Goal: Task Accomplishment & Management: Manage account settings

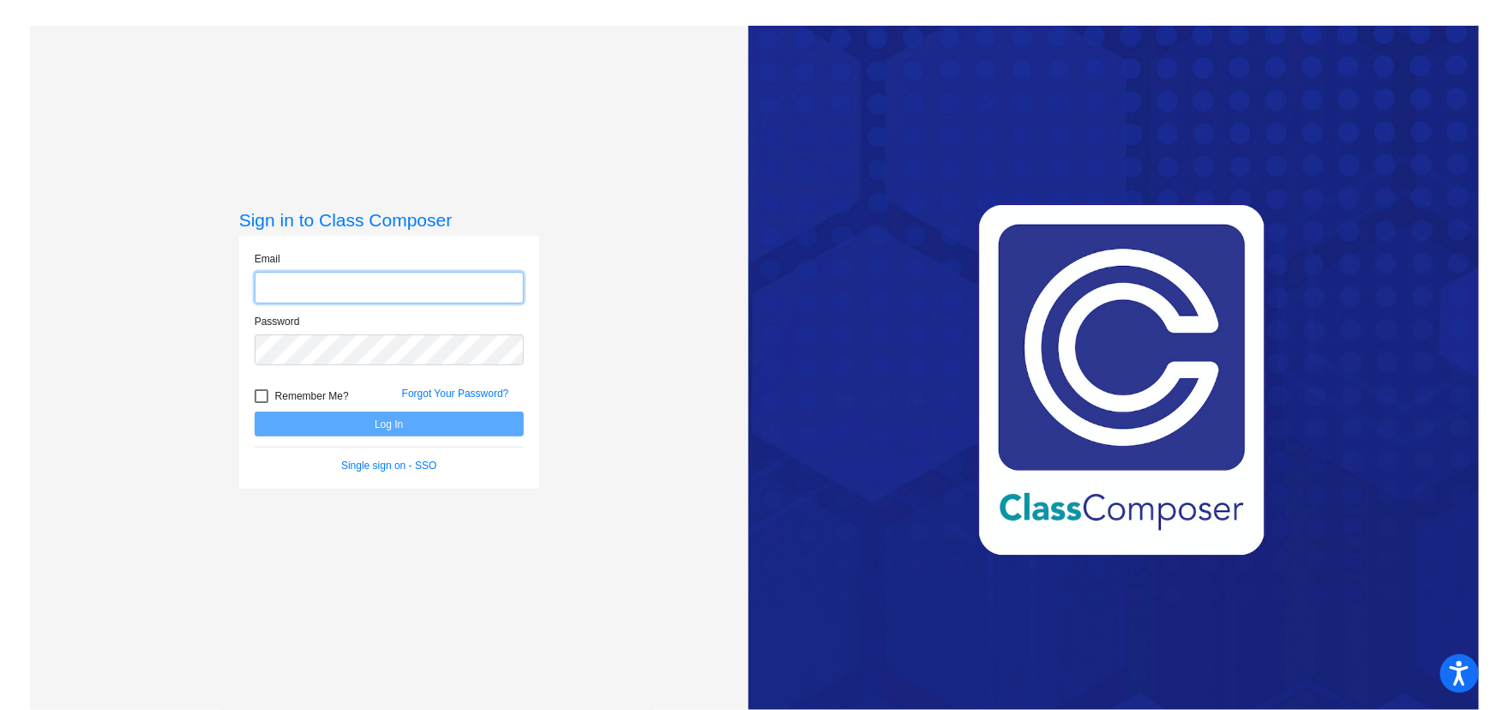
type input "[EMAIL_ADDRESS][DOMAIN_NAME]"
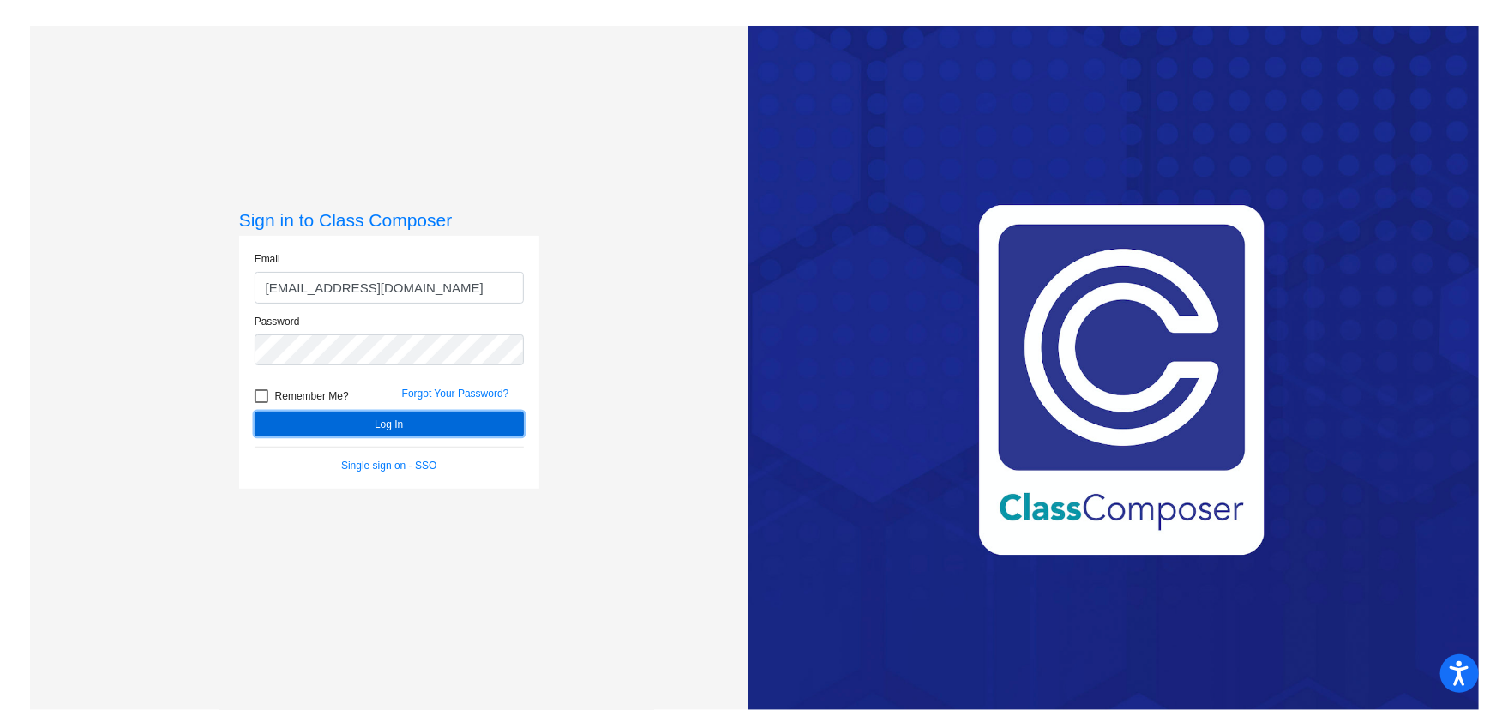
click at [387, 418] on button "Log In" at bounding box center [389, 423] width 269 height 25
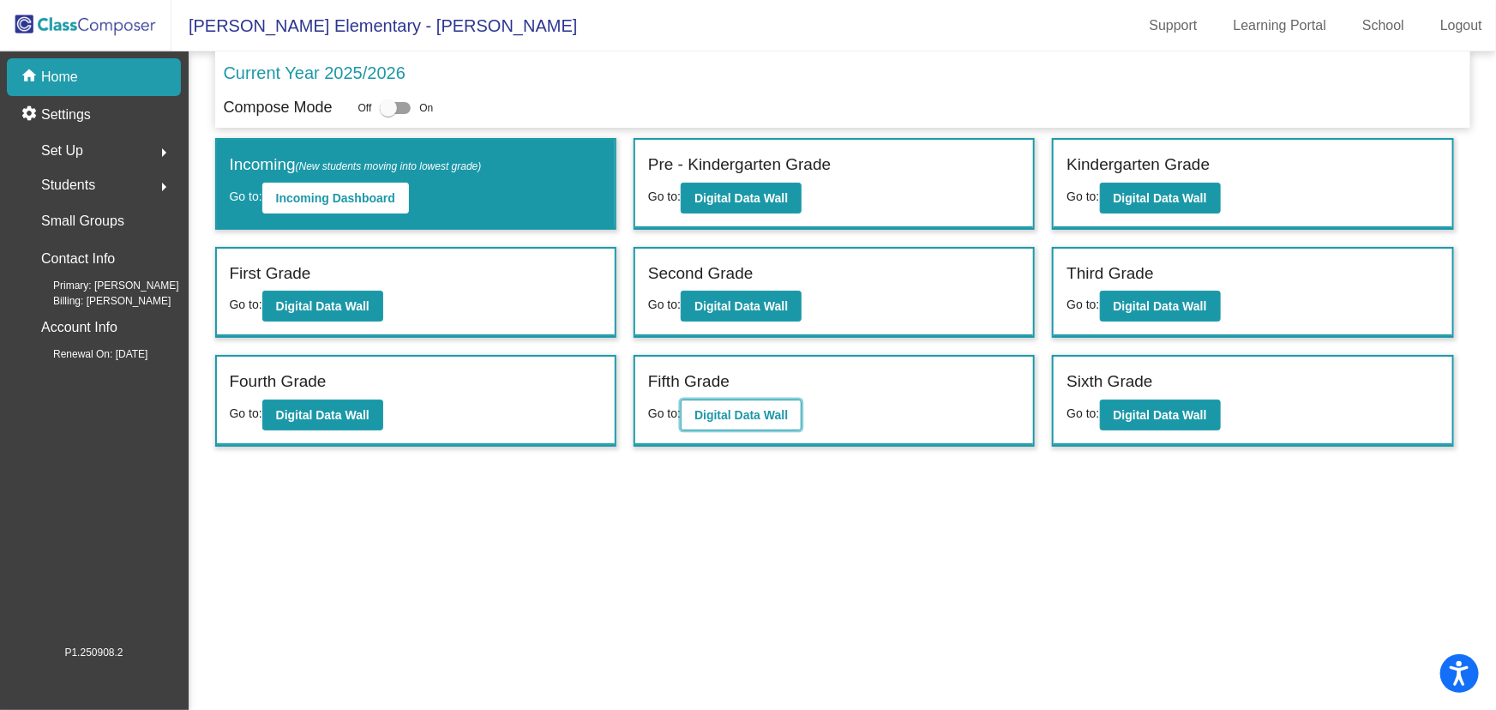
click at [725, 408] on b "Digital Data Wall" at bounding box center [740, 415] width 93 height 14
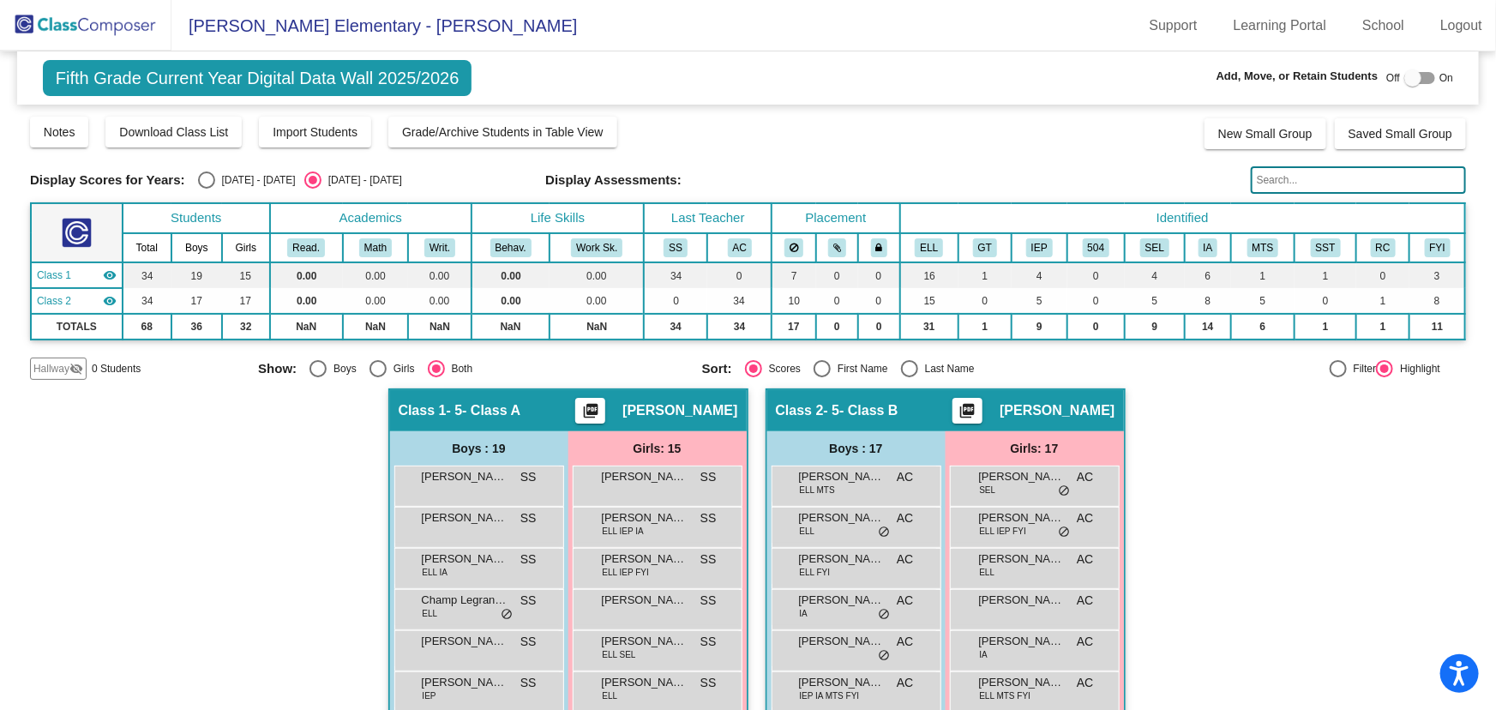
click at [1392, 75] on span "Off" at bounding box center [1393, 77] width 14 height 15
click at [1404, 76] on div at bounding box center [1412, 77] width 17 height 17
checkbox input "true"
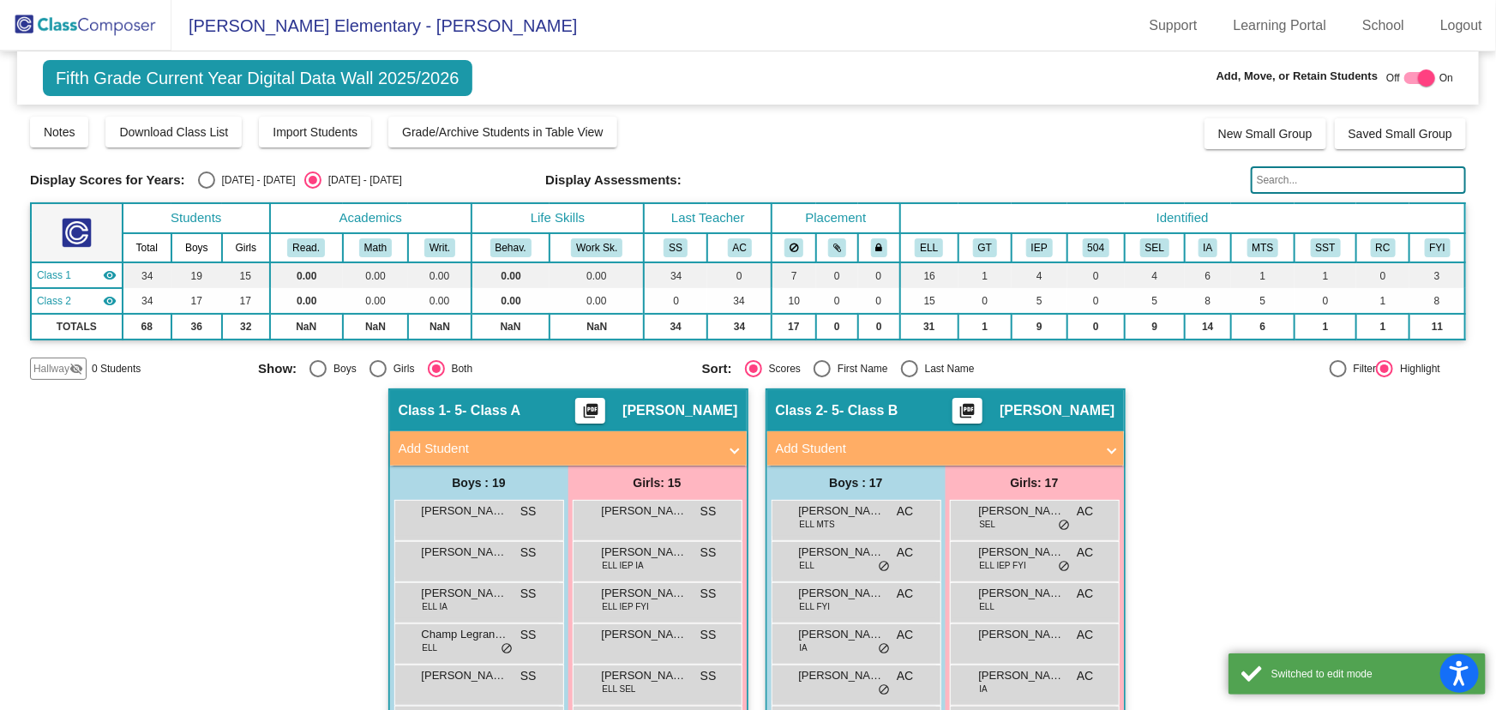
click at [69, 368] on mat-icon "visibility_off" at bounding box center [76, 369] width 14 height 14
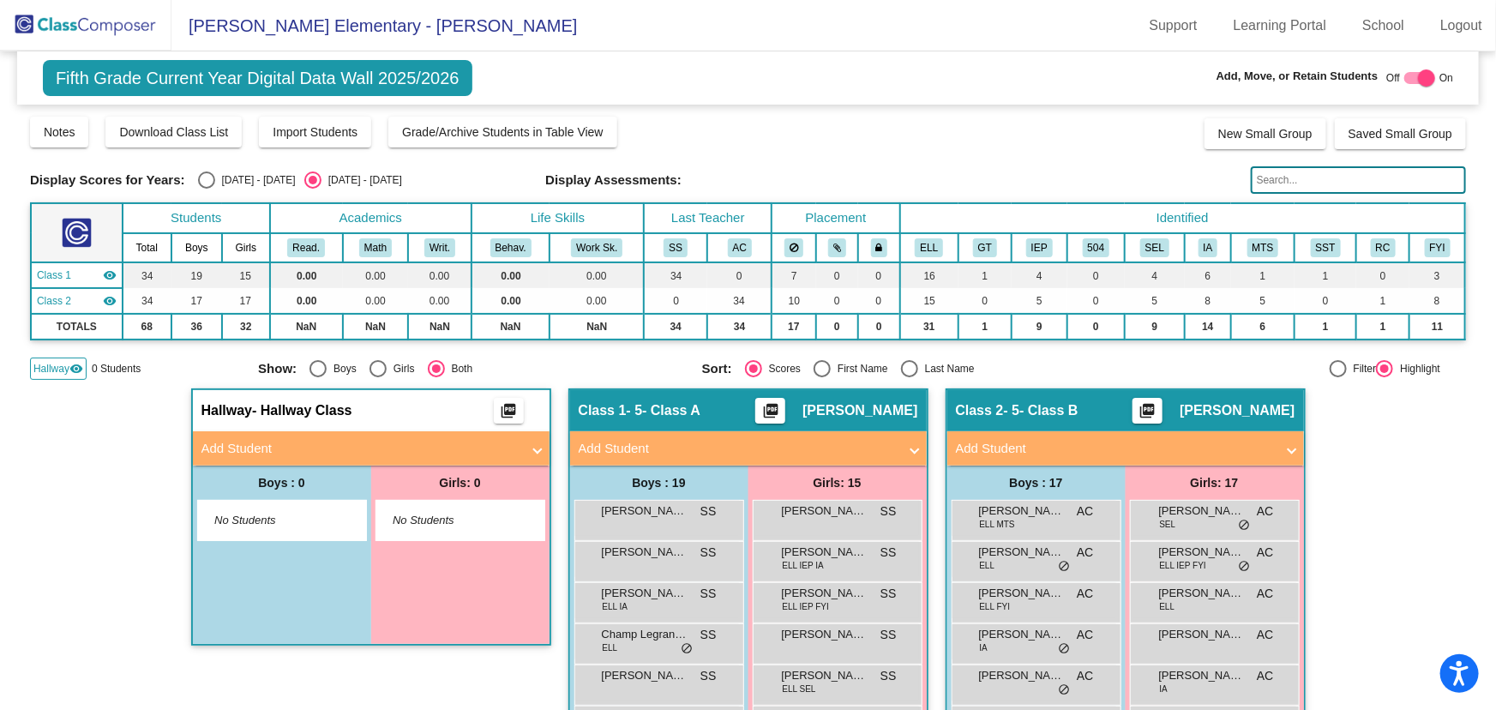
click at [330, 451] on mat-panel-title "Add Student" at bounding box center [360, 449] width 319 height 20
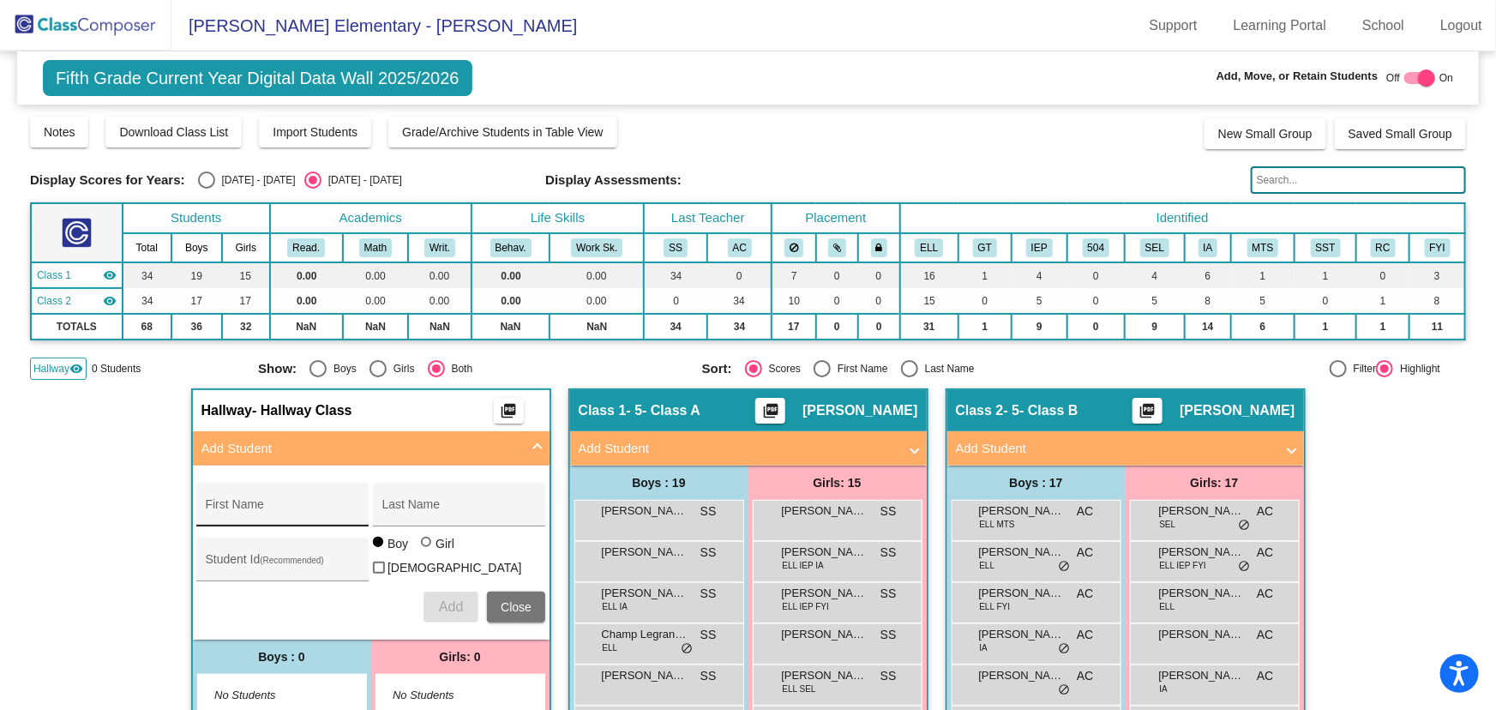
drag, startPoint x: 290, startPoint y: 506, endPoint x: 307, endPoint y: 506, distance: 17.1
click at [290, 506] on input "First Name" at bounding box center [283, 511] width 154 height 14
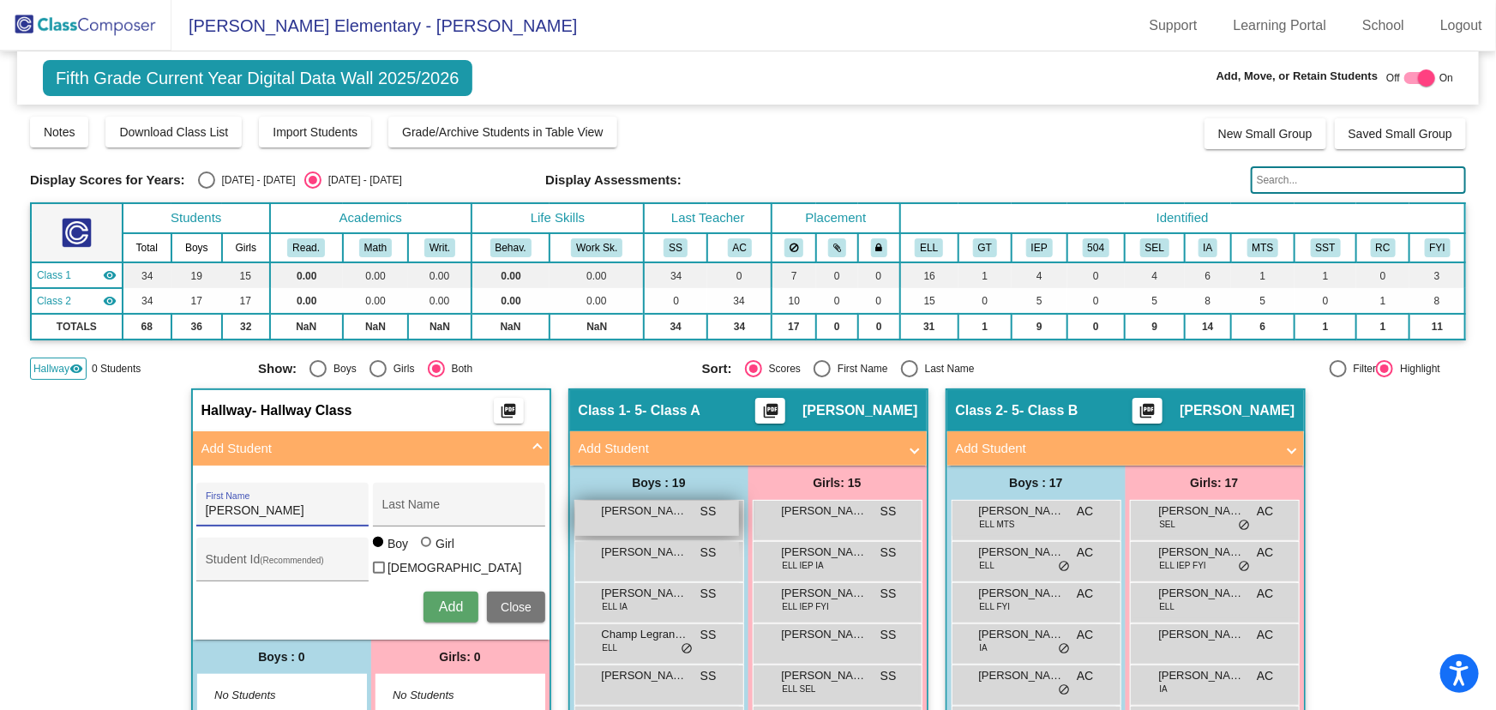
type input "[PERSON_NAME]"
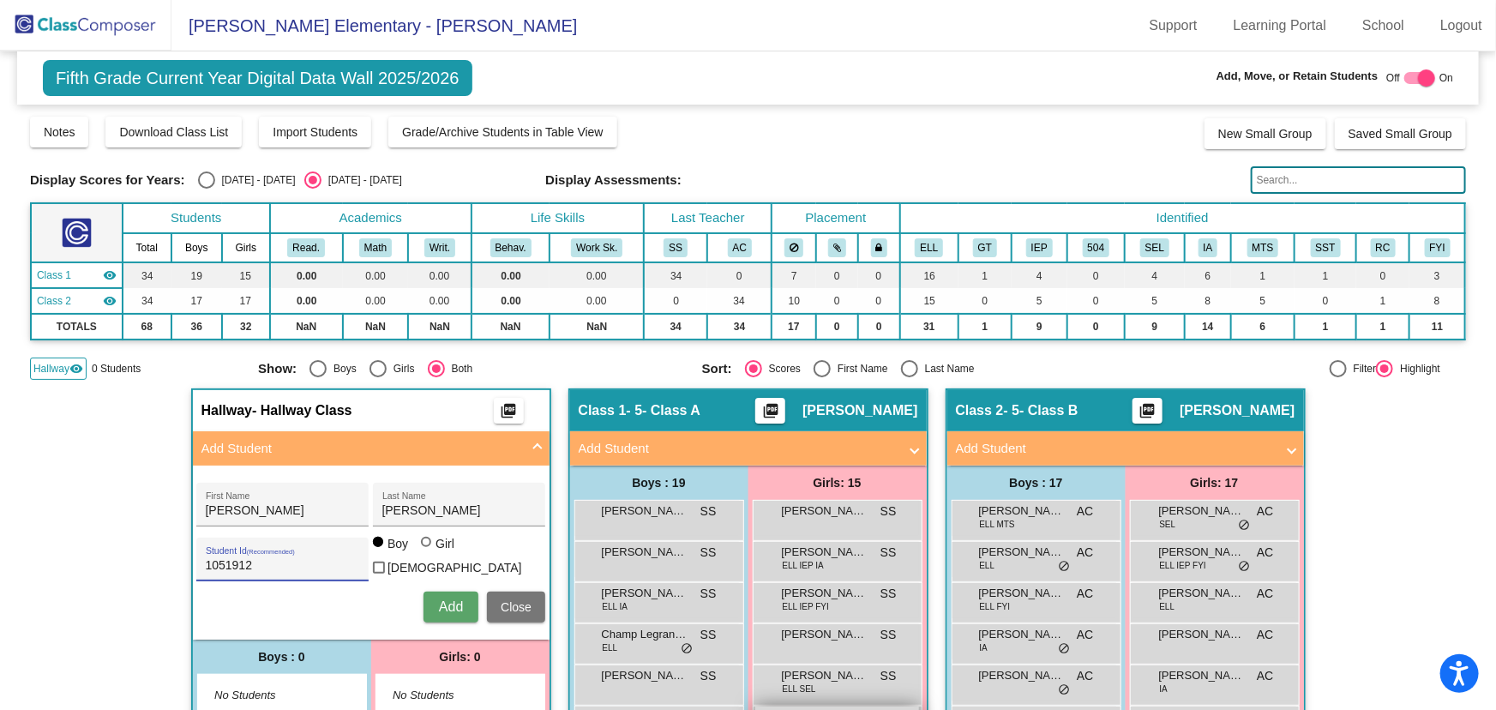
type input "1051912"
click at [441, 591] on button "Add" at bounding box center [450, 606] width 55 height 31
click at [443, 599] on span "Add" at bounding box center [451, 606] width 24 height 15
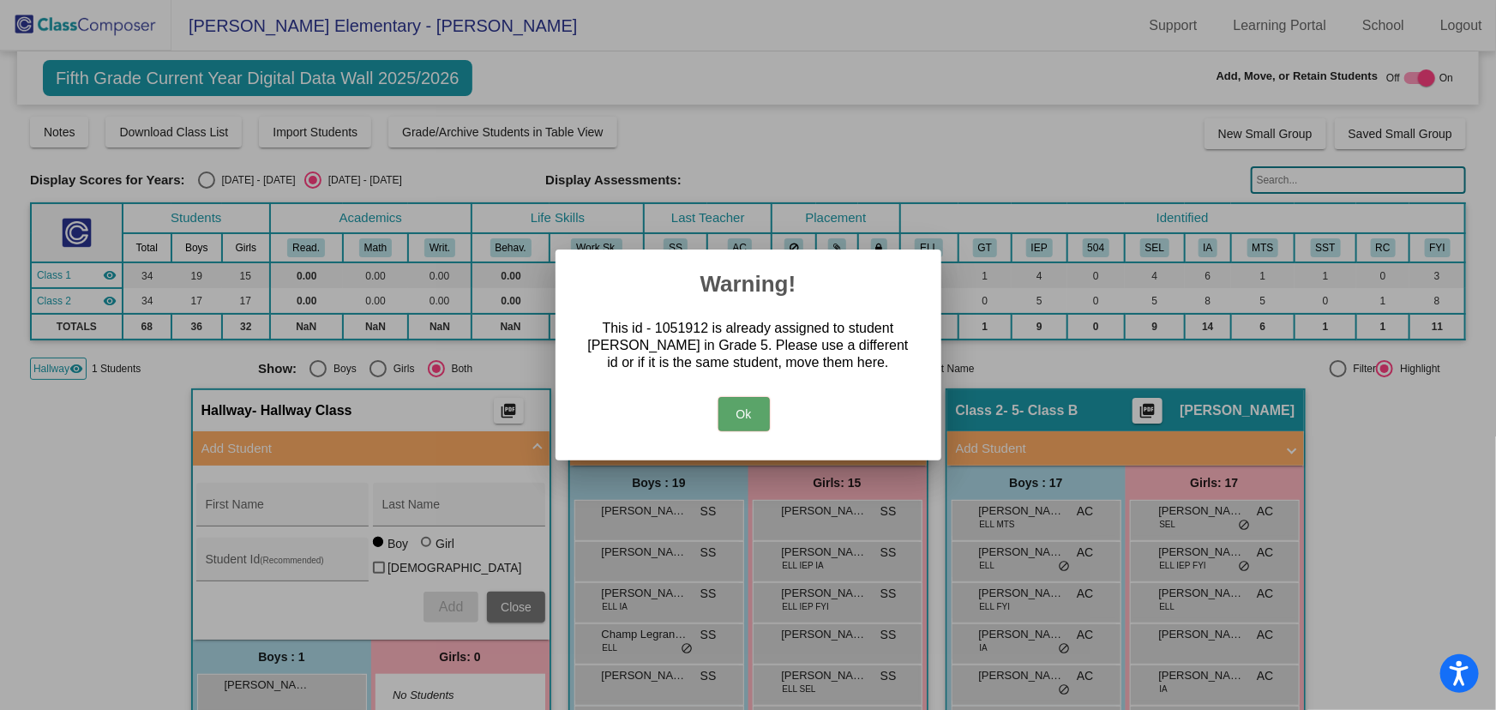
click at [747, 409] on button "Ok" at bounding box center [743, 414] width 51 height 34
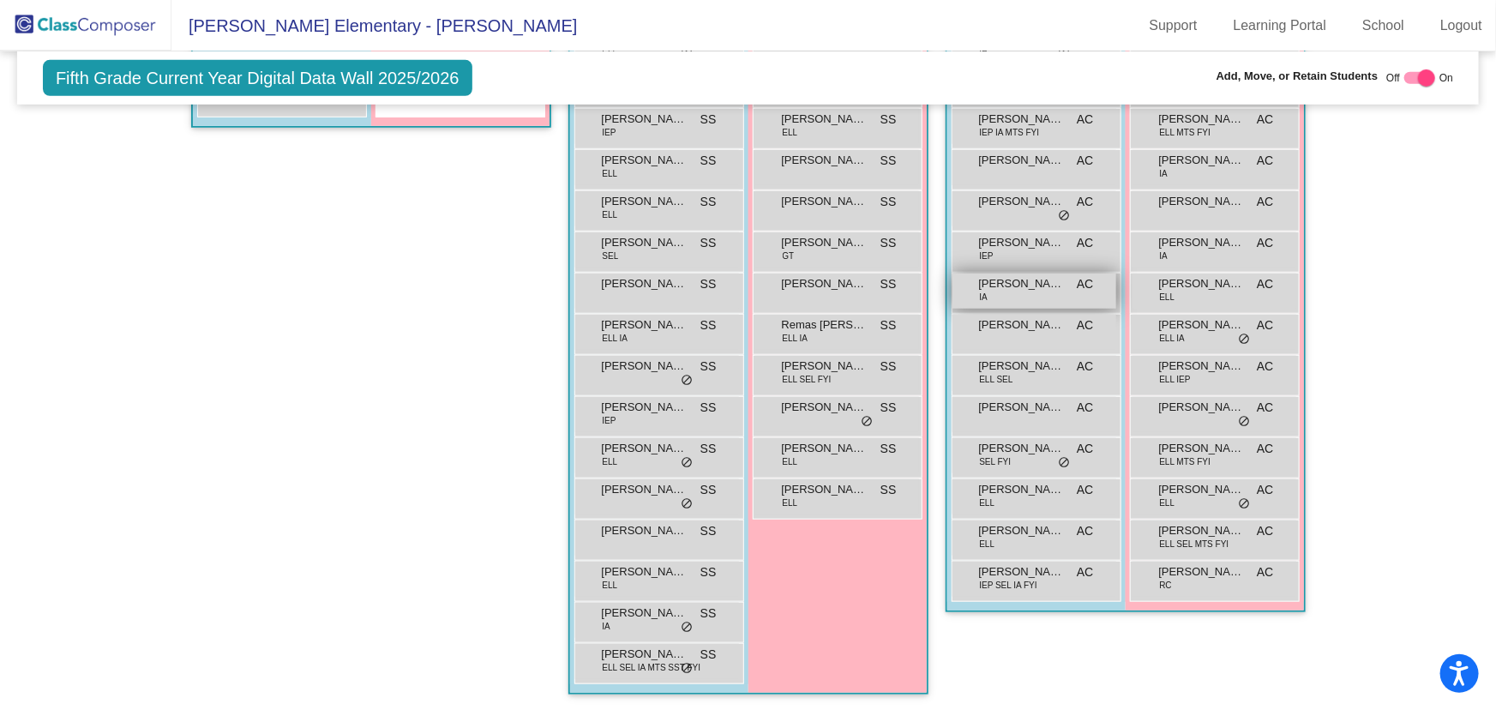
scroll to position [51, 0]
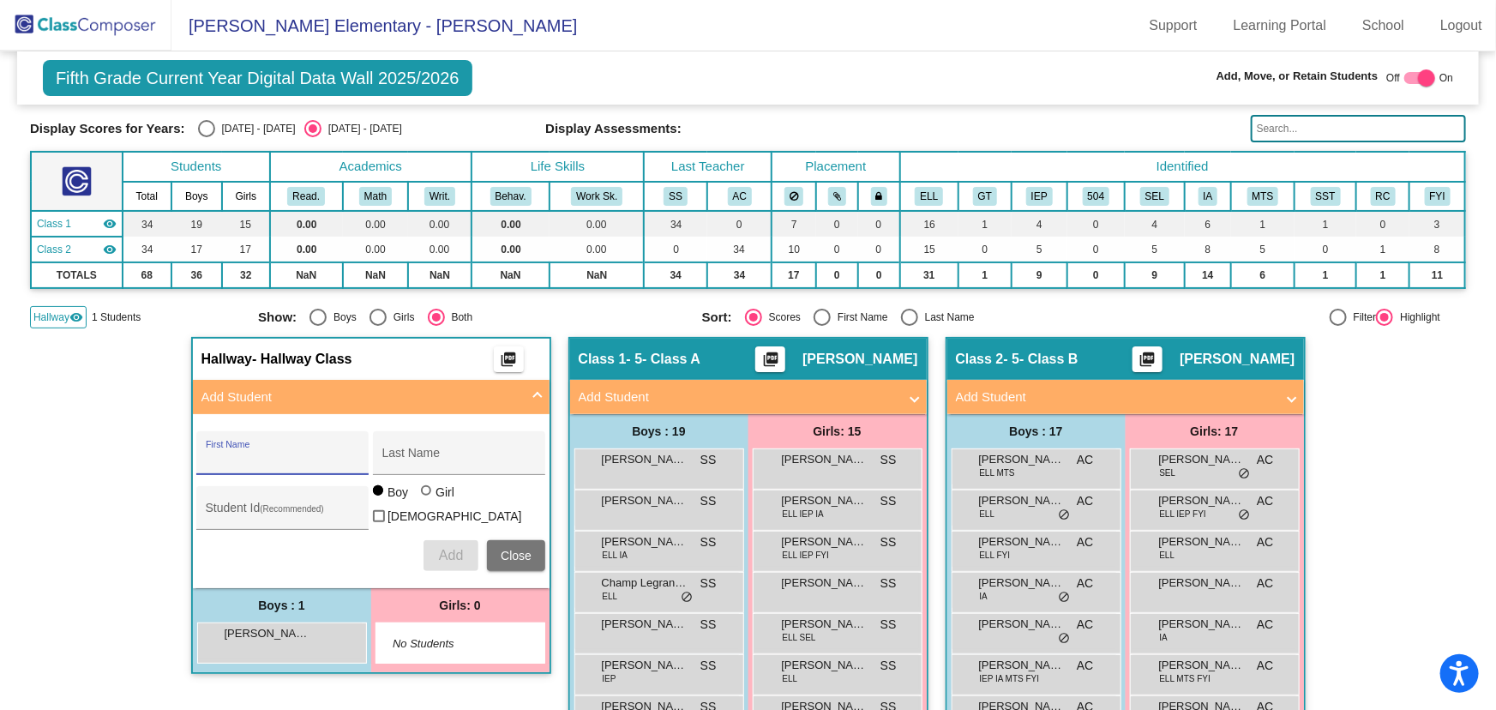
click at [1300, 123] on input "text" at bounding box center [1358, 128] width 215 height 27
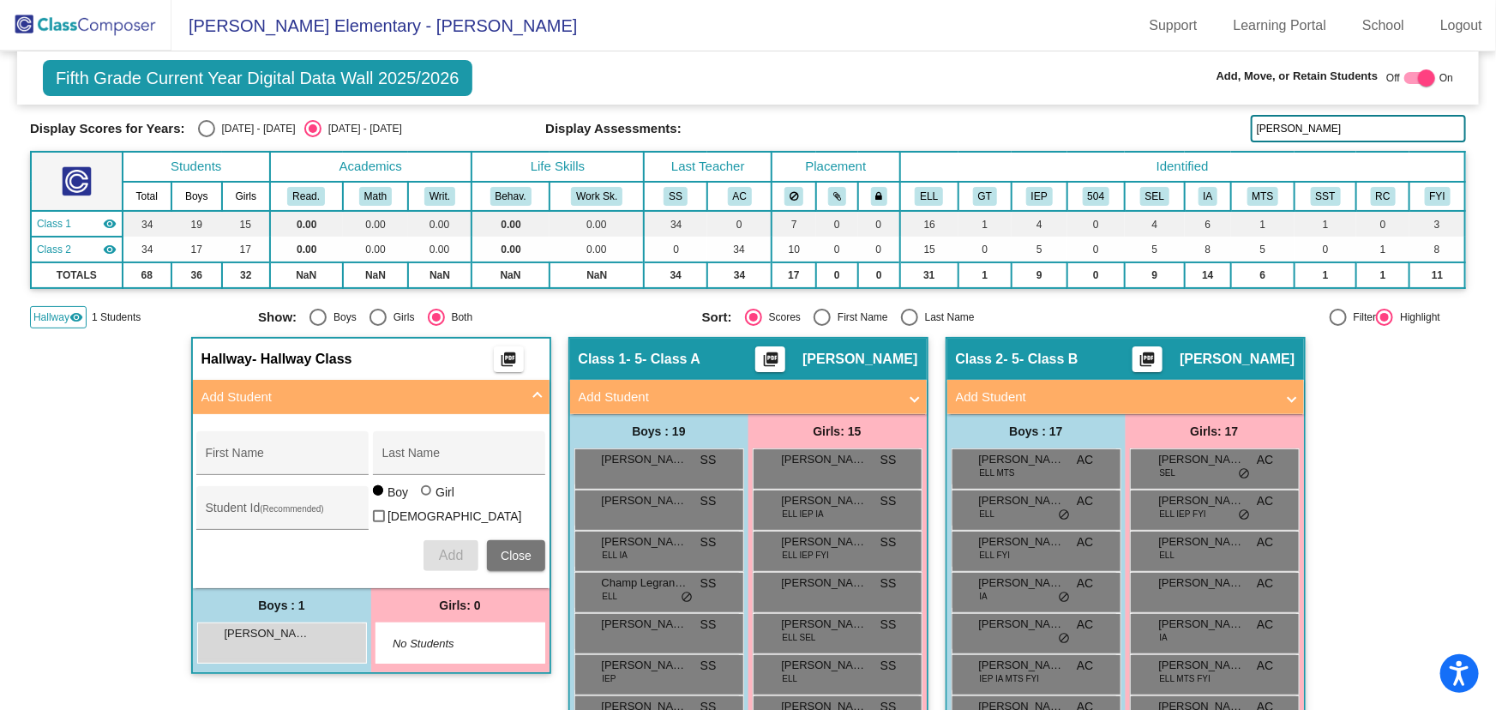
type input "[PERSON_NAME]"
click at [99, 17] on img at bounding box center [85, 25] width 171 height 51
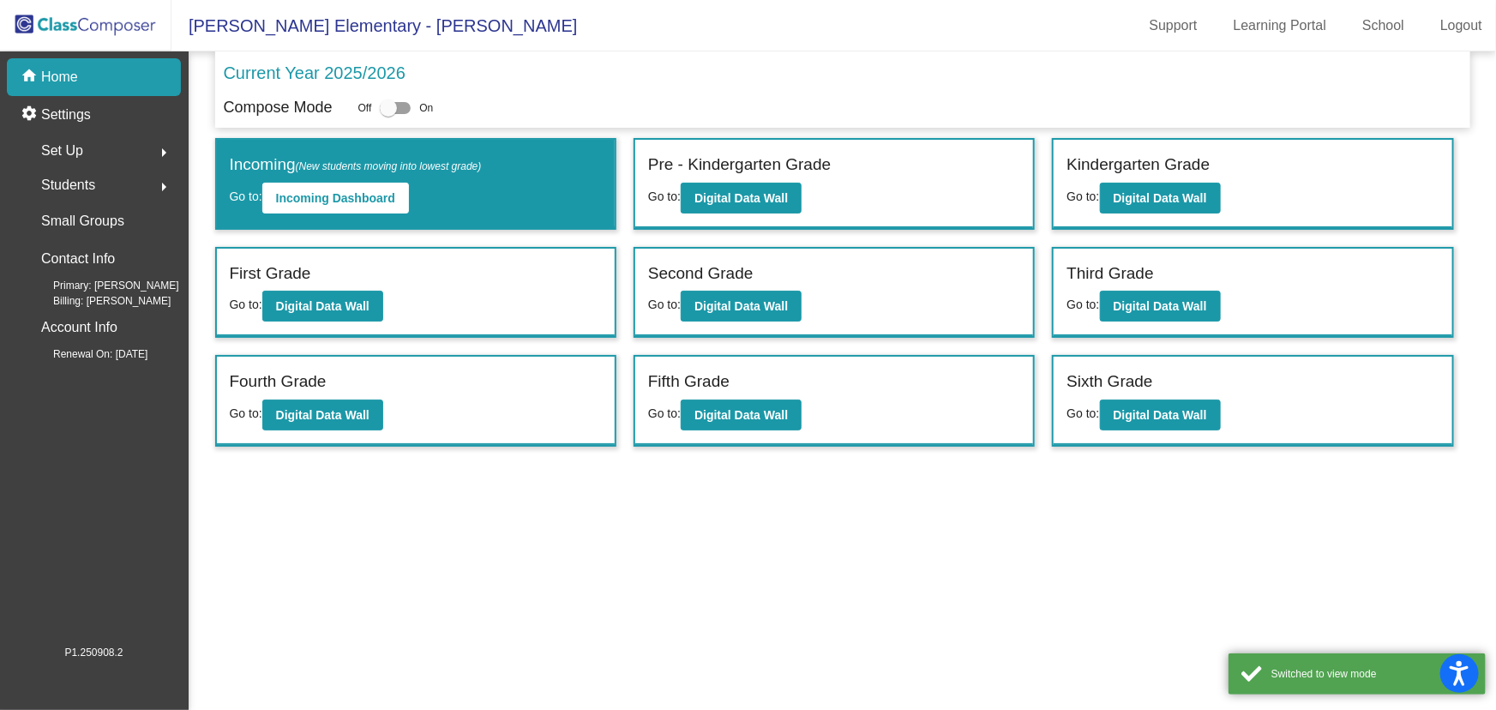
click at [159, 157] on mat-icon "arrow_right" at bounding box center [163, 152] width 21 height 21
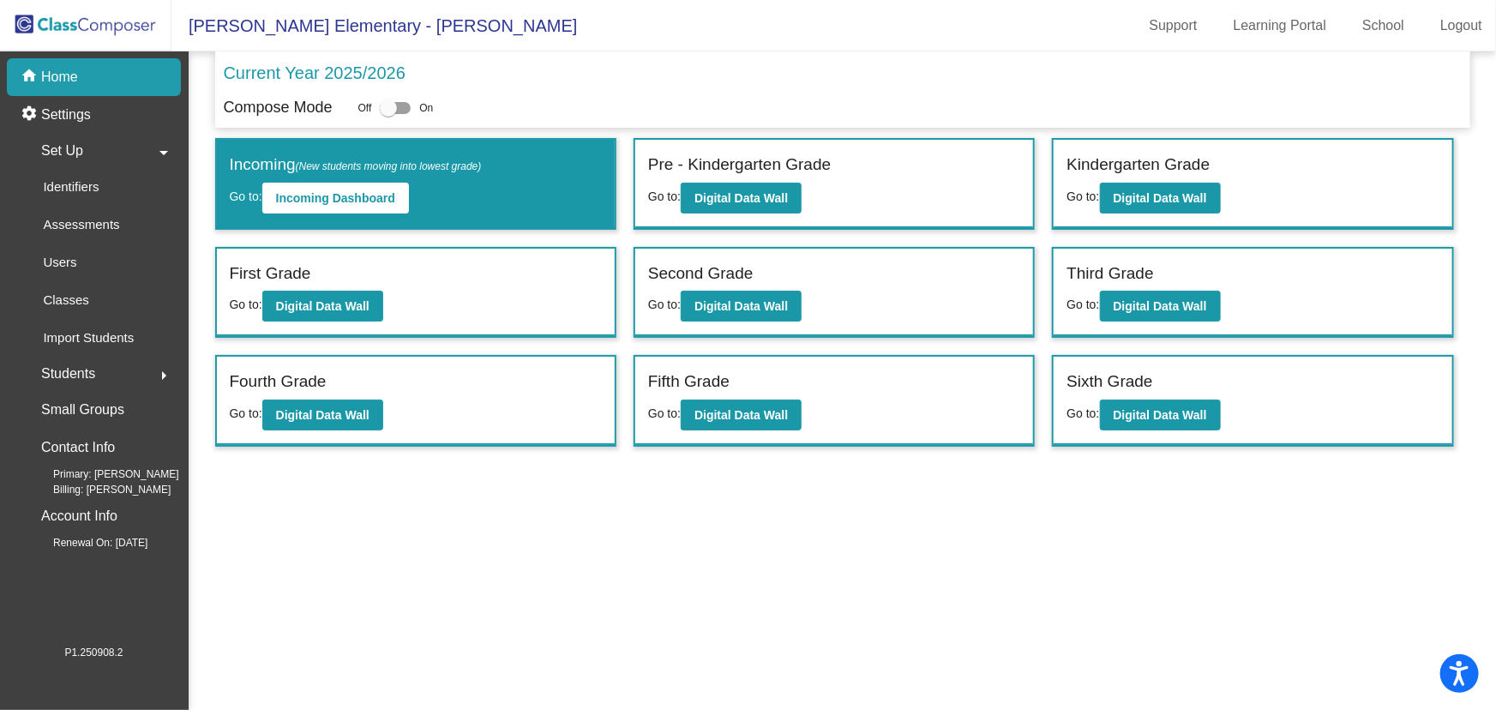
click at [159, 152] on mat-icon "arrow_drop_down" at bounding box center [163, 152] width 21 height 21
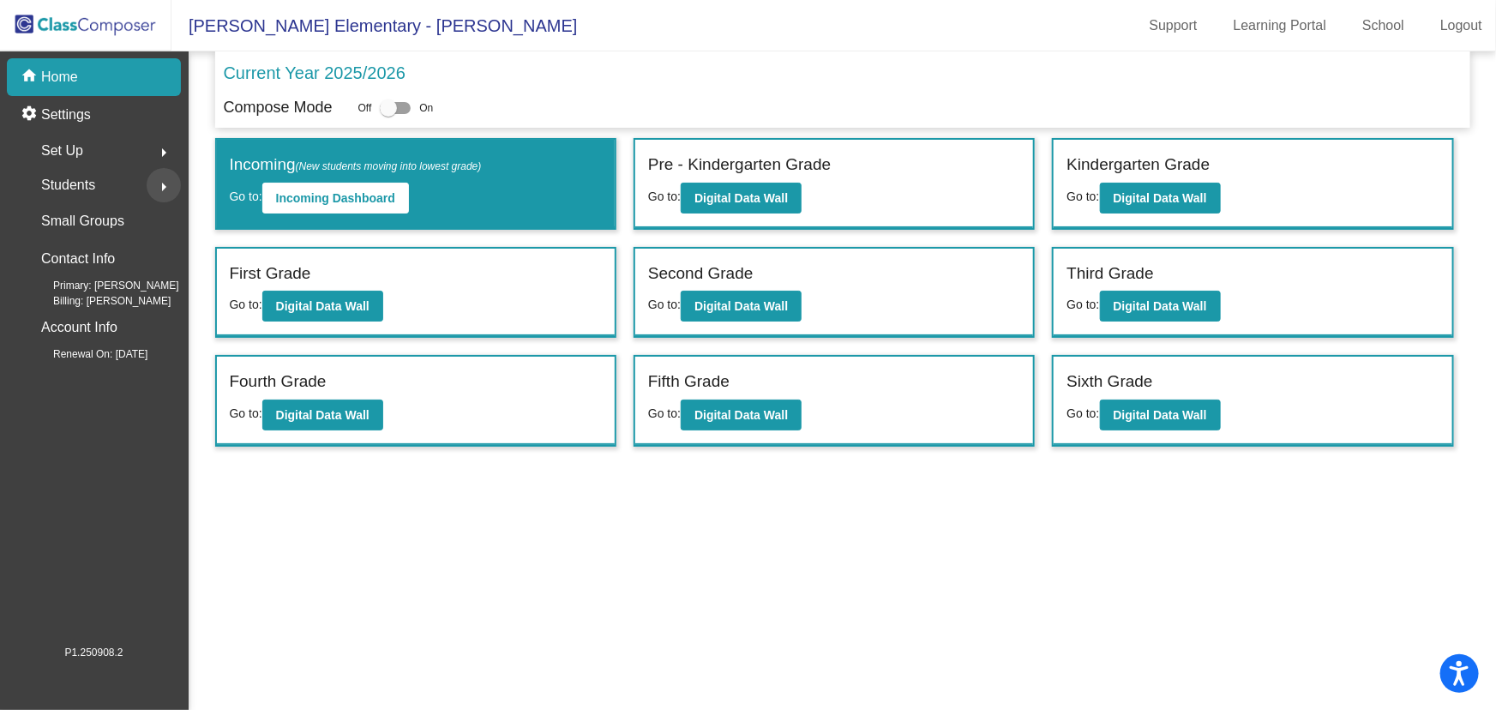
click at [163, 188] on mat-icon "arrow_right" at bounding box center [163, 187] width 21 height 21
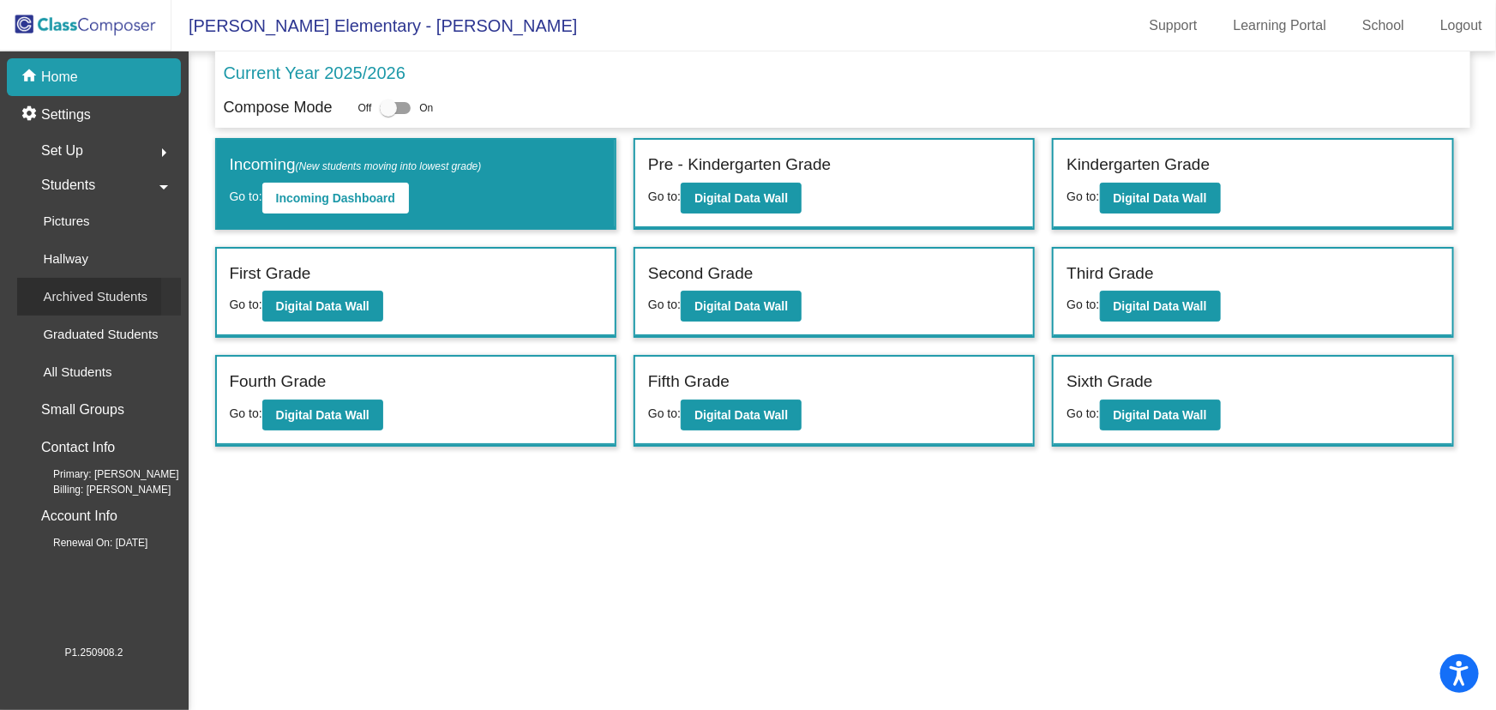
click at [86, 287] on p "Archived Students" at bounding box center [95, 296] width 105 height 21
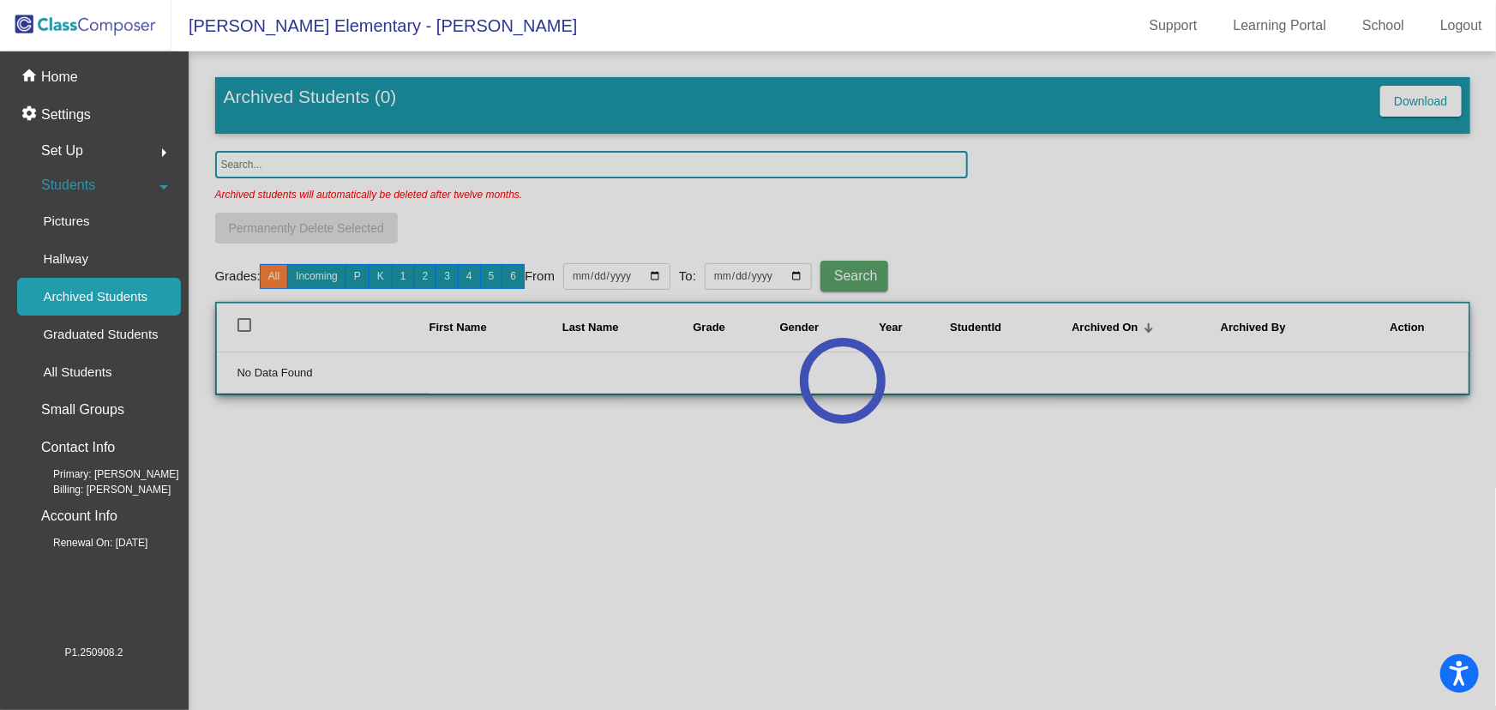
click at [317, 159] on div at bounding box center [842, 380] width 1307 height 658
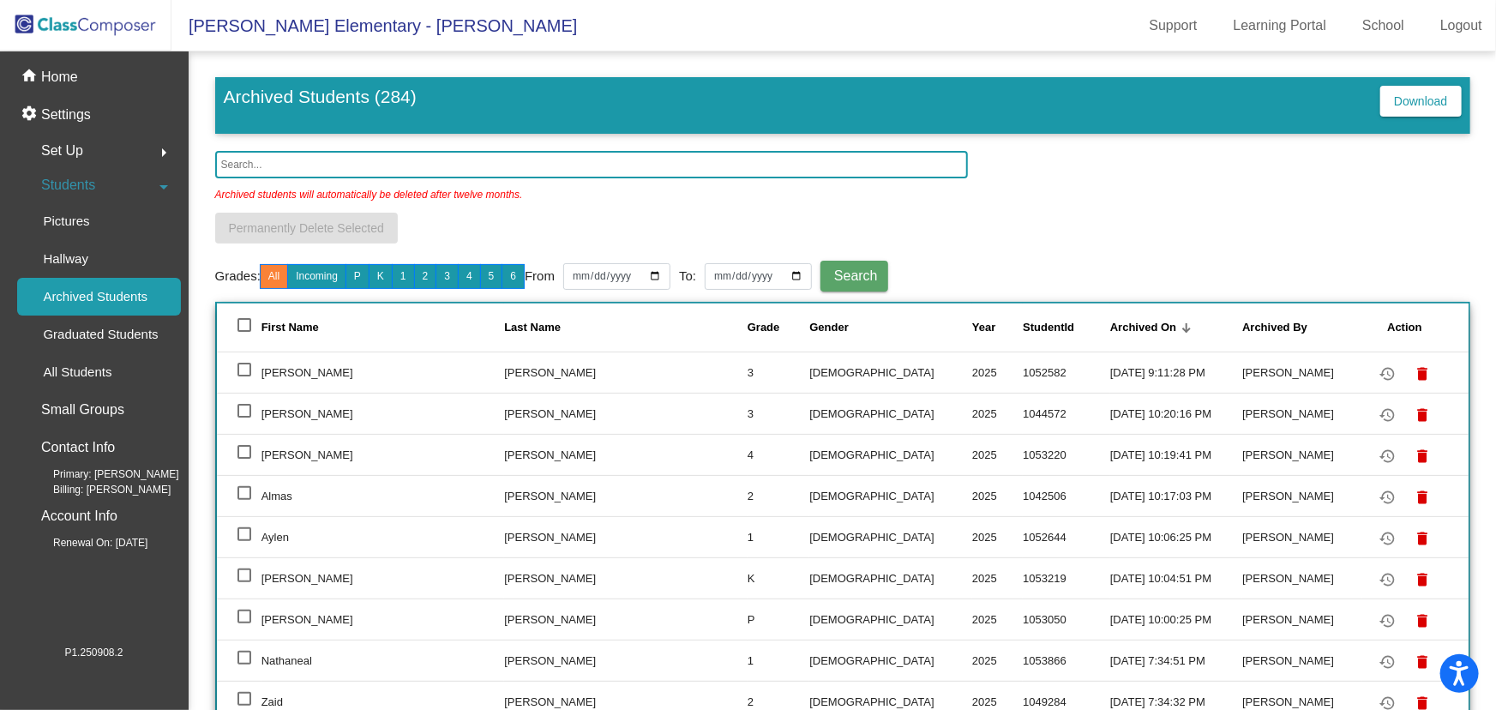
click at [316, 163] on input "text" at bounding box center [591, 164] width 753 height 27
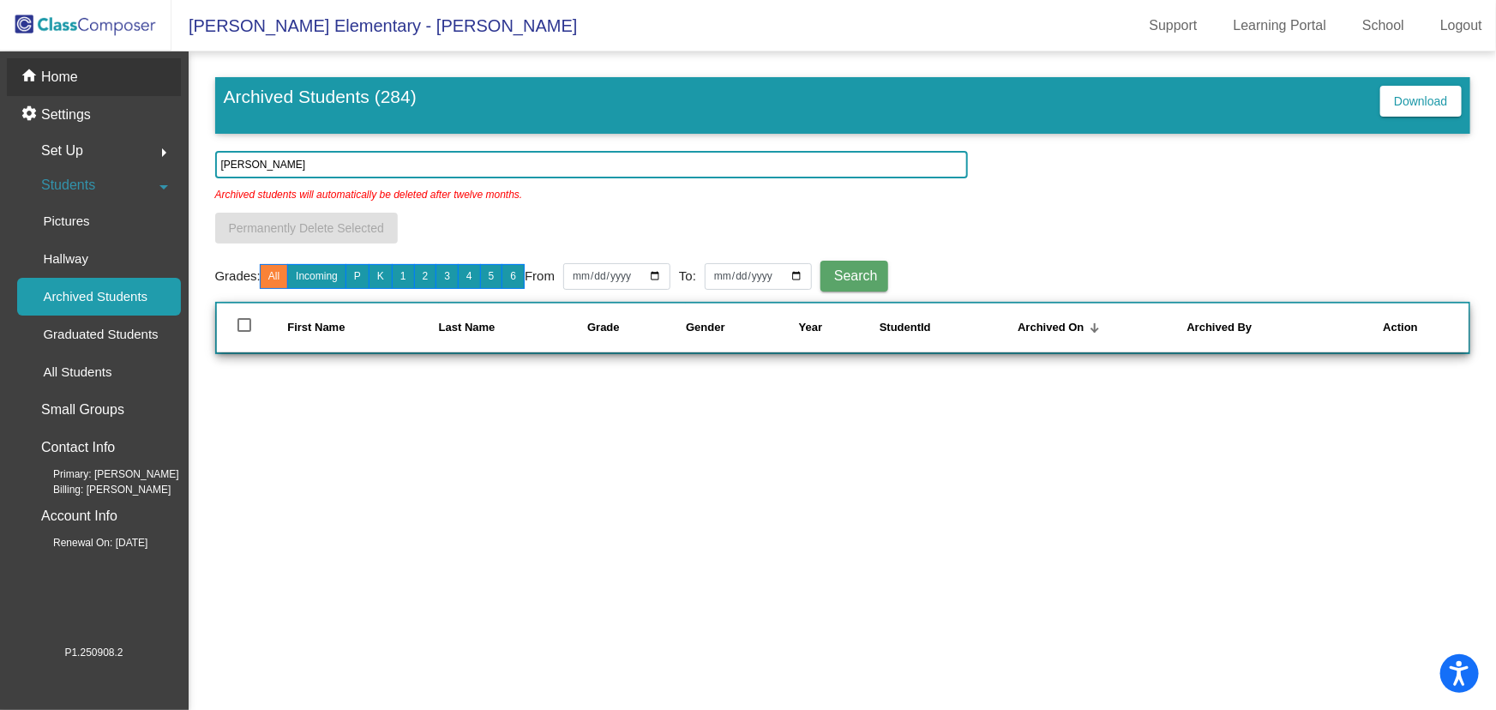
type input "[PERSON_NAME]"
click at [63, 69] on p "Home" at bounding box center [59, 77] width 37 height 21
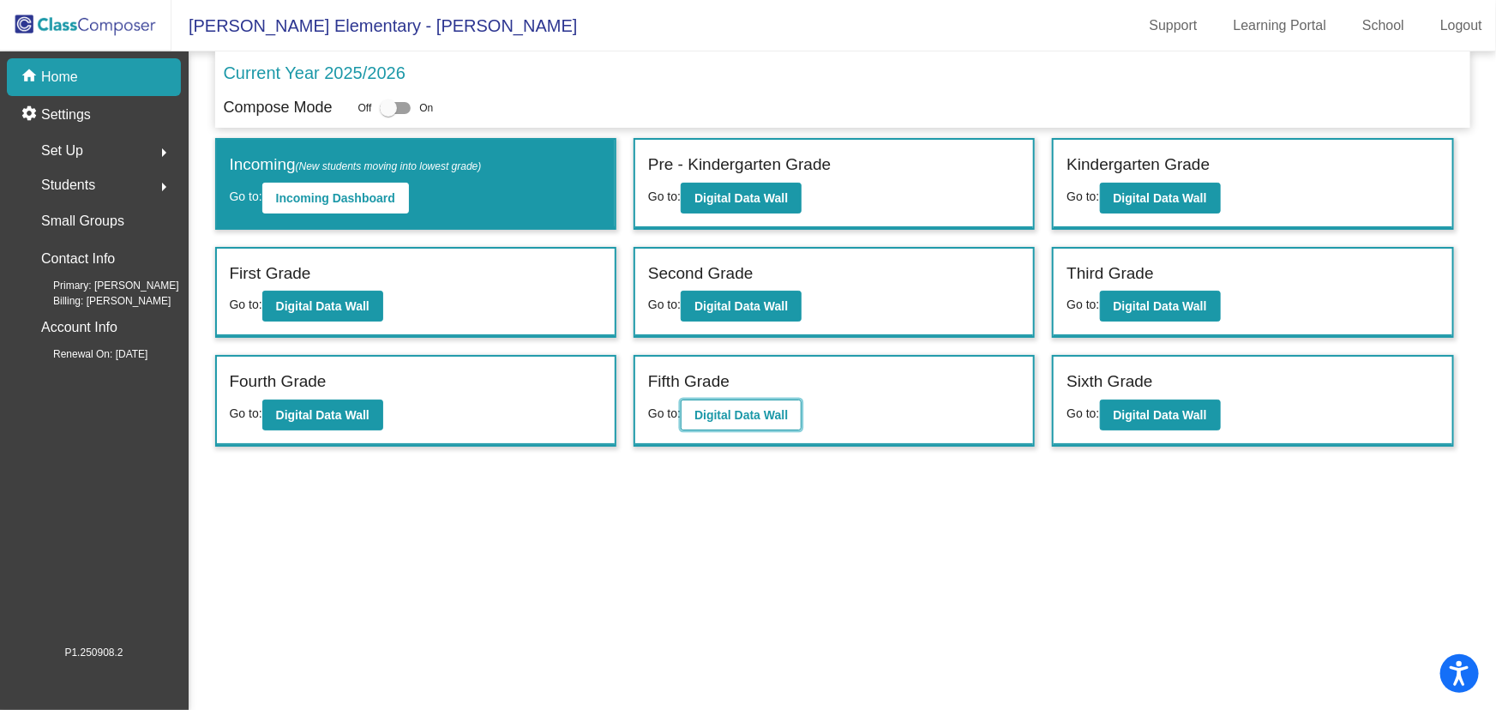
click at [736, 411] on b "Digital Data Wall" at bounding box center [740, 415] width 93 height 14
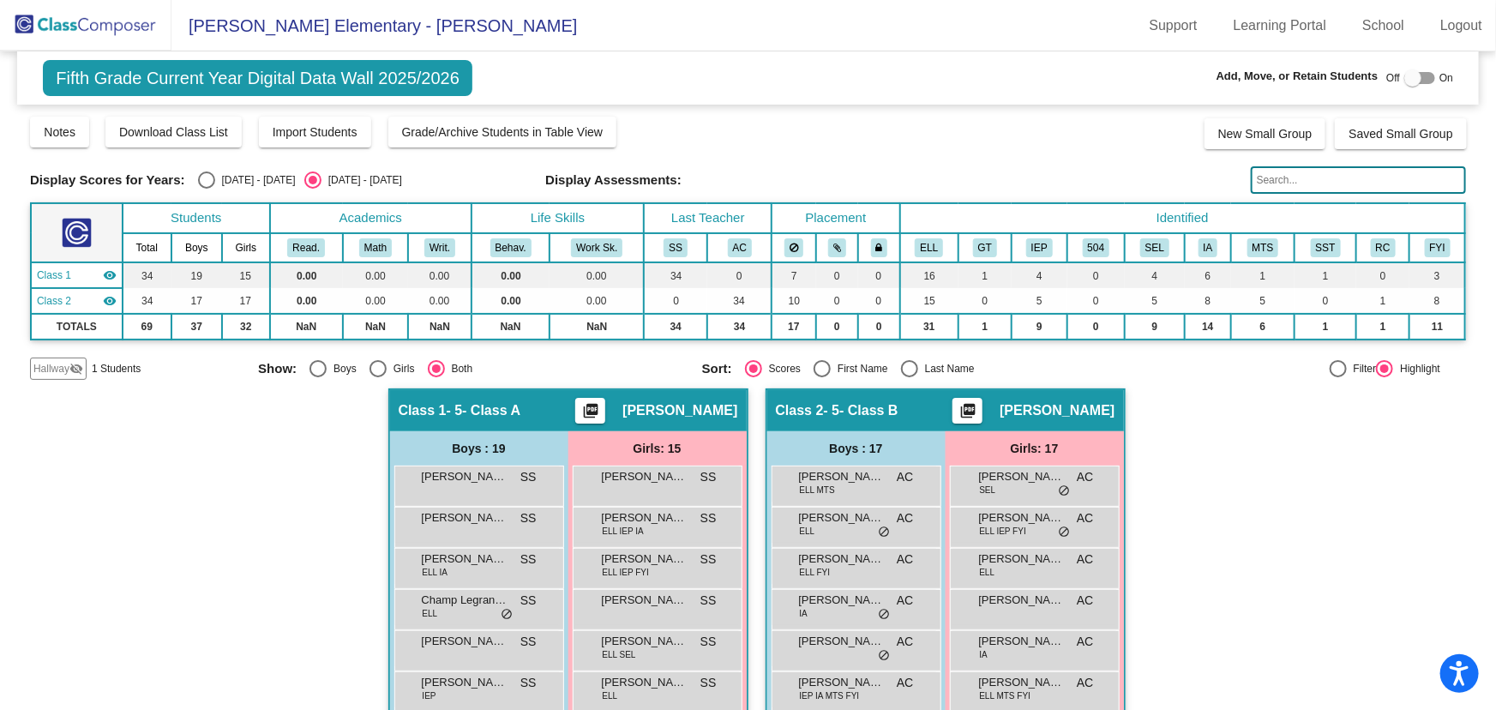
click at [57, 369] on span "Hallway" at bounding box center [51, 368] width 36 height 15
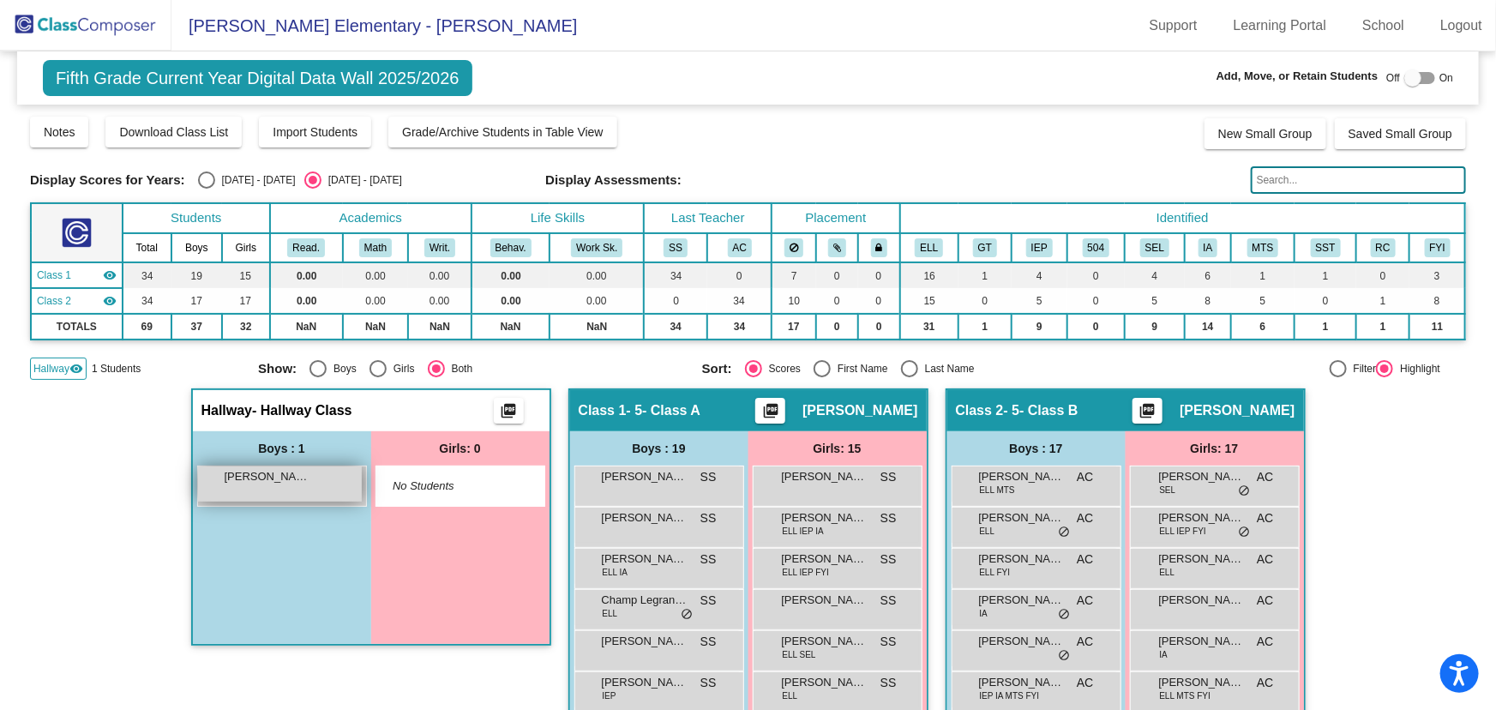
click at [292, 486] on div "[PERSON_NAME] lock do_not_disturb_alt" at bounding box center [280, 483] width 164 height 35
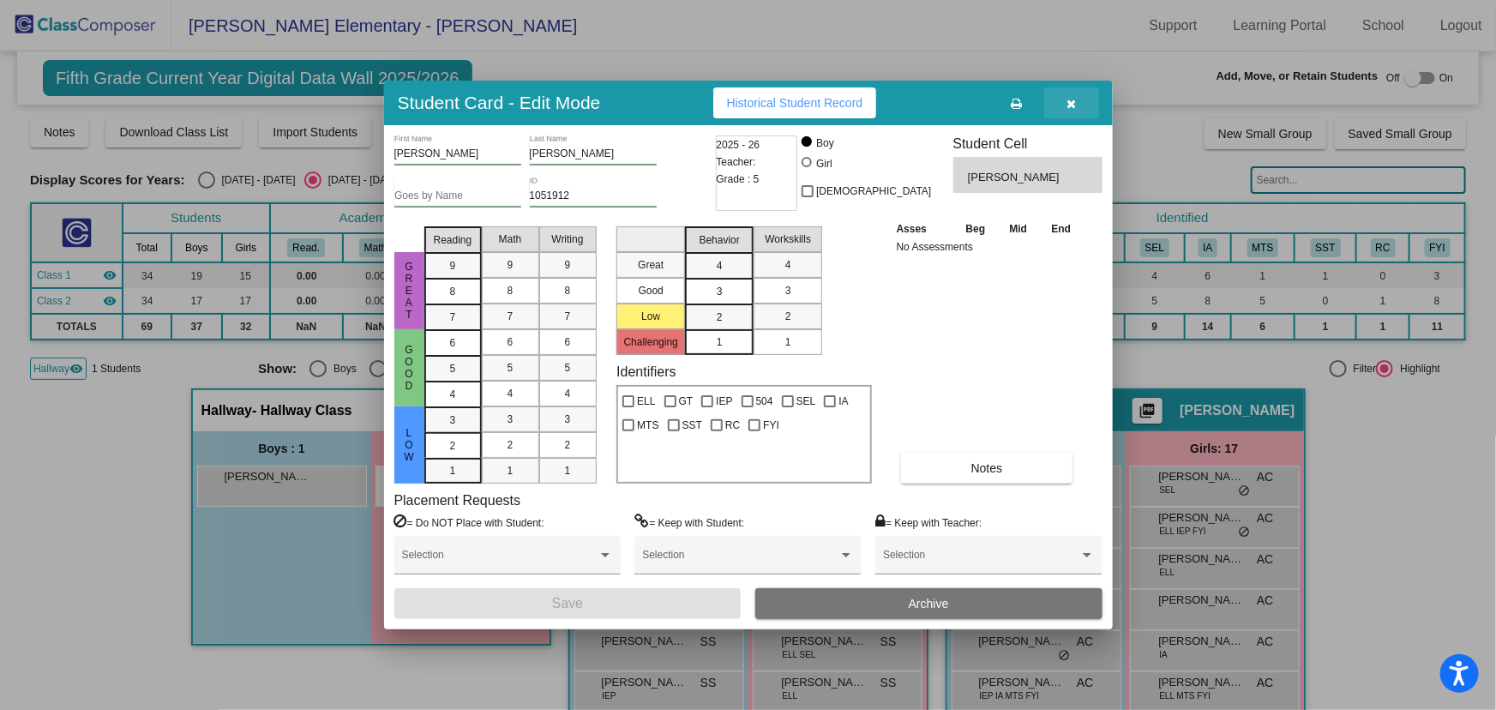
click at [1075, 99] on icon "button" at bounding box center [1070, 104] width 9 height 12
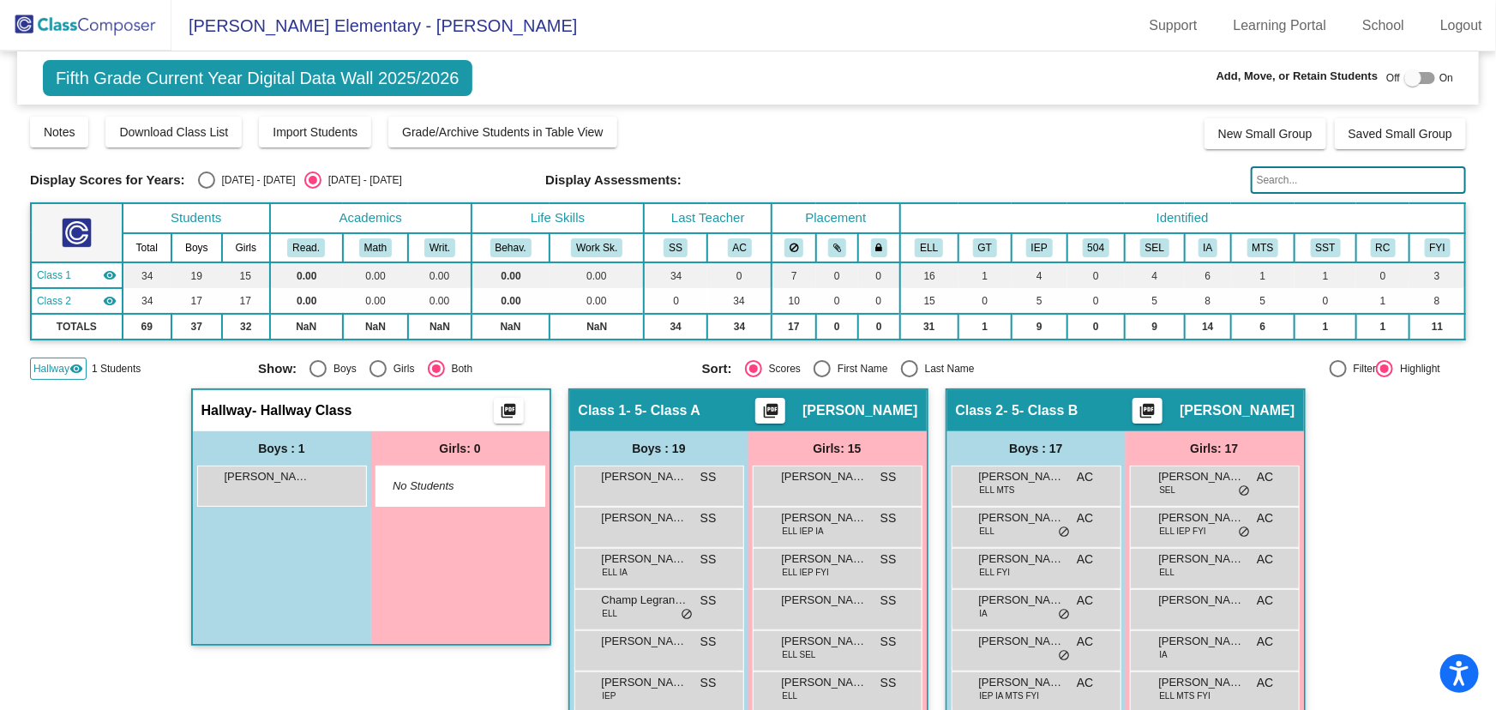
click at [85, 22] on img at bounding box center [85, 25] width 171 height 51
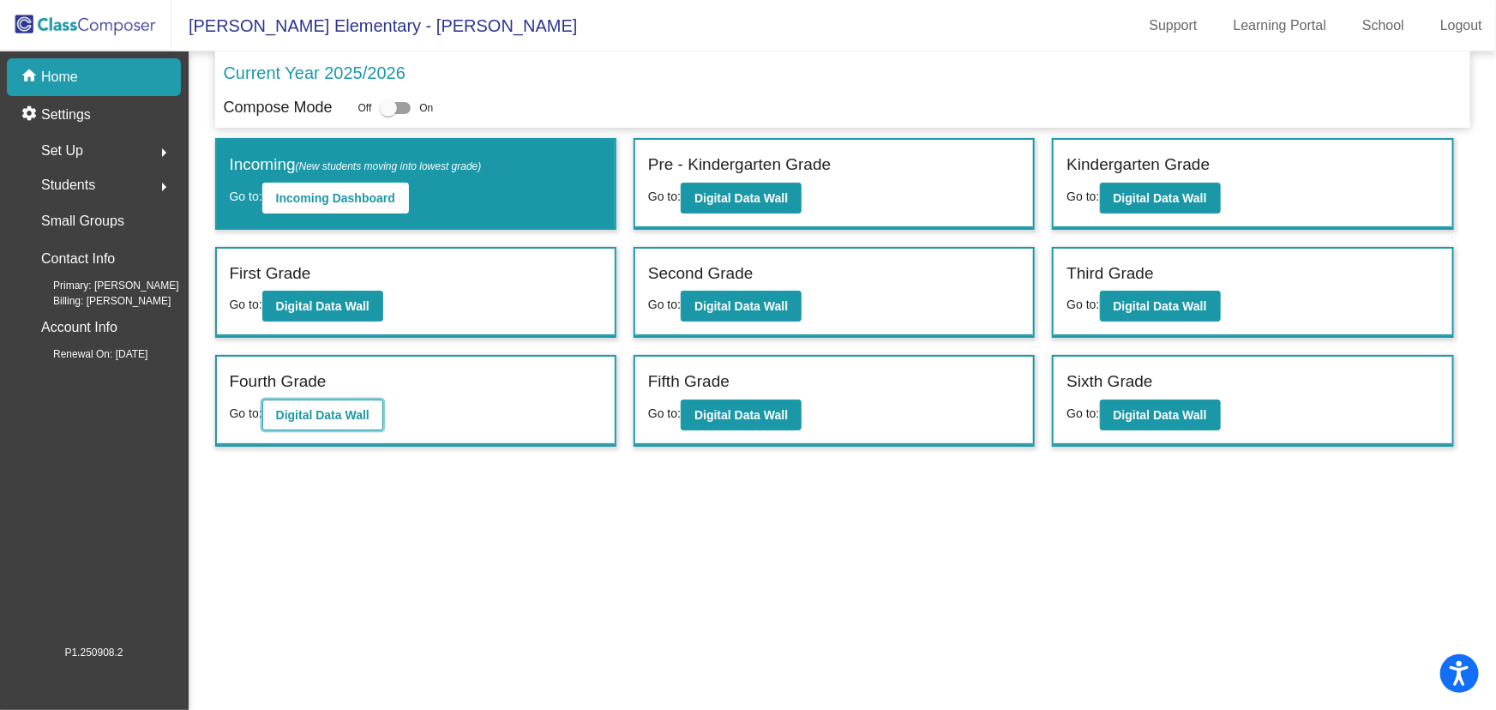
click at [317, 415] on b "Digital Data Wall" at bounding box center [322, 415] width 93 height 14
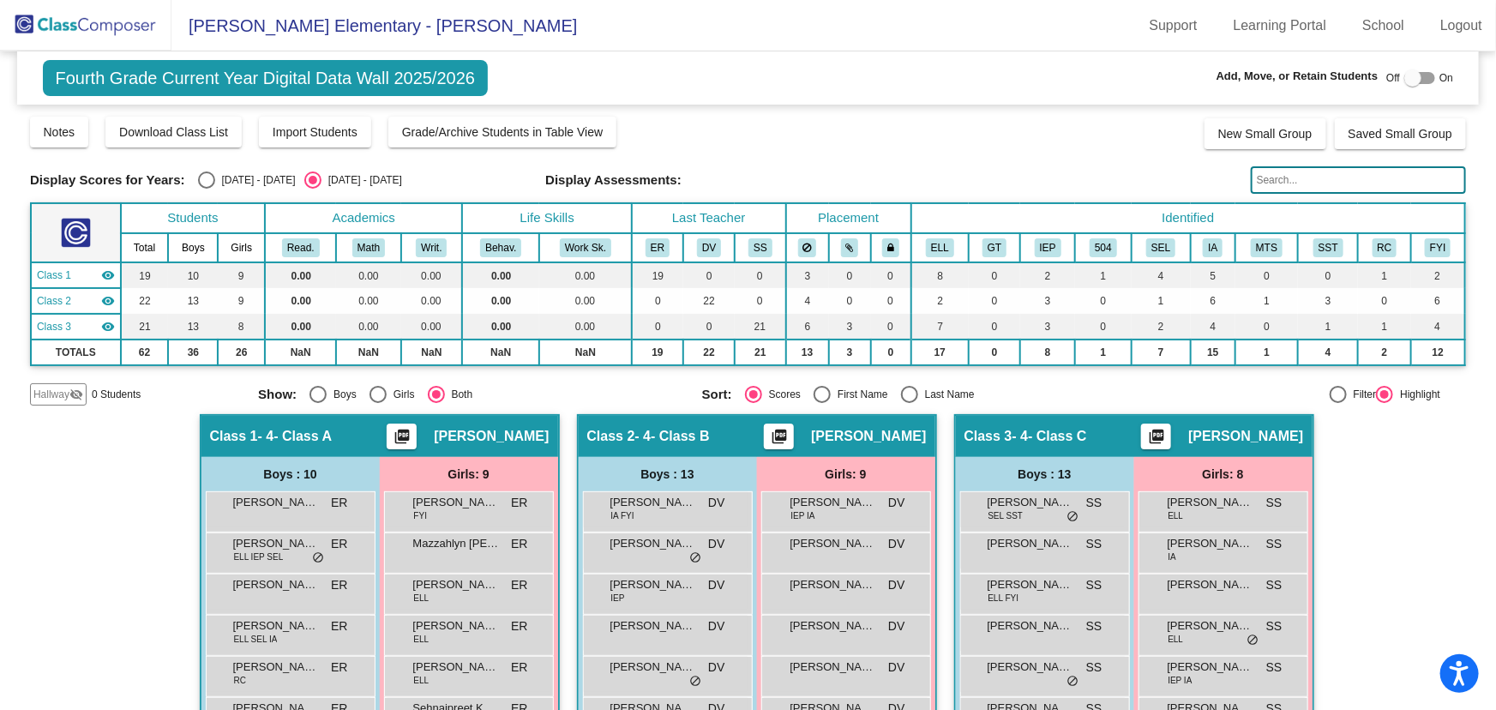
click at [1404, 75] on div at bounding box center [1412, 77] width 17 height 17
checkbox input "true"
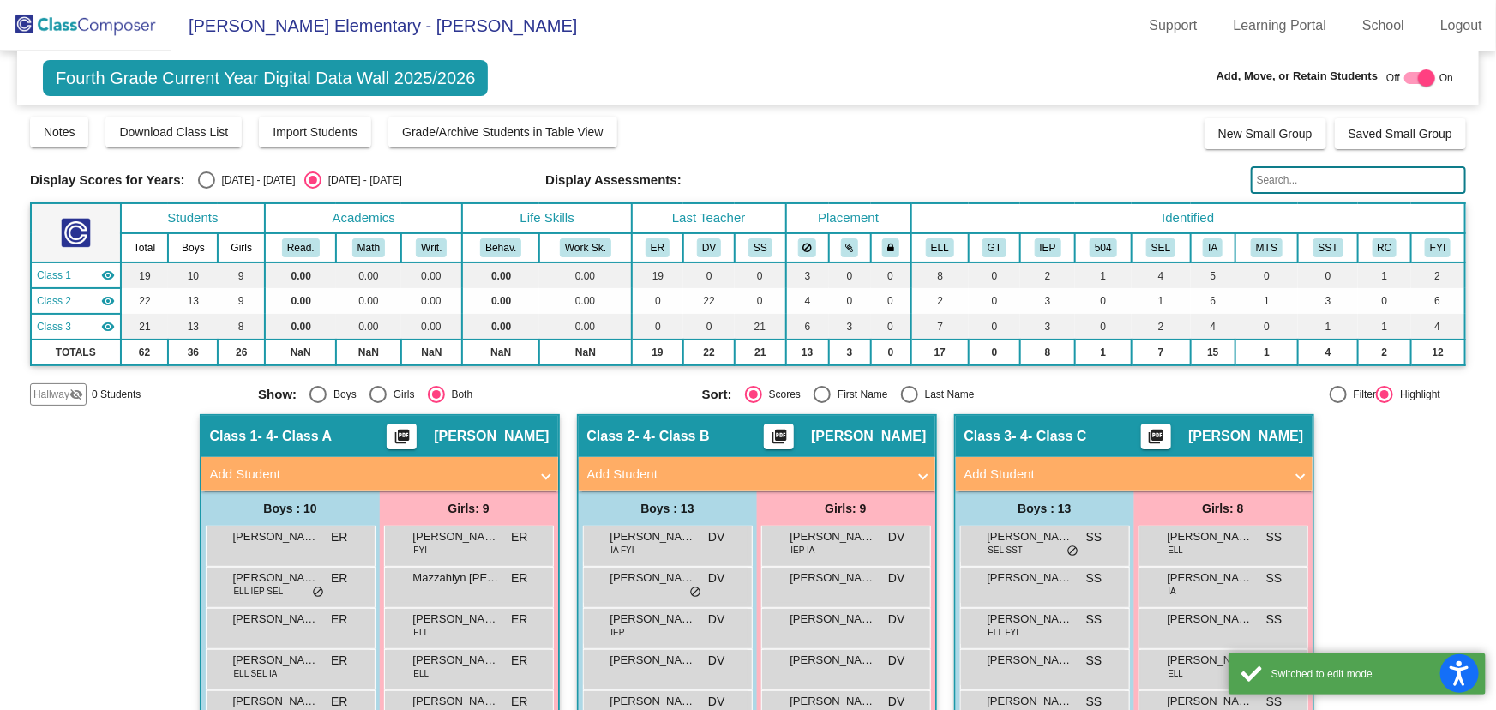
click at [73, 393] on mat-icon "visibility_off" at bounding box center [76, 394] width 14 height 14
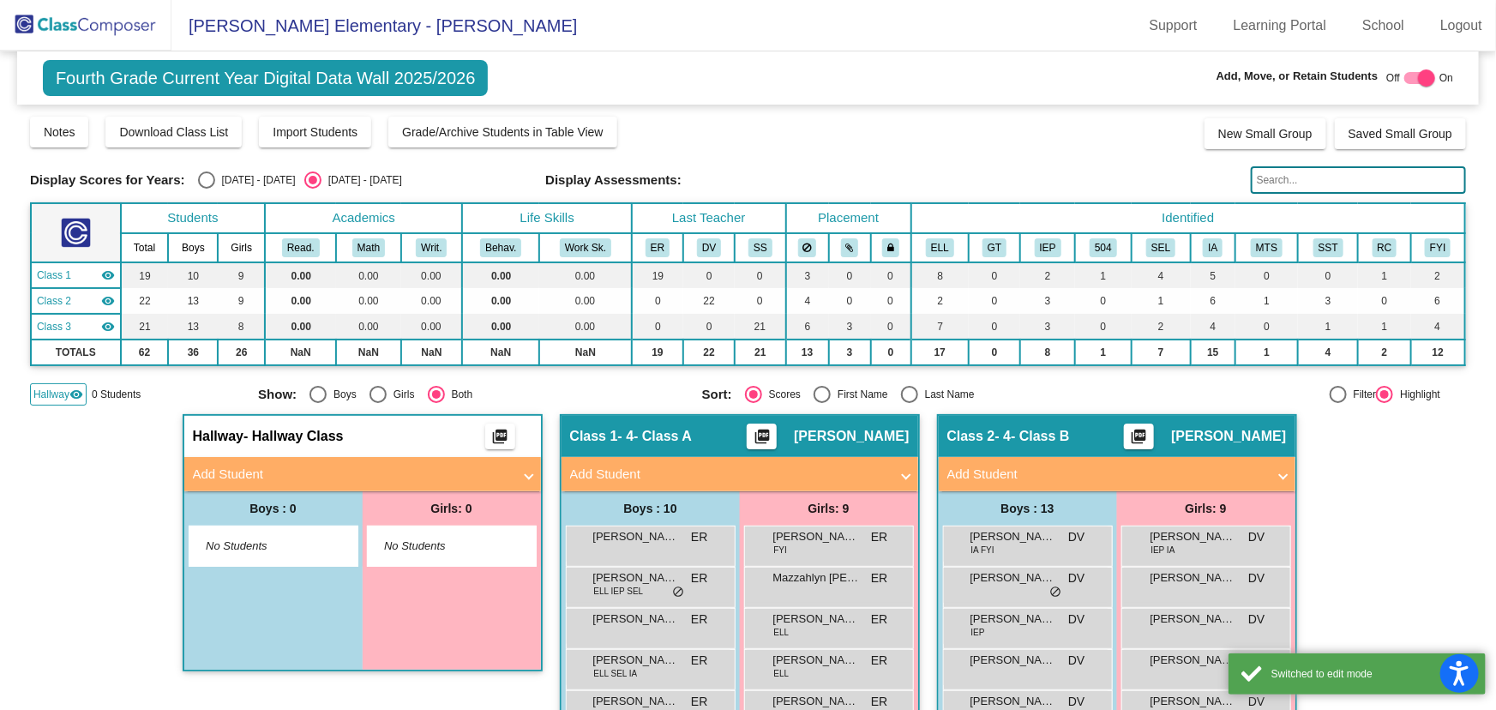
click at [269, 470] on mat-panel-title "Add Student" at bounding box center [352, 475] width 319 height 20
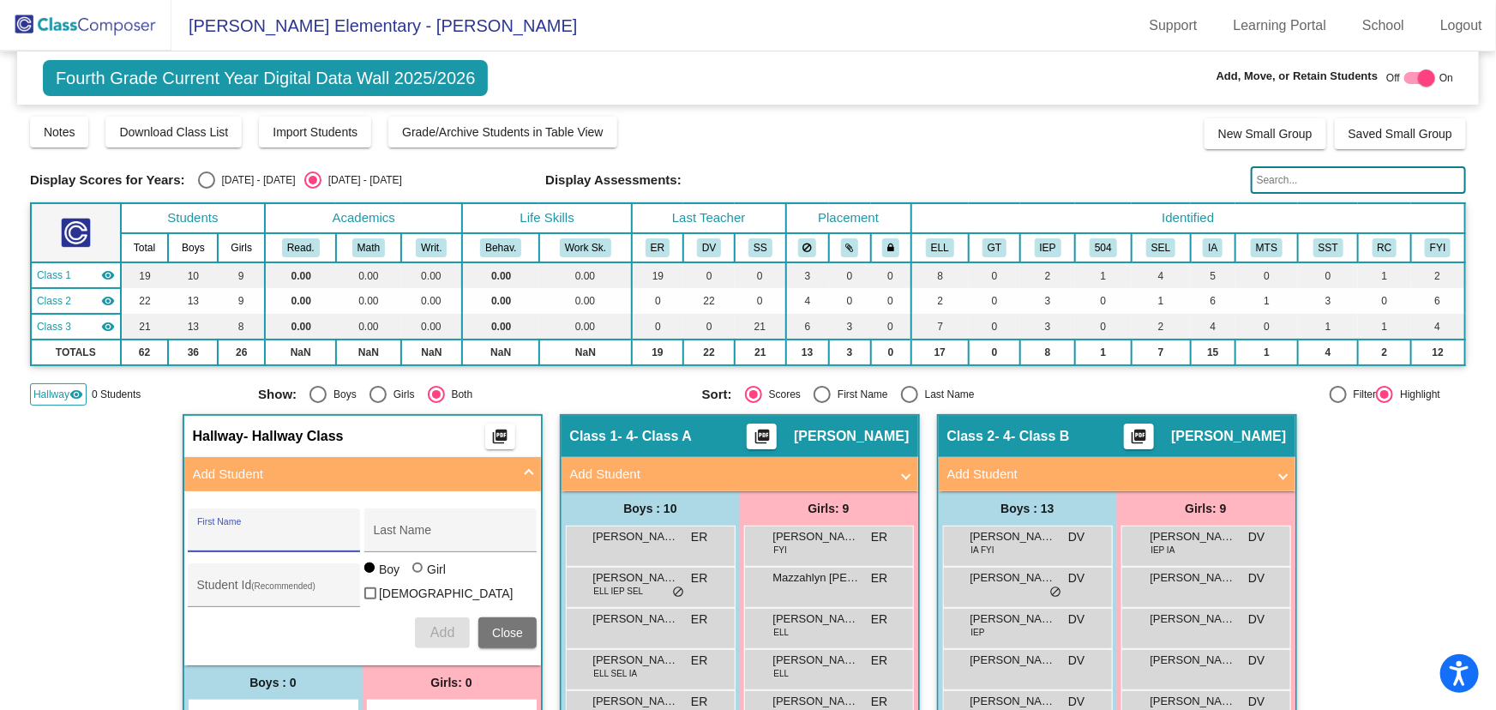
click at [256, 535] on input "First Name" at bounding box center [274, 537] width 154 height 14
type input "[PERSON_NAME]"
type input "1054468"
click at [417, 573] on div at bounding box center [417, 567] width 10 height 10
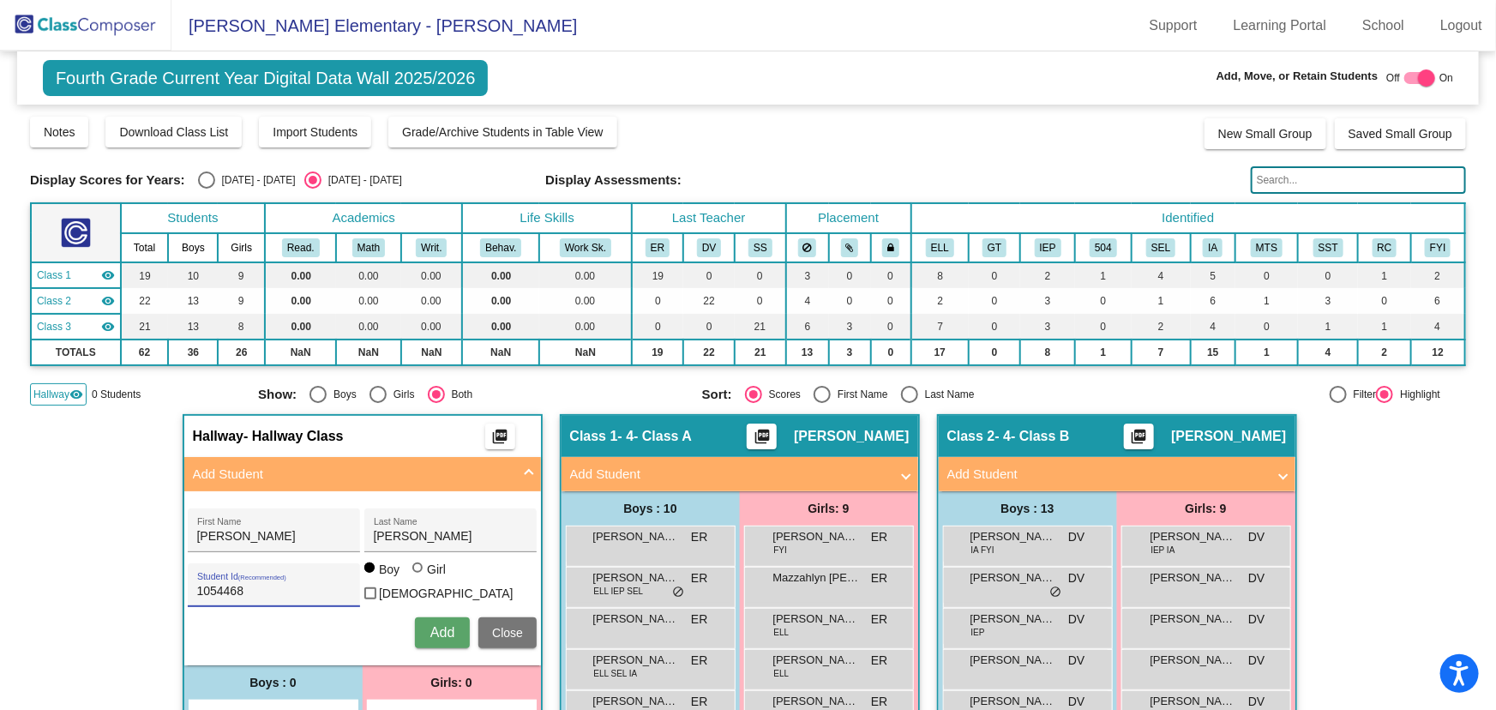
click at [418, 576] on input "Girl" at bounding box center [418, 576] width 1 height 1
radio input "true"
click at [441, 628] on span "Add" at bounding box center [442, 632] width 24 height 15
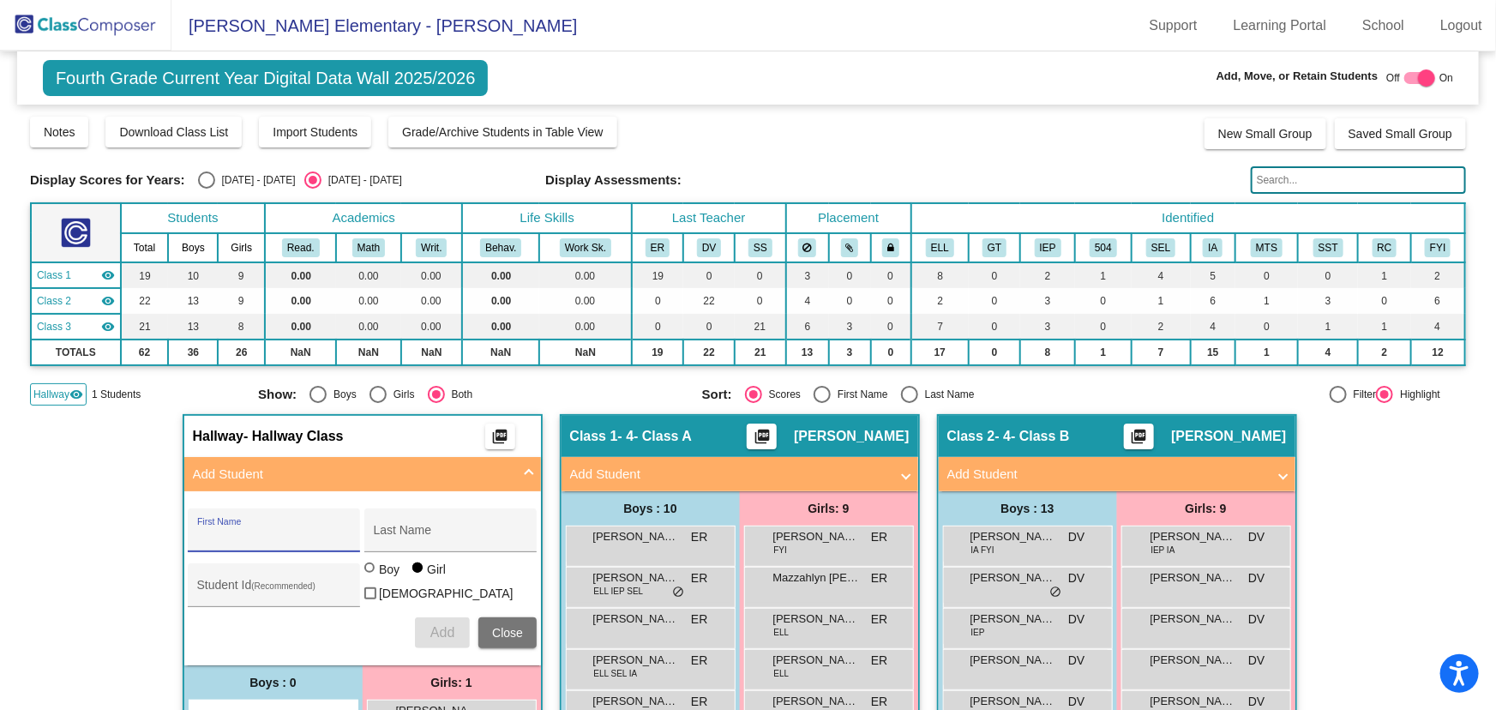
click at [77, 21] on img at bounding box center [85, 25] width 171 height 51
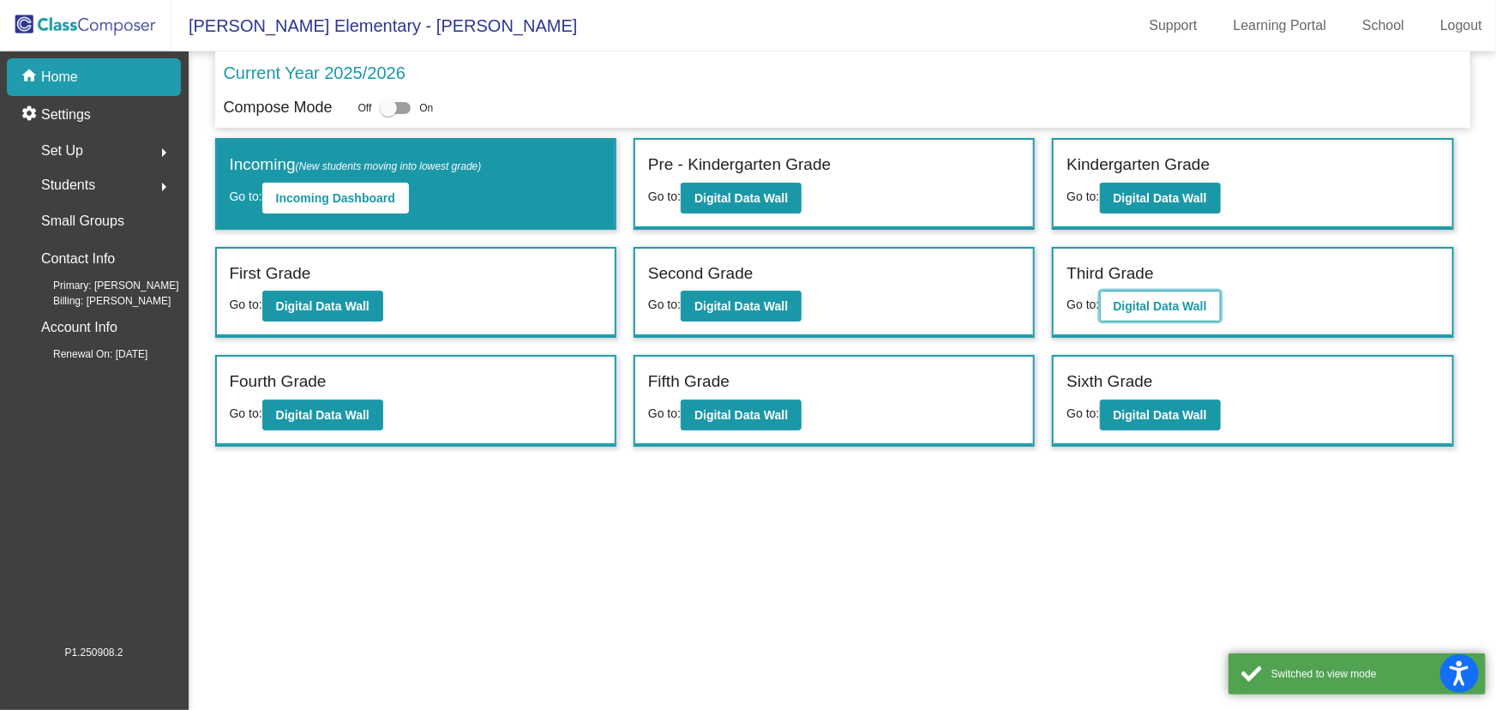
click at [1161, 310] on b "Digital Data Wall" at bounding box center [1159, 306] width 93 height 14
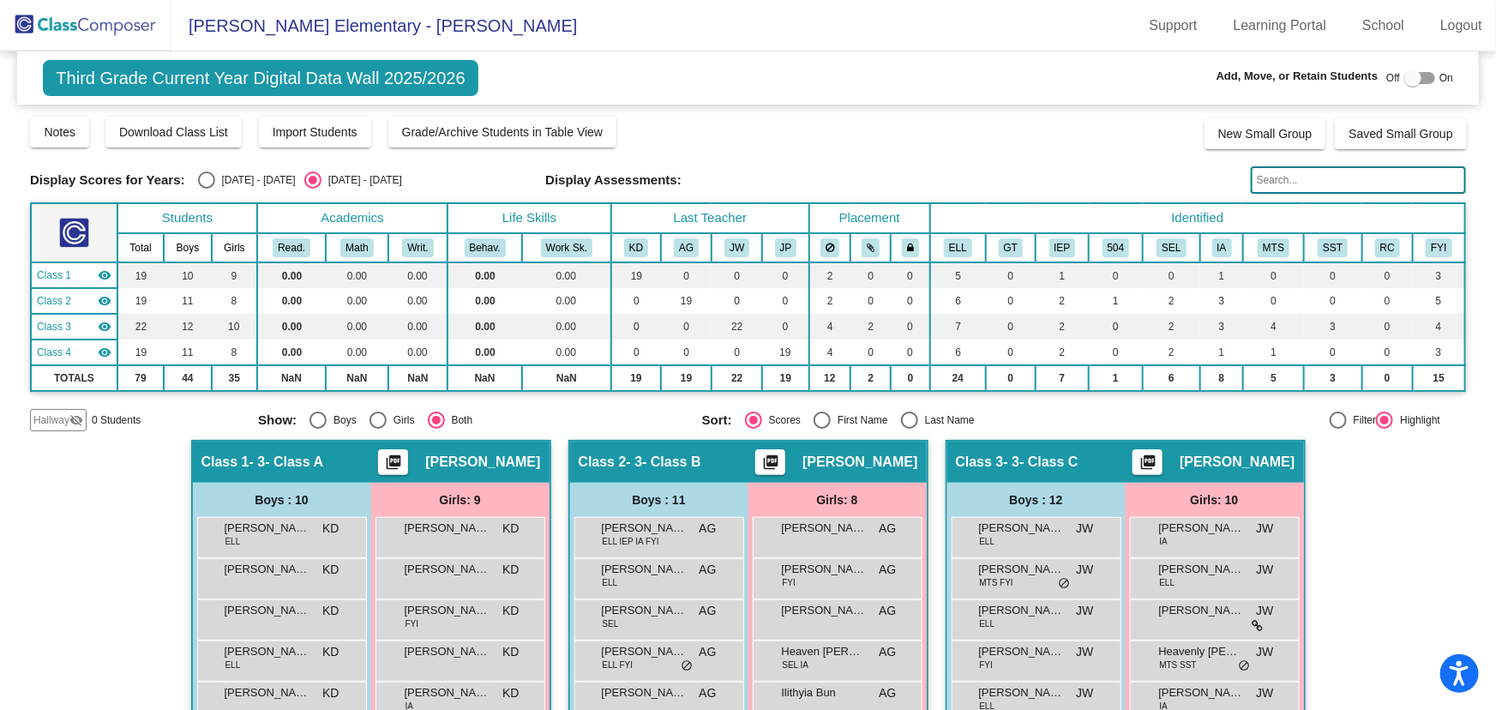
click at [52, 417] on span "Hallway" at bounding box center [51, 419] width 36 height 15
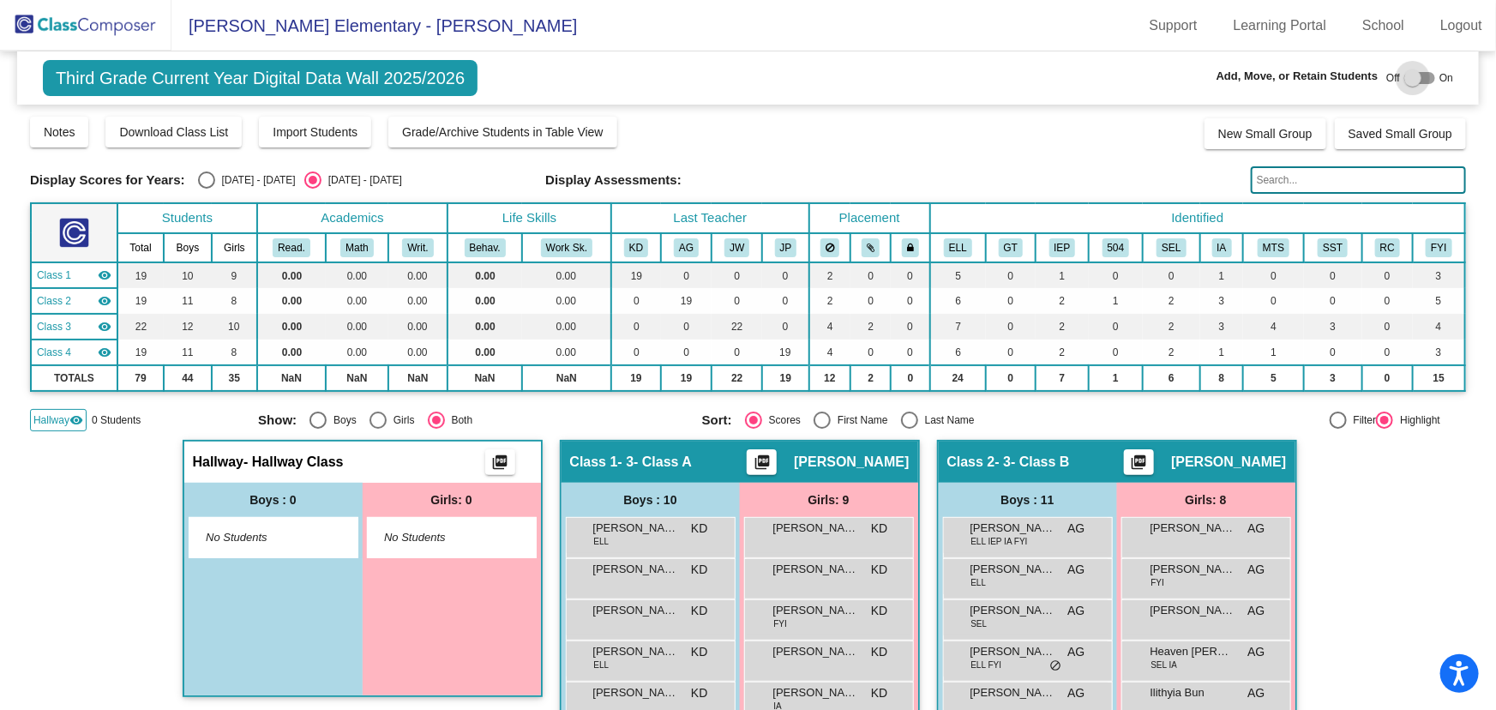
click at [1410, 75] on div at bounding box center [1412, 77] width 17 height 17
checkbox input "true"
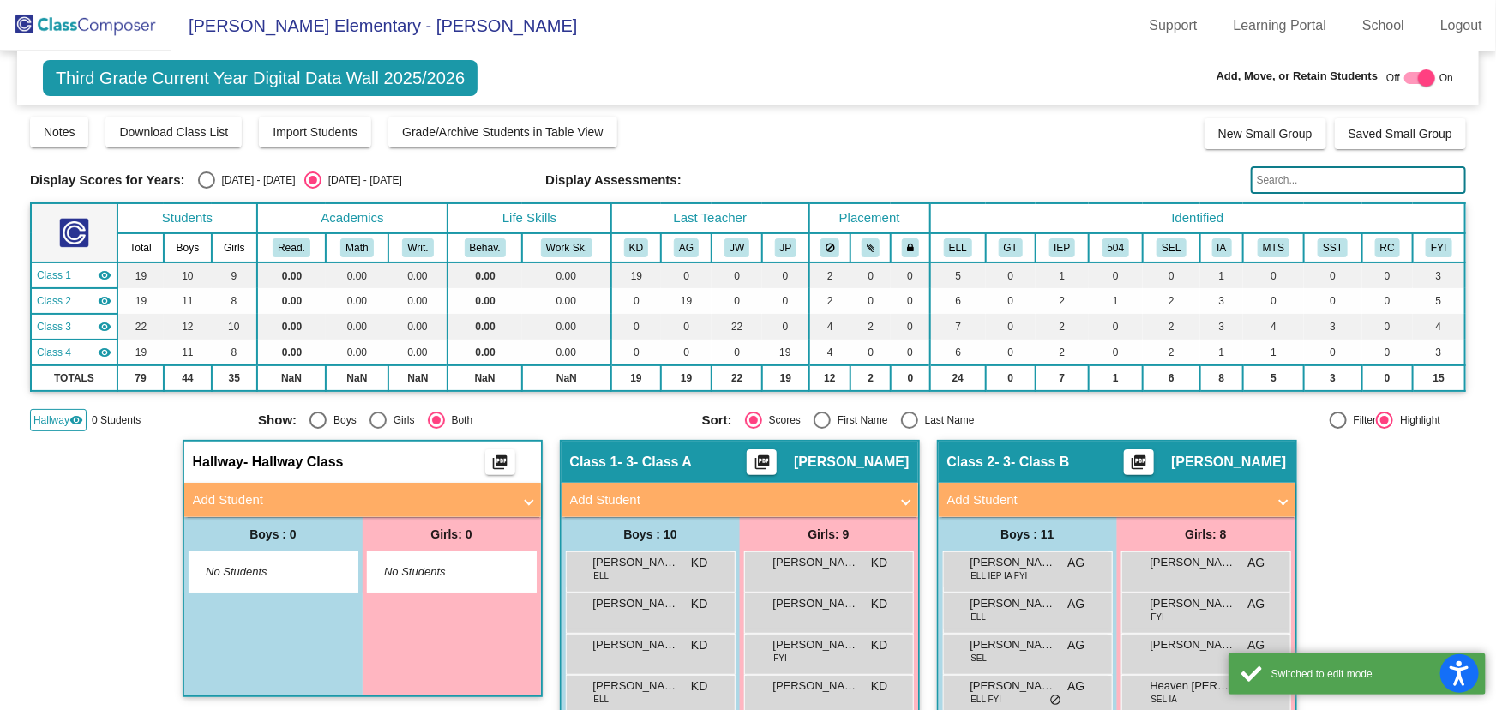
click at [266, 496] on mat-panel-title "Add Student" at bounding box center [352, 500] width 319 height 20
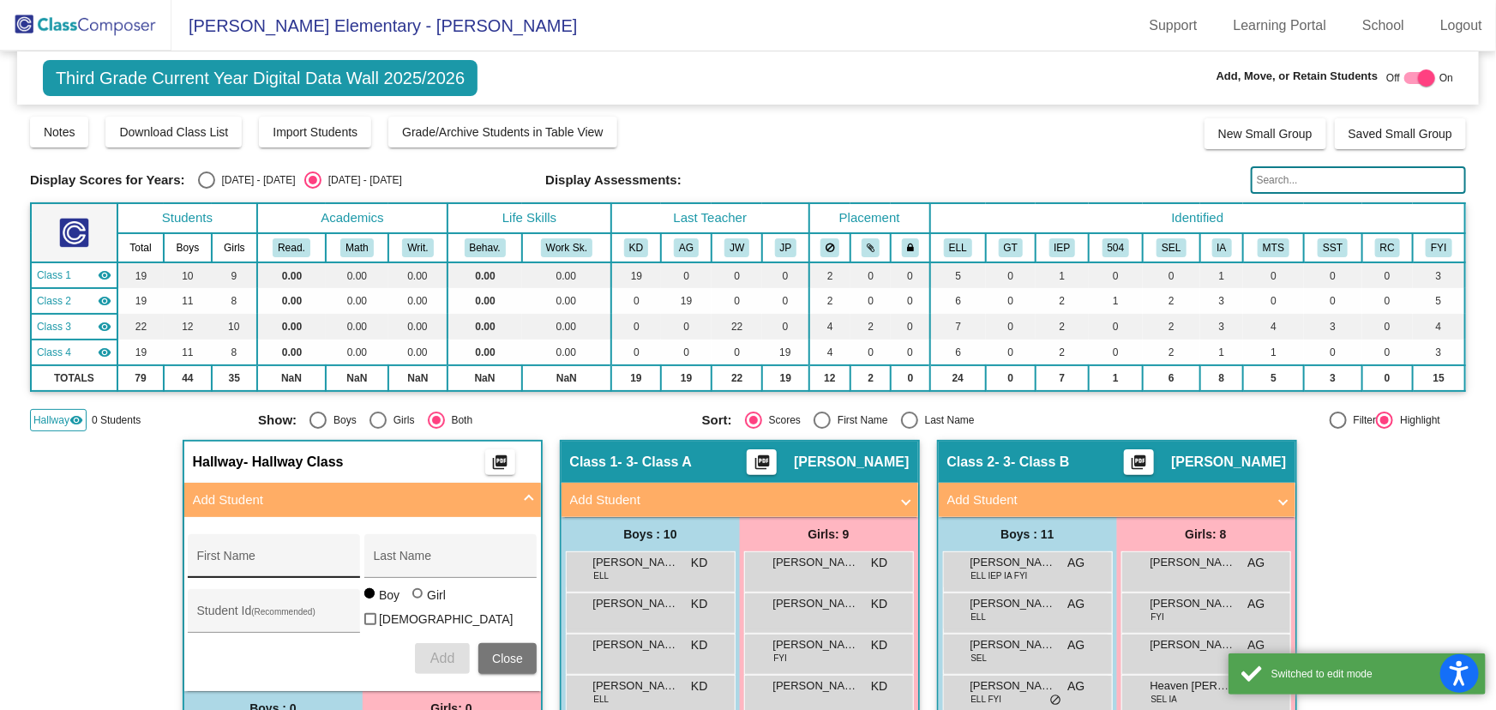
click at [249, 566] on input "First Name" at bounding box center [274, 562] width 154 height 14
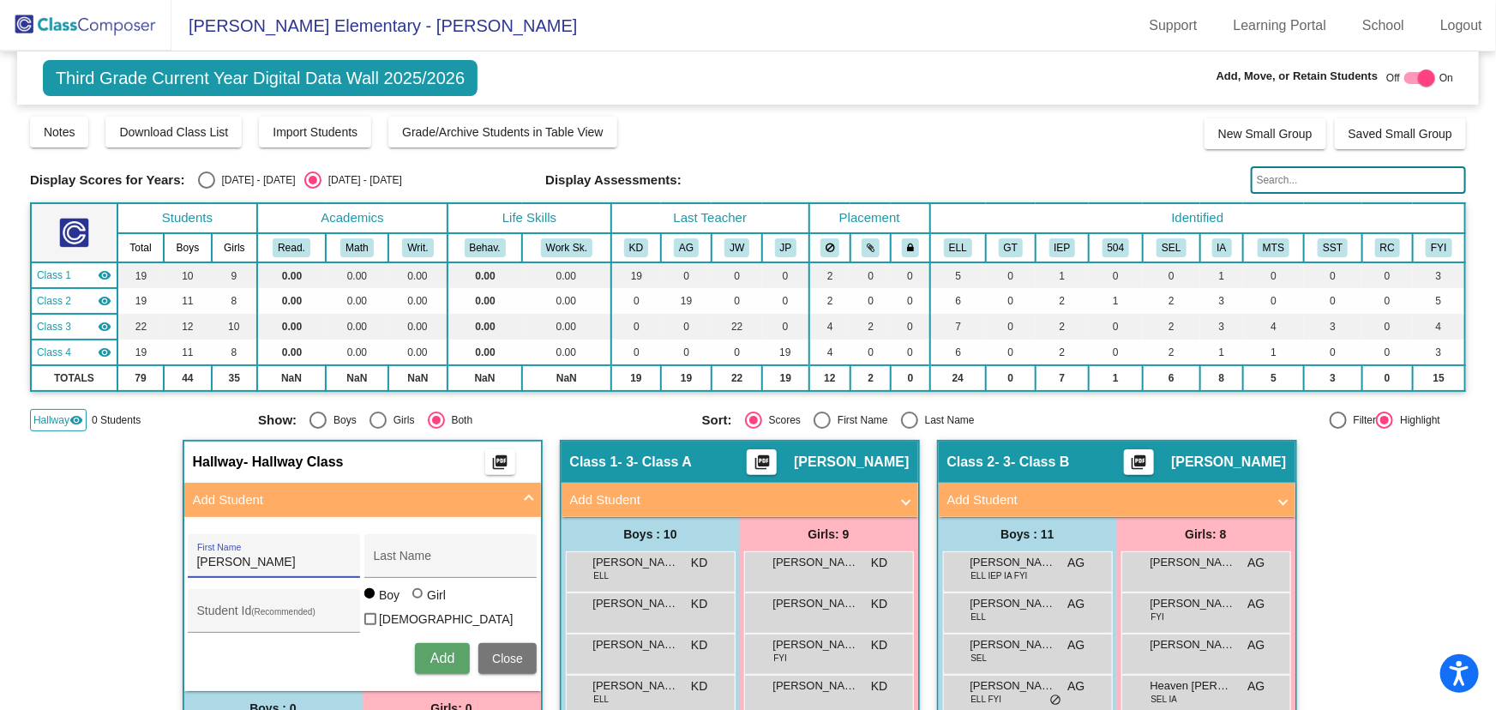
type input "[PERSON_NAME]"
type input "1054464"
click at [463, 647] on button "Add" at bounding box center [442, 658] width 55 height 31
click at [74, 25] on img at bounding box center [85, 25] width 171 height 51
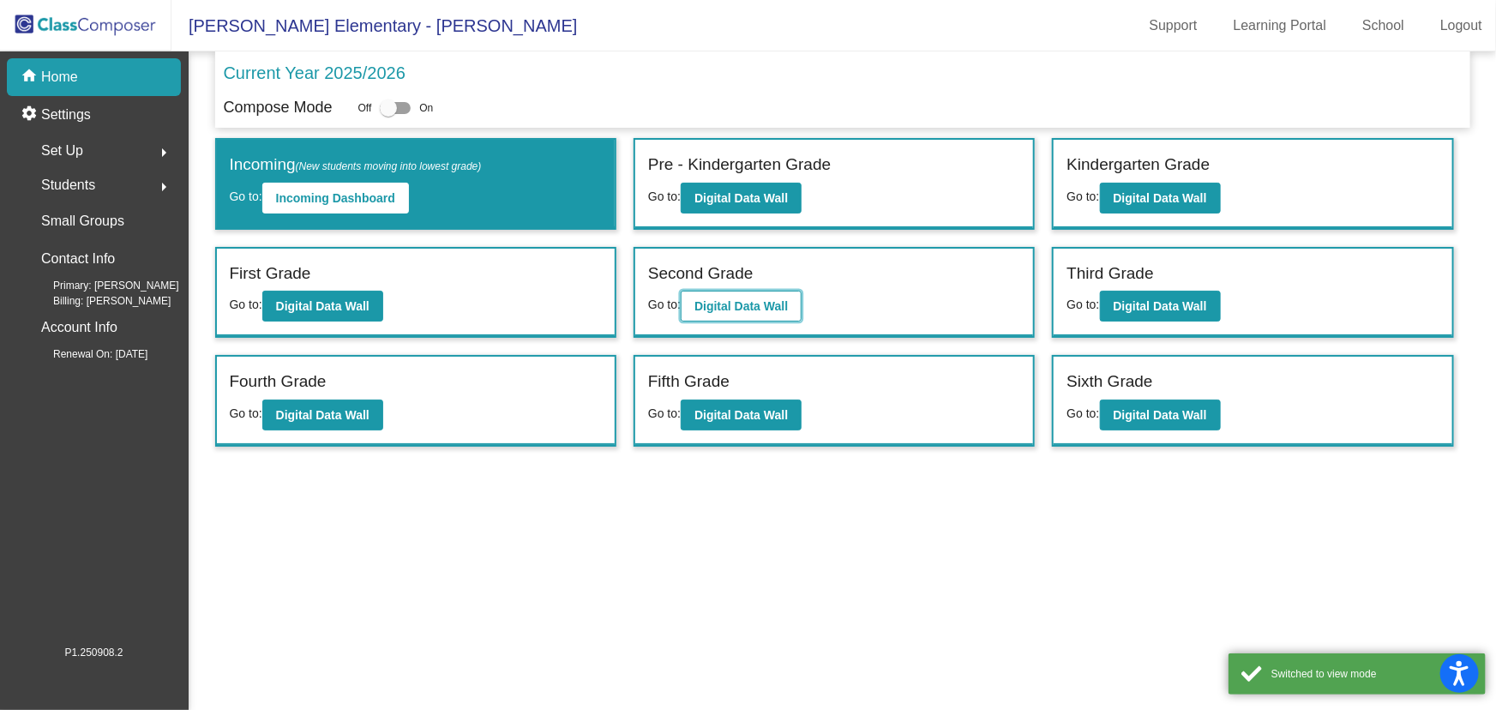
click at [732, 309] on b "Digital Data Wall" at bounding box center [740, 306] width 93 height 14
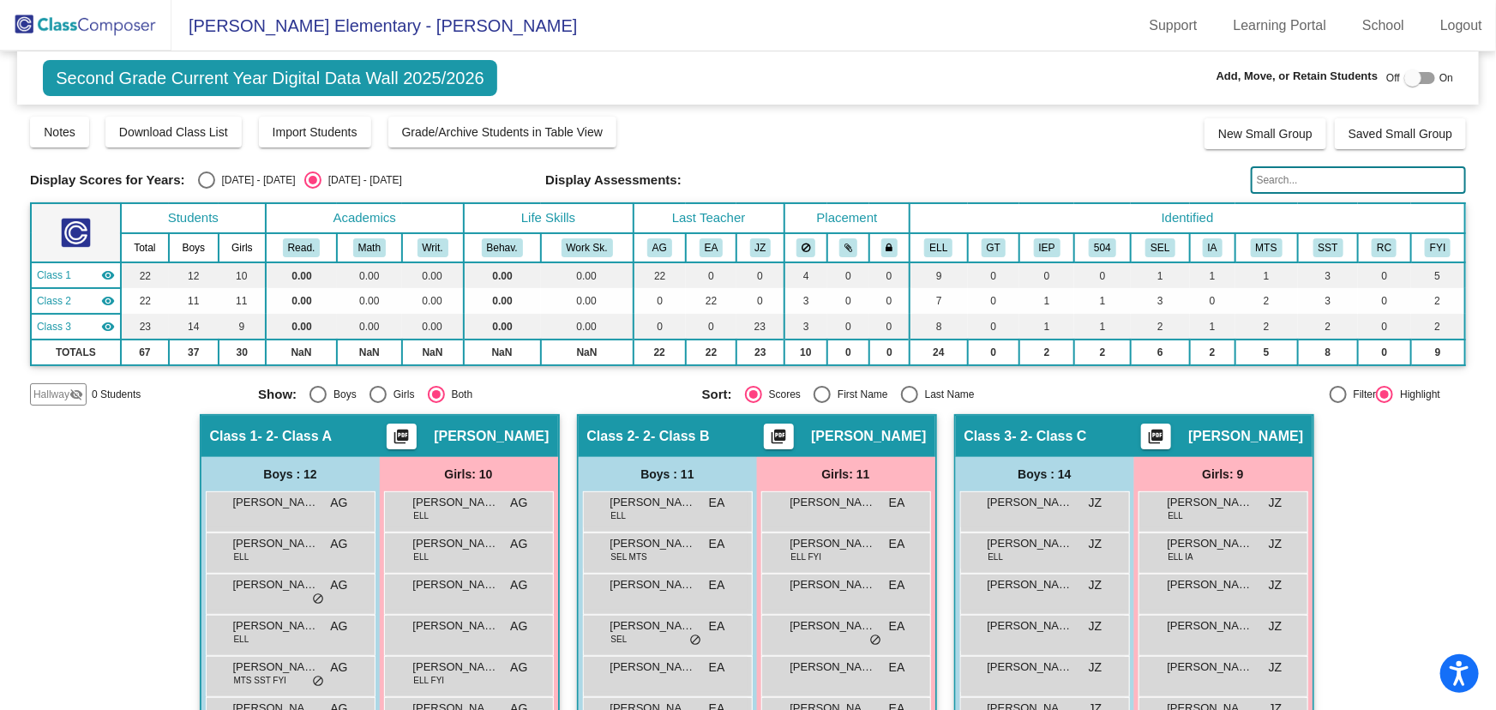
click at [1408, 77] on div at bounding box center [1412, 77] width 17 height 17
checkbox input "true"
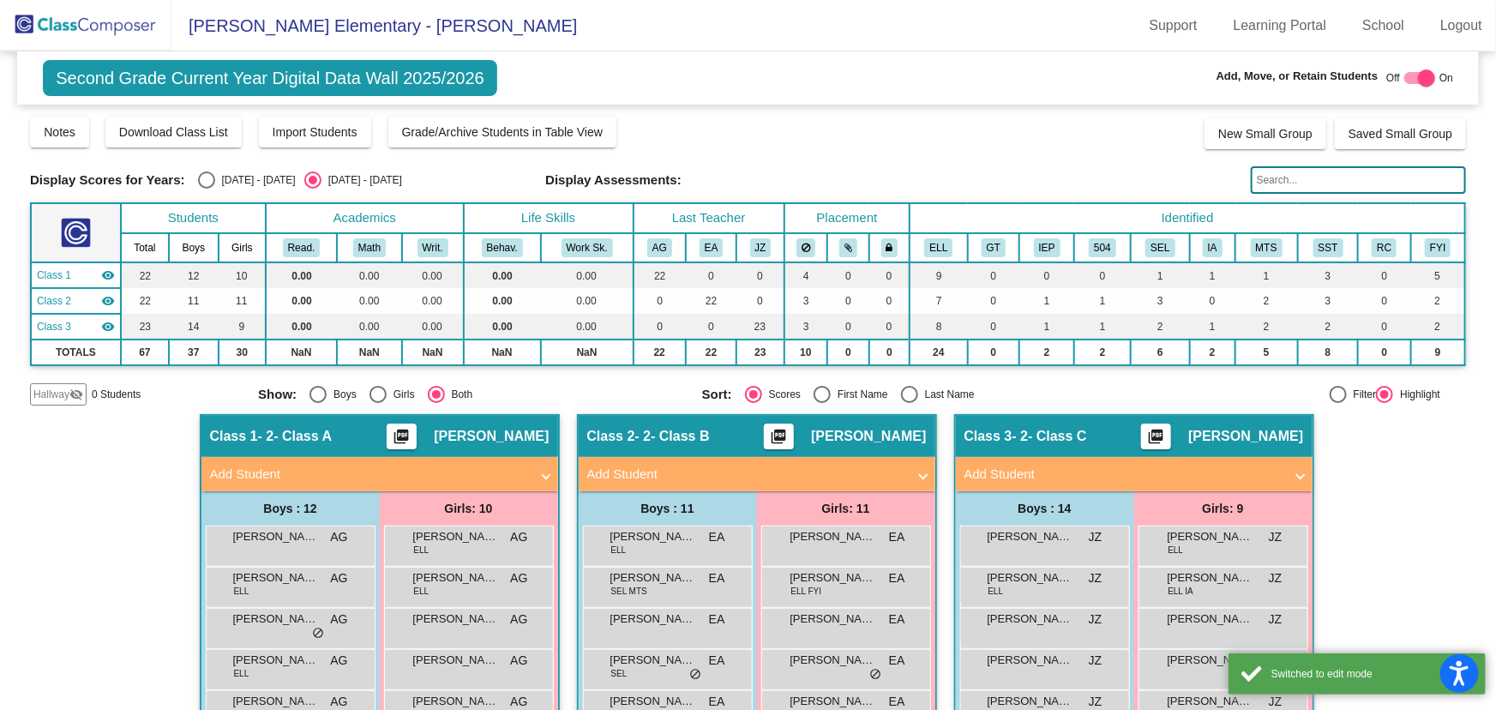
click at [64, 397] on span "Hallway" at bounding box center [51, 394] width 36 height 15
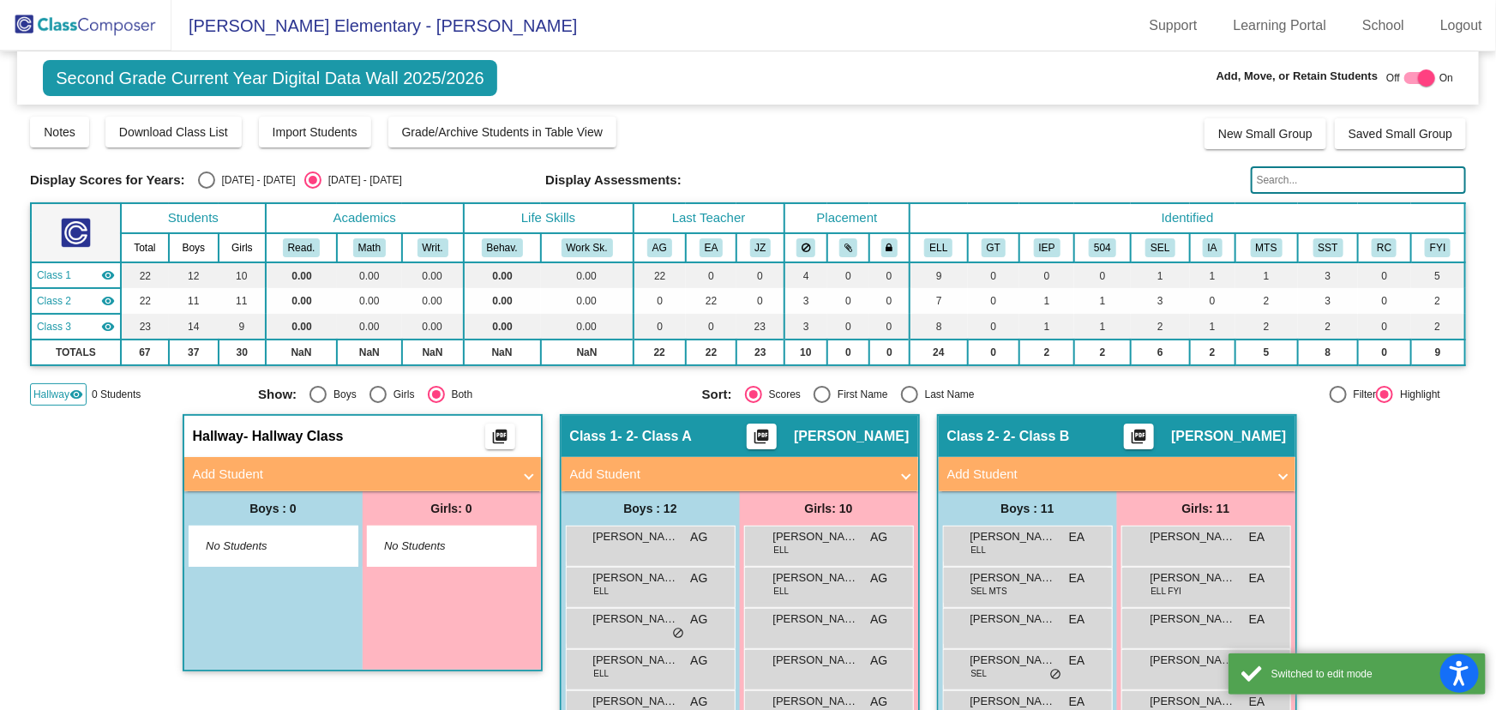
click at [266, 470] on mat-panel-title "Add Student" at bounding box center [352, 475] width 319 height 20
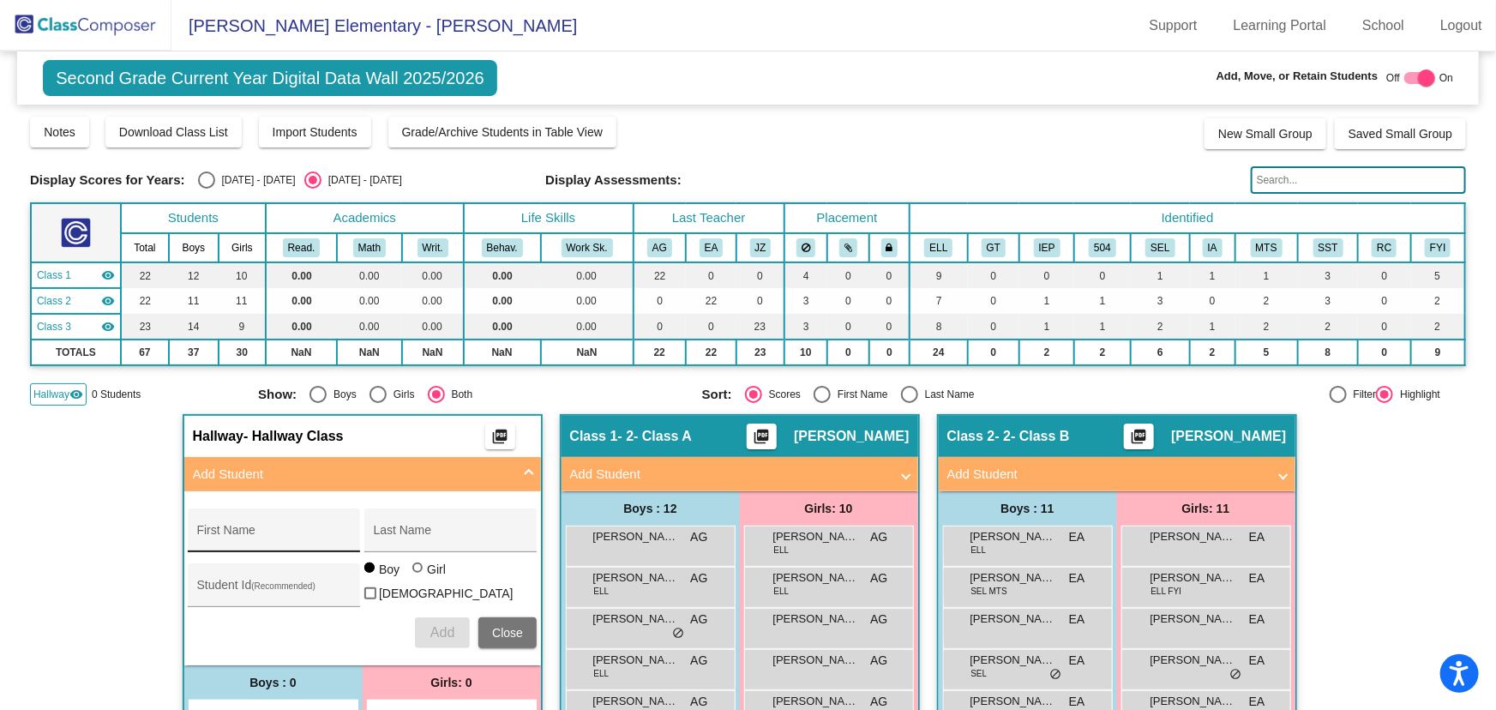
click at [260, 524] on div "First Name" at bounding box center [274, 535] width 154 height 35
type input "[DEMOGRAPHIC_DATA]"
type input "[PERSON_NAME]"
type input "1054465"
click at [441, 630] on span "Add" at bounding box center [442, 632] width 24 height 15
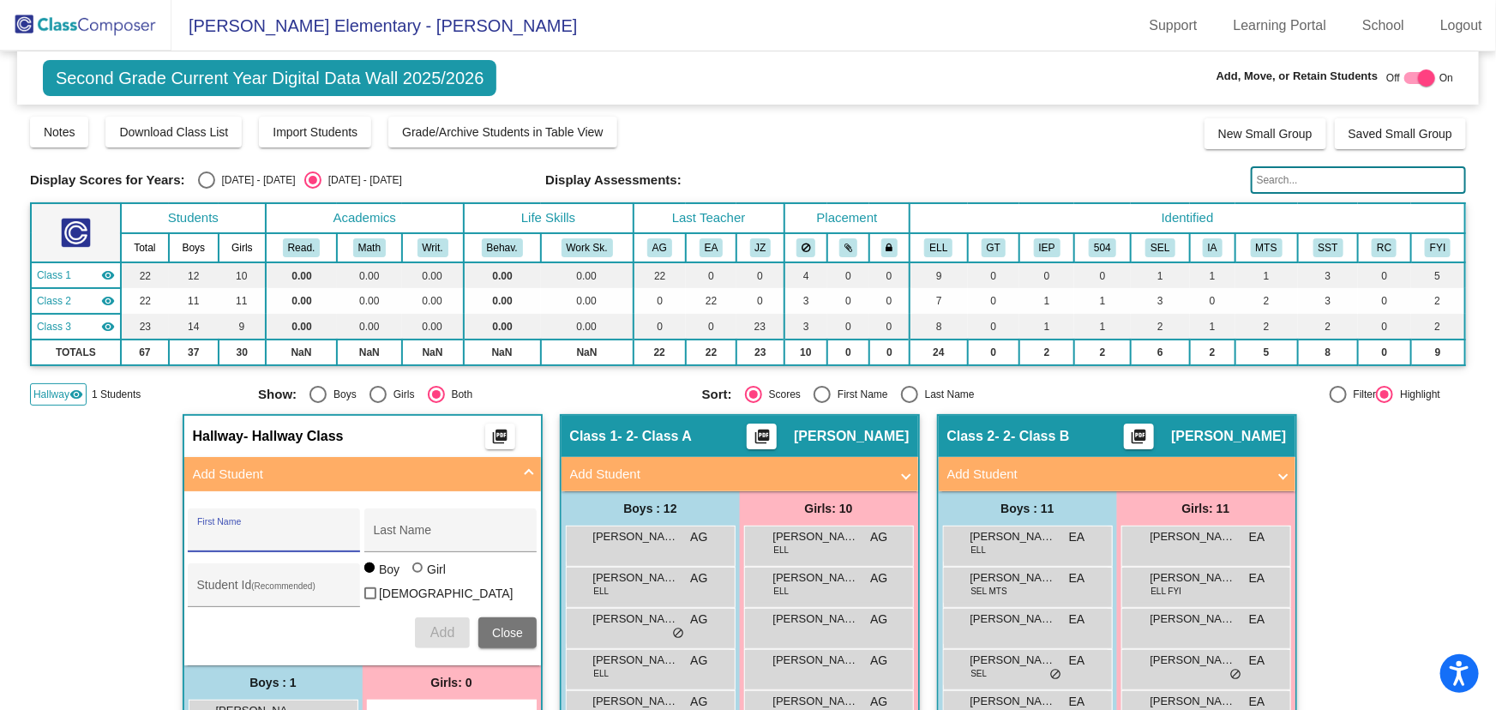
click at [177, 46] on mat-toolbar "[PERSON_NAME][GEOGRAPHIC_DATA] - [PERSON_NAME] Support Learning Portal School L…" at bounding box center [748, 25] width 1496 height 51
click at [135, 17] on img at bounding box center [85, 25] width 171 height 51
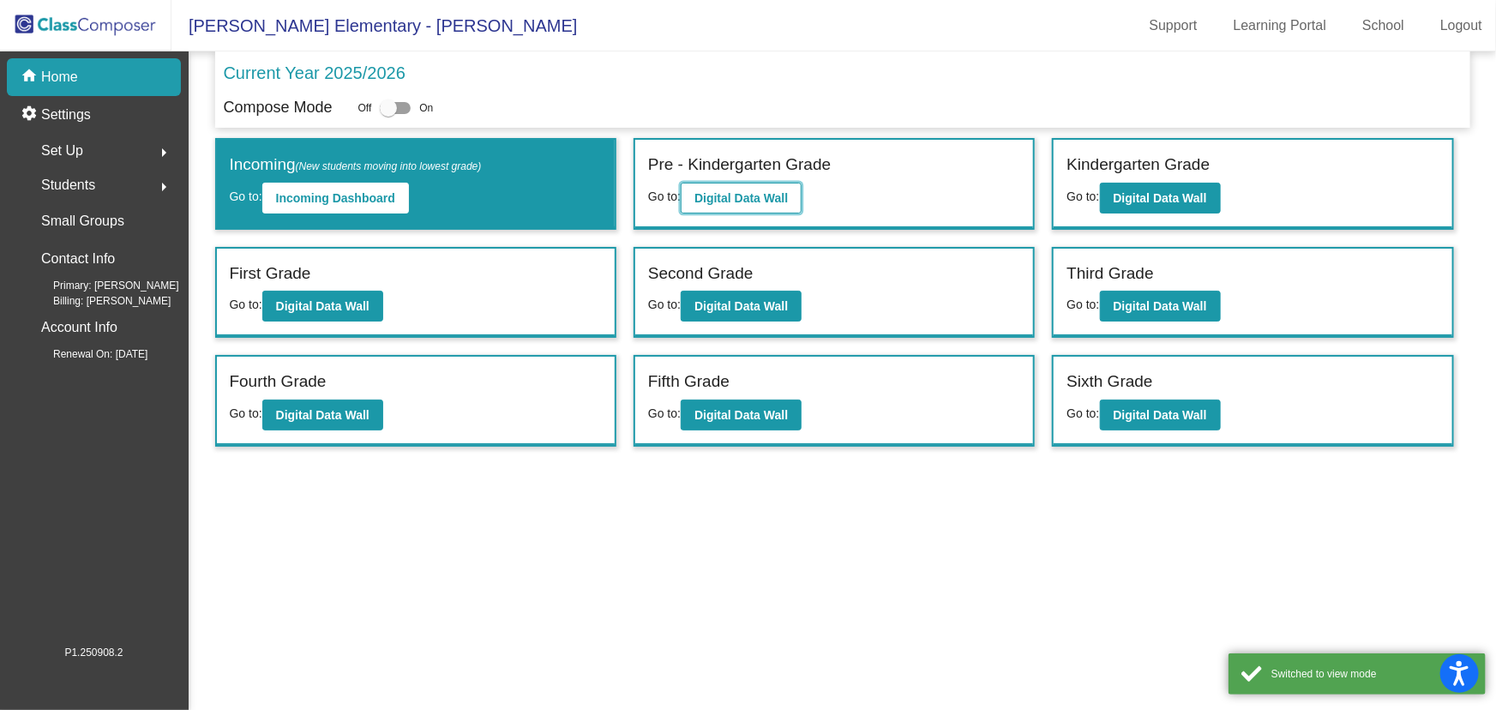
click at [709, 185] on button "Digital Data Wall" at bounding box center [741, 198] width 121 height 31
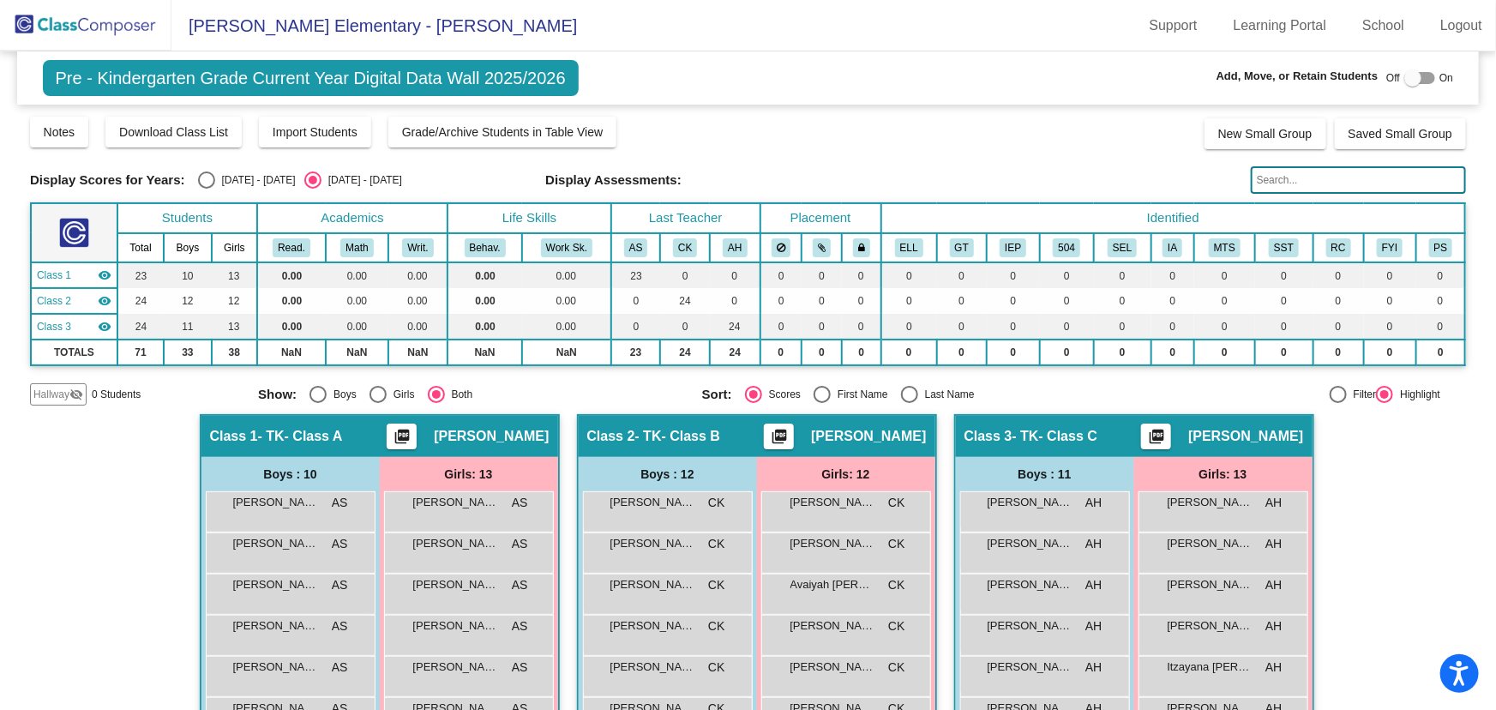
click at [1410, 71] on div at bounding box center [1412, 77] width 17 height 17
checkbox input "true"
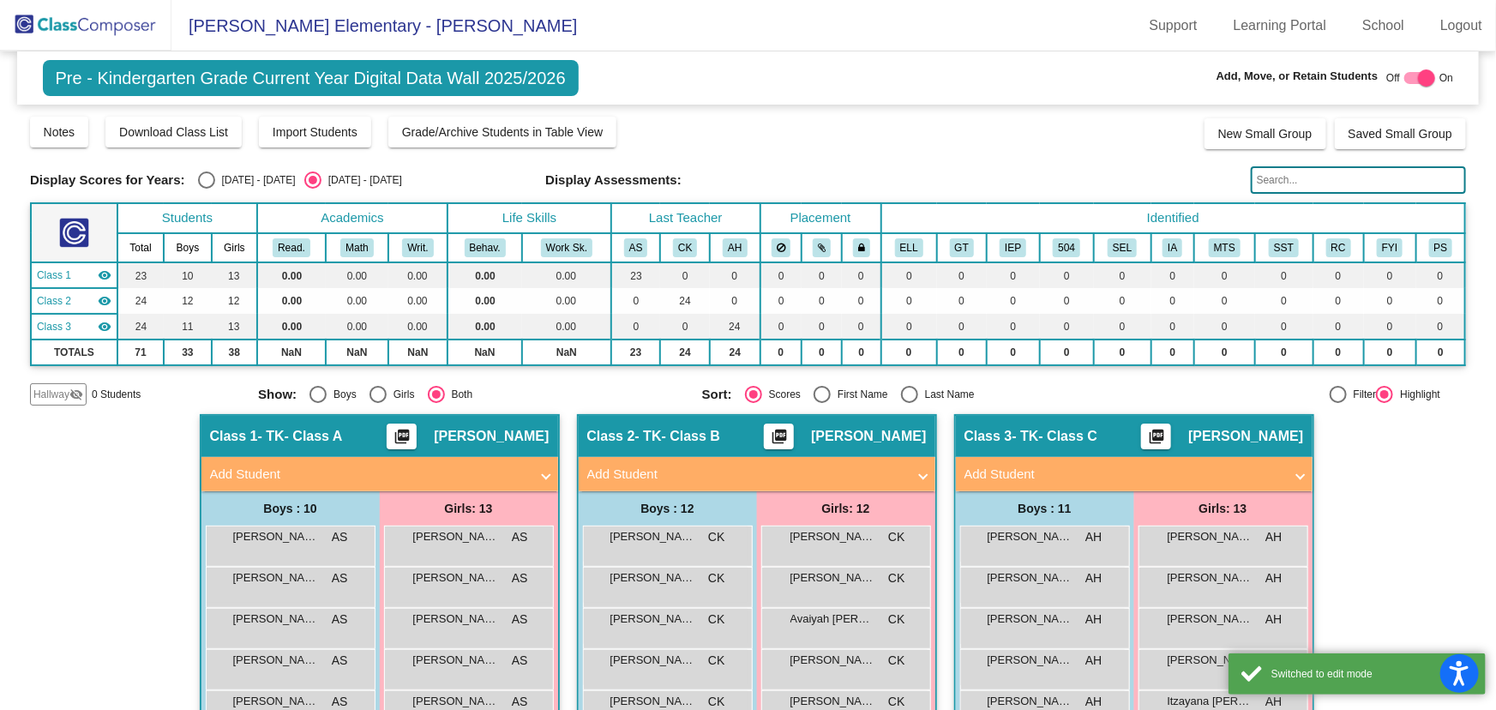
click at [54, 390] on span "Hallway" at bounding box center [51, 394] width 36 height 15
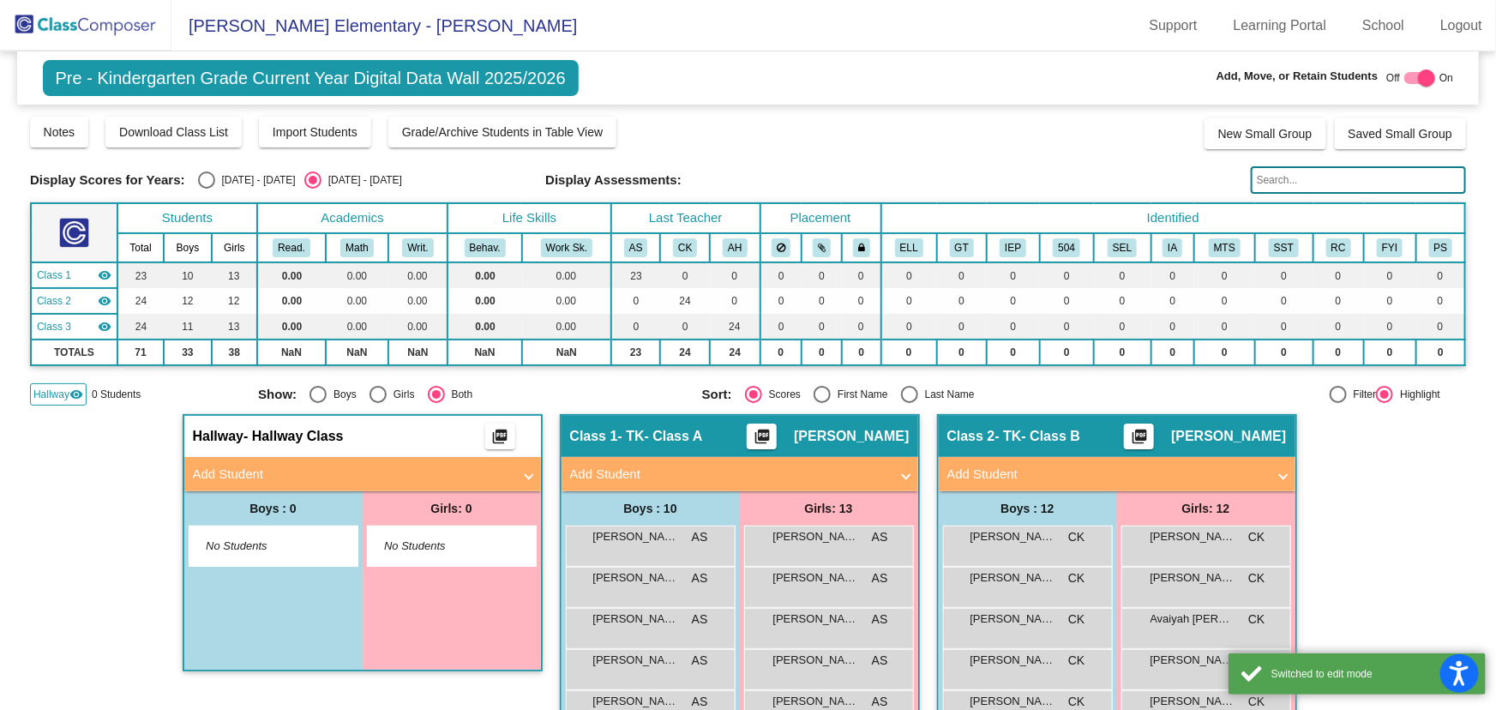
click at [240, 471] on mat-panel-title "Add Student" at bounding box center [352, 475] width 319 height 20
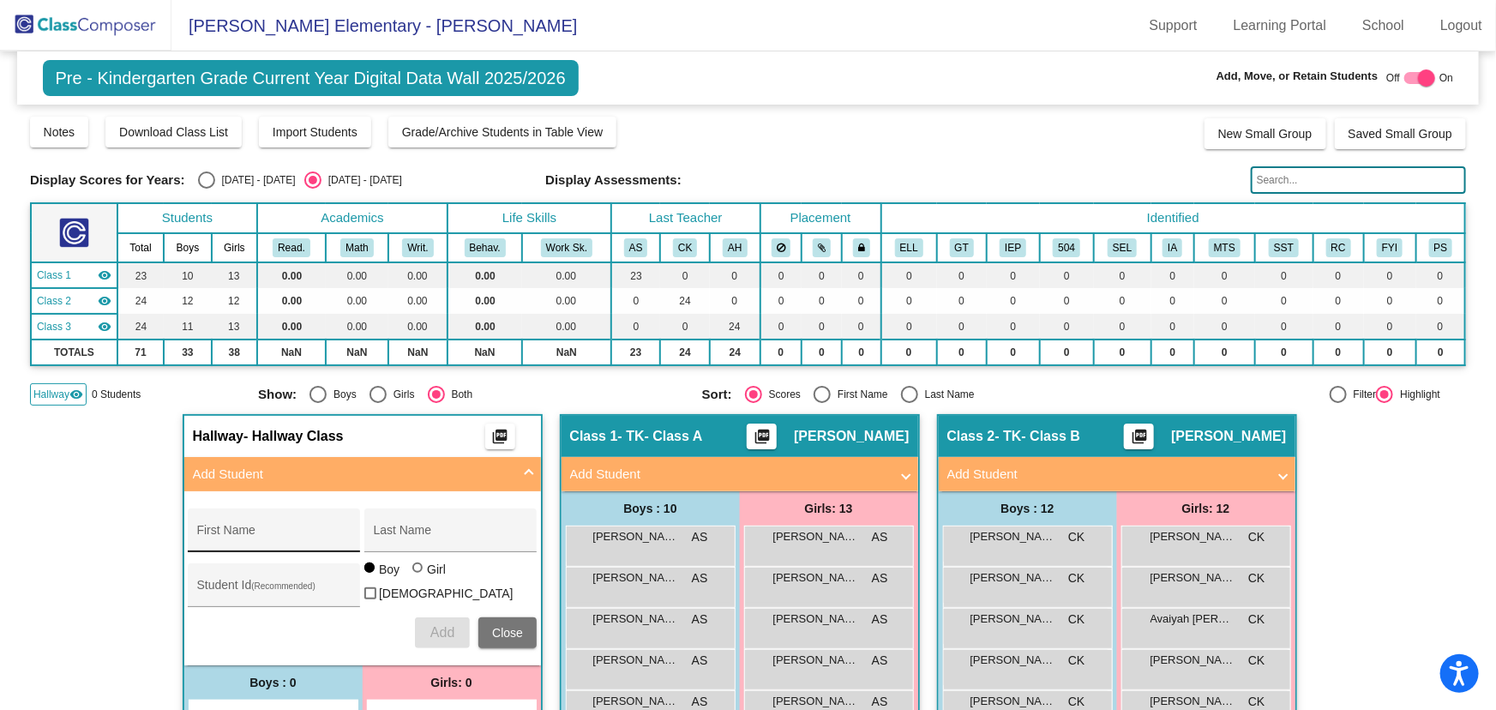
click at [238, 527] on div "First Name" at bounding box center [274, 535] width 154 height 35
click at [207, 536] on input "CXlarisa" at bounding box center [274, 537] width 154 height 14
type input "[PERSON_NAME]"
type input "1054338"
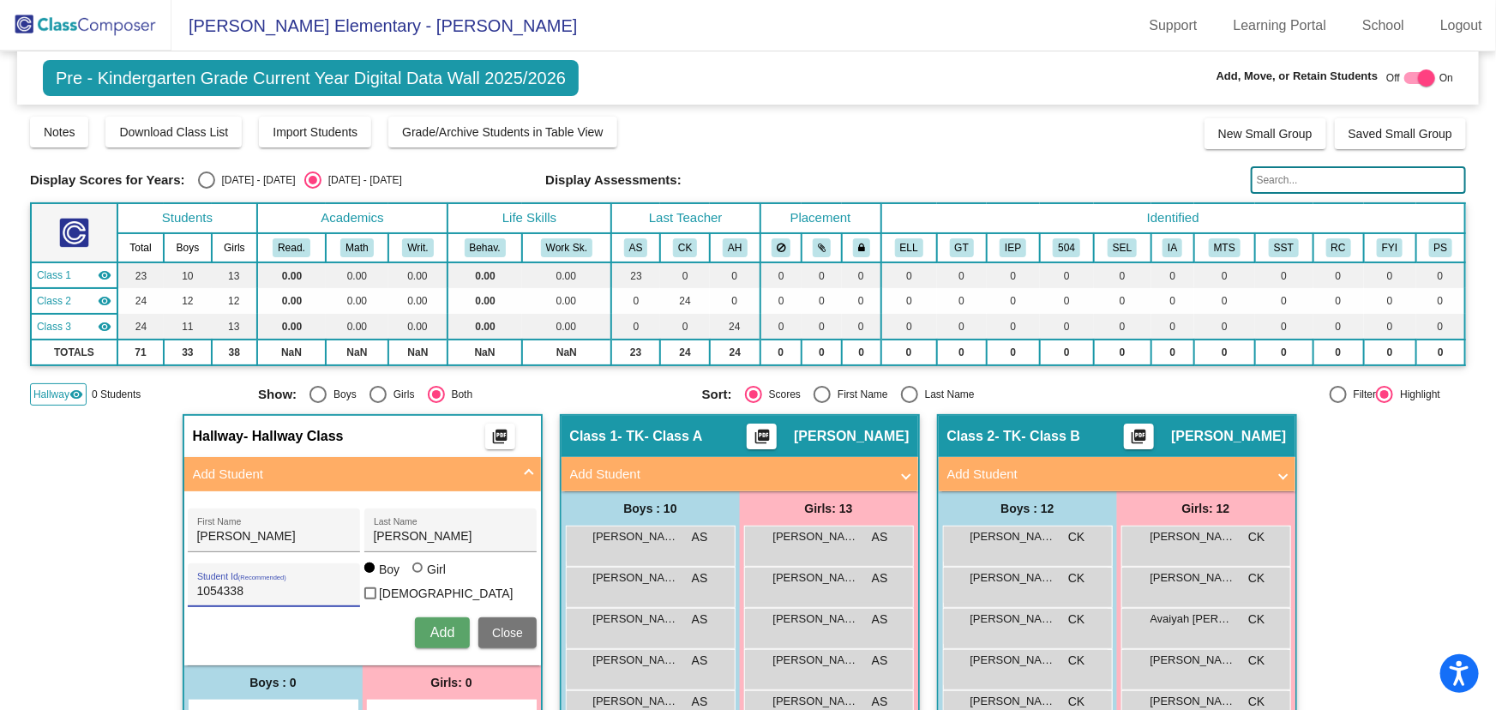
click at [414, 573] on div at bounding box center [417, 567] width 10 height 10
click at [418, 576] on input "Girl" at bounding box center [418, 576] width 1 height 1
radio input "true"
click at [435, 625] on span "Add" at bounding box center [442, 632] width 24 height 15
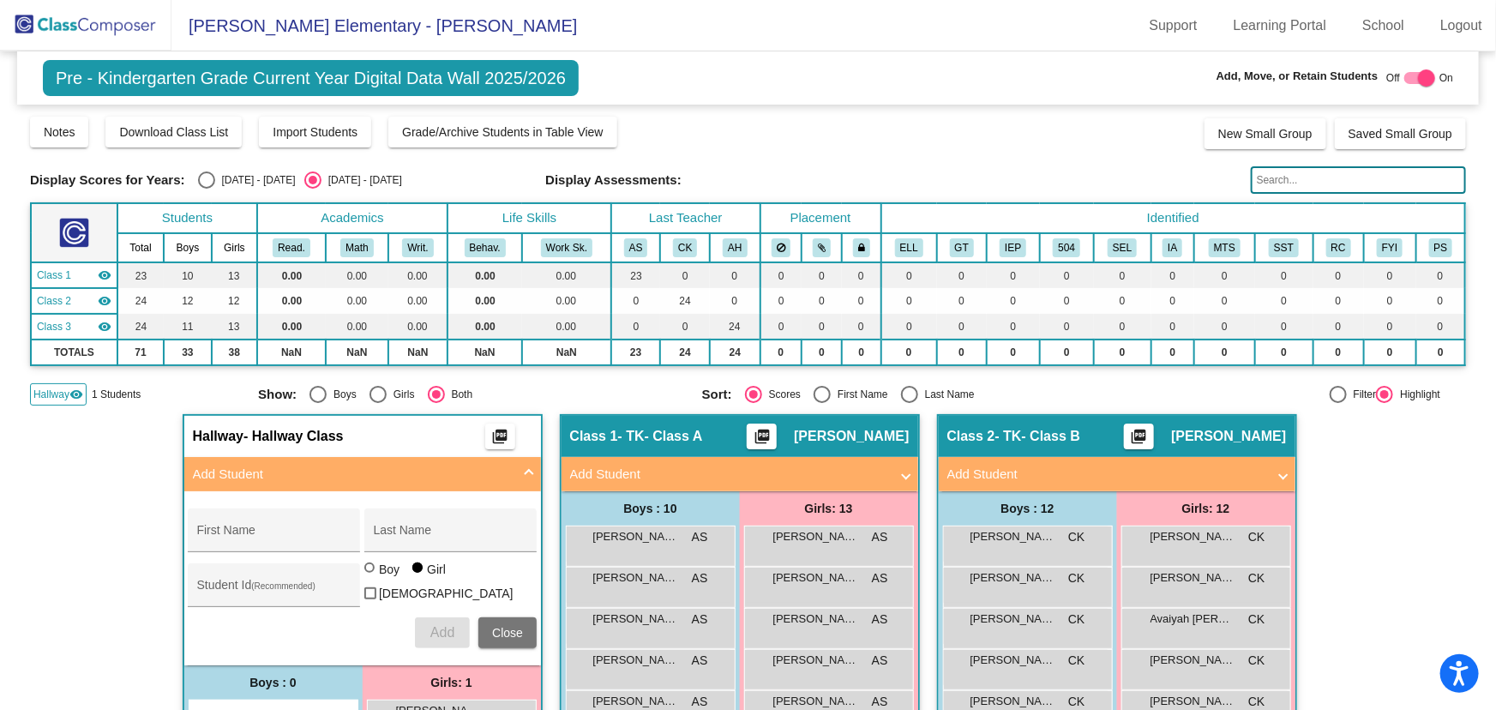
click at [77, 34] on img at bounding box center [85, 25] width 171 height 51
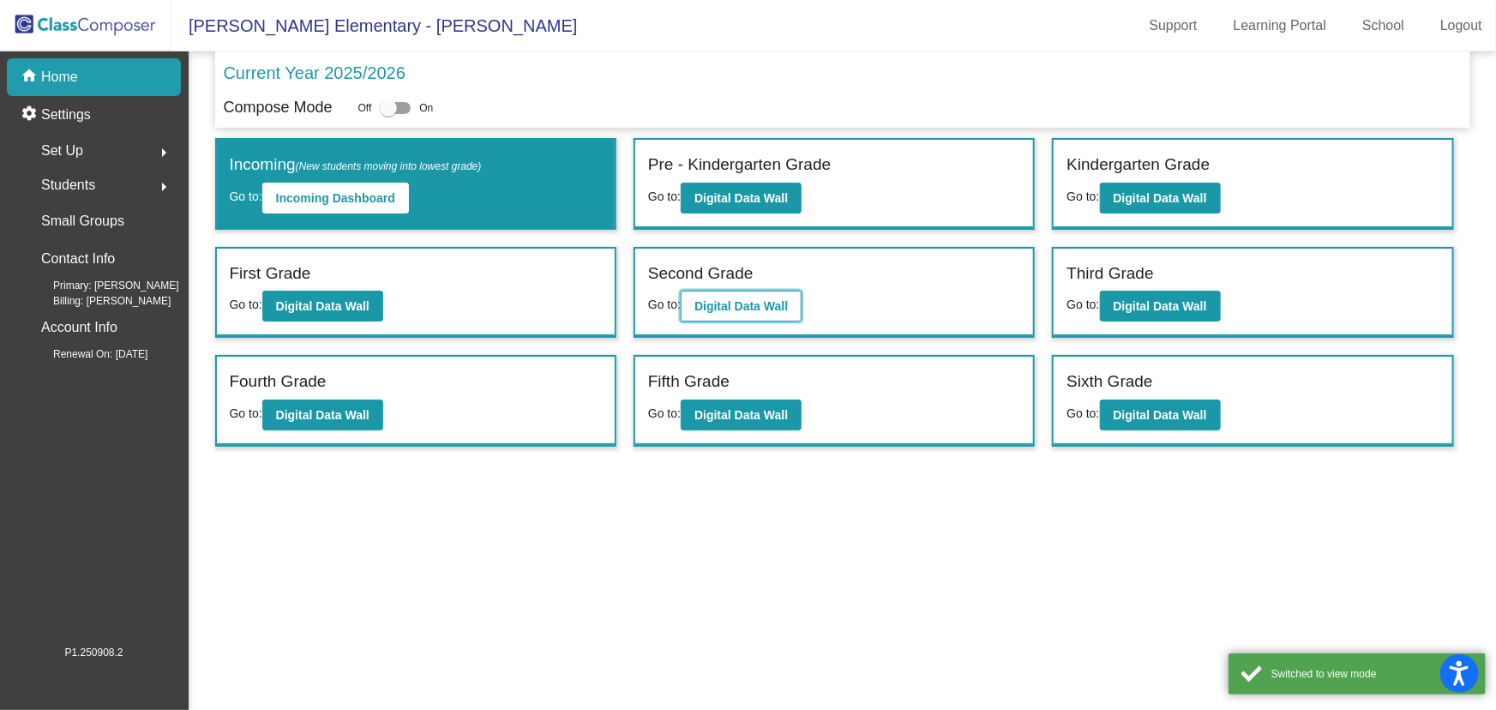
click at [717, 300] on b "Digital Data Wall" at bounding box center [740, 306] width 93 height 14
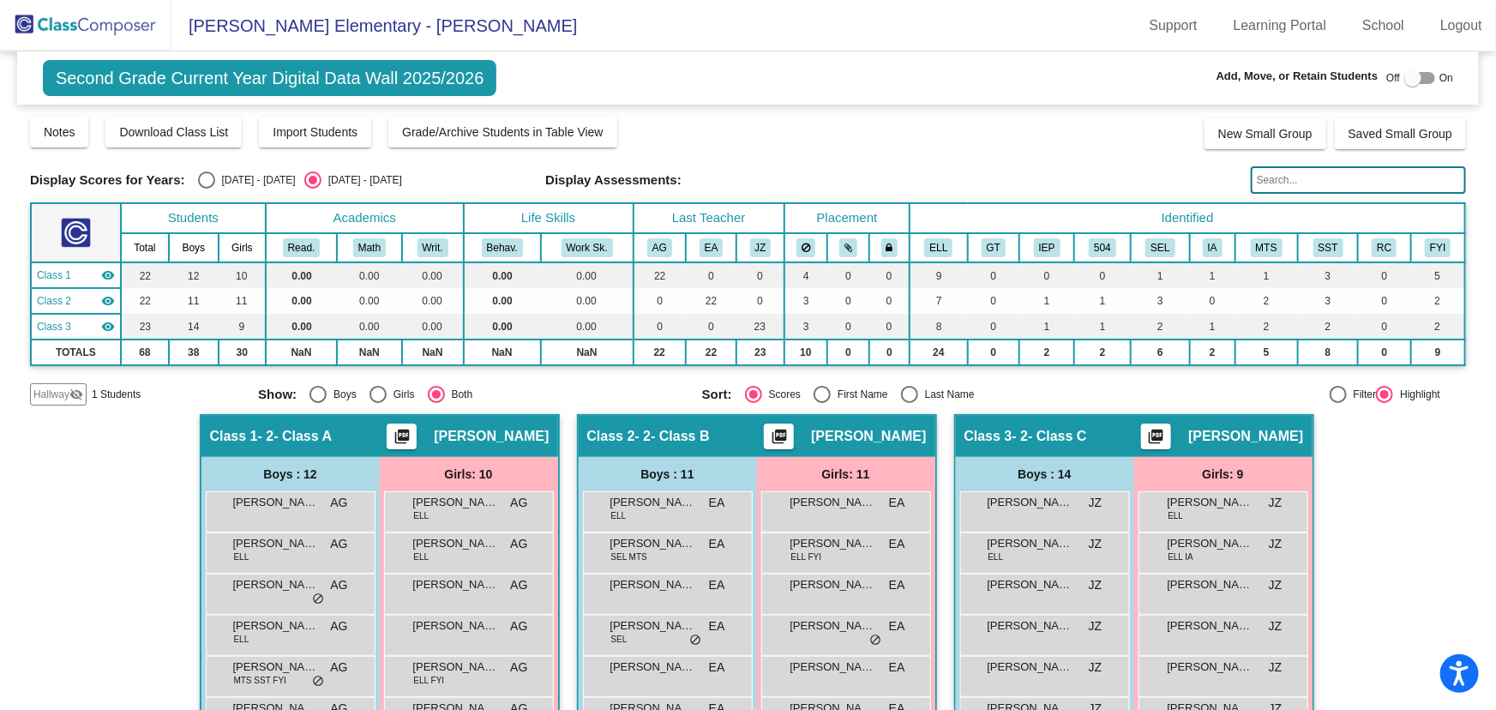
click at [61, 390] on span "Hallway" at bounding box center [51, 394] width 36 height 15
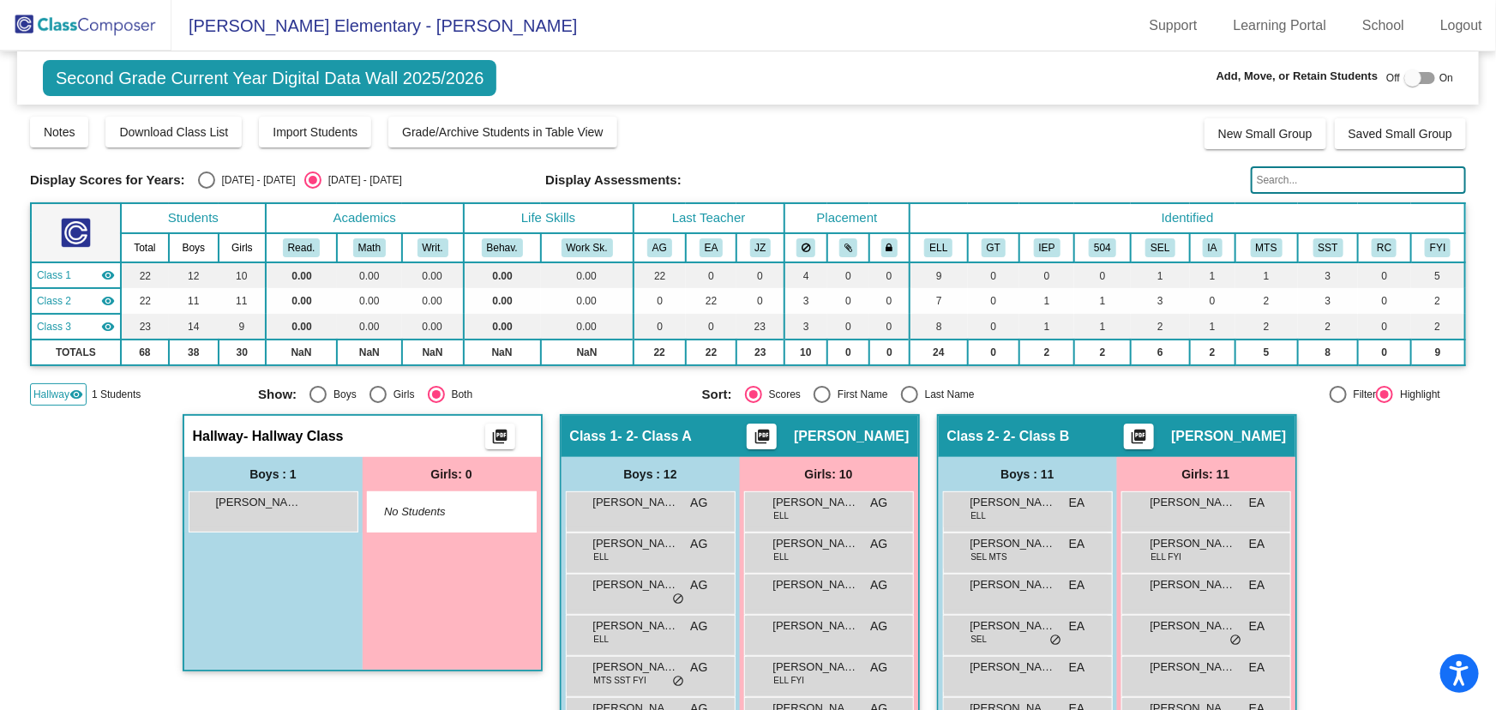
click at [1418, 72] on div at bounding box center [1419, 78] width 31 height 12
checkbox input "true"
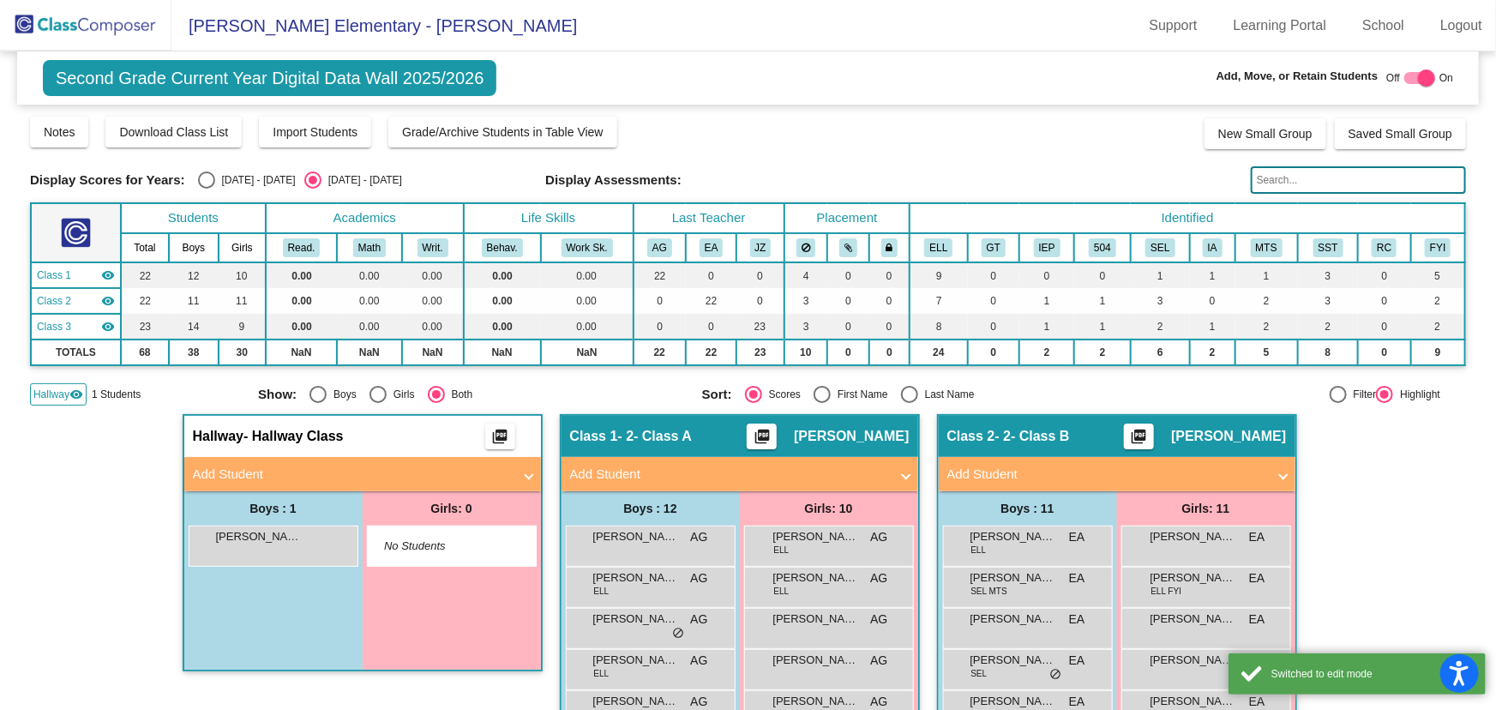
drag, startPoint x: 340, startPoint y: 477, endPoint x: 283, endPoint y: 518, distance: 70.2
click at [339, 477] on mat-panel-title "Add Student" at bounding box center [352, 475] width 319 height 20
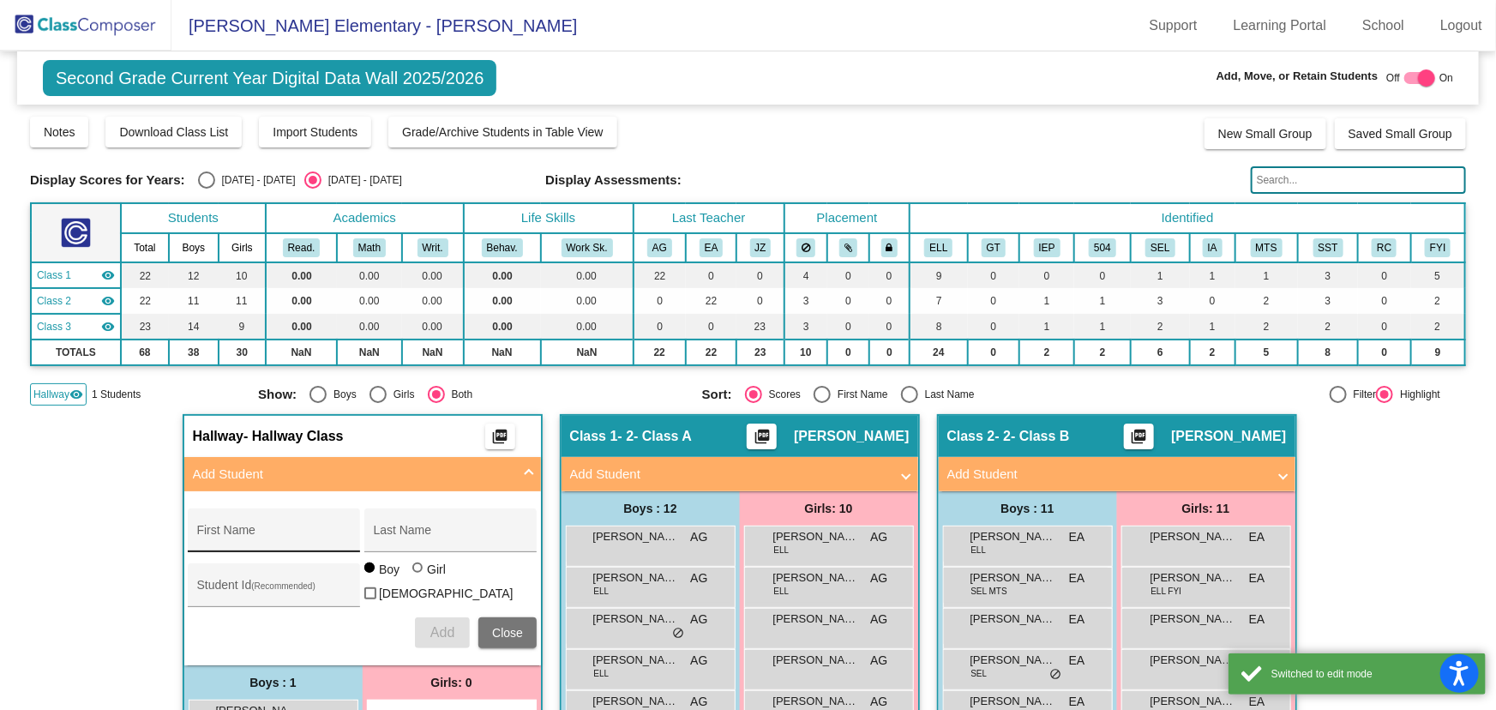
click at [266, 527] on div "First Name" at bounding box center [274, 535] width 154 height 35
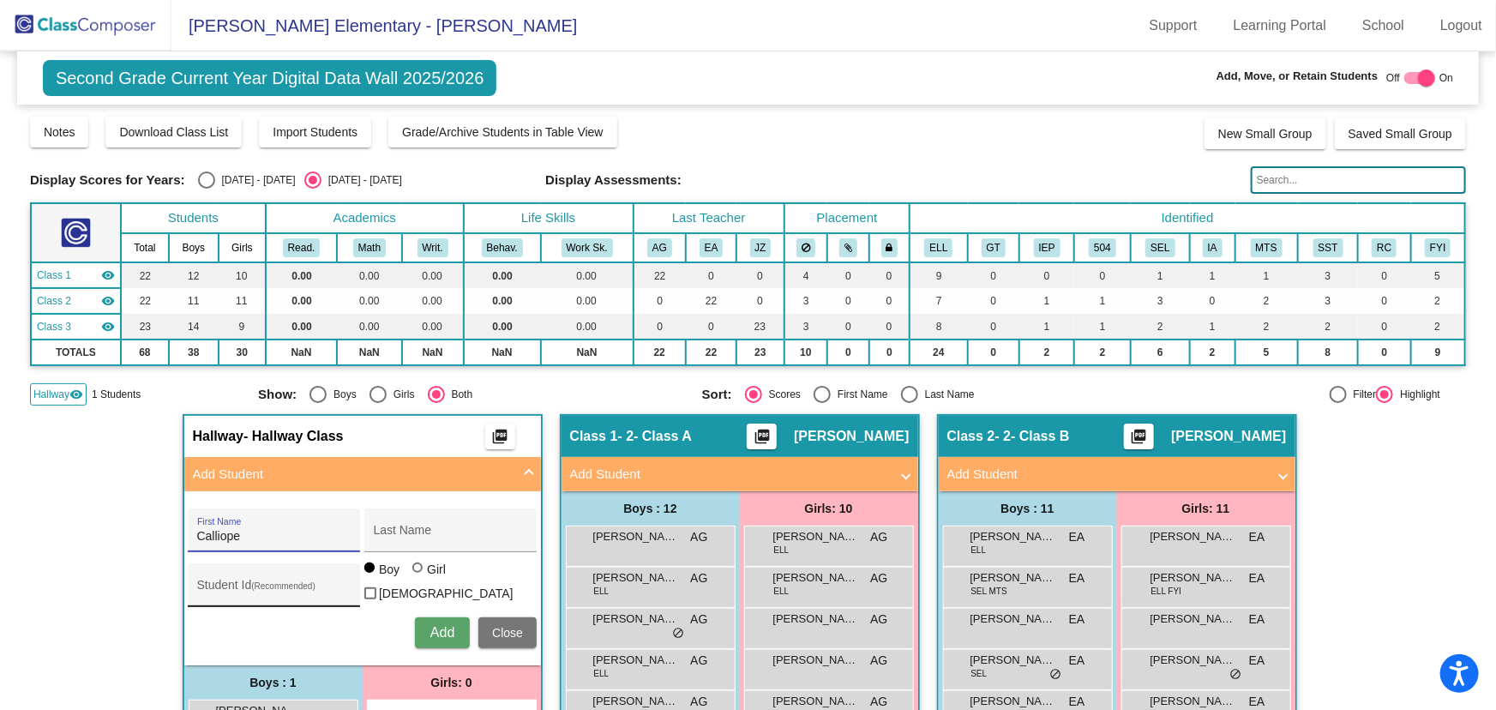
type input "Calliope"
type input "[PERSON_NAME]"
type input "1049359"
click at [413, 573] on div at bounding box center [417, 567] width 10 height 10
click at [418, 577] on input "Girl" at bounding box center [418, 576] width 1 height 1
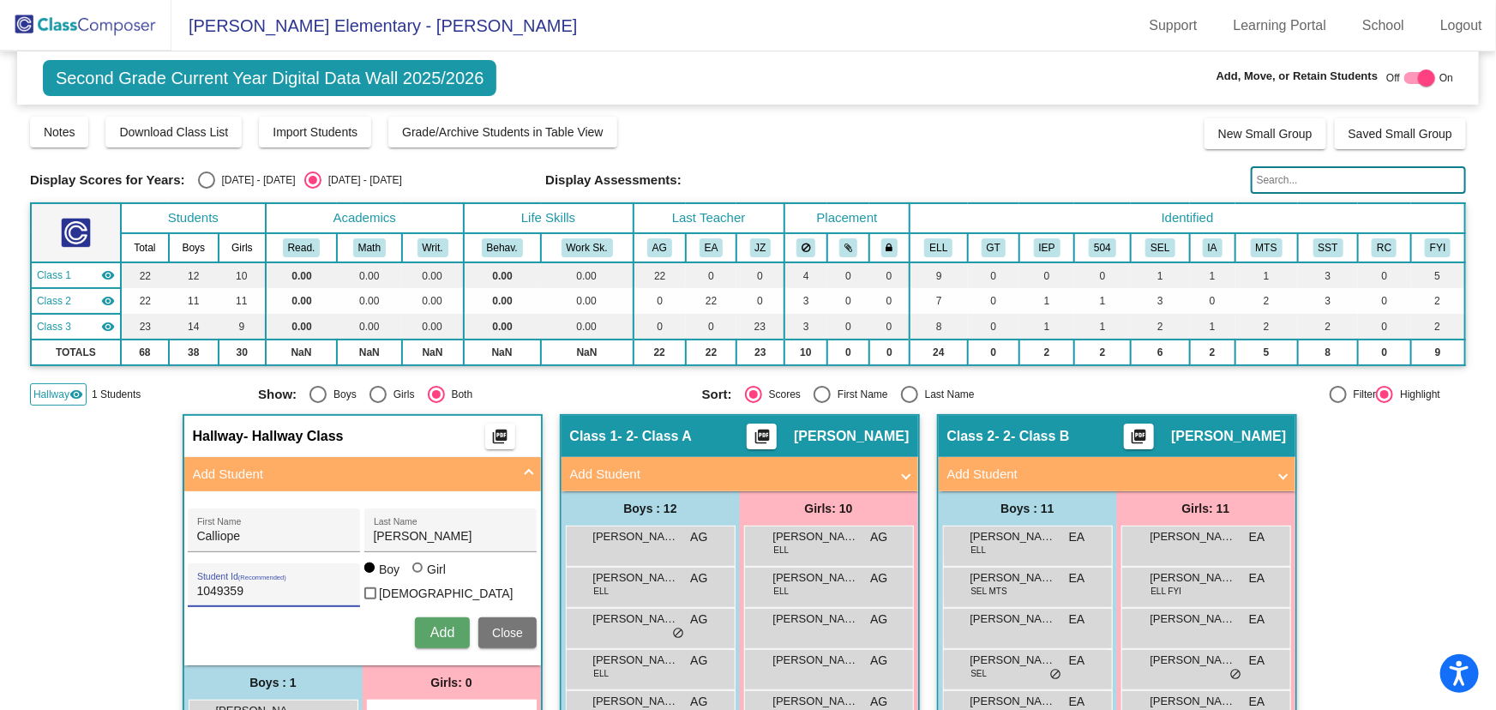
radio input "true"
click at [426, 617] on button "Add" at bounding box center [442, 632] width 55 height 31
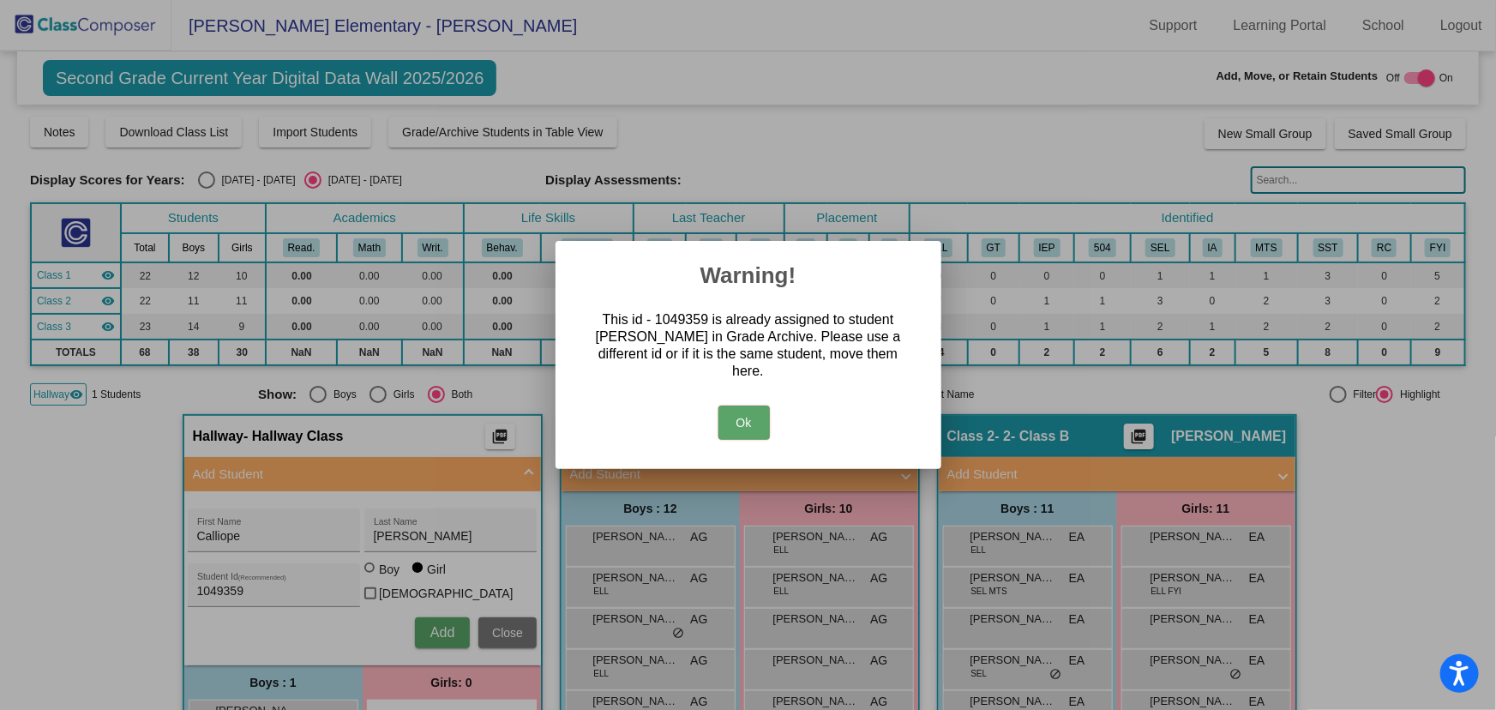
click at [745, 411] on button "Ok" at bounding box center [743, 422] width 51 height 34
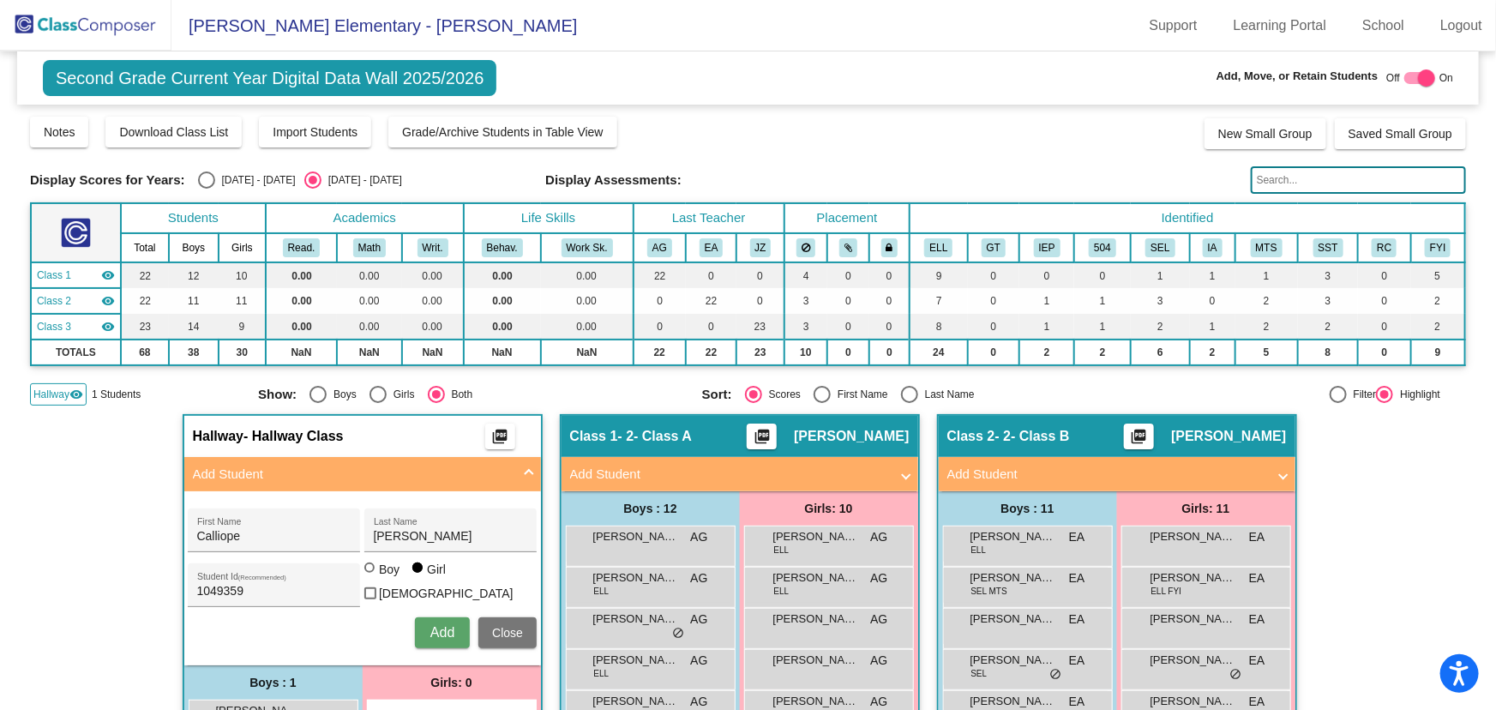
click at [1294, 172] on input "text" at bounding box center [1358, 179] width 215 height 27
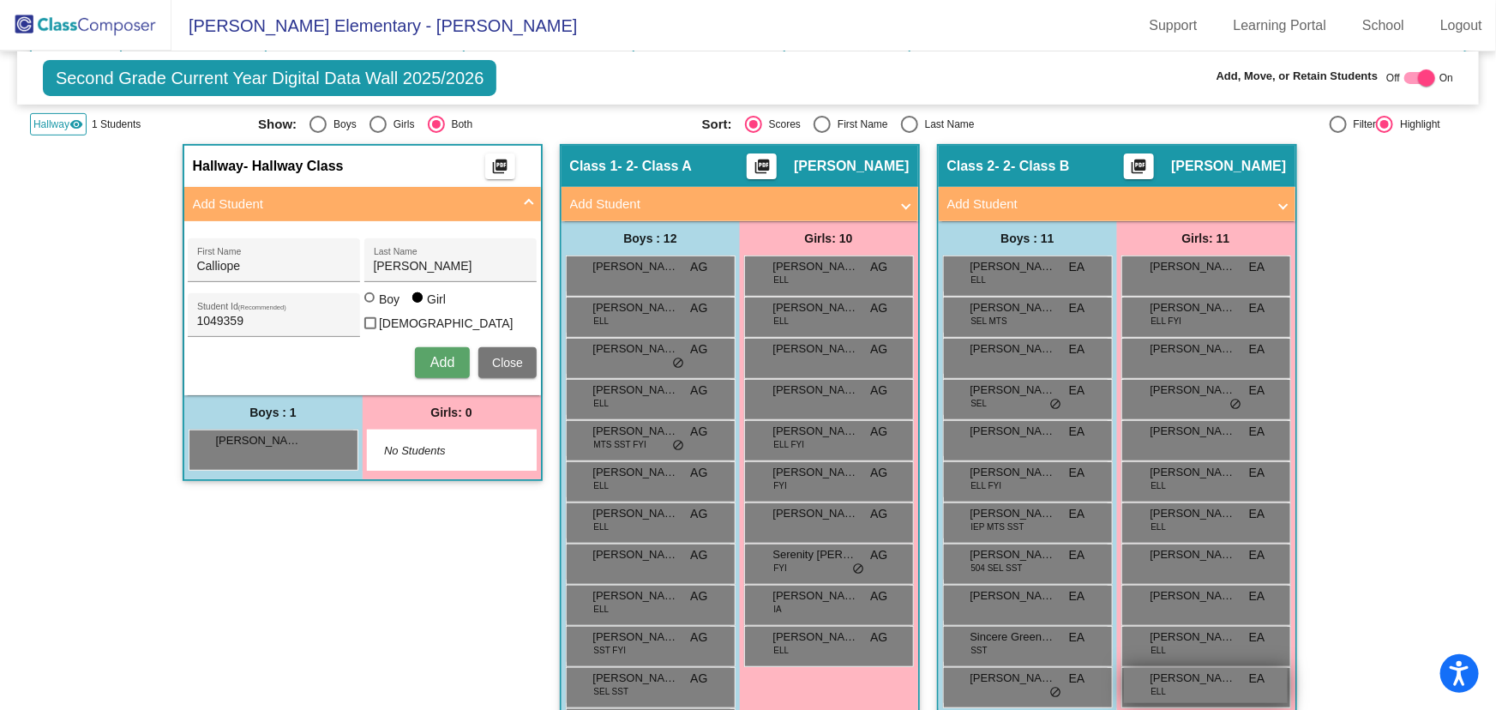
scroll to position [36, 0]
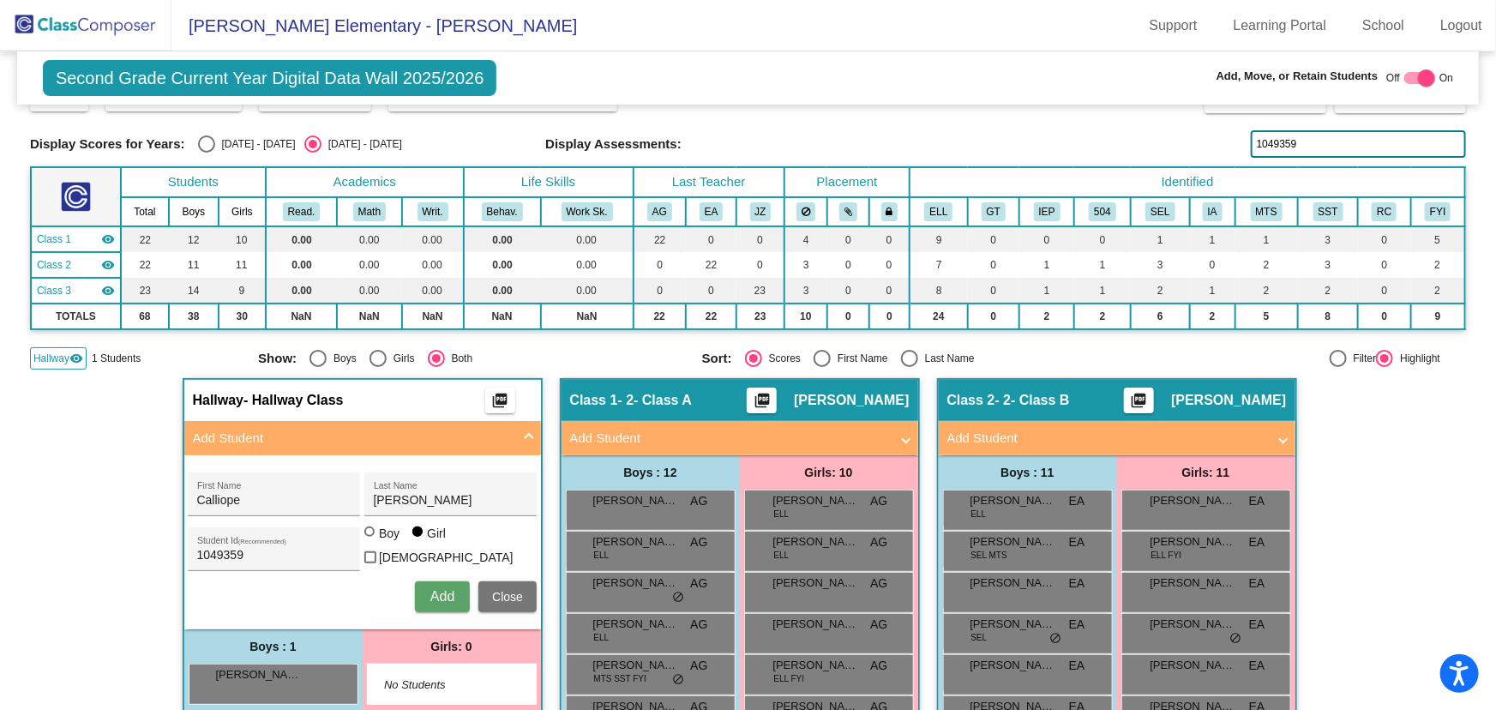
type input "1049359"
click at [505, 593] on span "Close" at bounding box center [507, 597] width 31 height 14
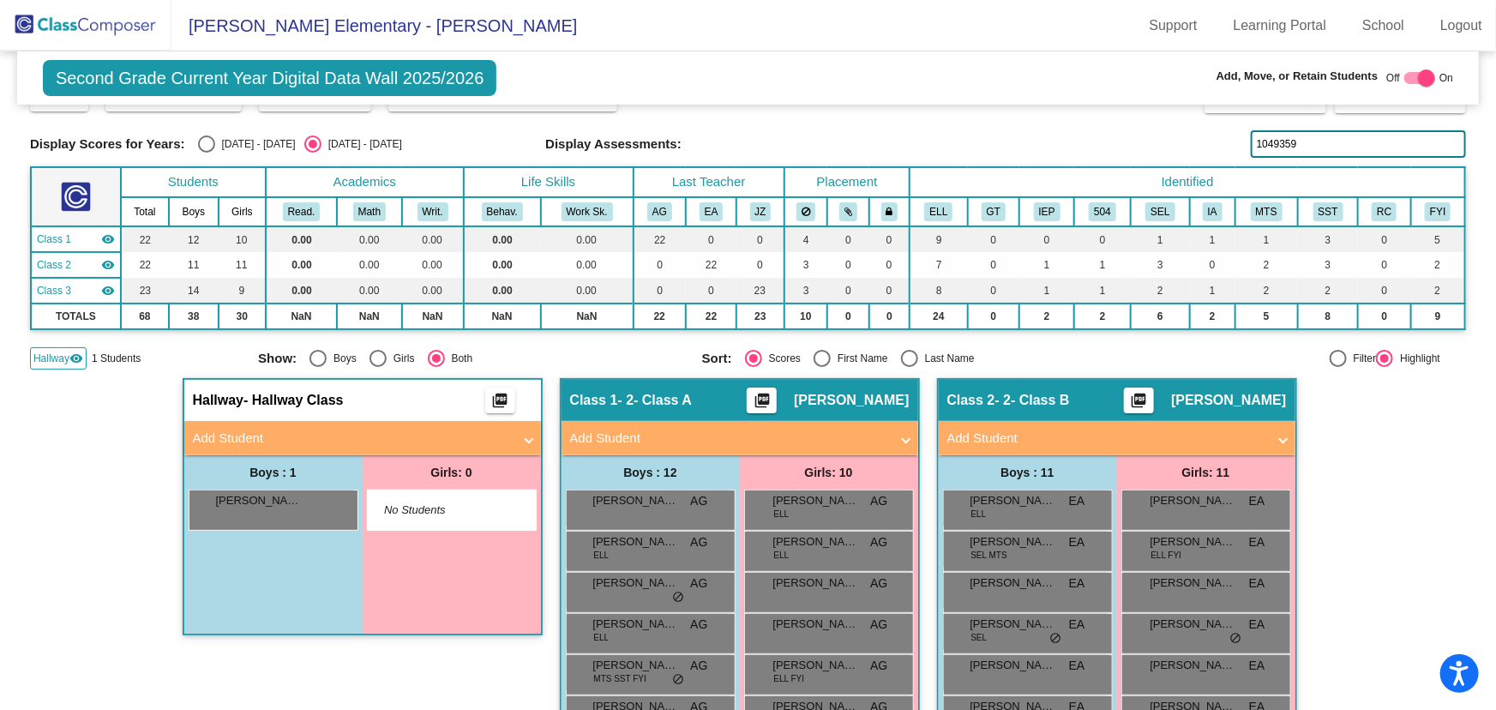
click at [61, 30] on img at bounding box center [85, 25] width 171 height 51
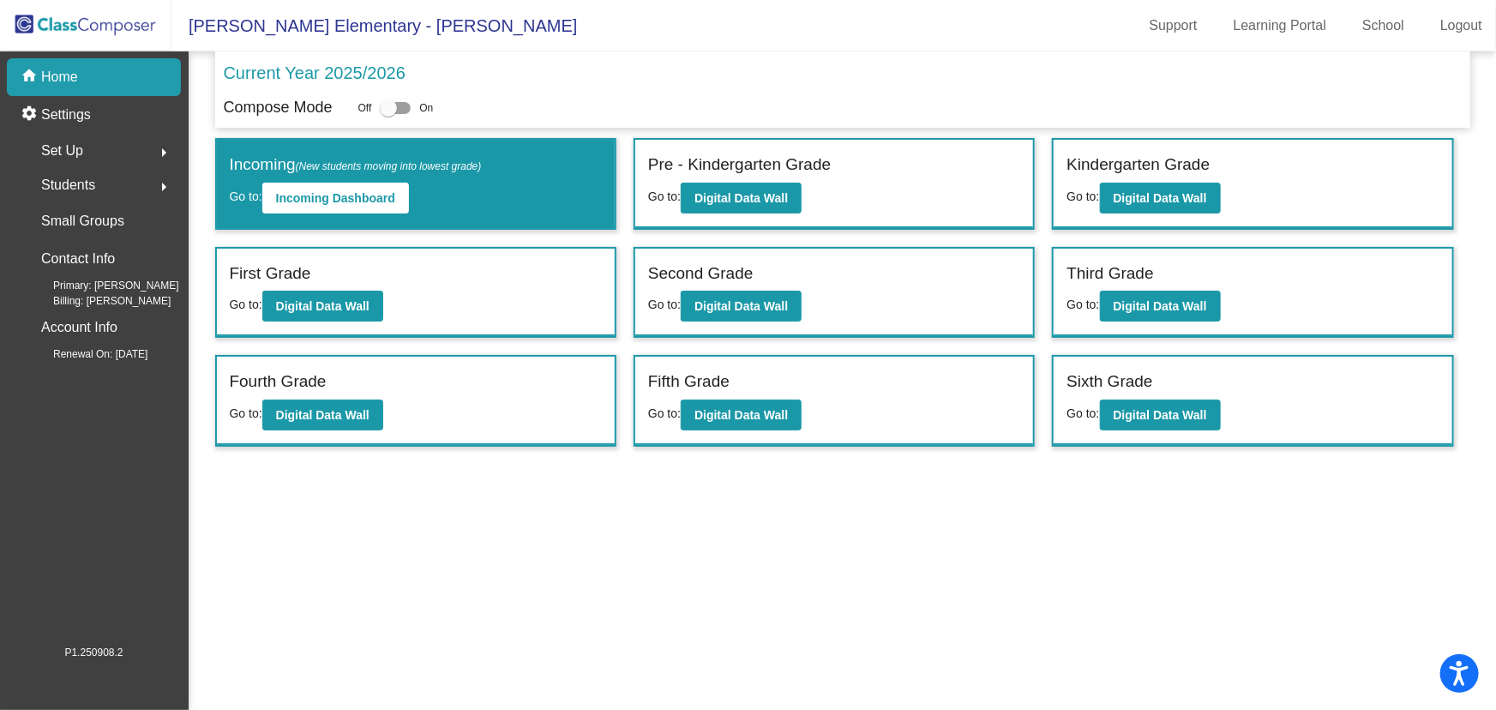
click at [79, 18] on img at bounding box center [85, 25] width 171 height 51
click at [159, 187] on mat-icon "arrow_right" at bounding box center [163, 187] width 21 height 21
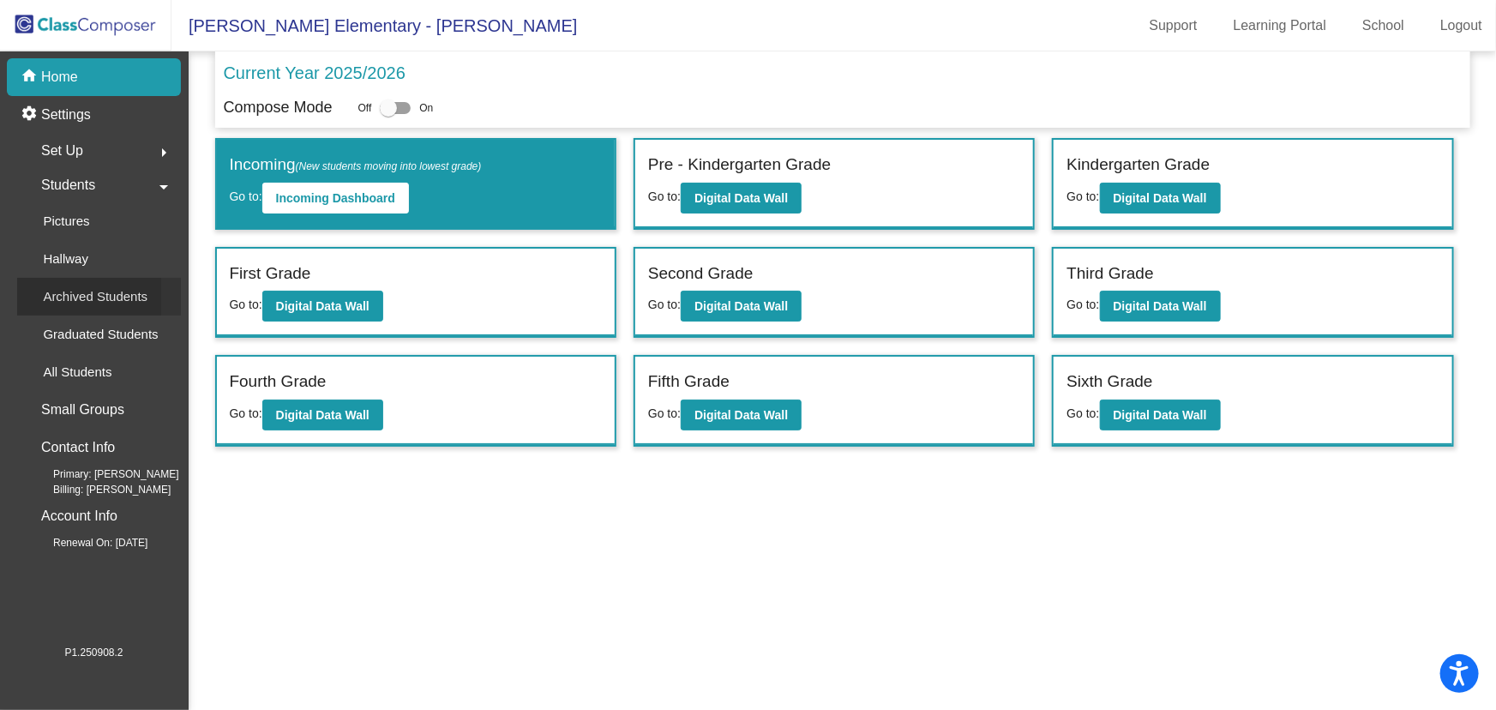
click at [97, 295] on p "Archived Students" at bounding box center [95, 296] width 105 height 21
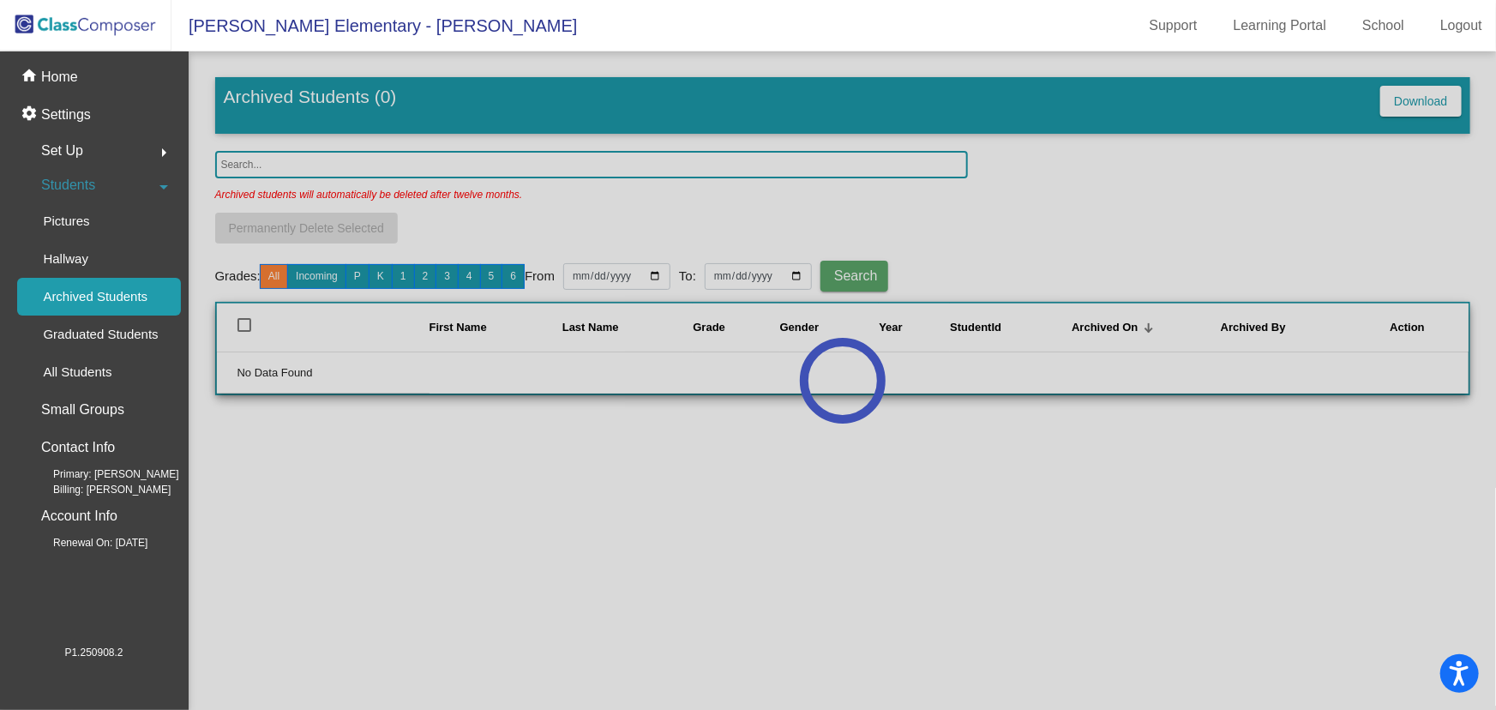
click at [382, 166] on div at bounding box center [842, 380] width 1307 height 658
click at [381, 154] on div at bounding box center [842, 380] width 1307 height 658
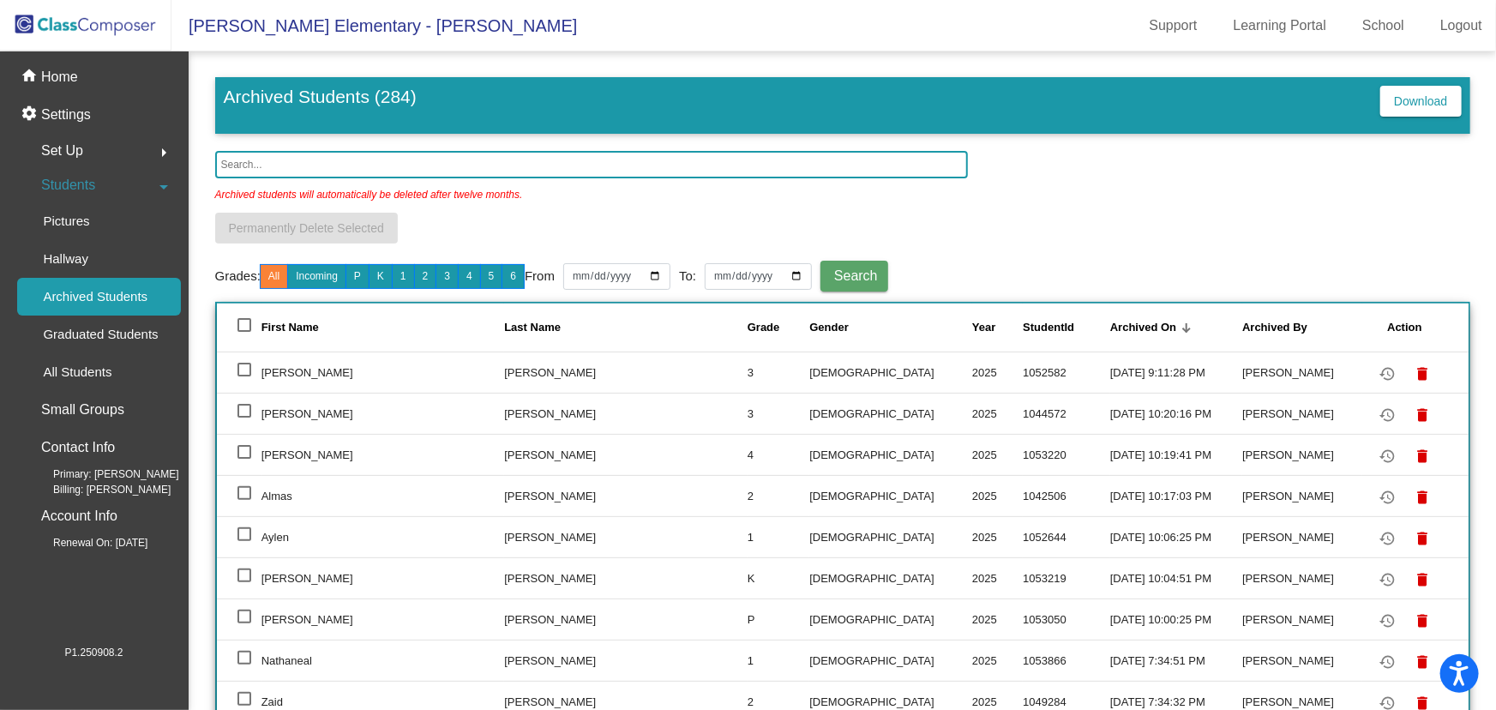
click at [317, 155] on input "text" at bounding box center [591, 164] width 753 height 27
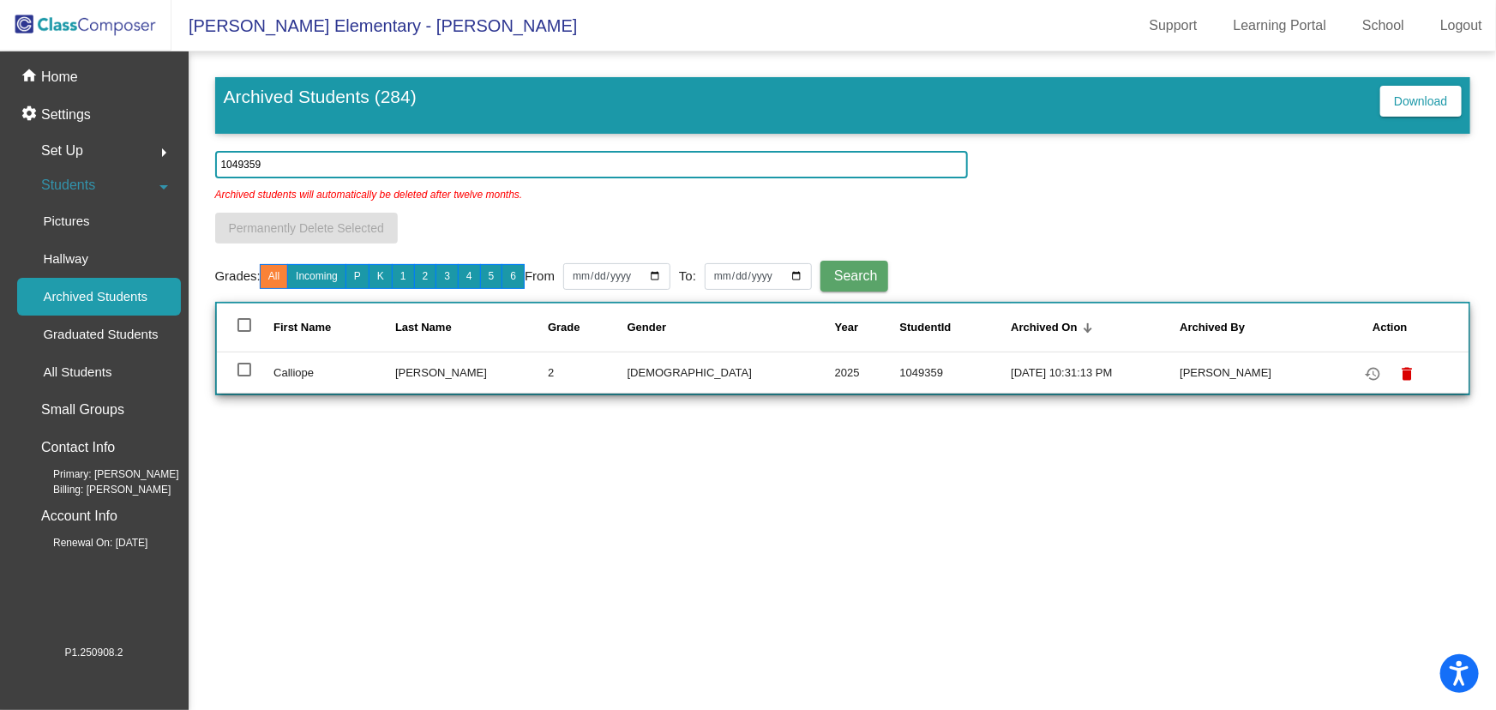
type input "1049359"
click at [244, 368] on div at bounding box center [244, 370] width 14 height 14
click at [244, 376] on input "select row 51" at bounding box center [243, 376] width 1 height 1
checkbox input "true"
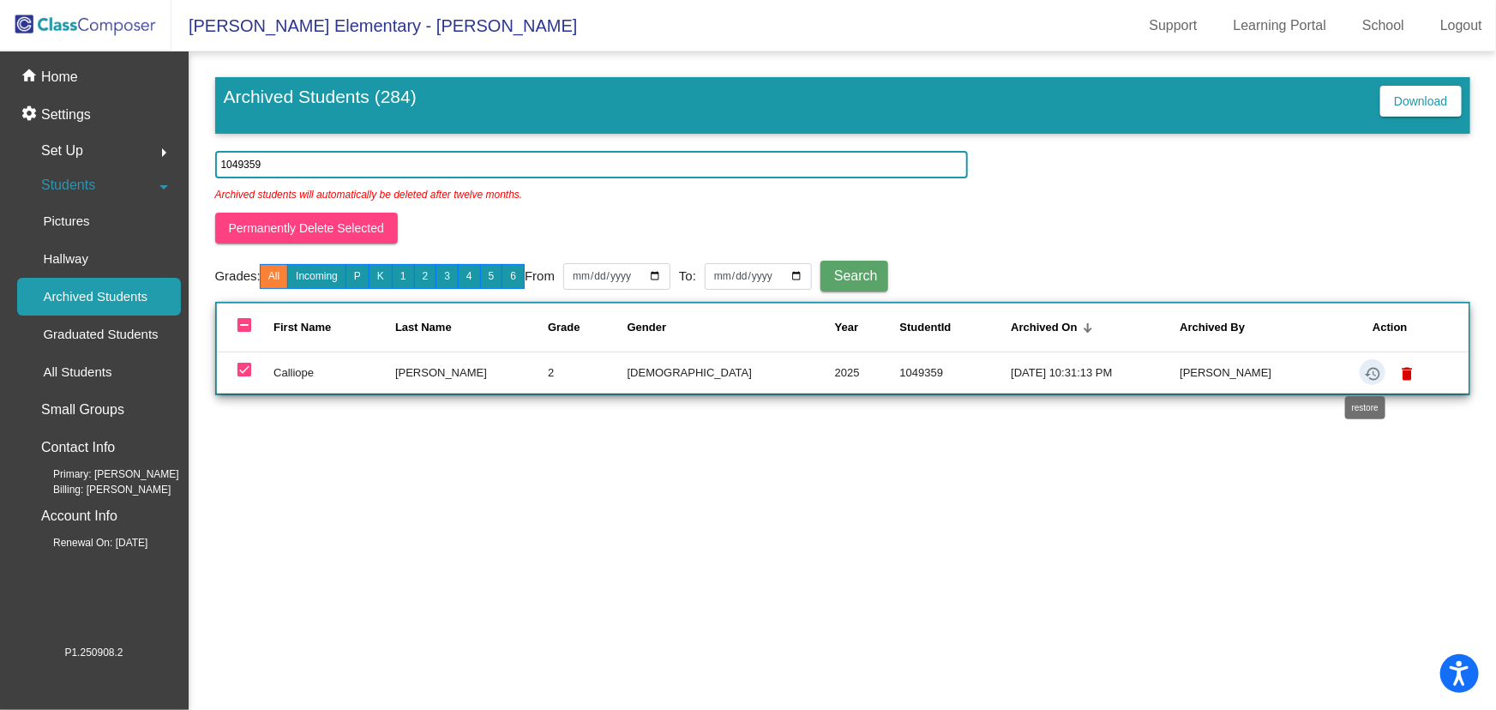
click at [1364, 371] on mat-icon "restore" at bounding box center [1372, 373] width 21 height 21
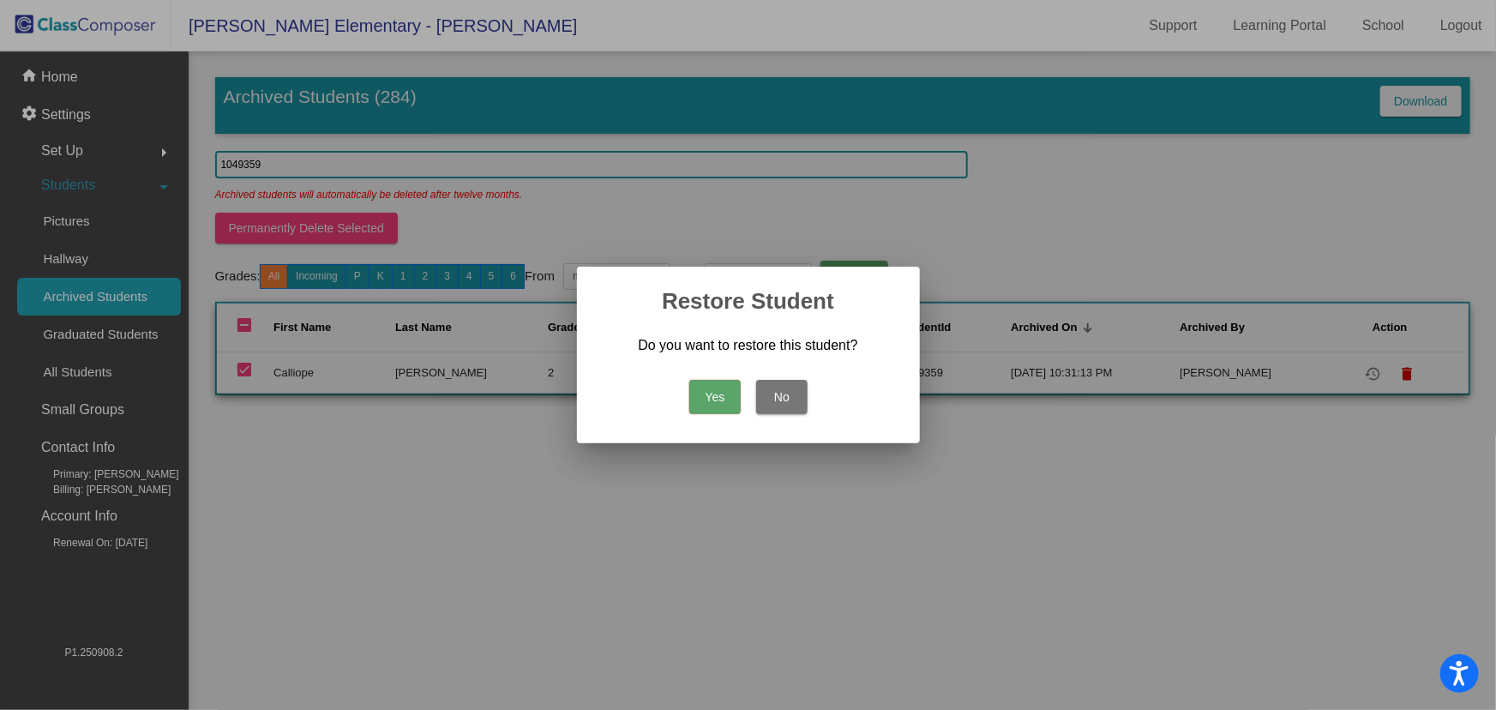
click at [713, 394] on button "Yes" at bounding box center [714, 397] width 51 height 34
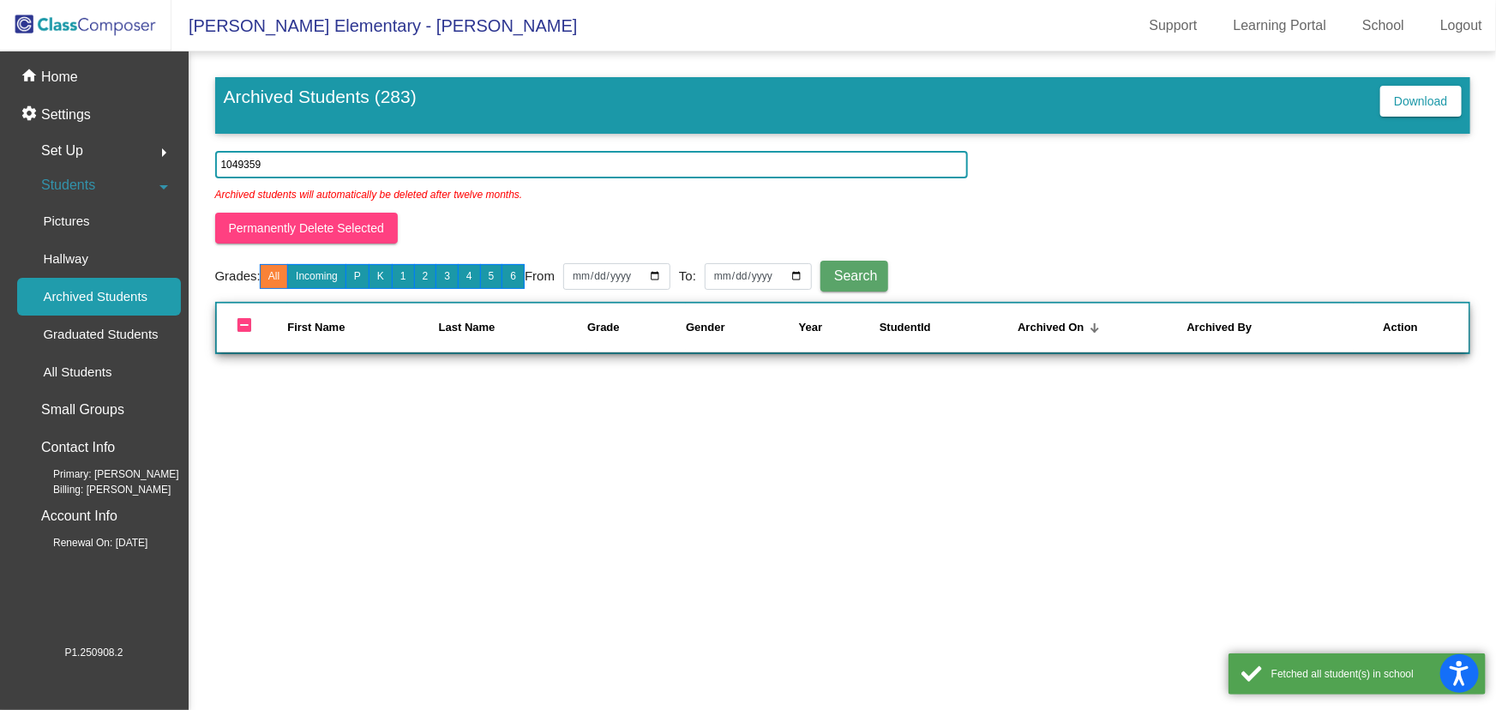
drag, startPoint x: 87, startPoint y: 17, endPoint x: 98, endPoint y: 25, distance: 13.6
click at [87, 17] on img at bounding box center [85, 25] width 171 height 51
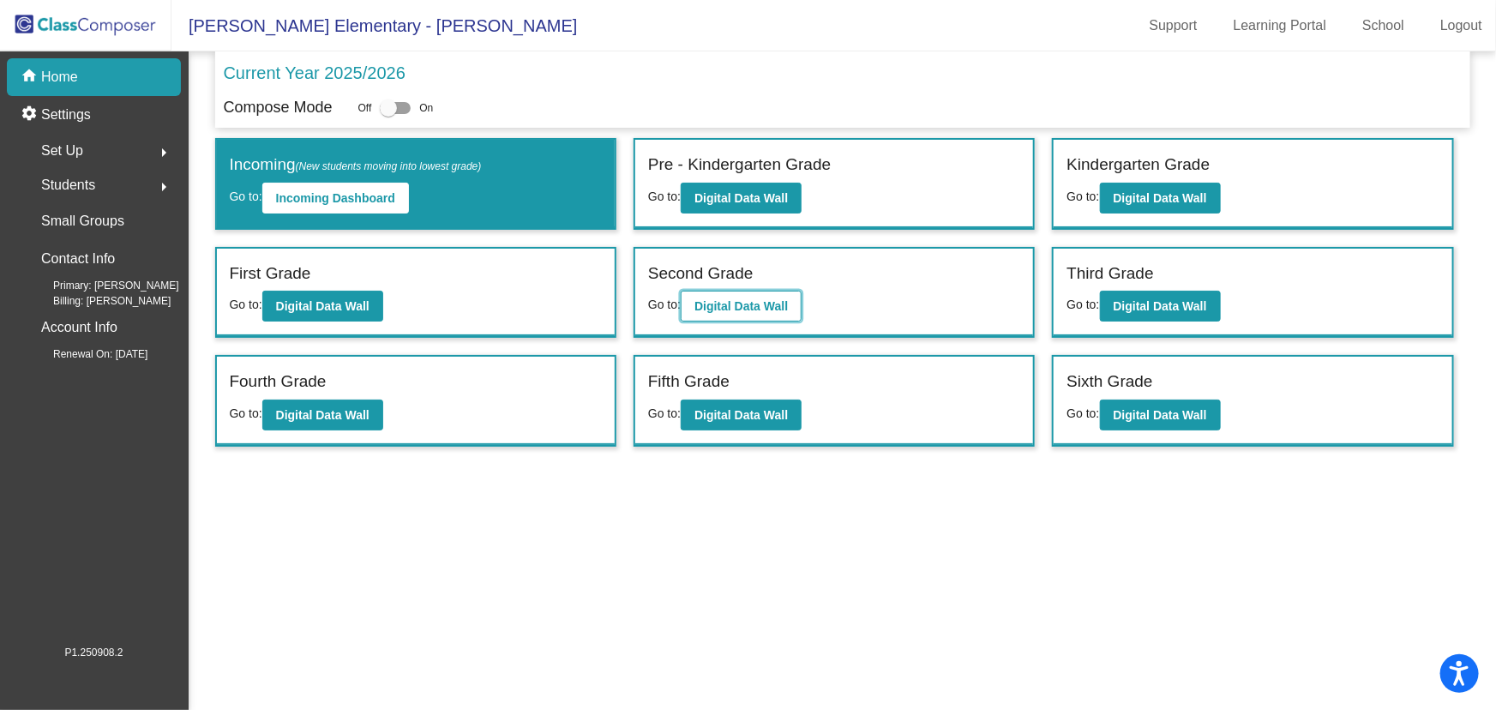
click at [768, 306] on b "Digital Data Wall" at bounding box center [740, 306] width 93 height 14
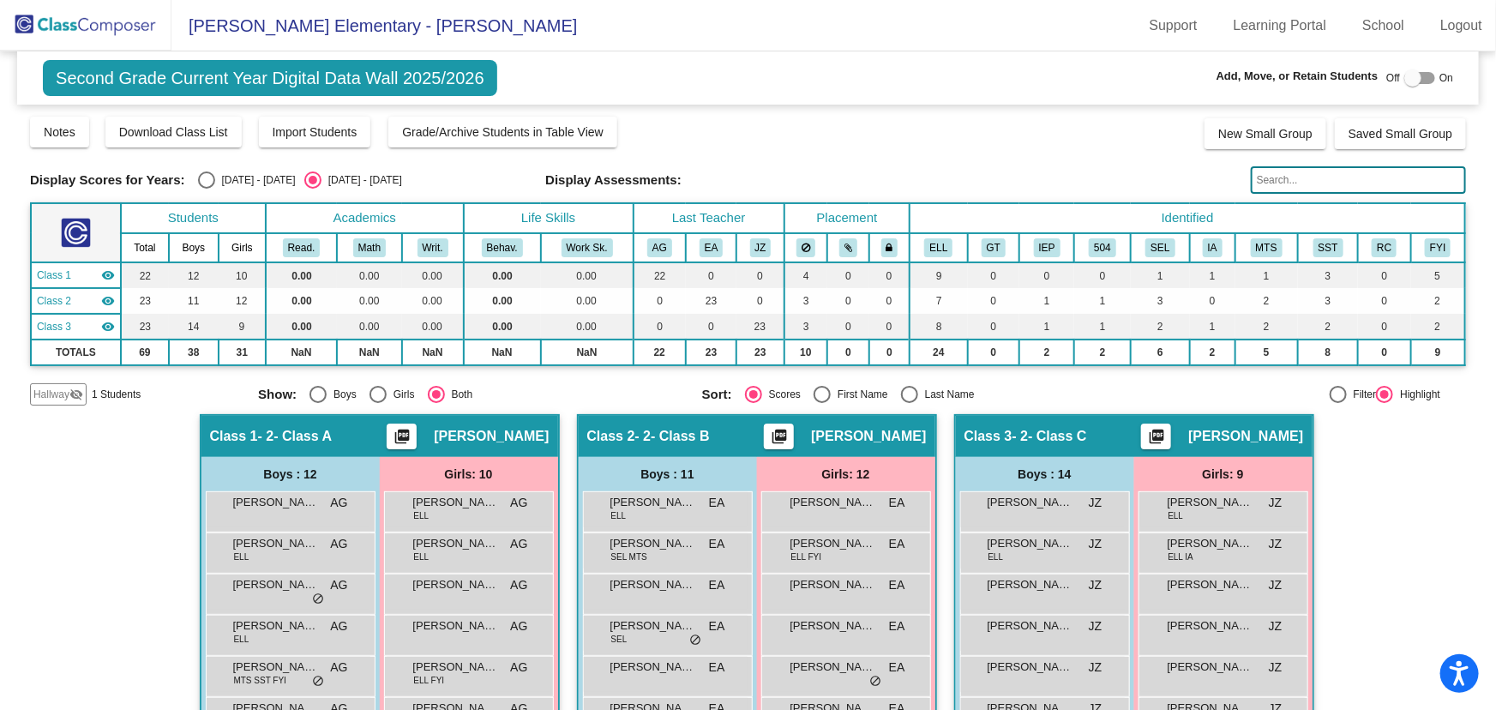
click at [43, 383] on div "Hallway visibility_off" at bounding box center [58, 394] width 57 height 22
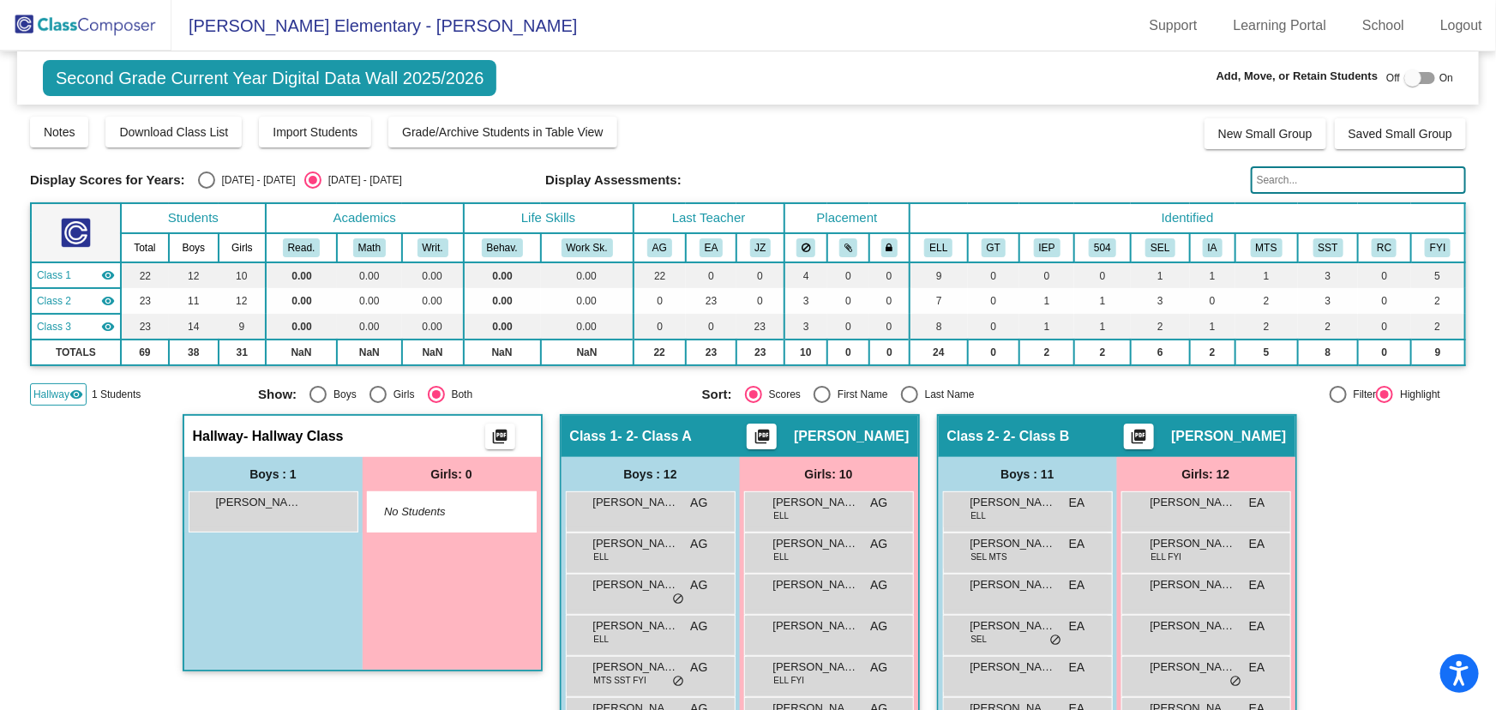
click at [1308, 168] on input "text" at bounding box center [1358, 179] width 215 height 27
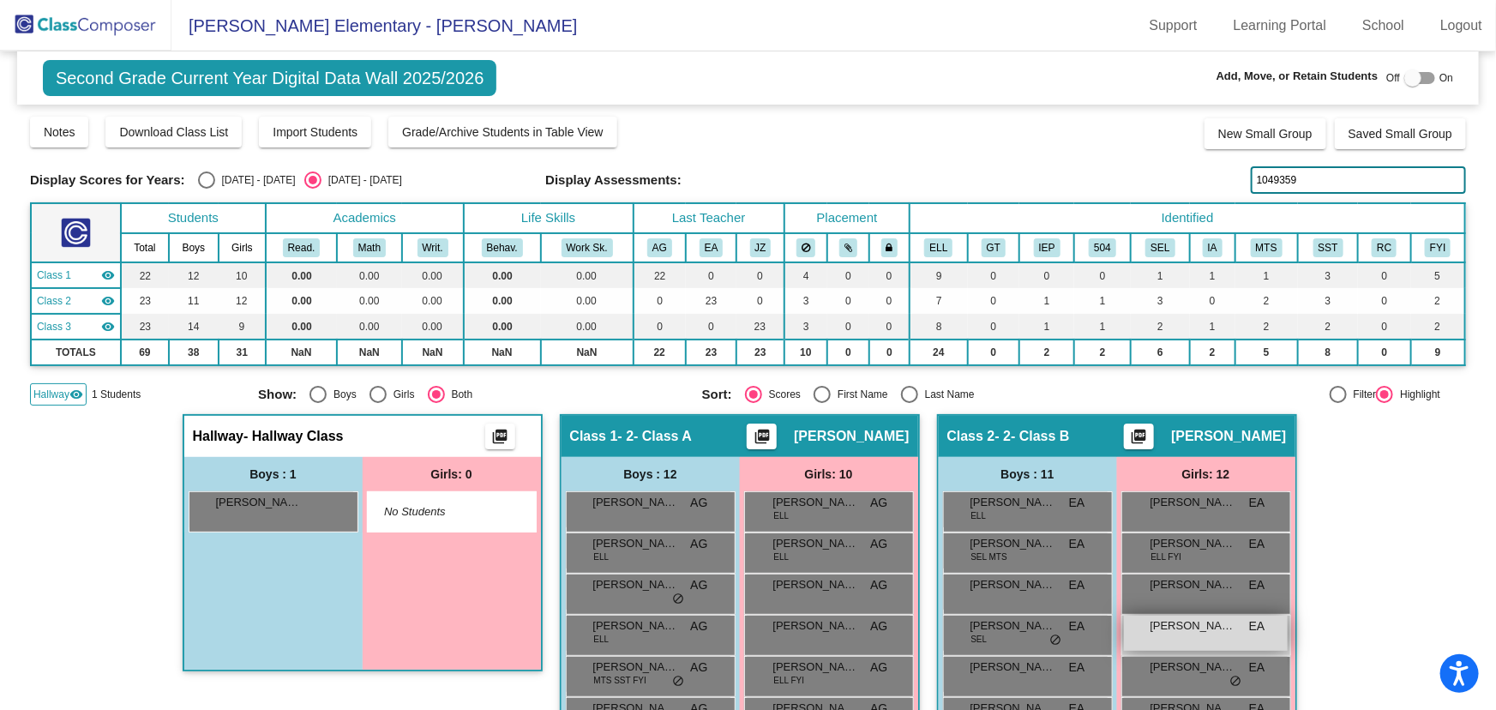
type input "1049359"
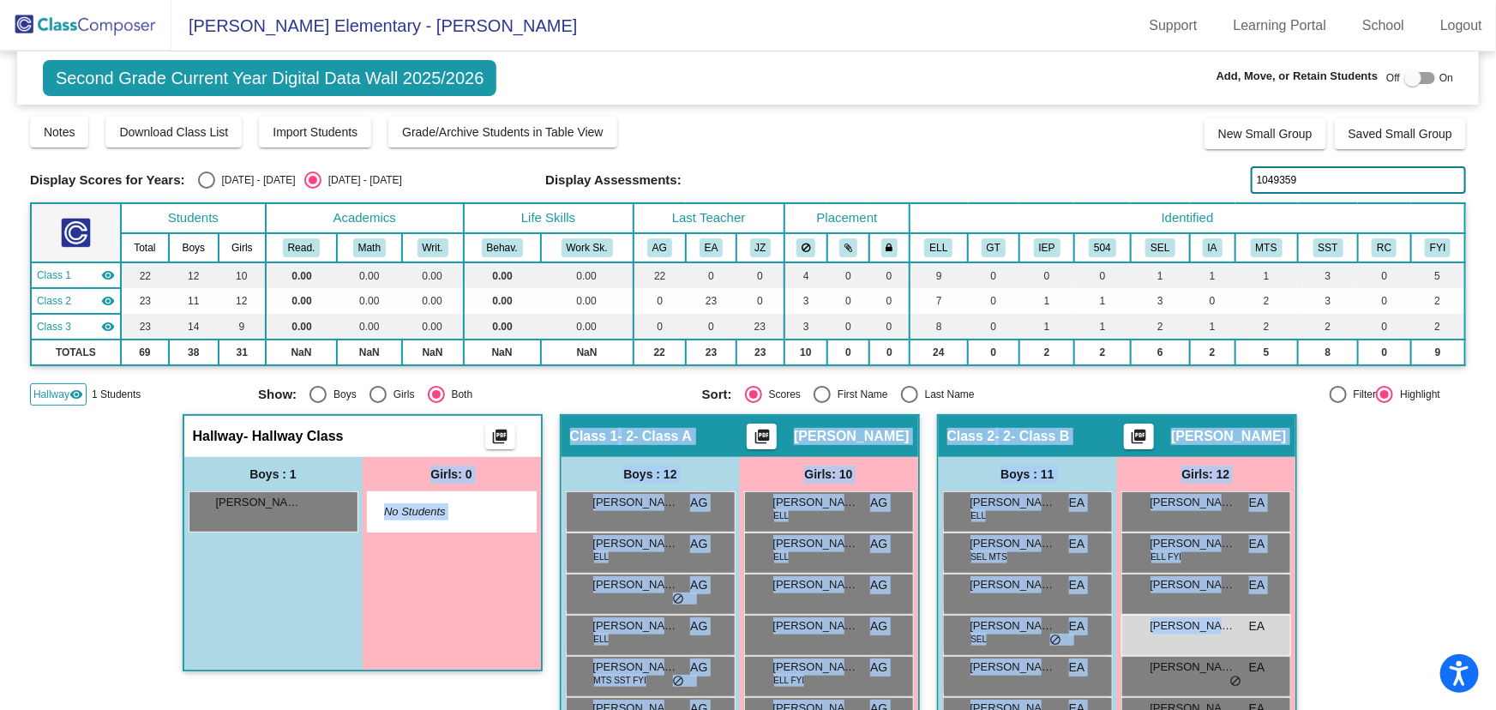
drag, startPoint x: 1210, startPoint y: 631, endPoint x: 377, endPoint y: 483, distance: 846.3
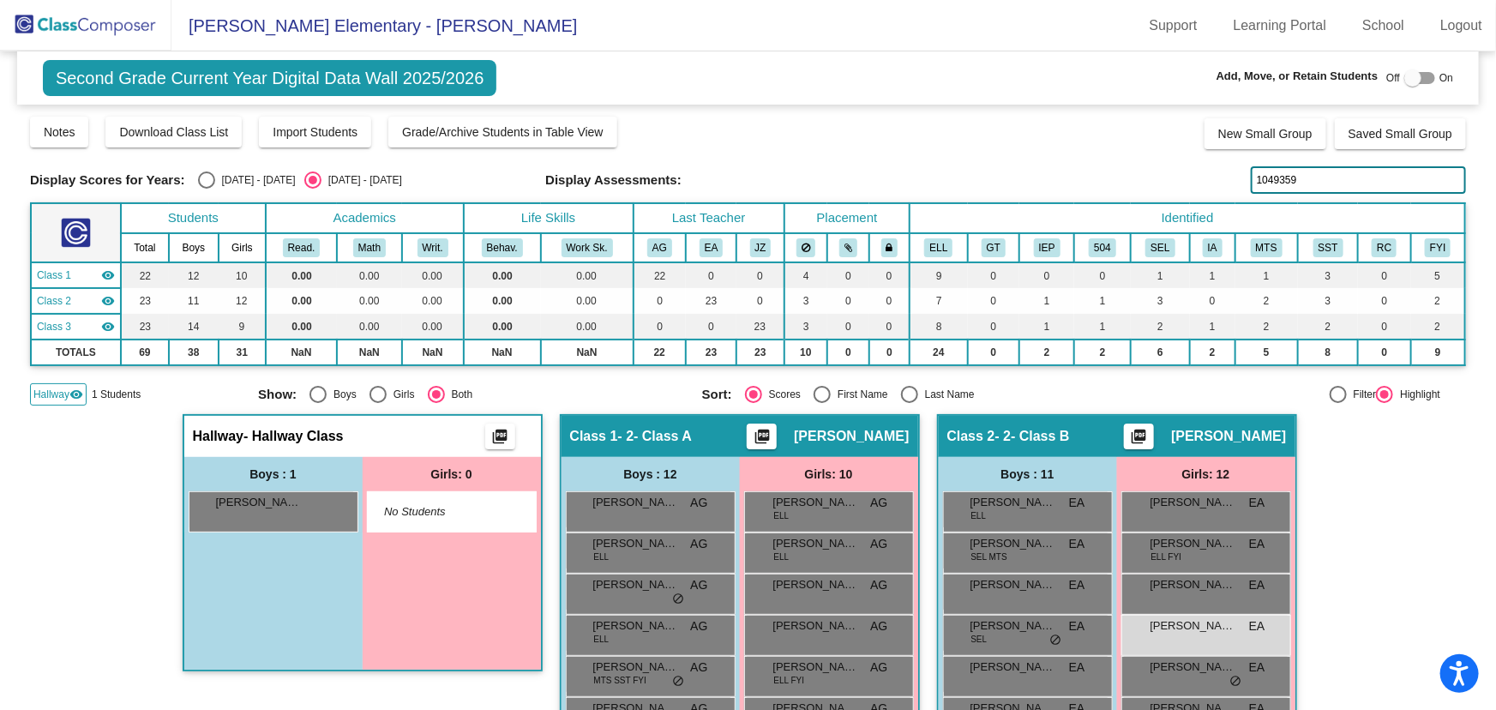
click at [1408, 76] on div at bounding box center [1412, 77] width 17 height 17
checkbox input "true"
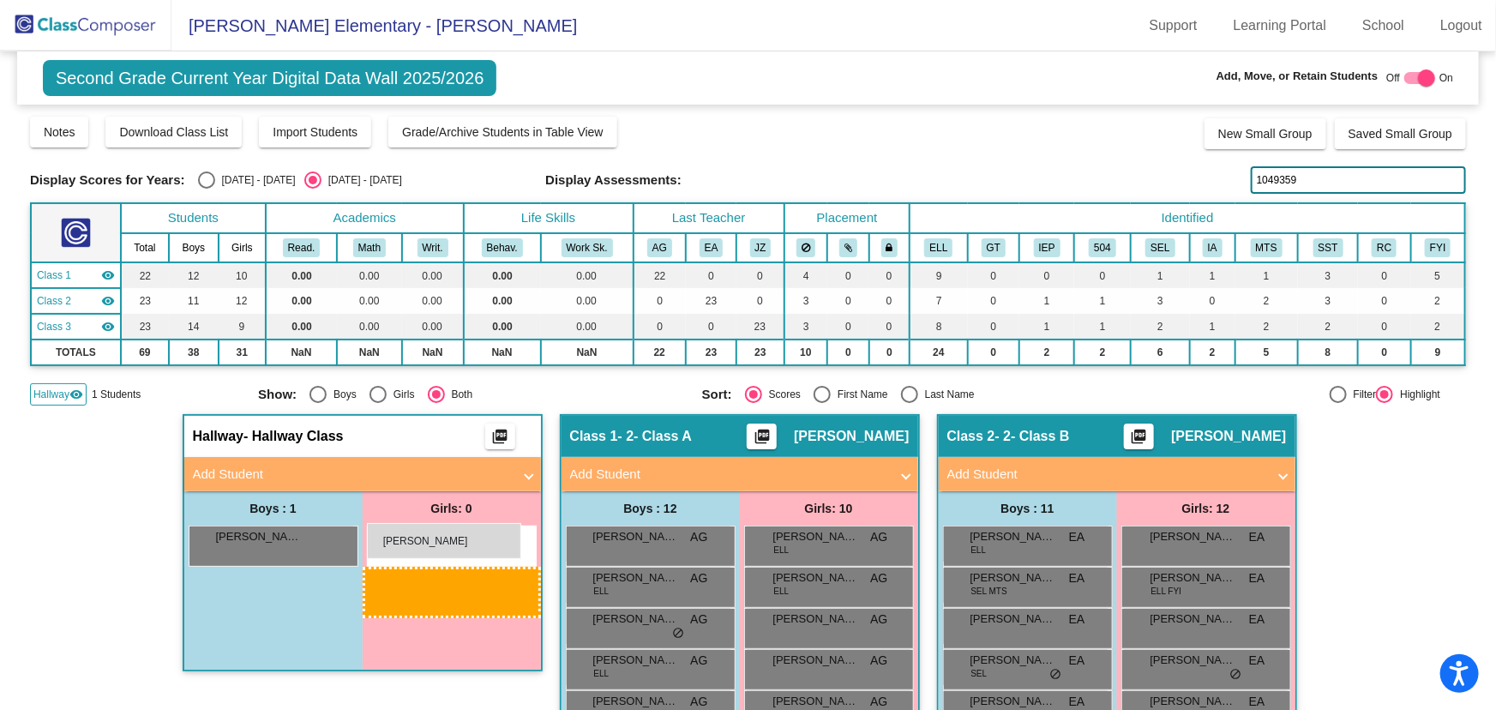
drag, startPoint x: 1179, startPoint y: 664, endPoint x: 367, endPoint y: 523, distance: 824.0
drag, startPoint x: 1213, startPoint y: 660, endPoint x: 368, endPoint y: 563, distance: 850.7
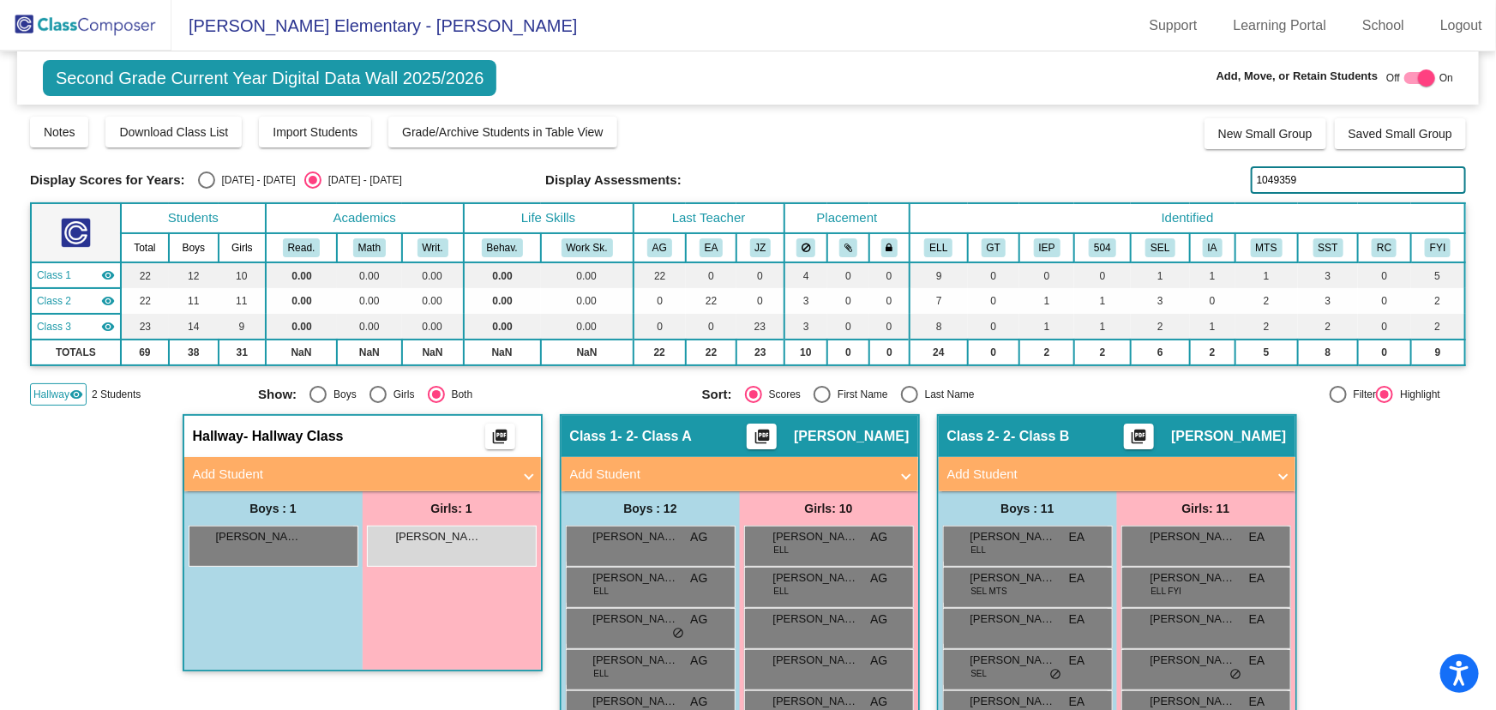
click at [107, 25] on img at bounding box center [85, 25] width 171 height 51
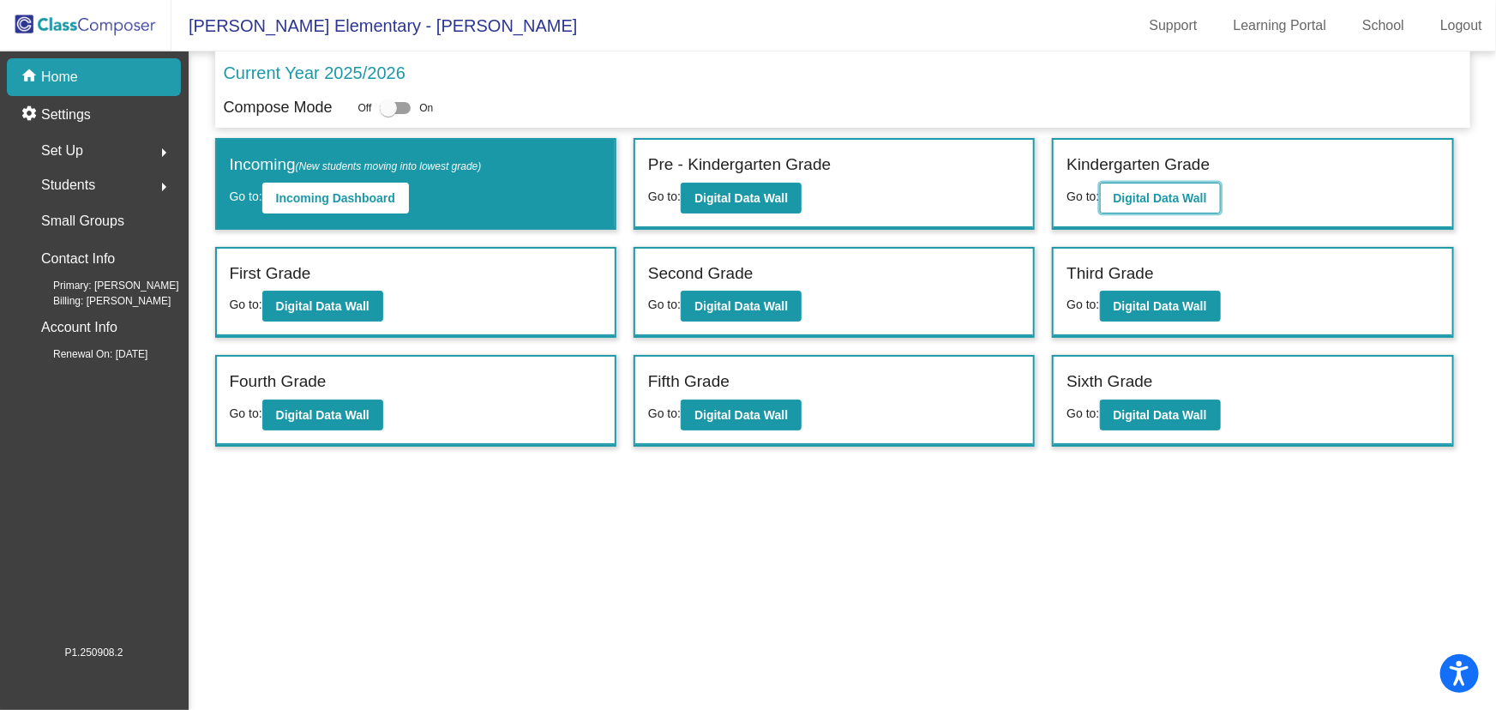
click at [1152, 183] on button "Digital Data Wall" at bounding box center [1160, 198] width 121 height 31
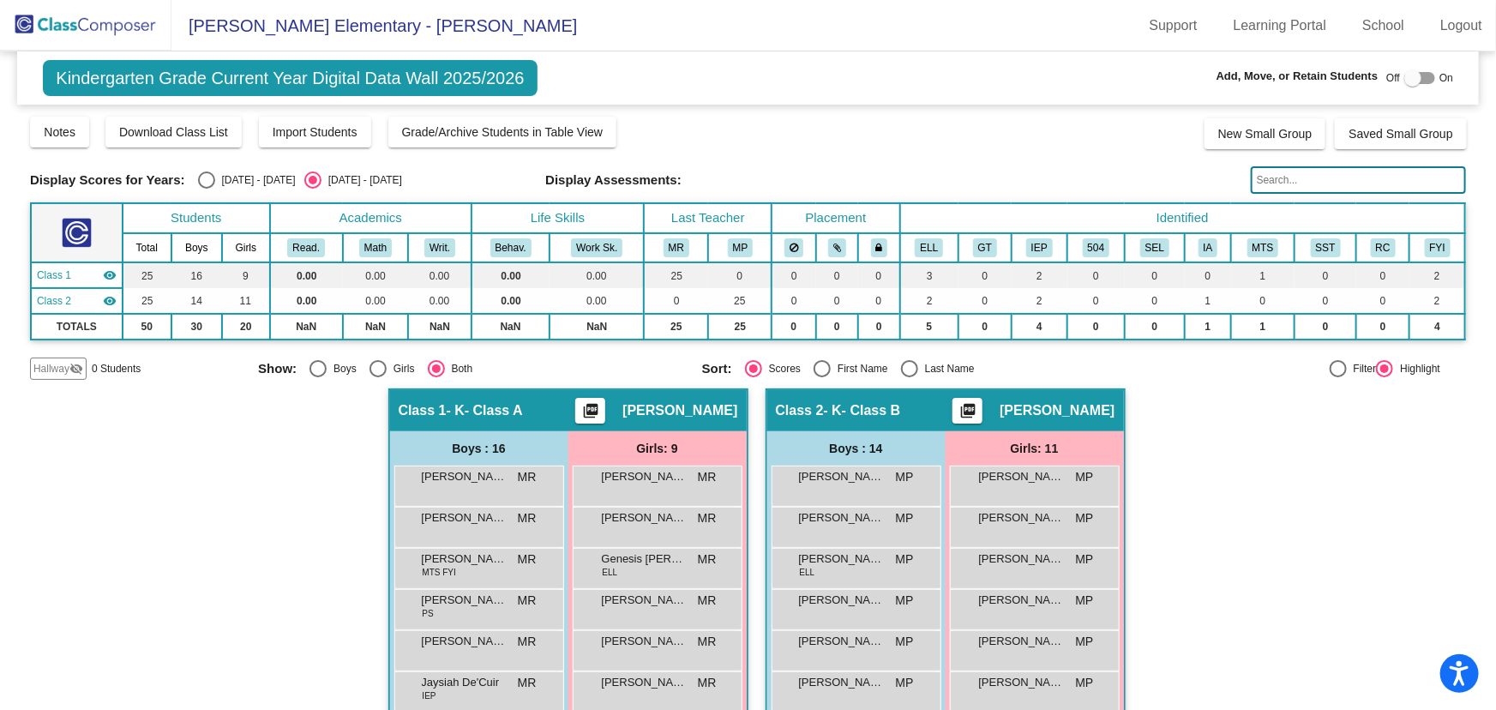
click at [1411, 75] on div at bounding box center [1412, 77] width 17 height 17
checkbox input "true"
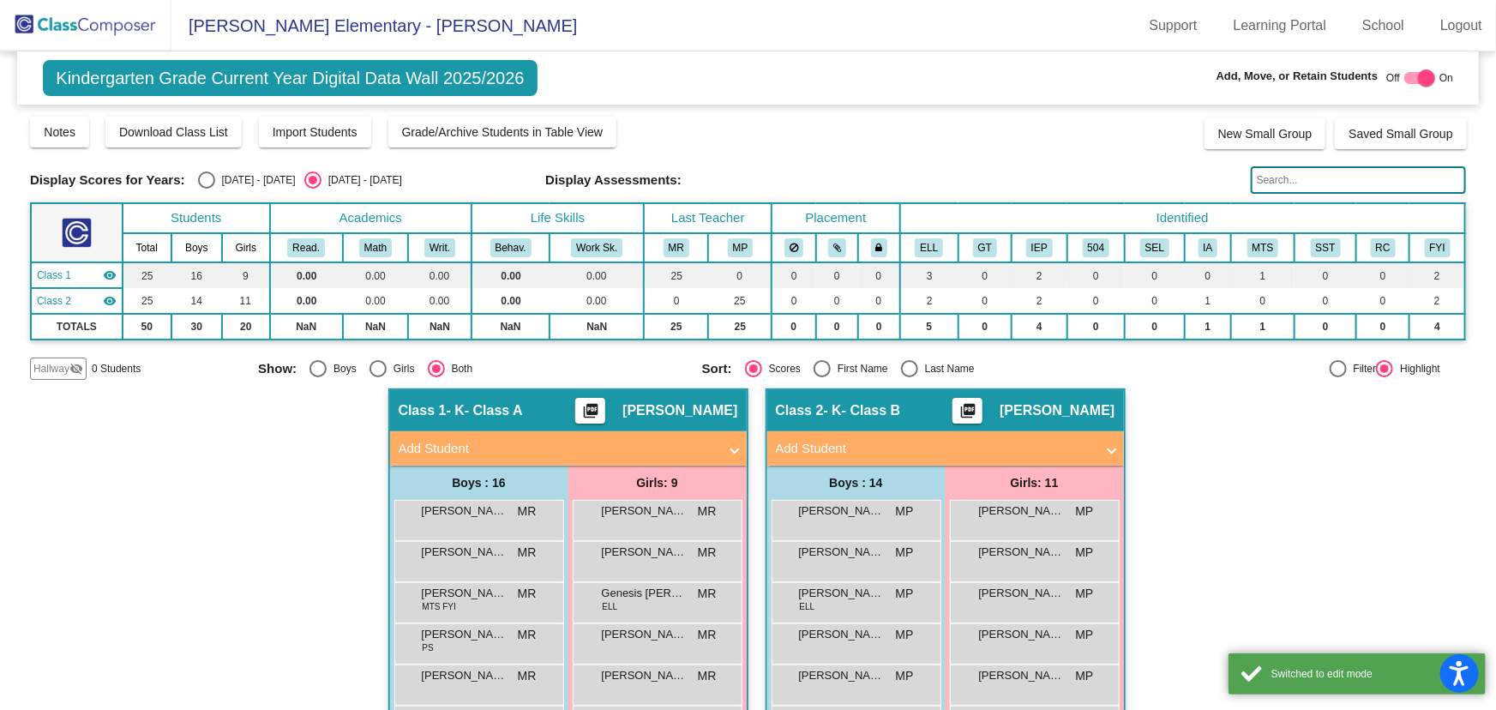
click at [68, 368] on span "Hallway" at bounding box center [51, 368] width 36 height 15
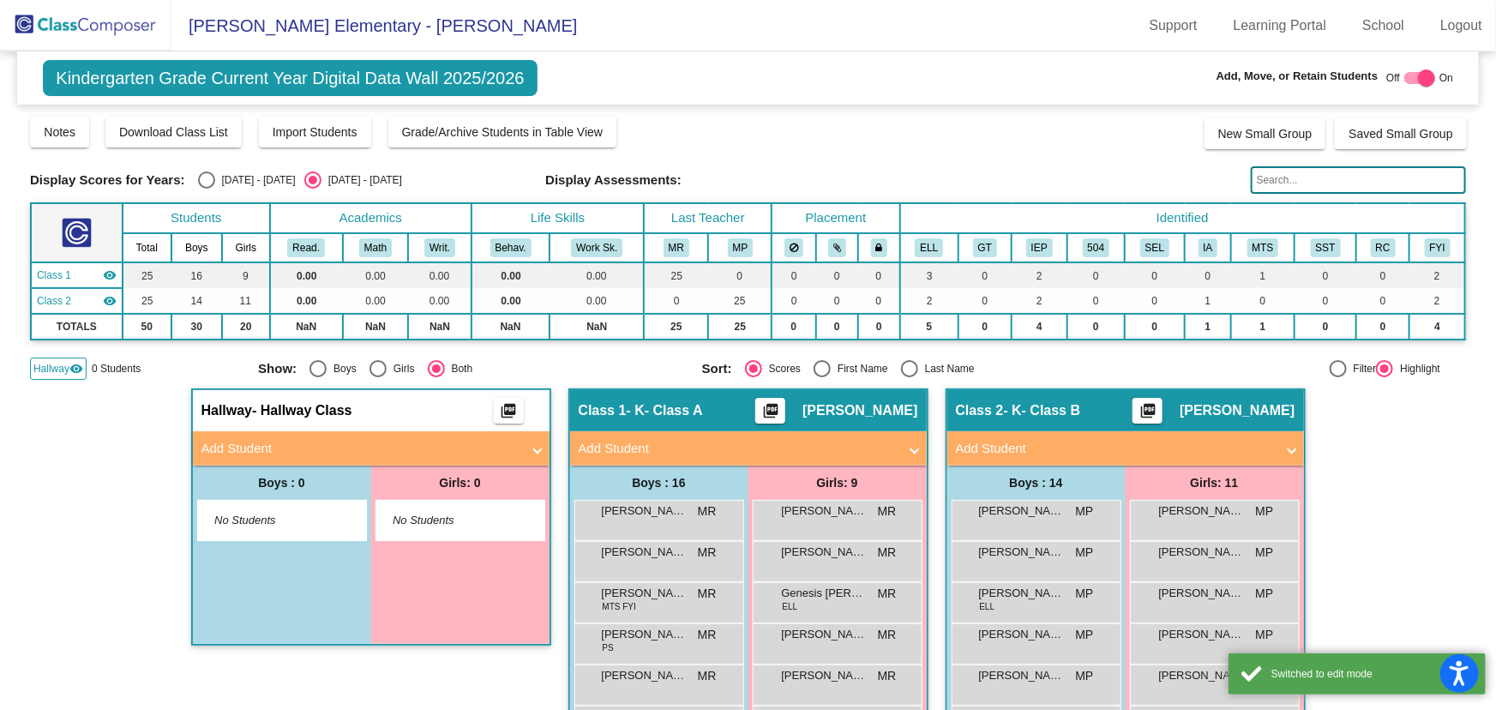
click at [266, 441] on mat-panel-title "Add Student" at bounding box center [360, 449] width 319 height 20
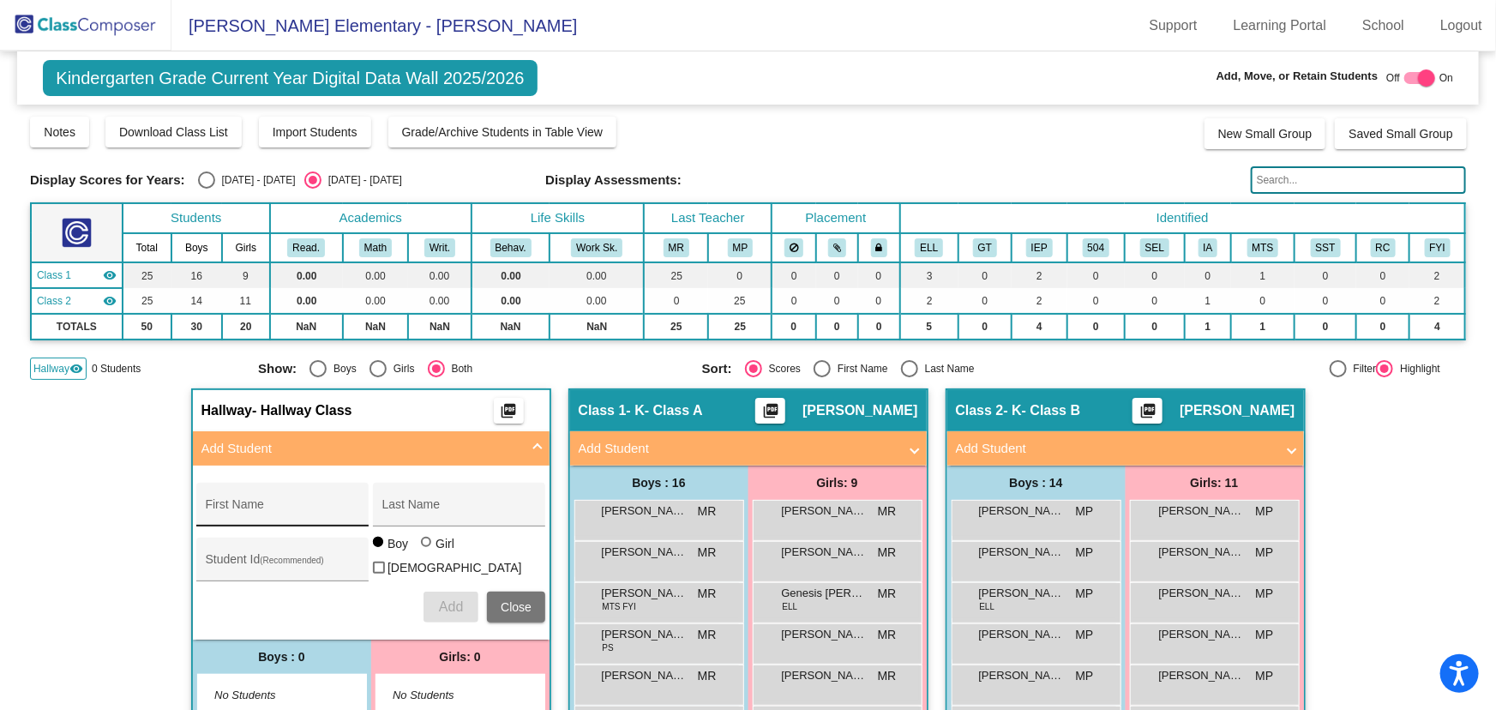
click at [279, 517] on div "First Name" at bounding box center [283, 509] width 154 height 35
type input "[PERSON_NAME]"
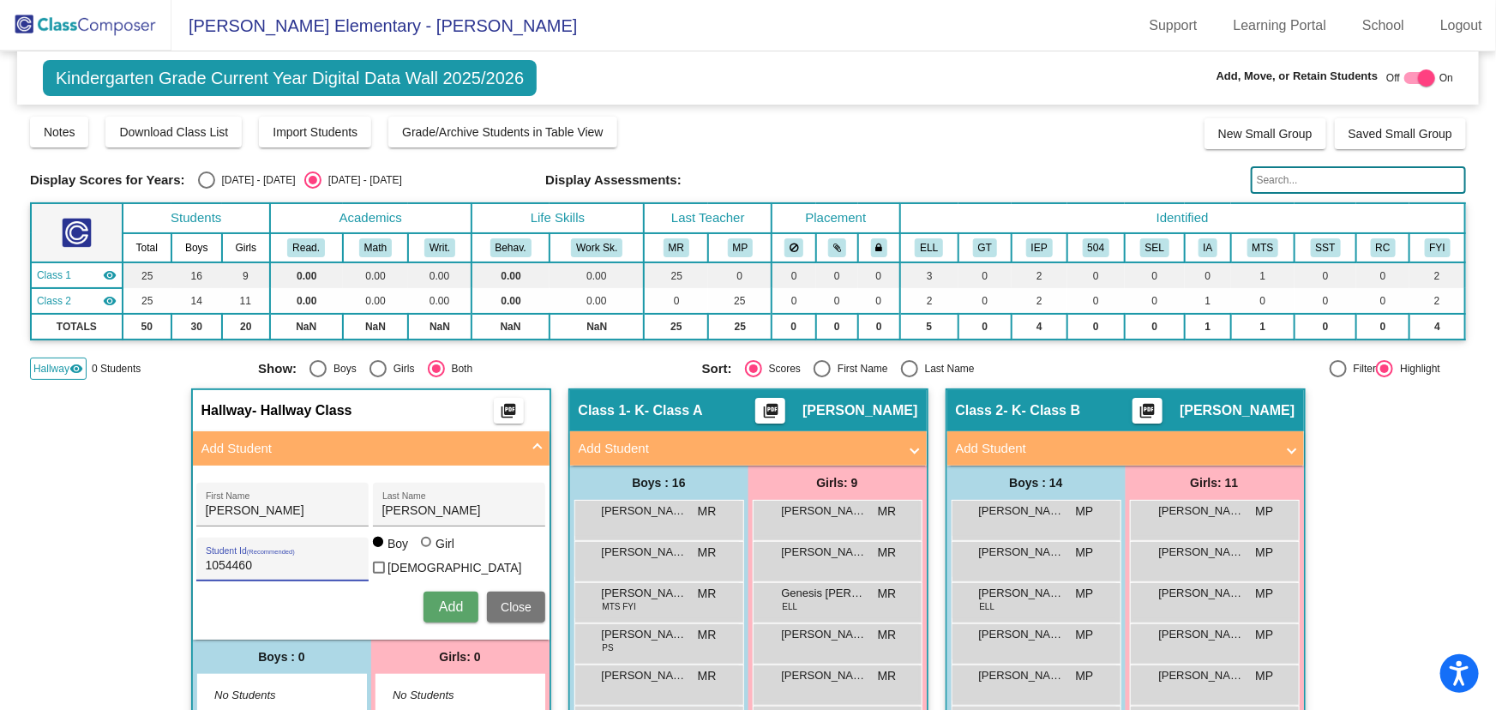
type input "1054460"
click at [421, 547] on div at bounding box center [426, 542] width 10 height 10
click at [427, 550] on input "Girl" at bounding box center [427, 550] width 1 height 1
radio input "true"
click at [455, 603] on span "Add" at bounding box center [451, 606] width 24 height 15
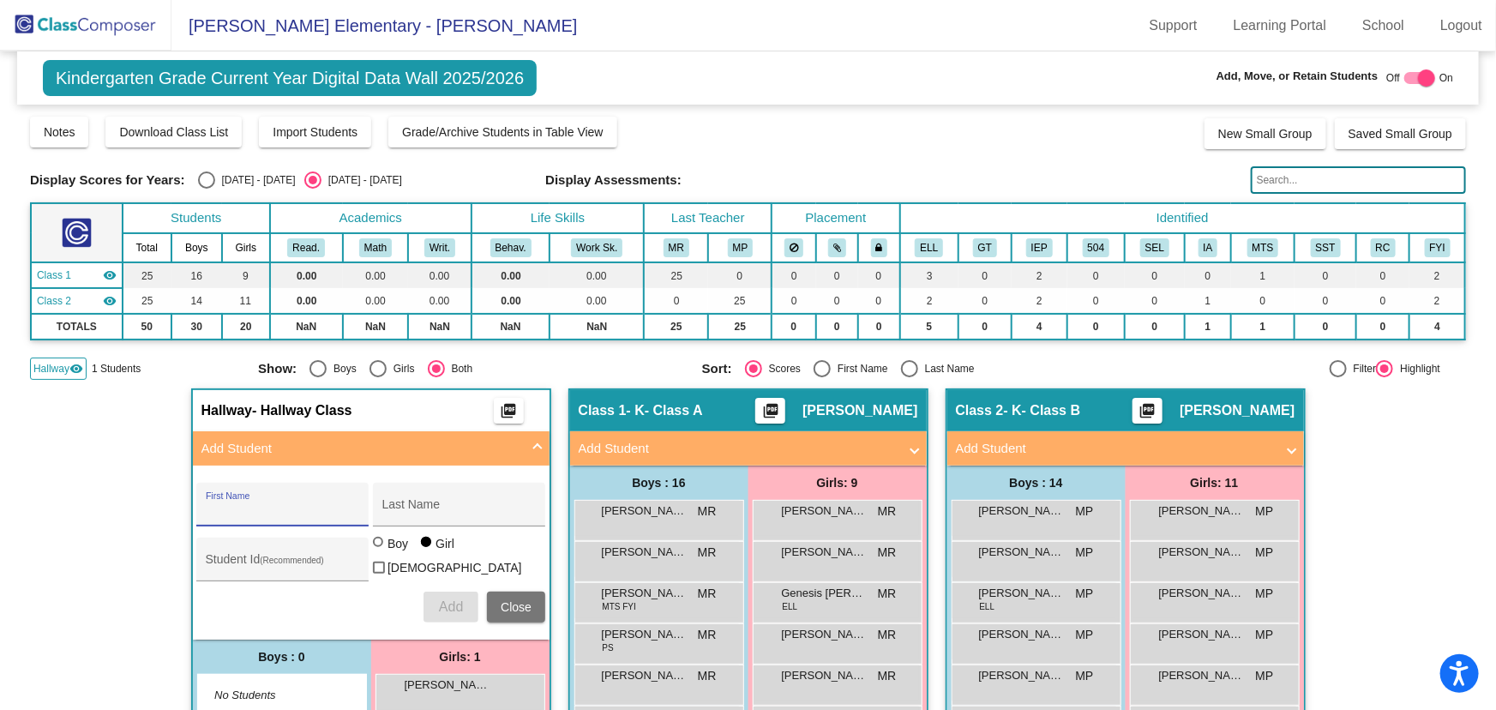
click at [87, 21] on img at bounding box center [85, 25] width 171 height 51
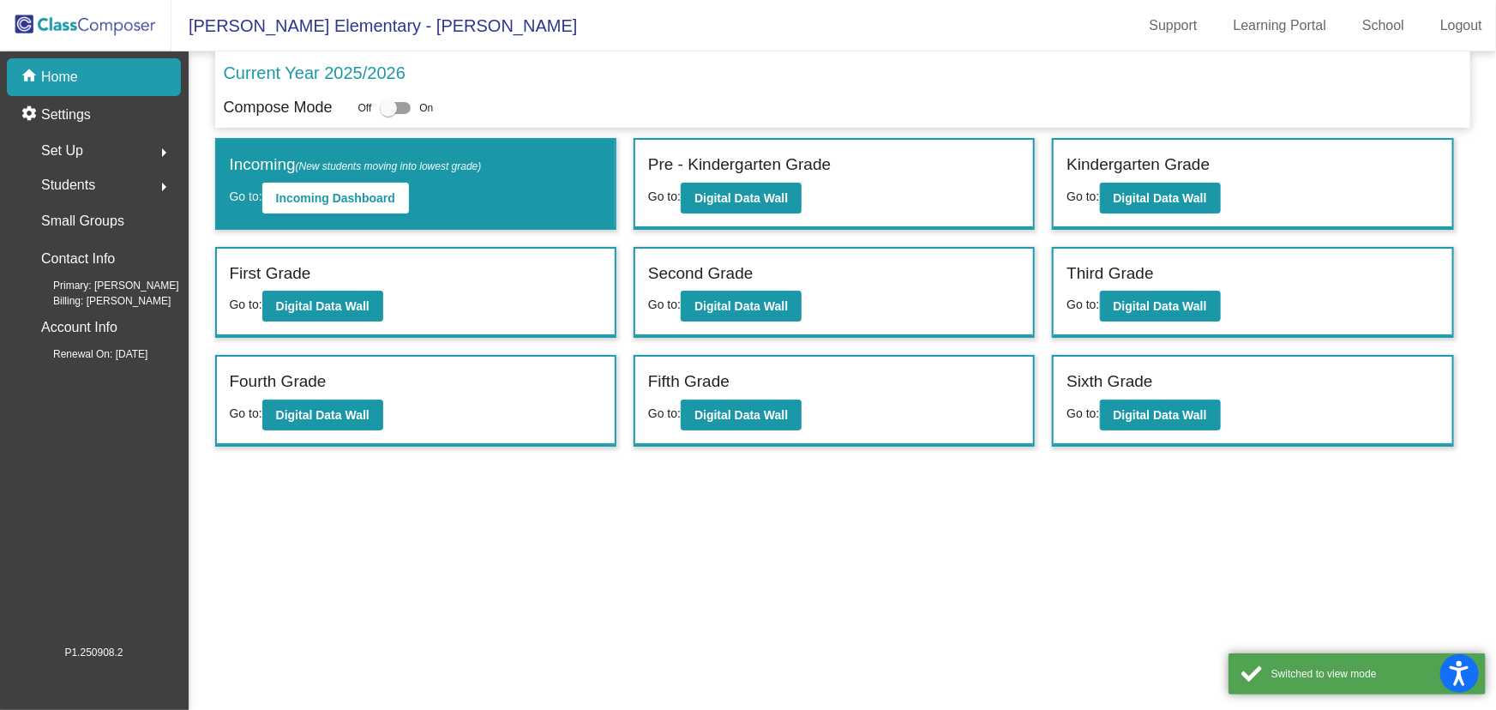
click at [1171, 507] on mat-sidenav-content "Current Year 2025/2026 Compose Mode Off On Incoming (New students moving into l…" at bounding box center [842, 380] width 1307 height 658
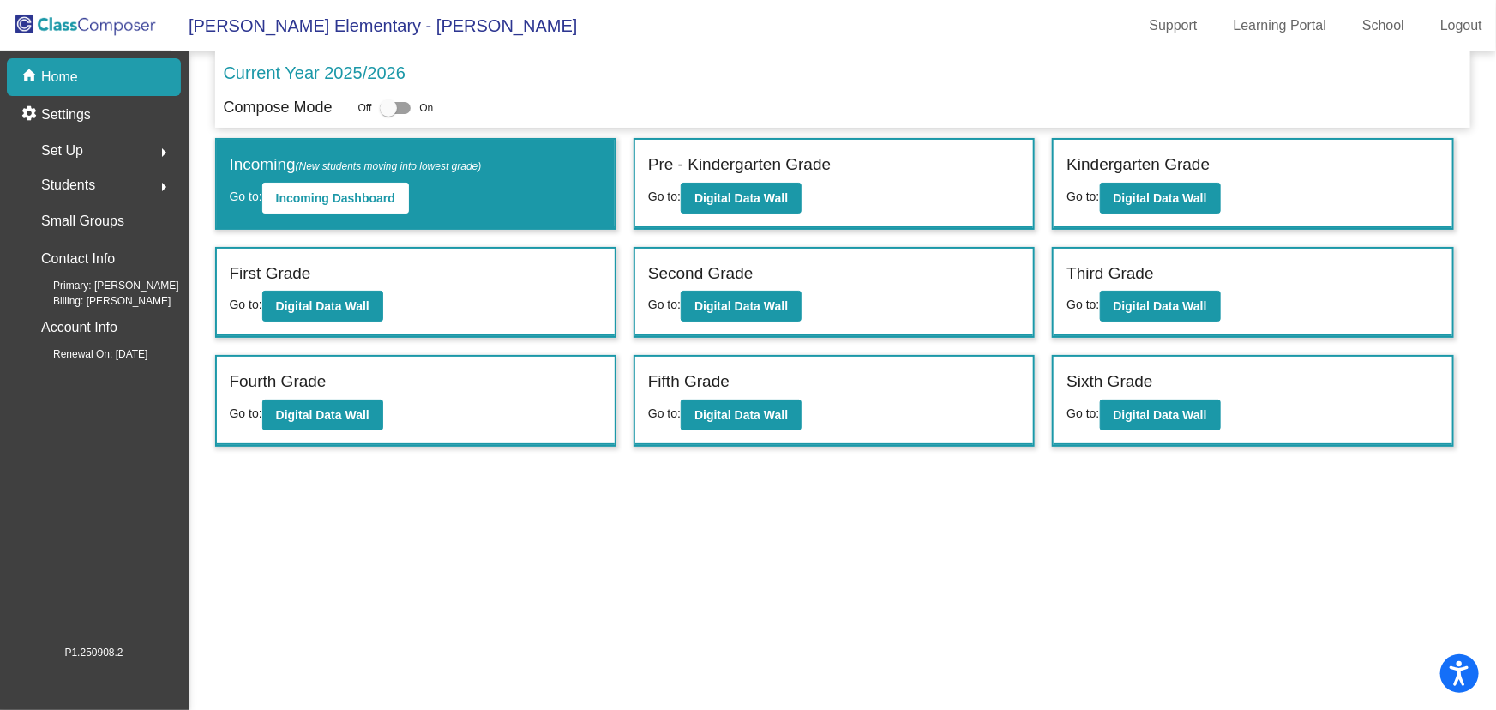
click at [848, 637] on mat-sidenav-content "Current Year 2025/2026 Compose Mode Off On Incoming (New students moving into l…" at bounding box center [842, 380] width 1307 height 658
click at [732, 192] on b "Digital Data Wall" at bounding box center [740, 198] width 93 height 14
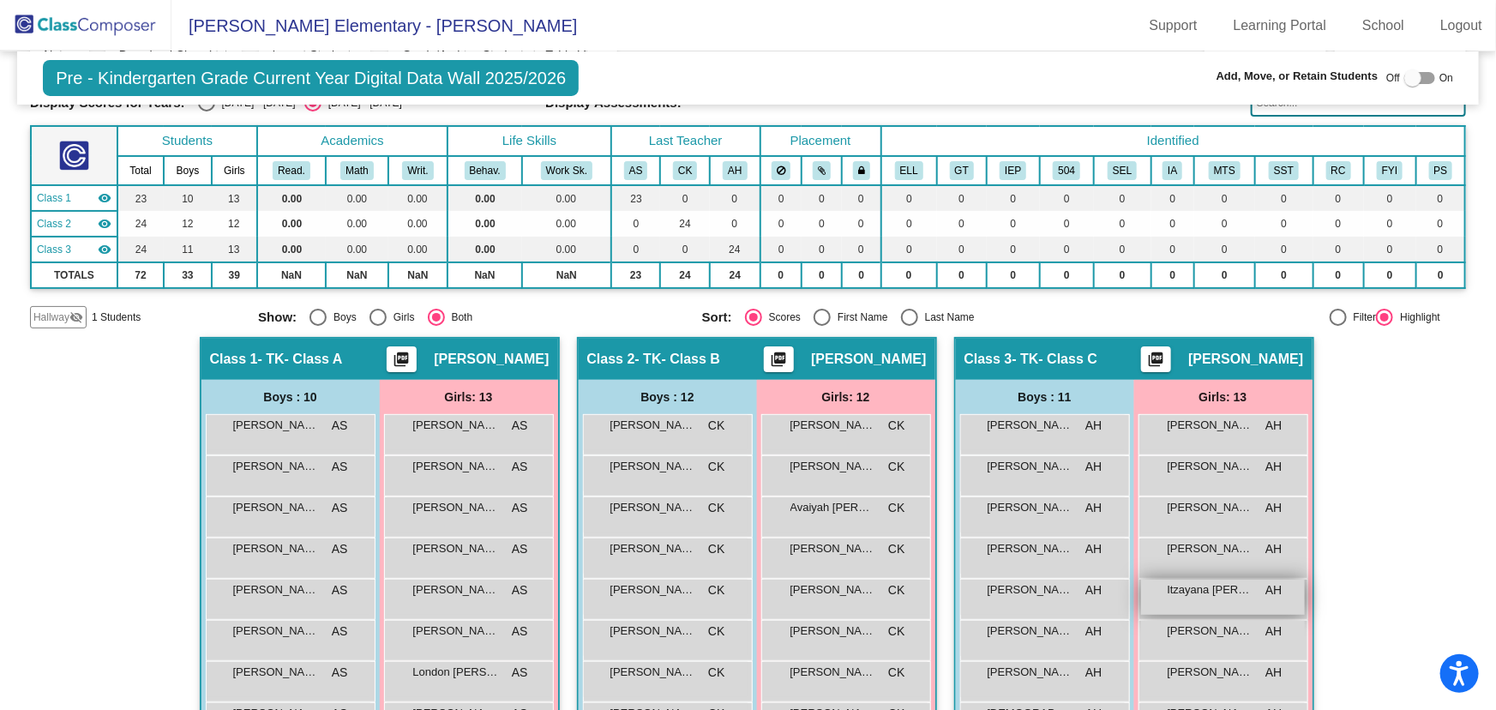
scroll to position [233, 0]
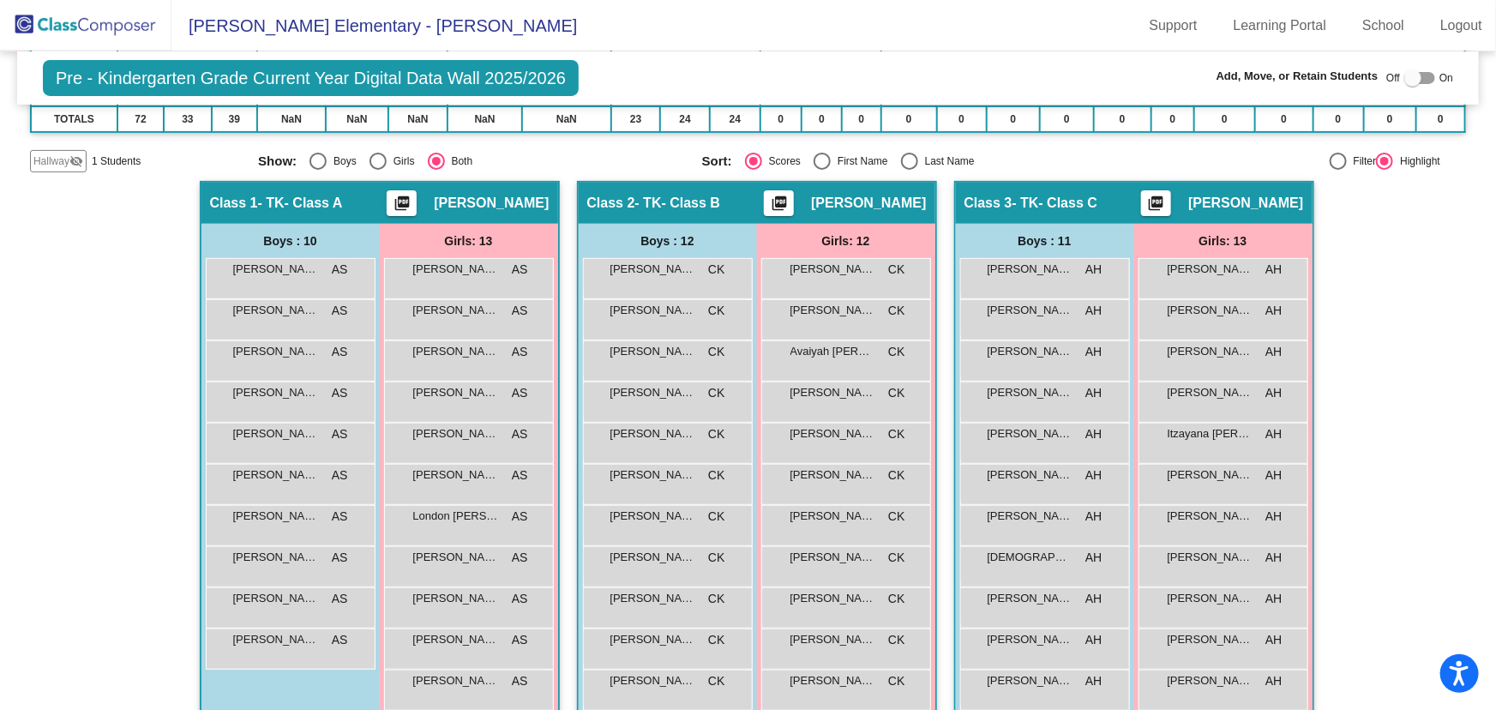
click at [317, 165] on div "Select an option" at bounding box center [317, 161] width 17 height 17
click at [317, 170] on input "Boys" at bounding box center [317, 170] width 1 height 1
radio input "true"
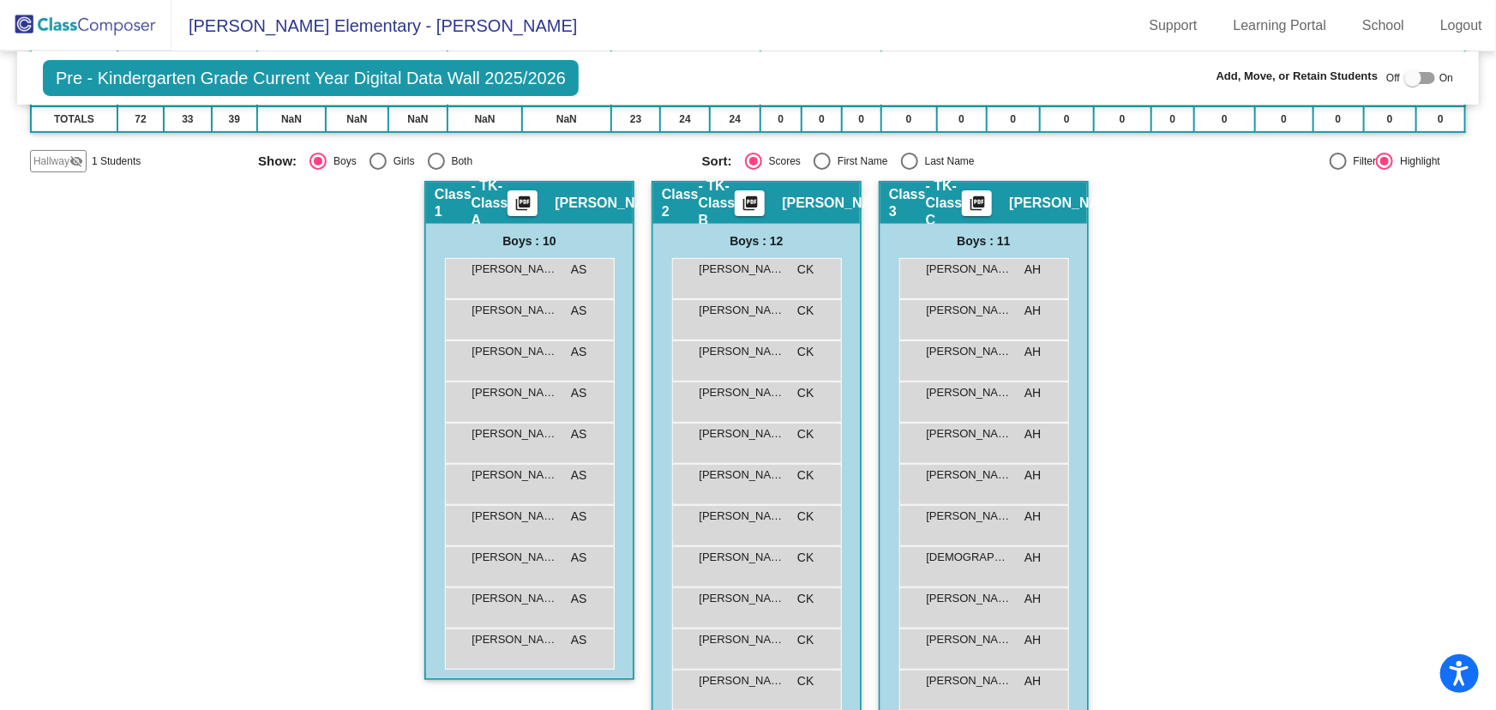
scroll to position [77, 0]
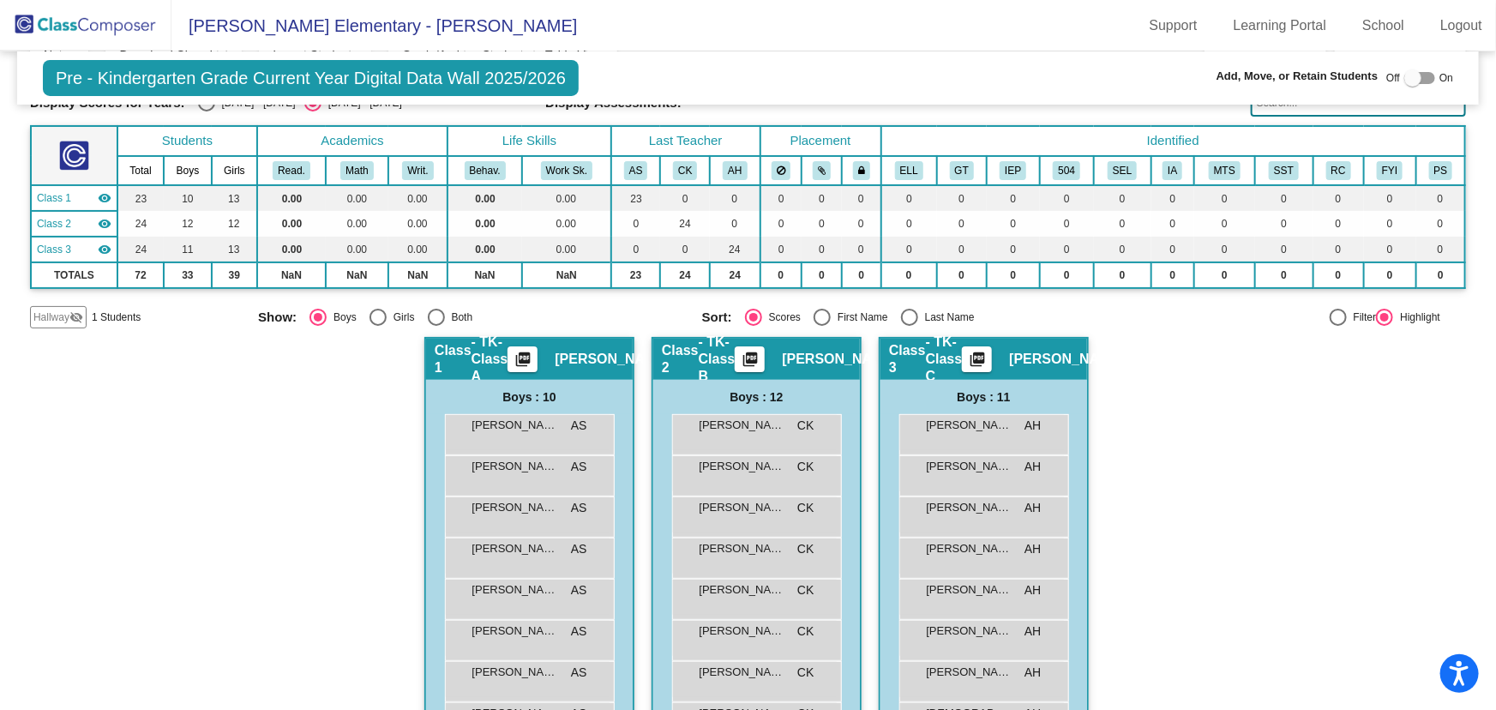
click at [372, 319] on div "Select an option" at bounding box center [377, 317] width 17 height 17
click at [377, 326] on input "Girls" at bounding box center [377, 326] width 1 height 1
radio input "true"
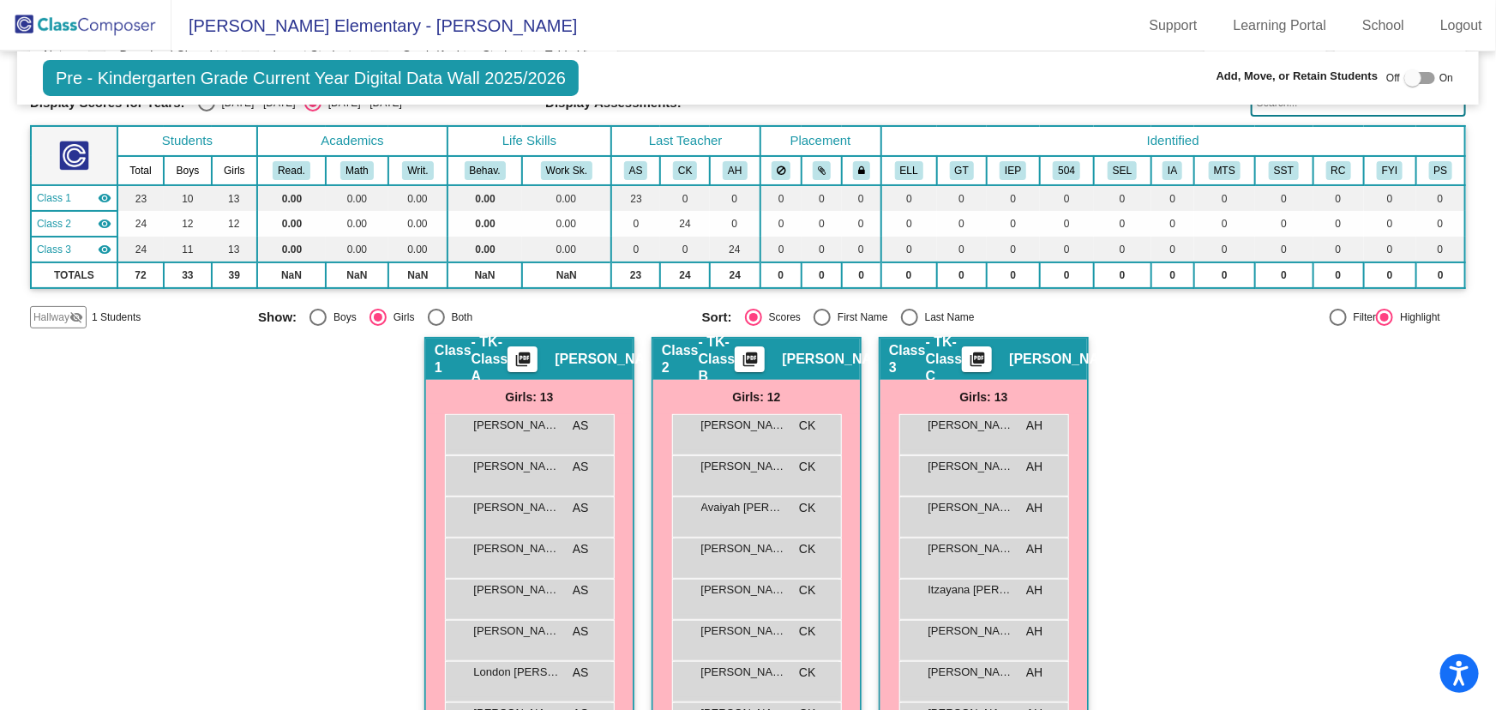
click at [319, 314] on div "Select an option" at bounding box center [317, 317] width 17 height 17
click at [318, 326] on input "Boys" at bounding box center [317, 326] width 1 height 1
radio input "true"
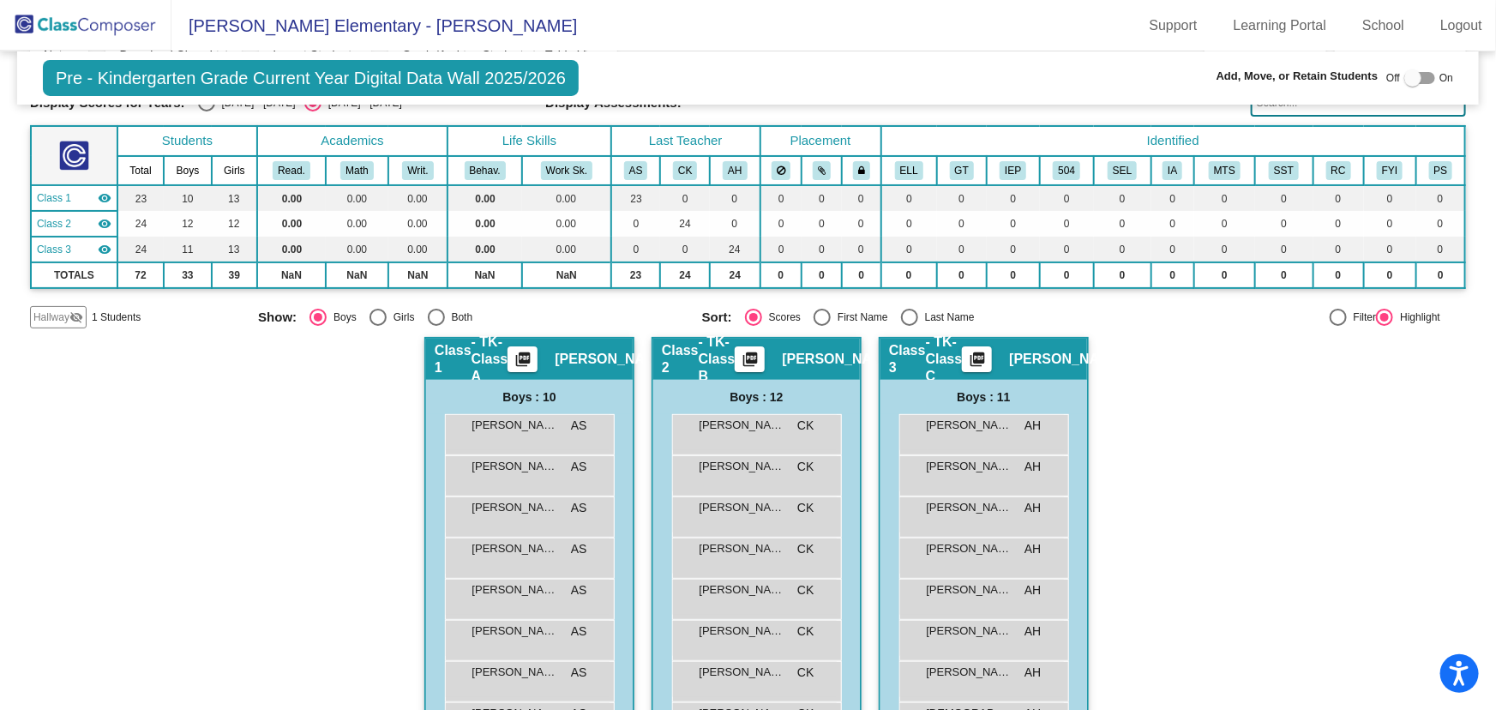
click at [908, 309] on div "Select an option" at bounding box center [909, 317] width 17 height 17
click at [909, 326] on input "Last Name" at bounding box center [909, 326] width 1 height 1
radio input "true"
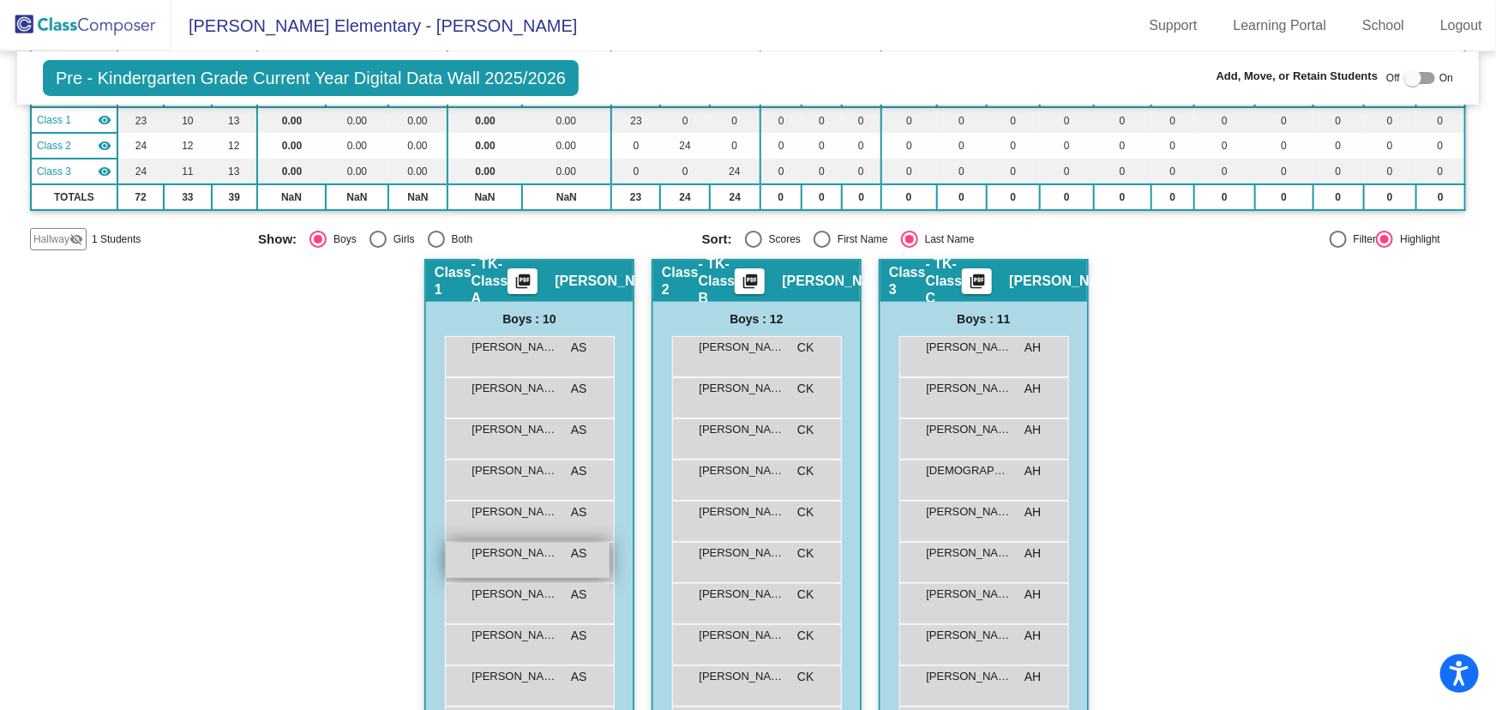
click at [532, 558] on span "[PERSON_NAME]" at bounding box center [515, 552] width 86 height 17
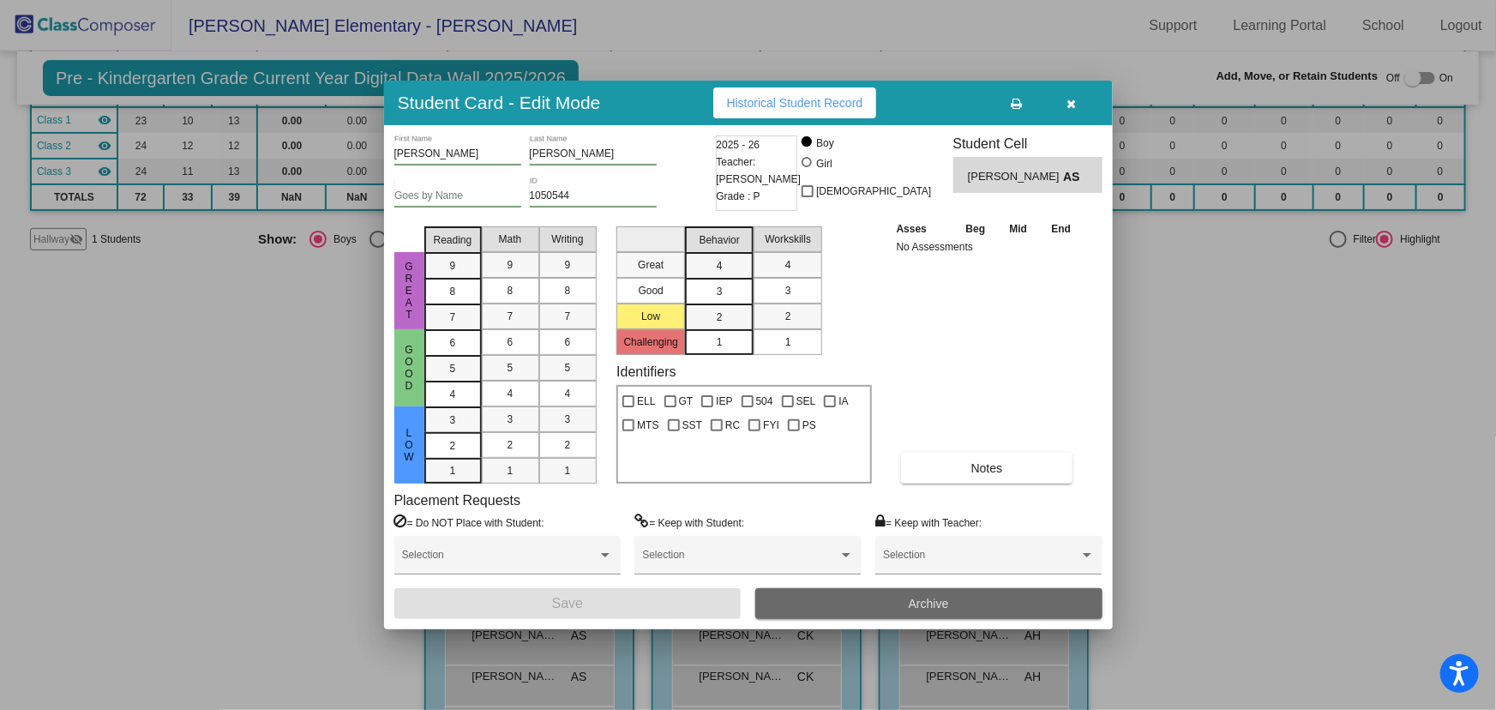
click at [971, 606] on button "Archive" at bounding box center [928, 603] width 347 height 31
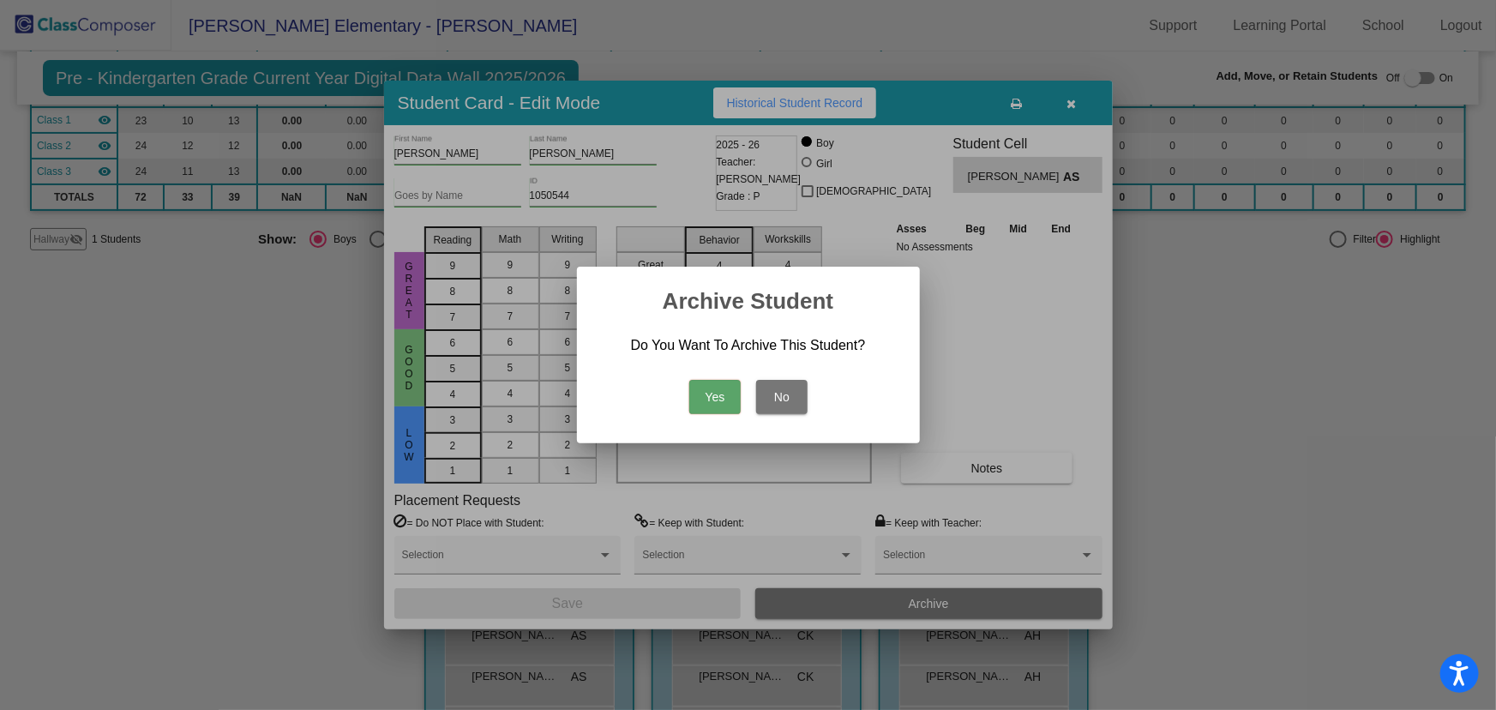
click at [710, 399] on button "Yes" at bounding box center [714, 397] width 51 height 34
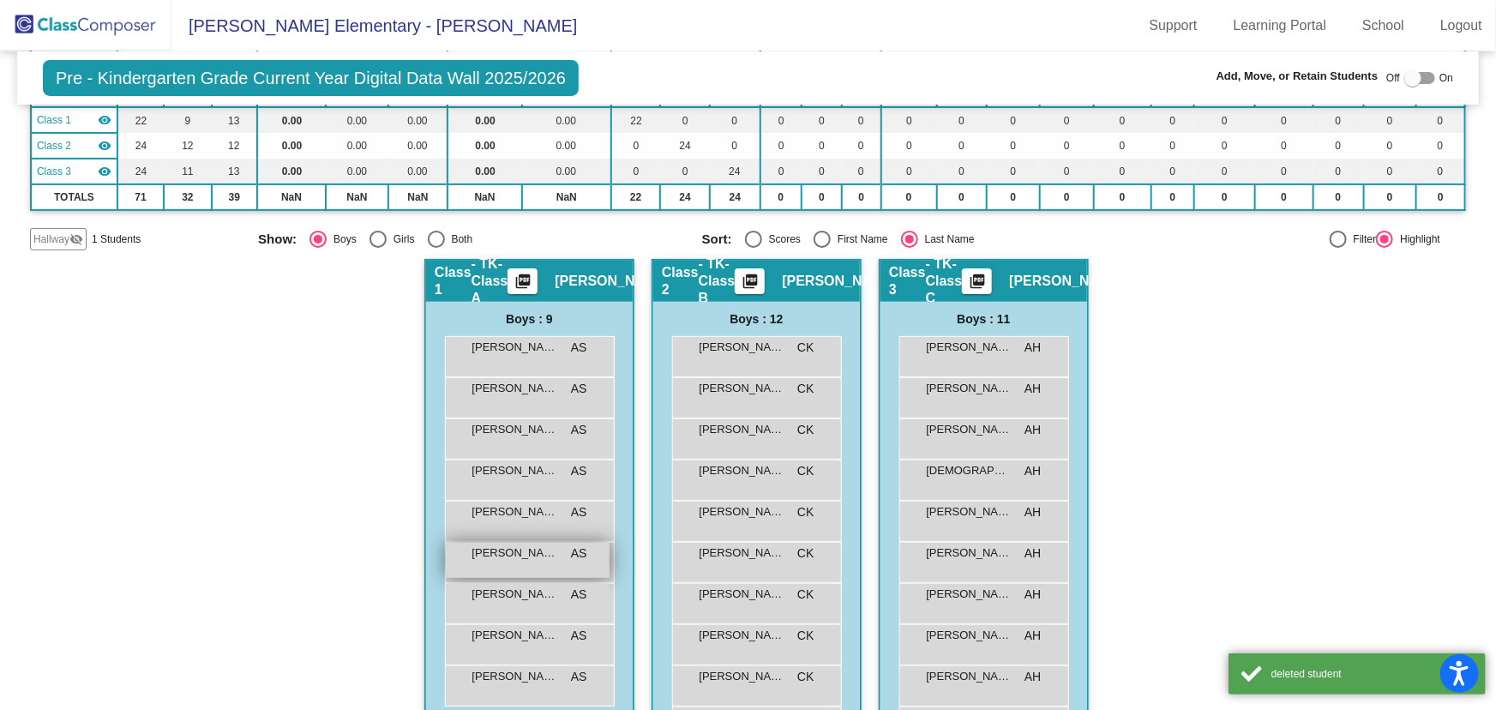
scroll to position [233, 0]
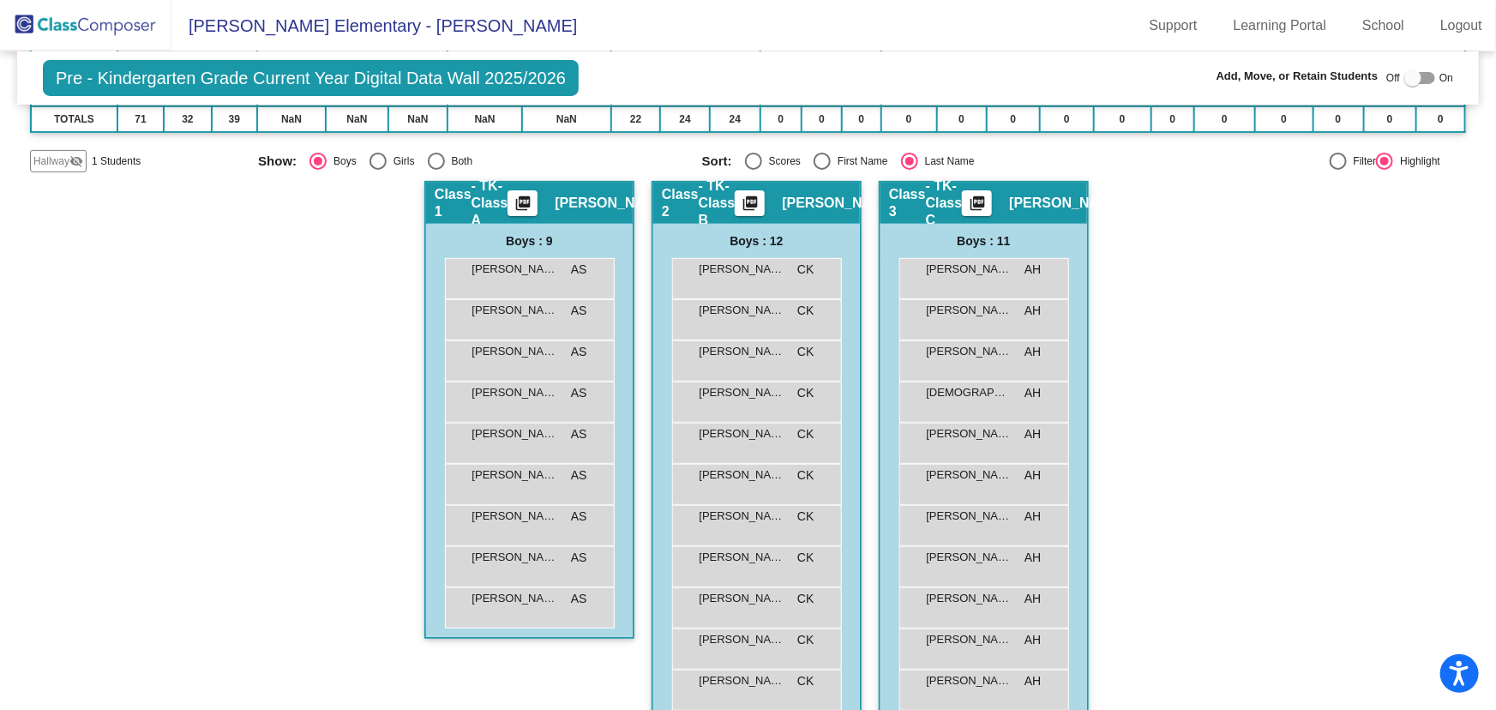
click at [369, 153] on div "Select an option" at bounding box center [377, 161] width 17 height 17
click at [377, 170] on input "Girls" at bounding box center [377, 170] width 1 height 1
radio input "true"
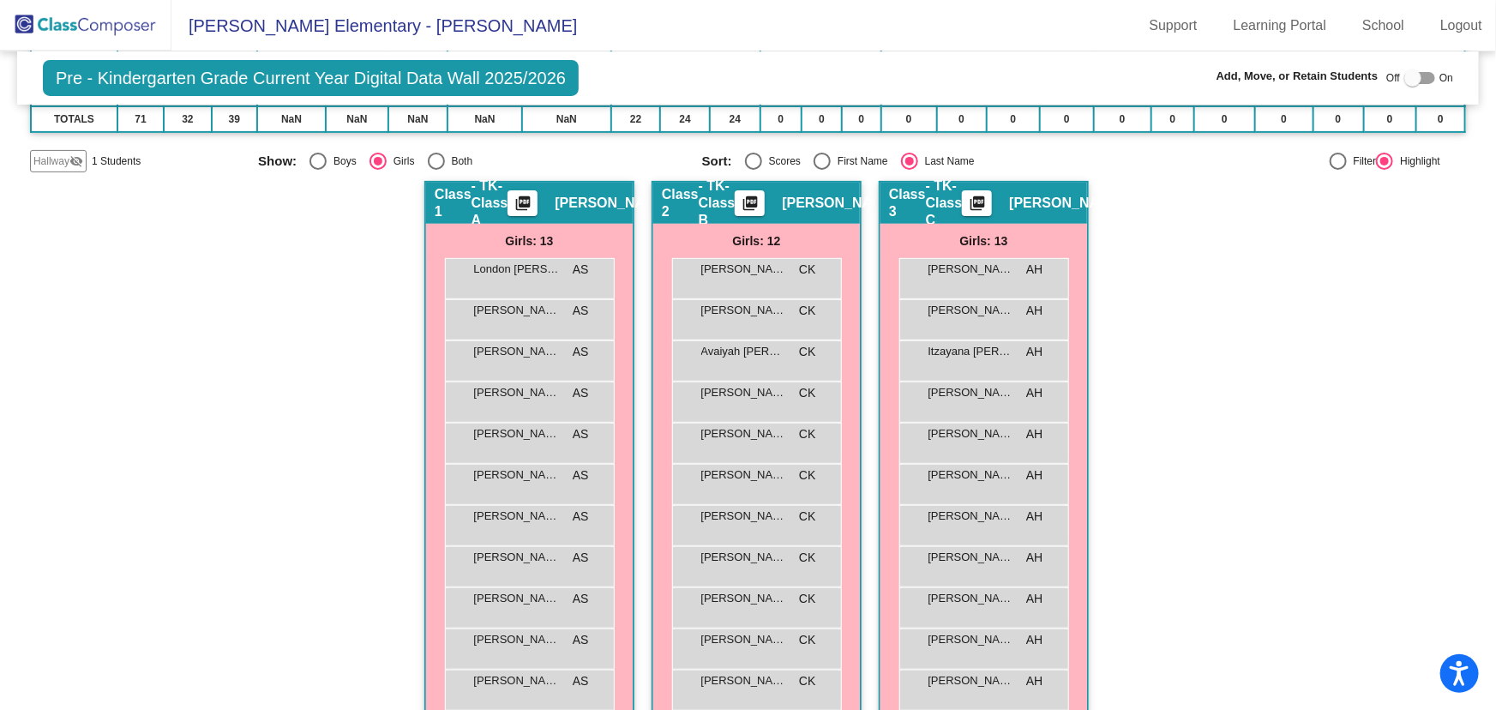
click at [106, 27] on img at bounding box center [85, 25] width 171 height 51
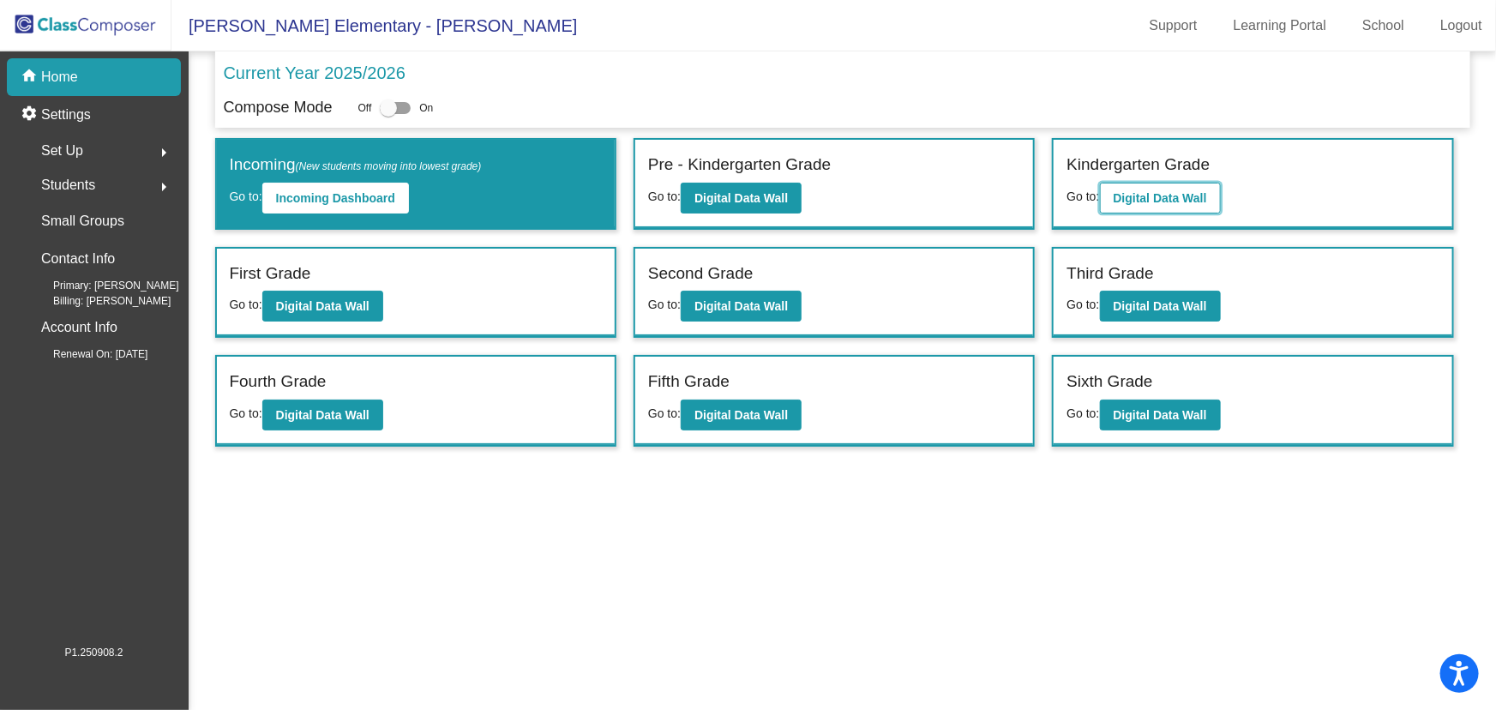
click at [1125, 209] on button "Digital Data Wall" at bounding box center [1160, 198] width 121 height 31
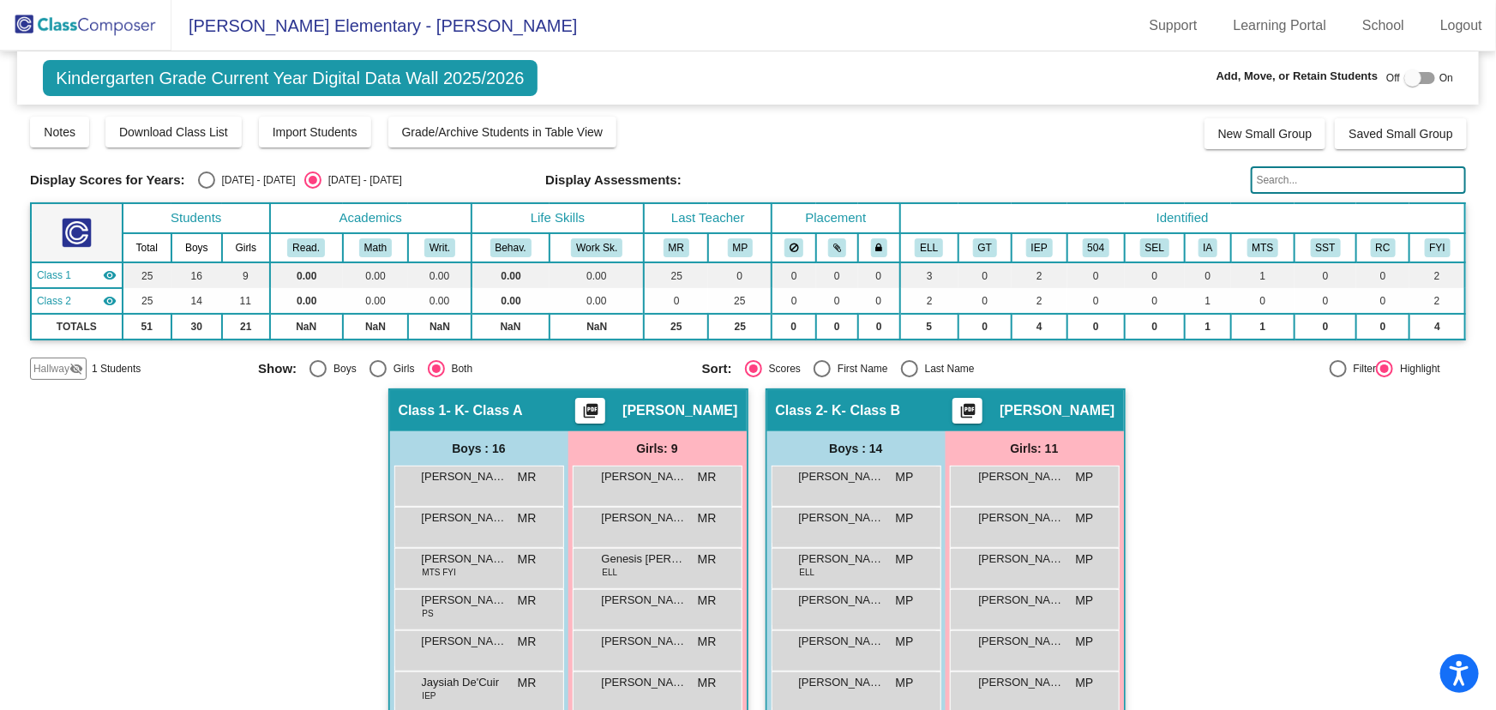
click at [906, 365] on div "Select an option" at bounding box center [909, 368] width 17 height 17
click at [909, 377] on input "Last Name" at bounding box center [909, 377] width 1 height 1
radio input "true"
click at [317, 367] on div "Select an option" at bounding box center [317, 368] width 17 height 17
click at [317, 377] on input "Boys" at bounding box center [317, 377] width 1 height 1
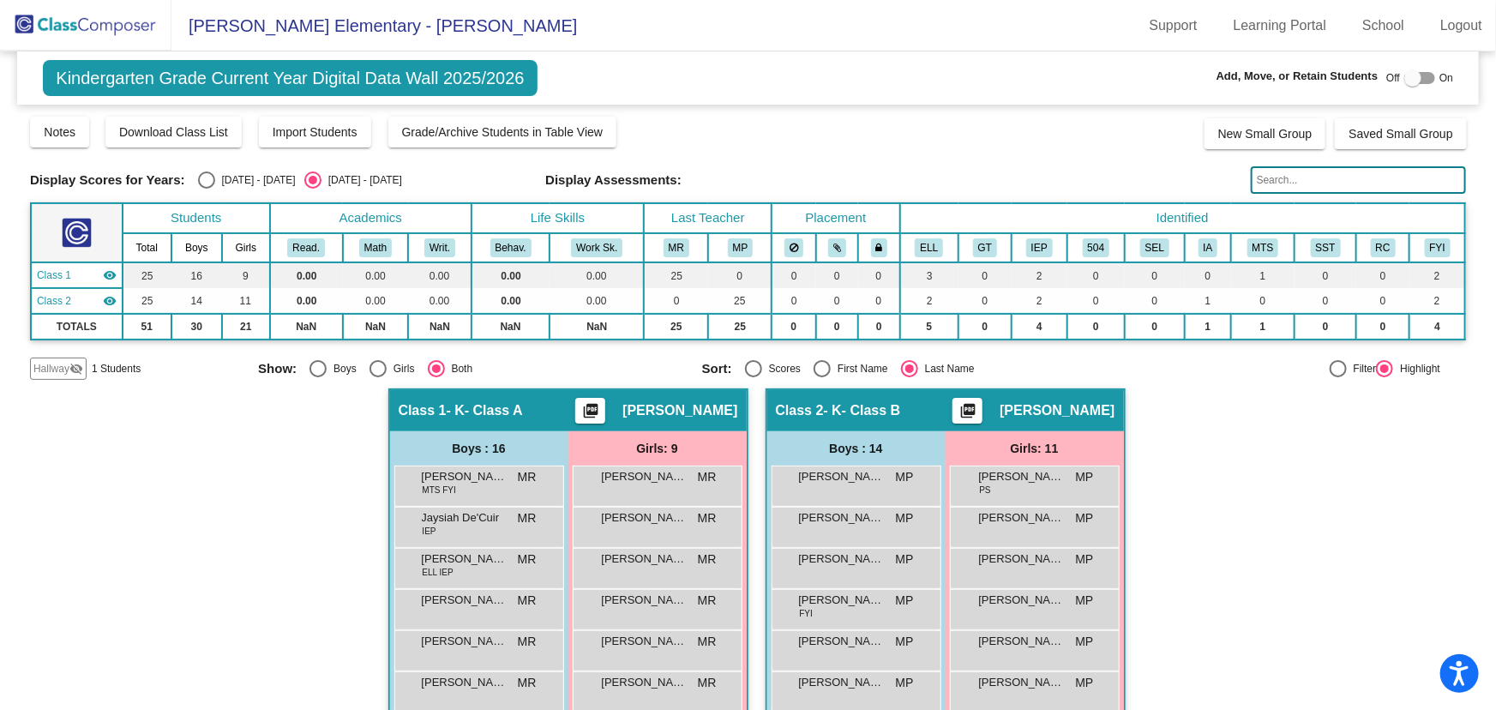
radio input "true"
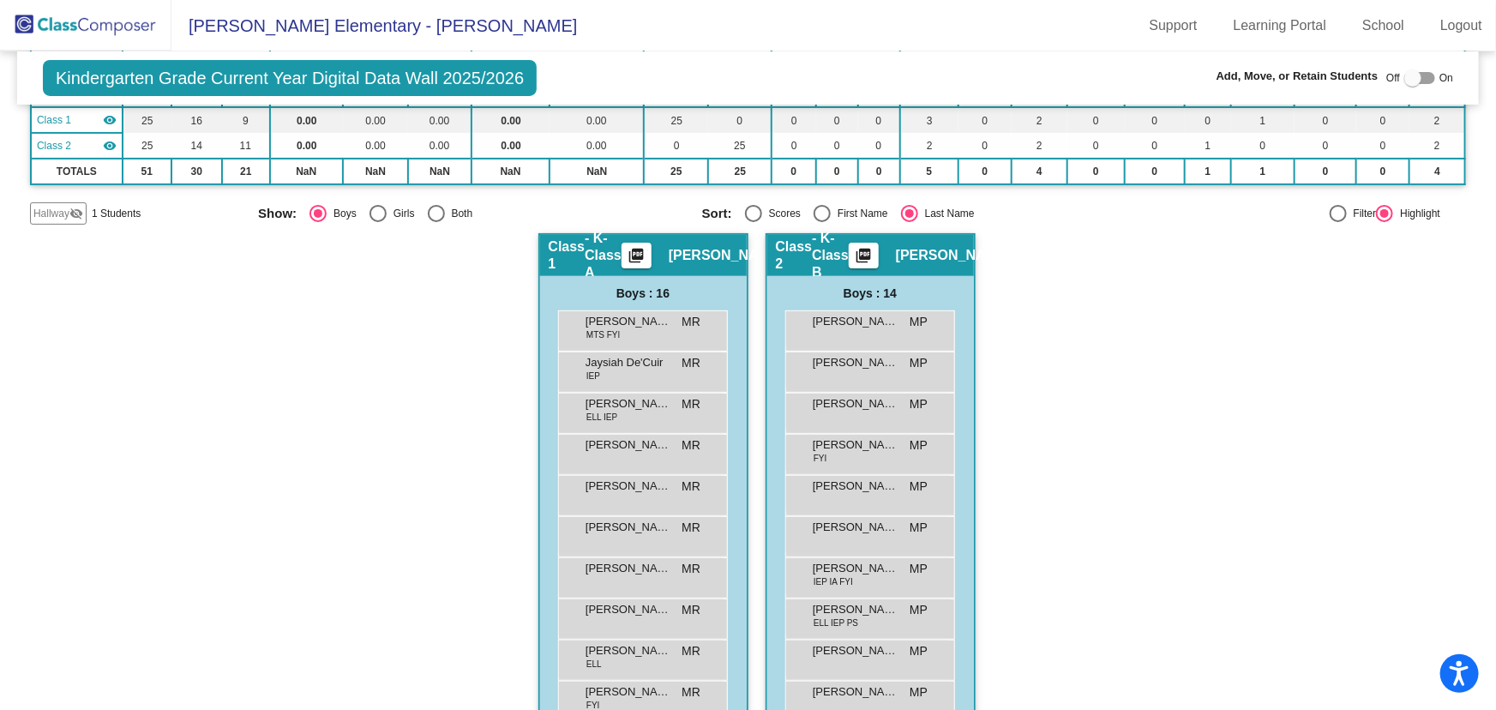
scroll to position [311, 0]
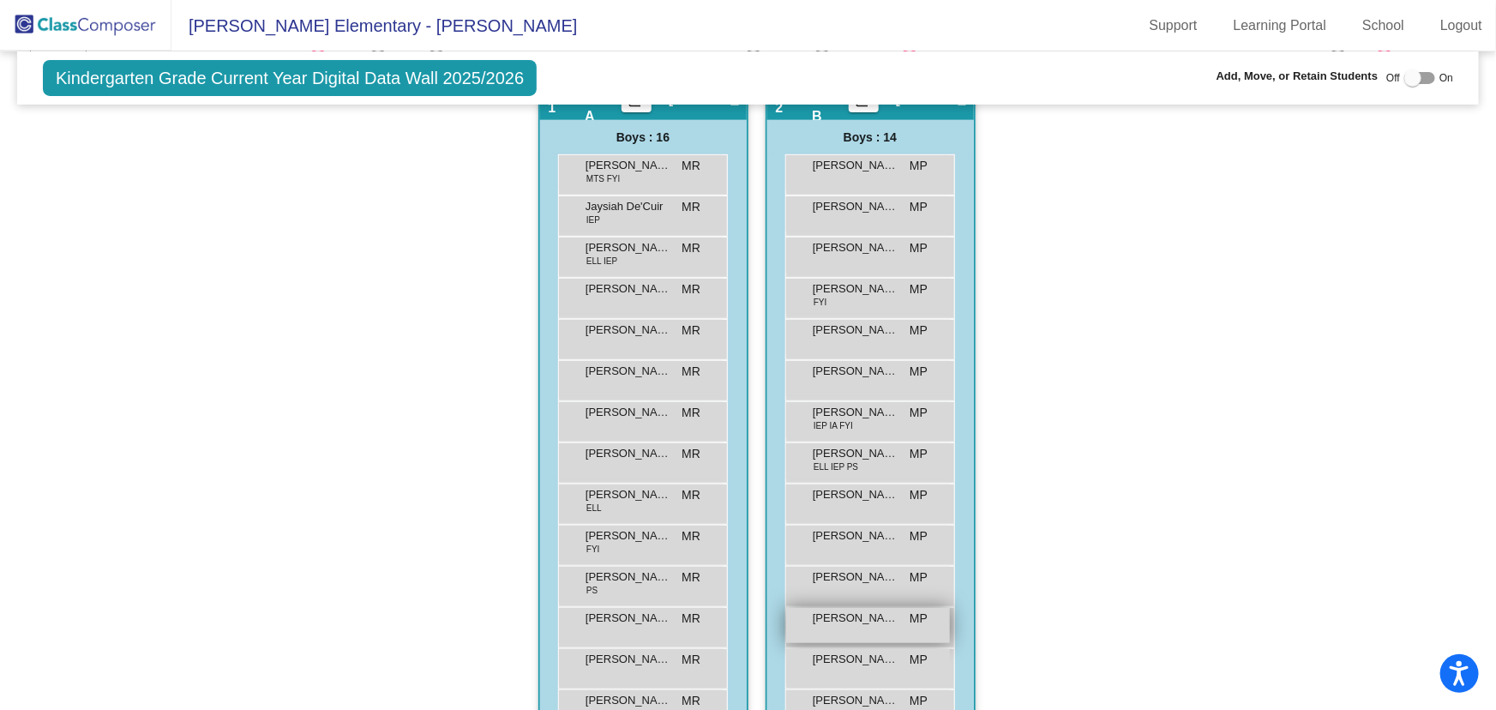
click at [865, 625] on div "[PERSON_NAME] MP lock do_not_disturb_alt" at bounding box center [868, 625] width 164 height 35
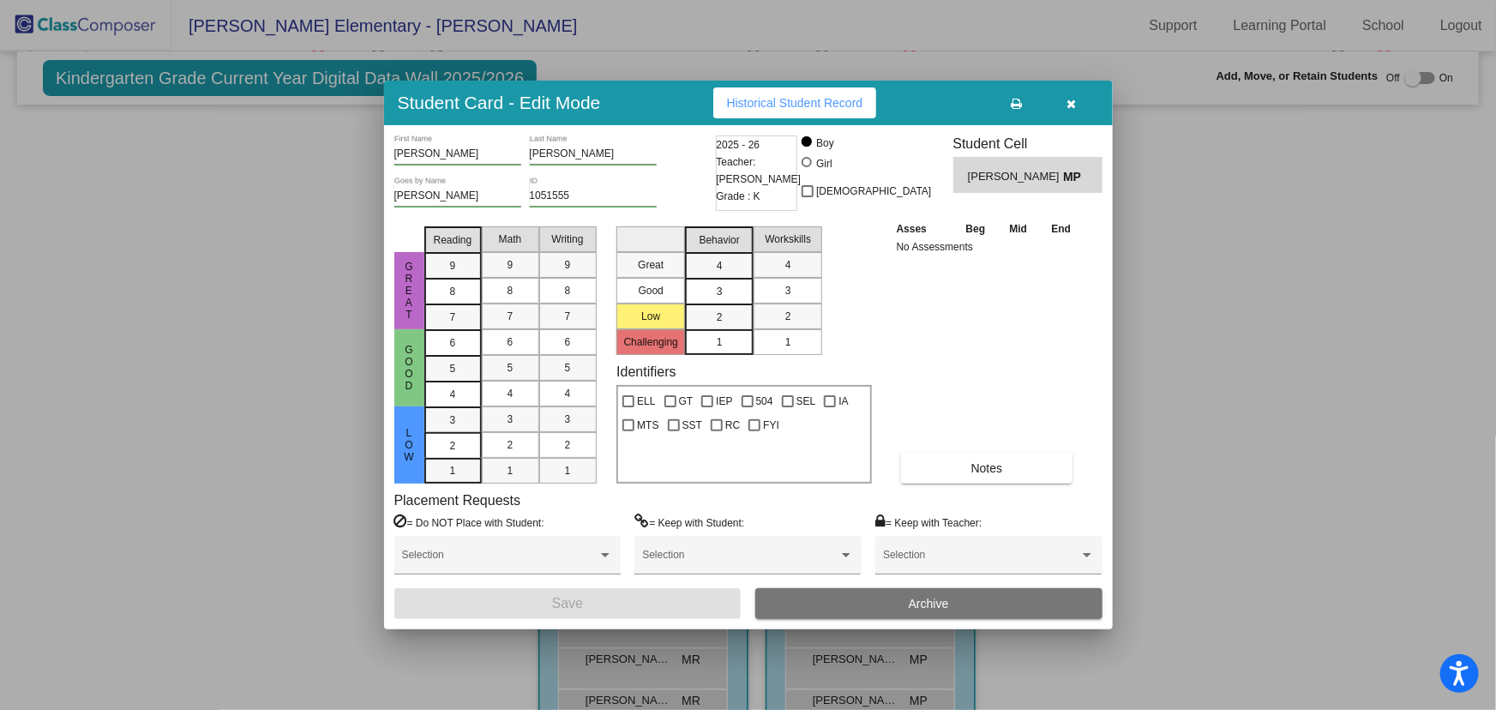
click at [906, 600] on button "Archive" at bounding box center [928, 603] width 347 height 31
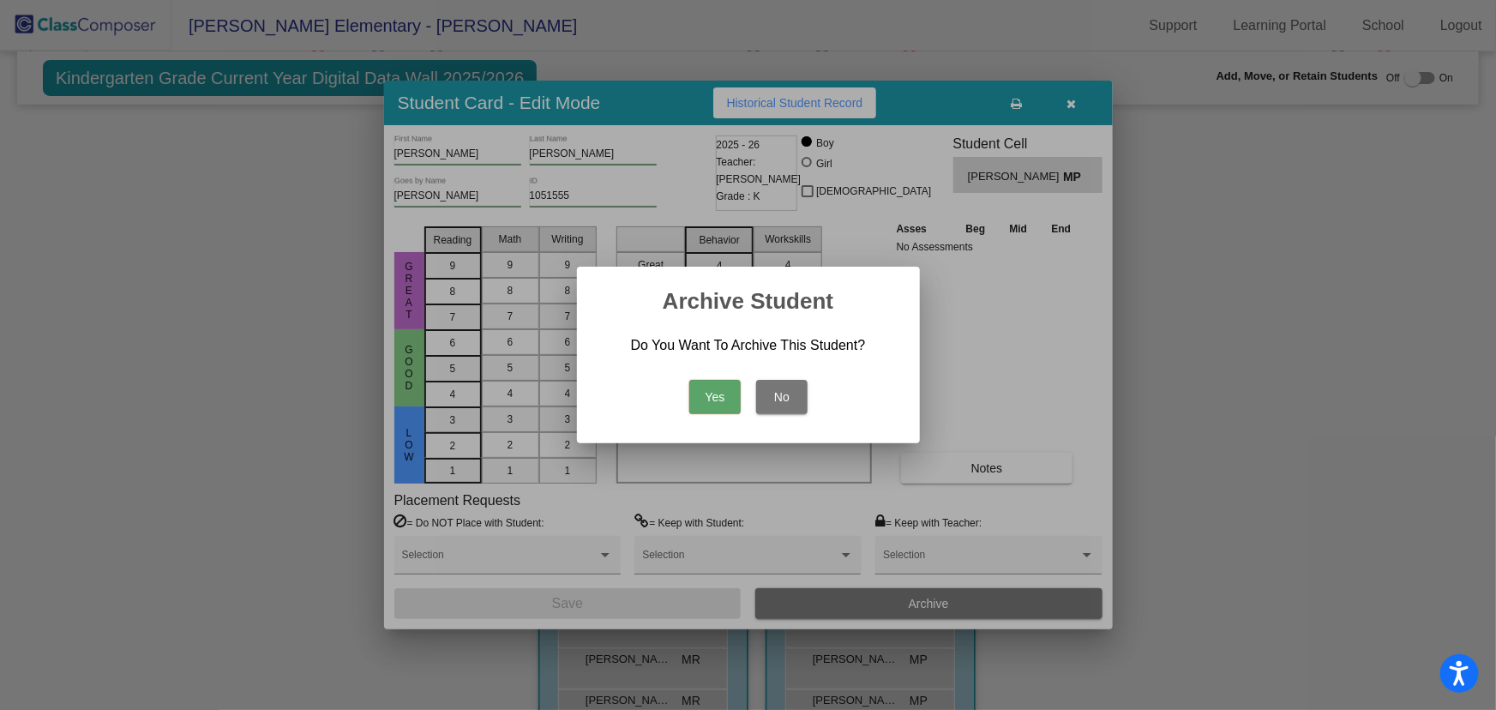
click at [699, 391] on button "Yes" at bounding box center [714, 397] width 51 height 34
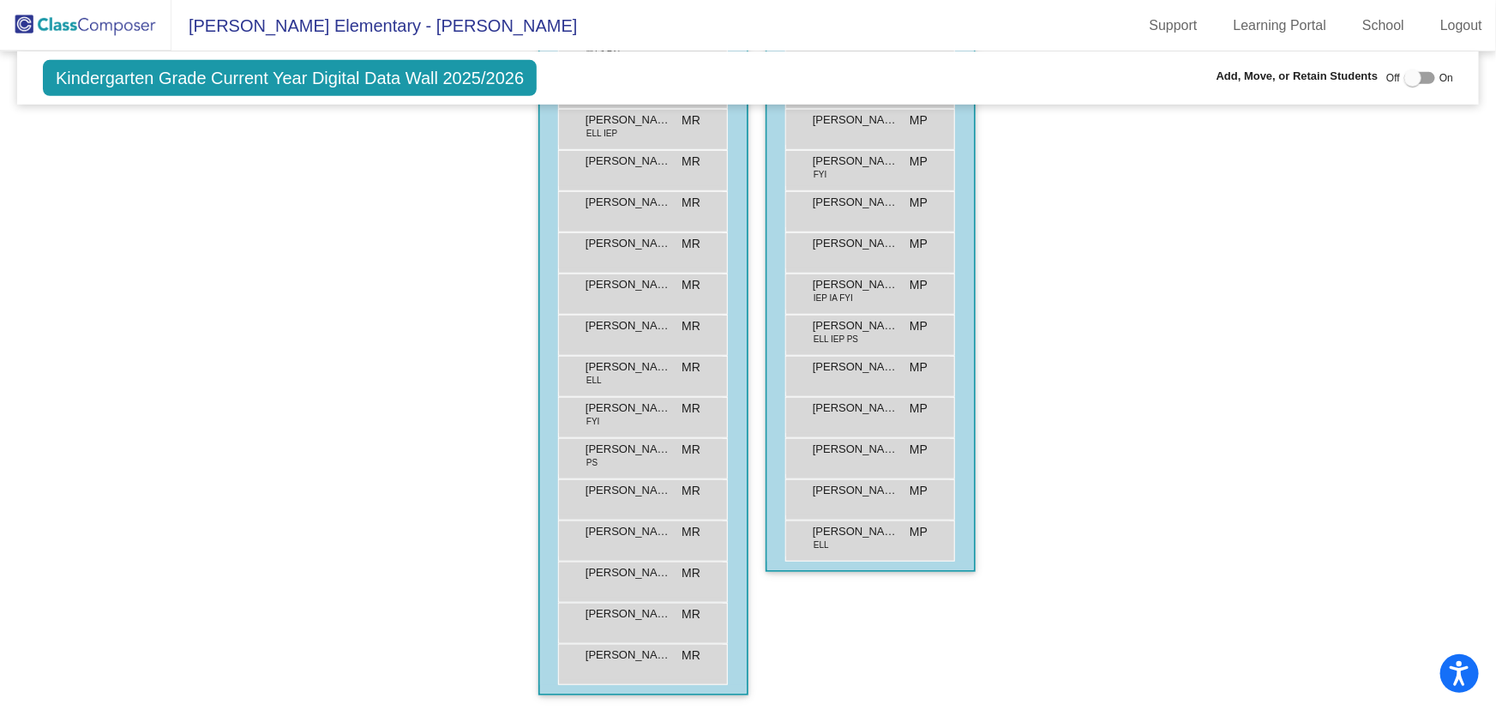
scroll to position [128, 0]
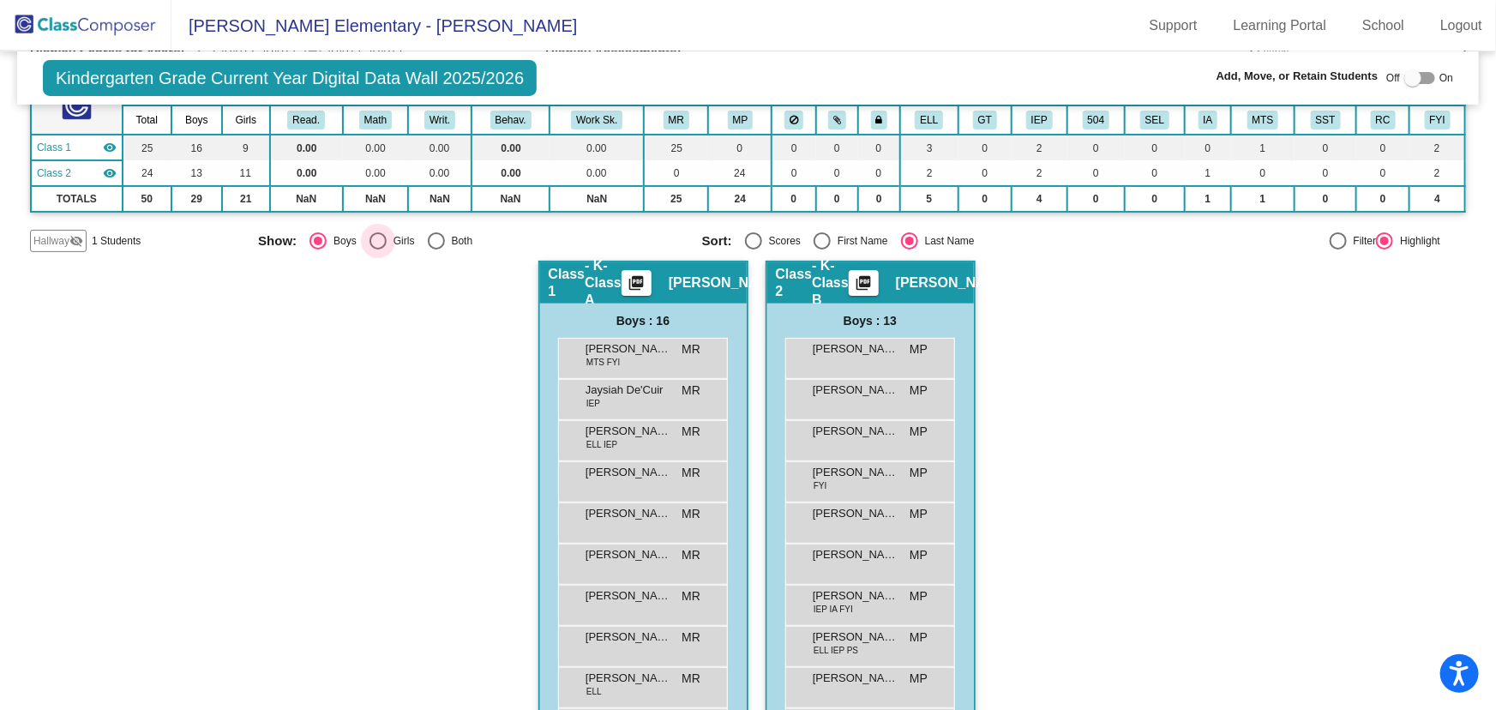
click at [376, 237] on div "Select an option" at bounding box center [377, 240] width 17 height 17
click at [377, 249] on input "Girls" at bounding box center [377, 249] width 1 height 1
radio input "true"
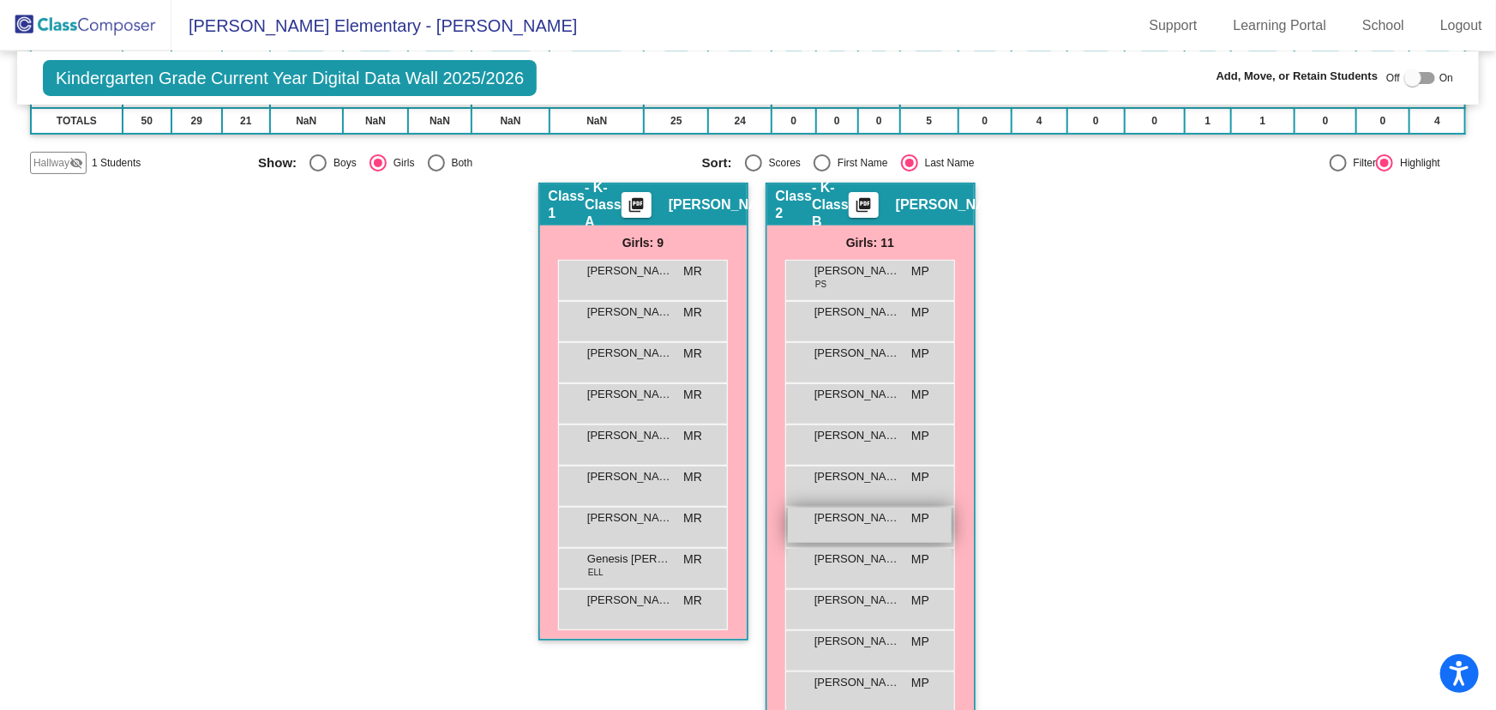
scroll to position [233, 0]
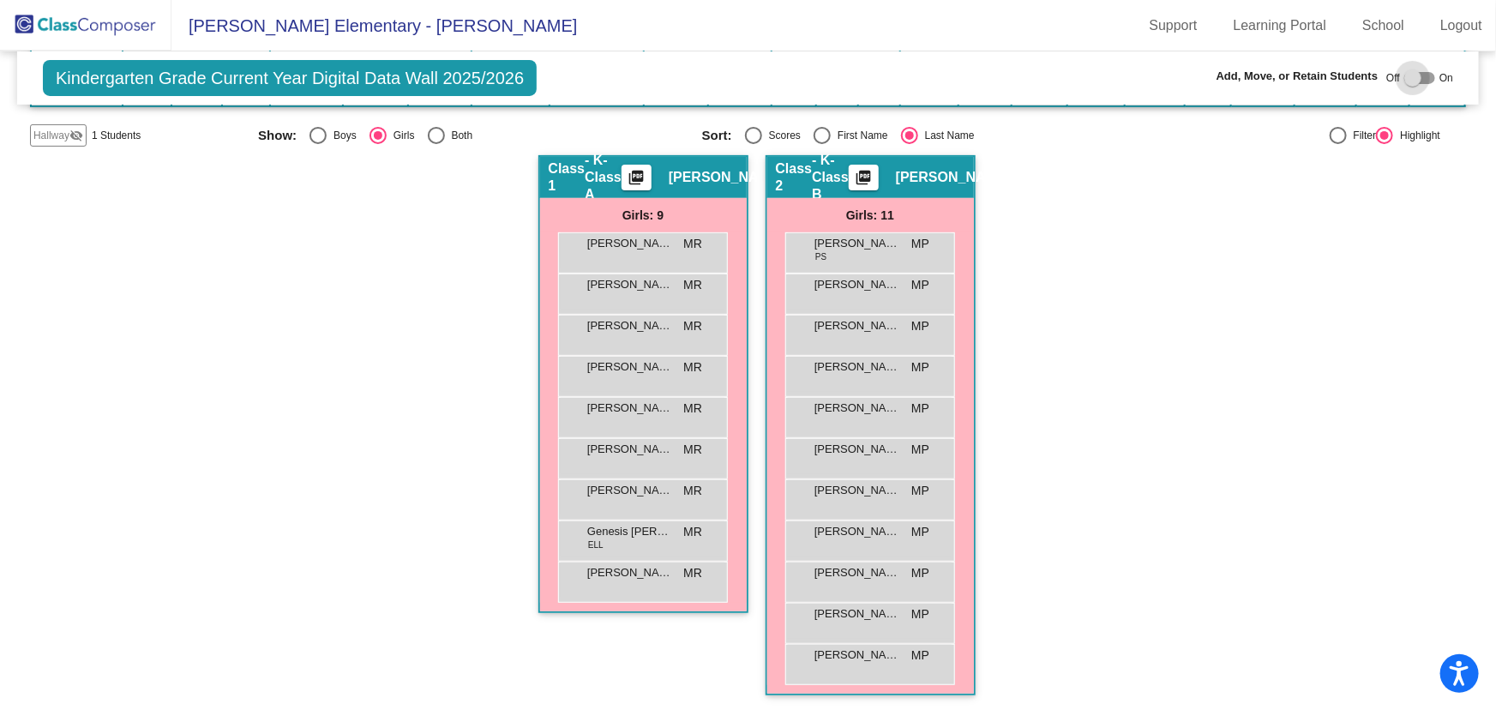
click at [1404, 79] on div at bounding box center [1412, 77] width 17 height 17
checkbox input "true"
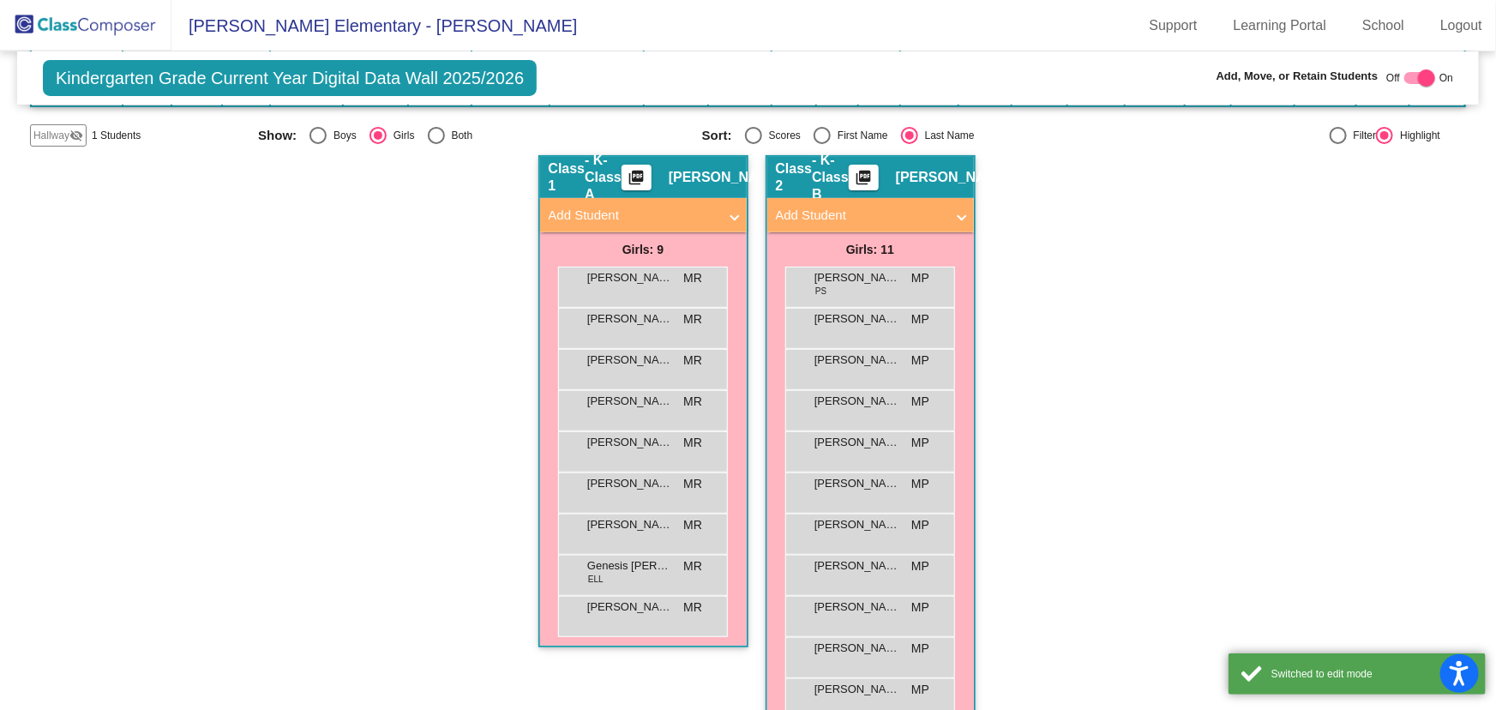
click at [871, 208] on mat-panel-title "Add Student" at bounding box center [860, 216] width 169 height 20
radio input "false"
radio input "true"
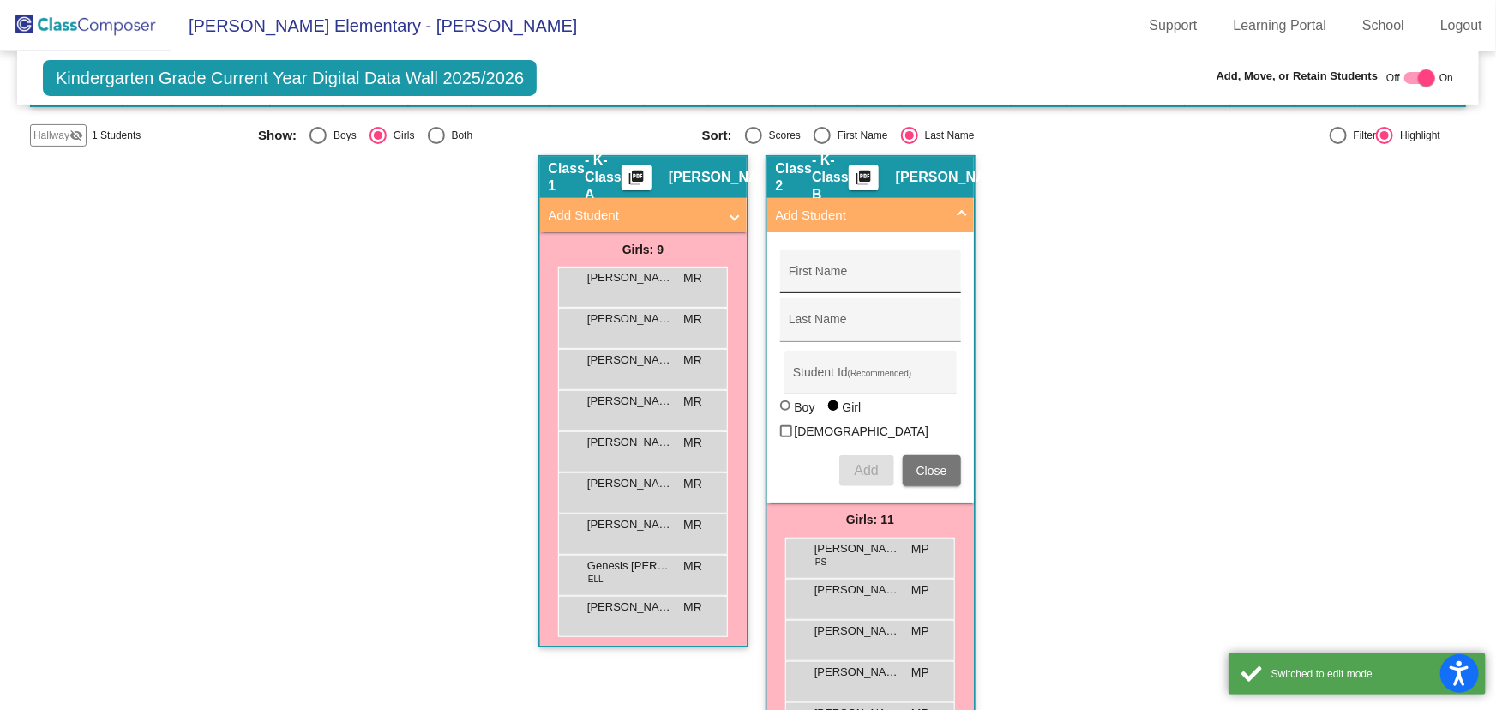
click at [826, 271] on input "First Name" at bounding box center [870, 278] width 163 height 14
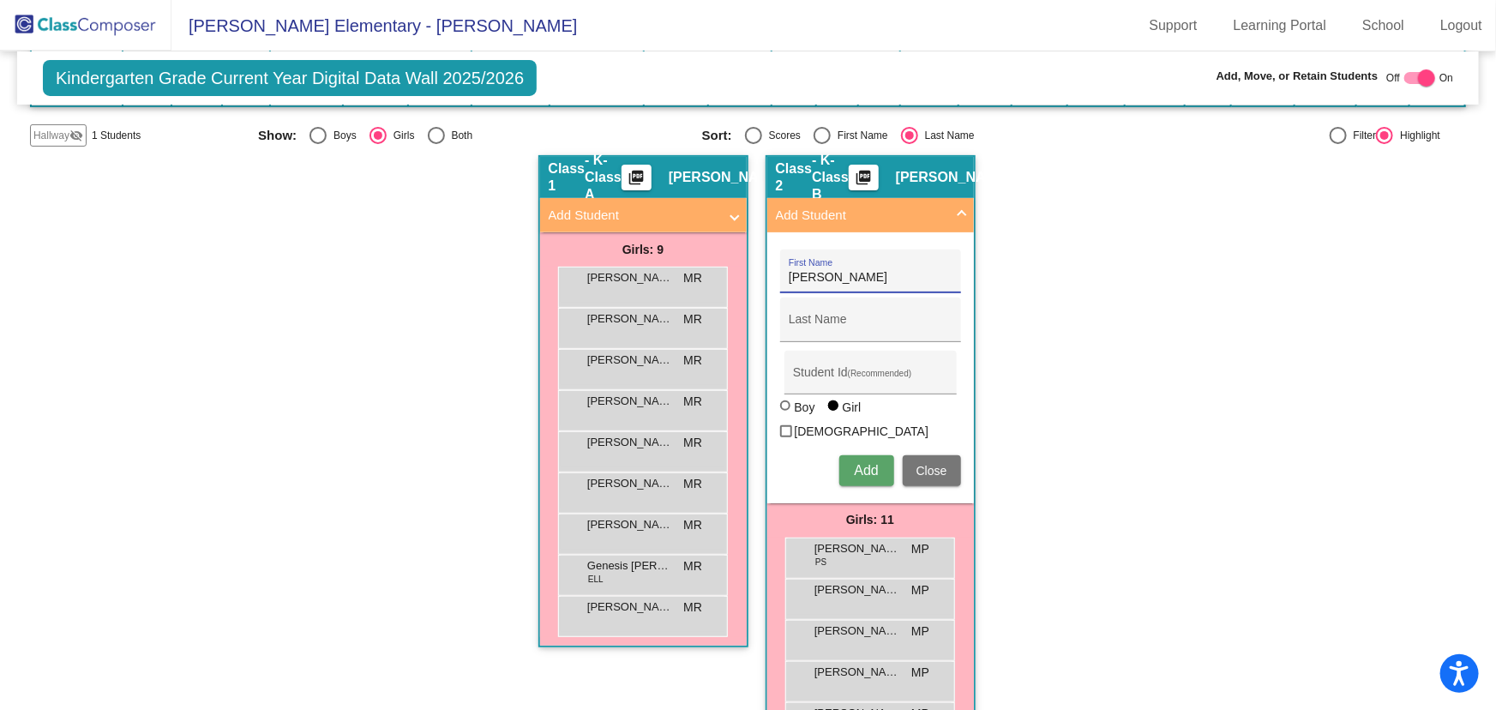
type input "[PERSON_NAME]"
type input "1054460"
click at [859, 463] on span "Add" at bounding box center [866, 470] width 24 height 15
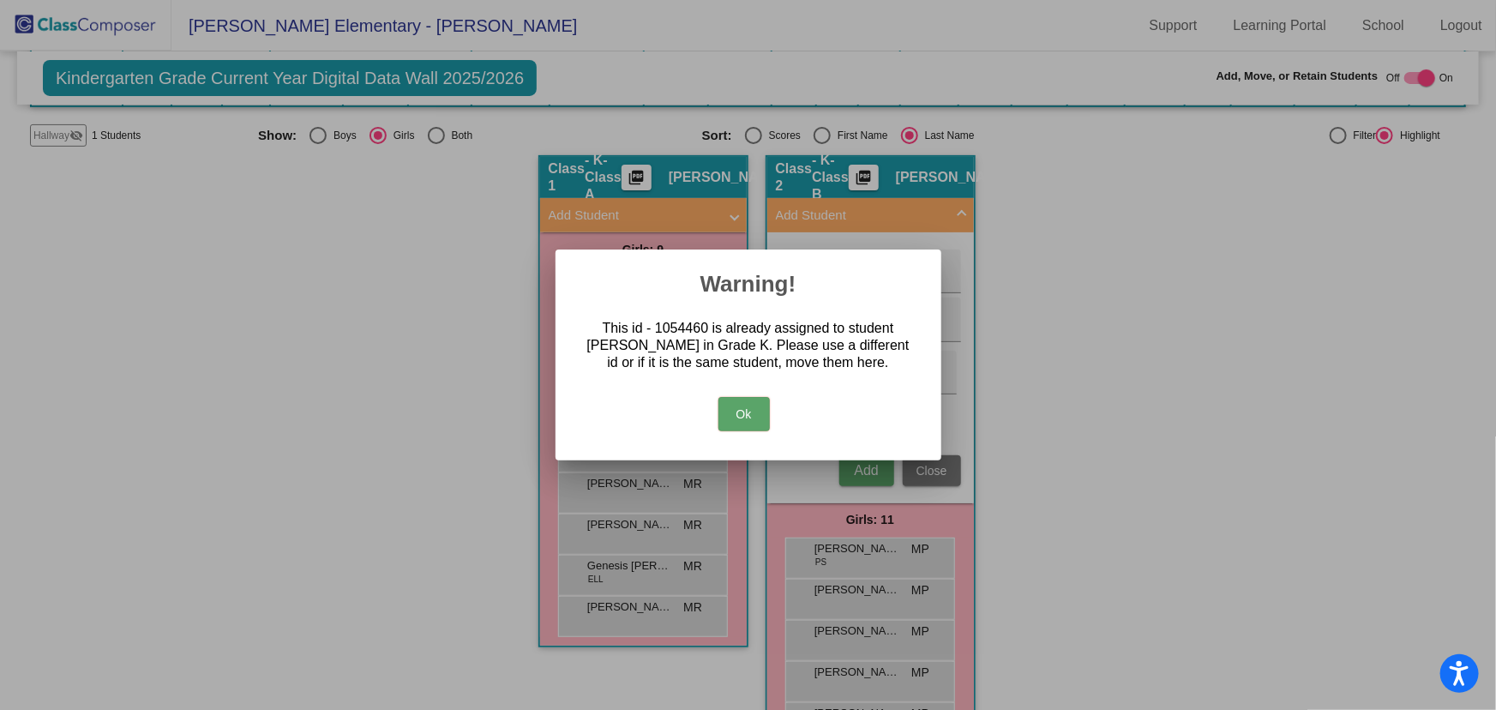
click at [753, 410] on button "Ok" at bounding box center [743, 414] width 51 height 34
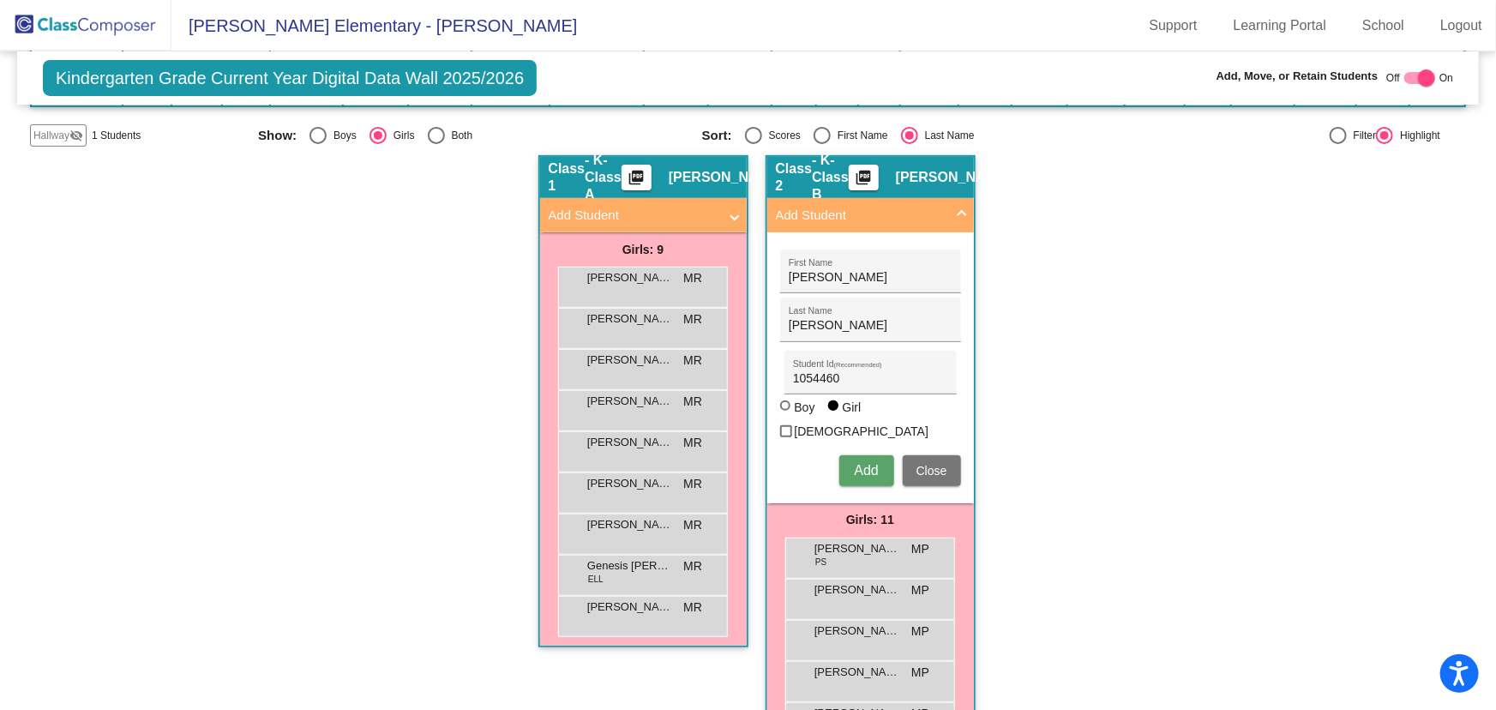
click at [948, 455] on button "Close" at bounding box center [932, 470] width 58 height 31
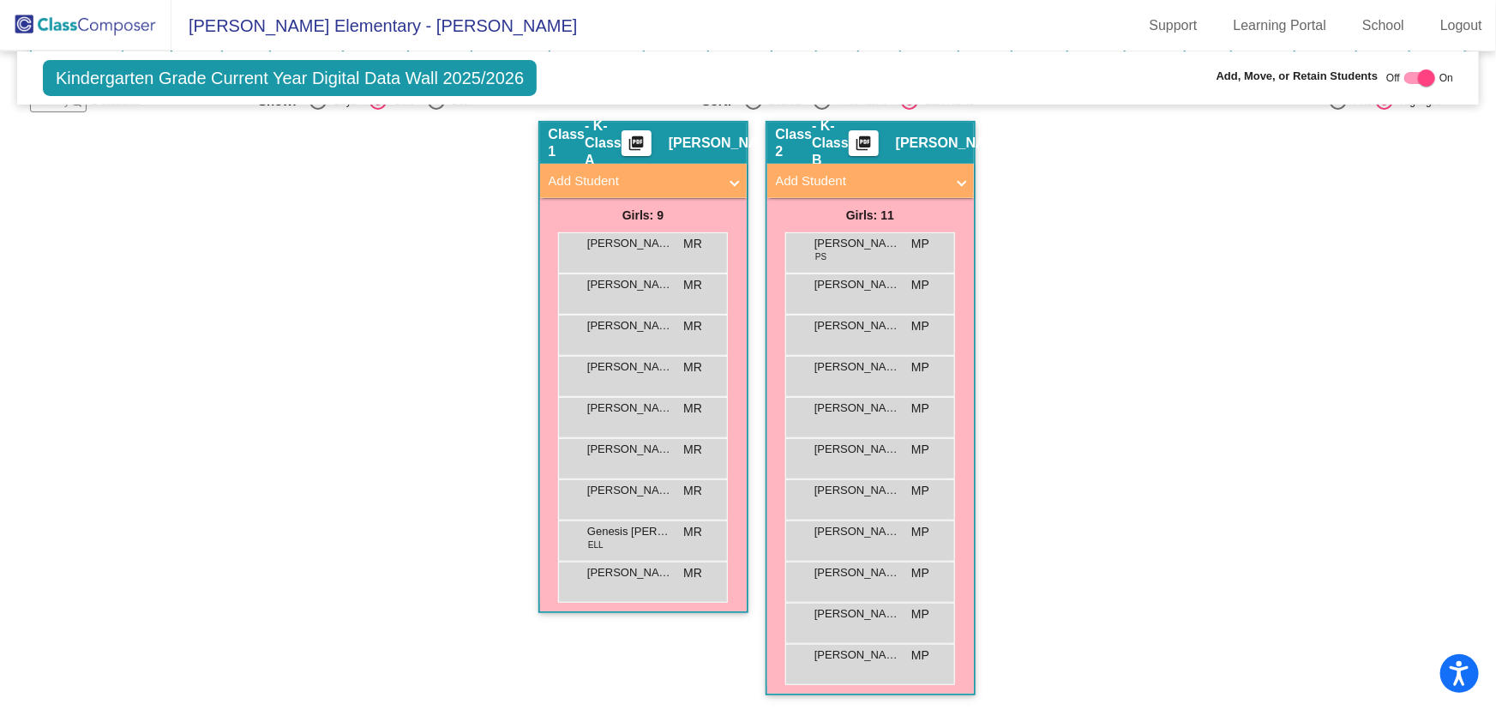
scroll to position [111, 0]
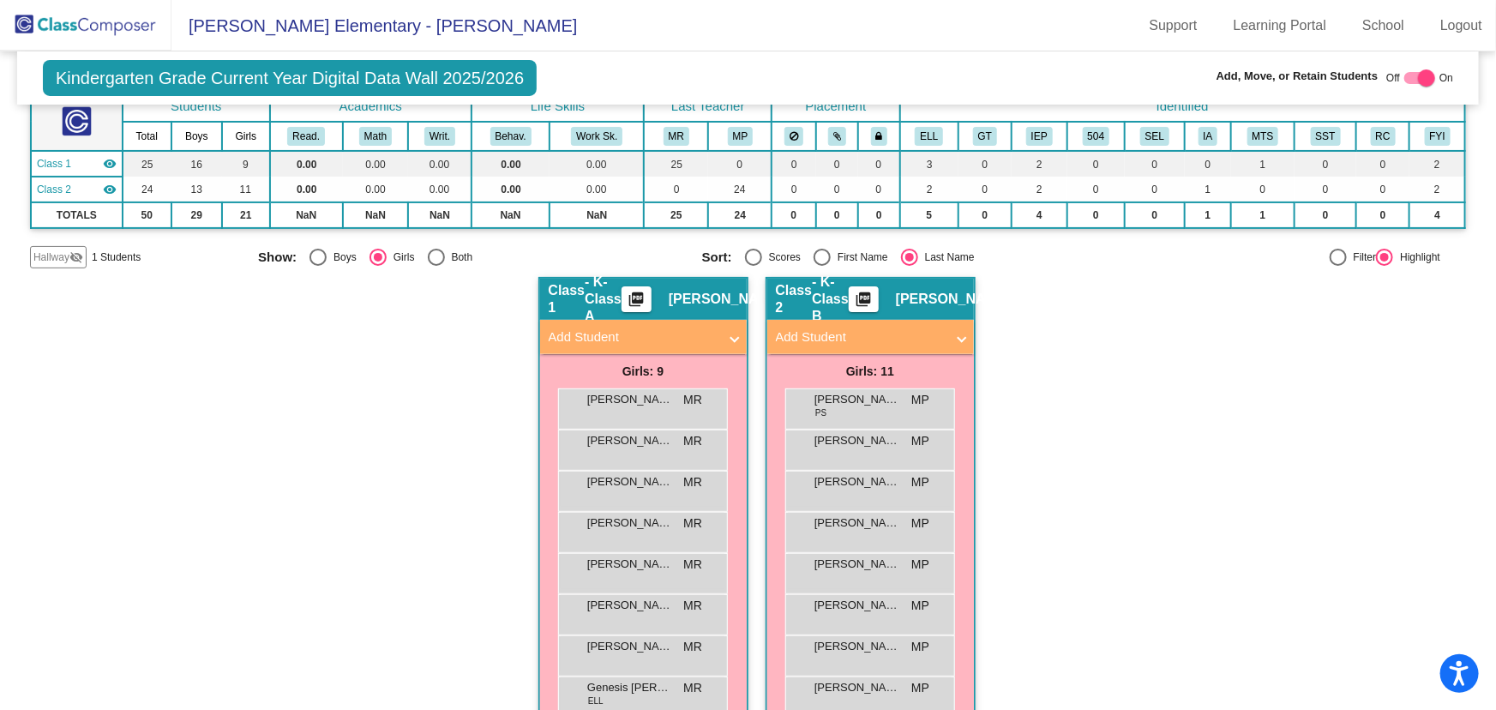
click at [64, 255] on span "Hallway" at bounding box center [51, 256] width 36 height 15
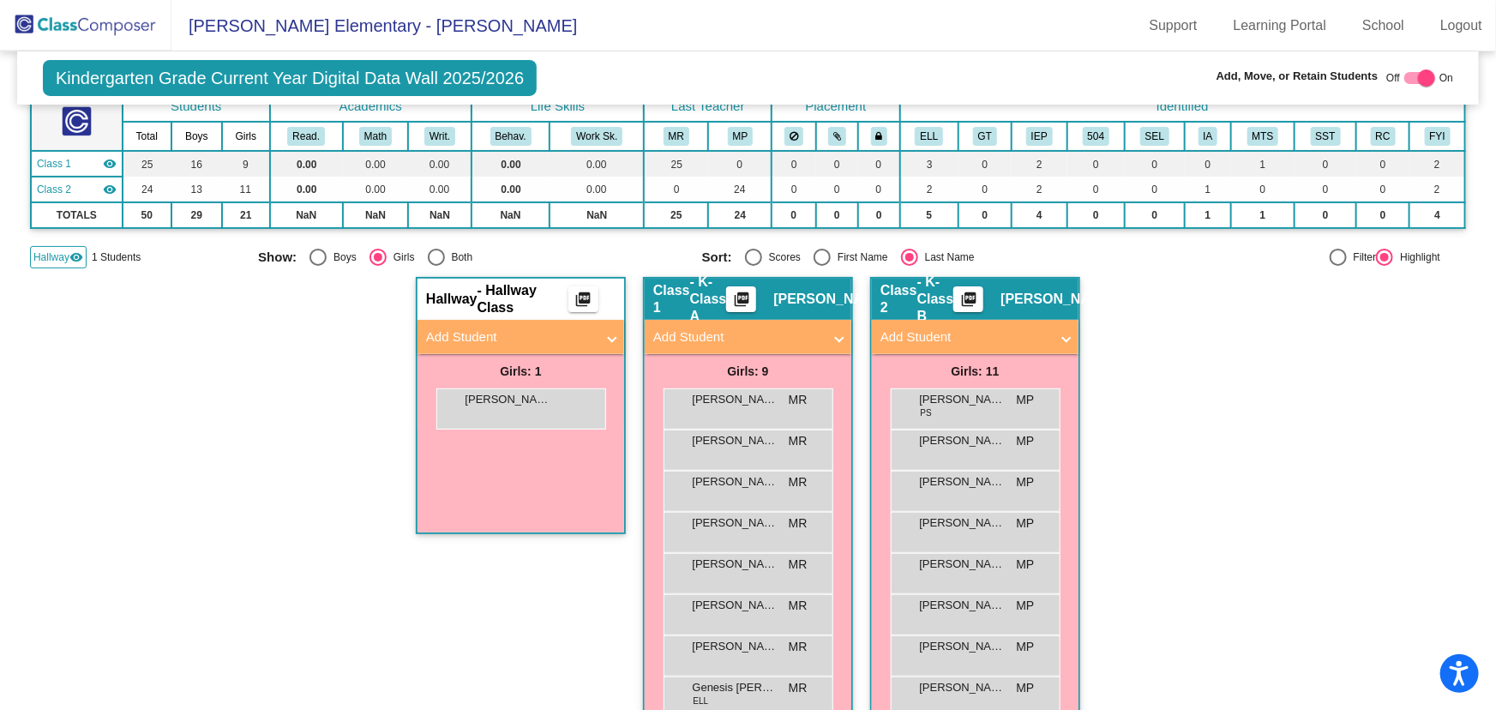
click at [1209, 406] on div "Hallway - Hallway Class picture_as_pdf Add Student First Name Last Name Student…" at bounding box center [748, 572] width 1436 height 591
click at [1197, 405] on div "Hallway - Hallway Class picture_as_pdf Add Student First Name Last Name Student…" at bounding box center [748, 572] width 1436 height 591
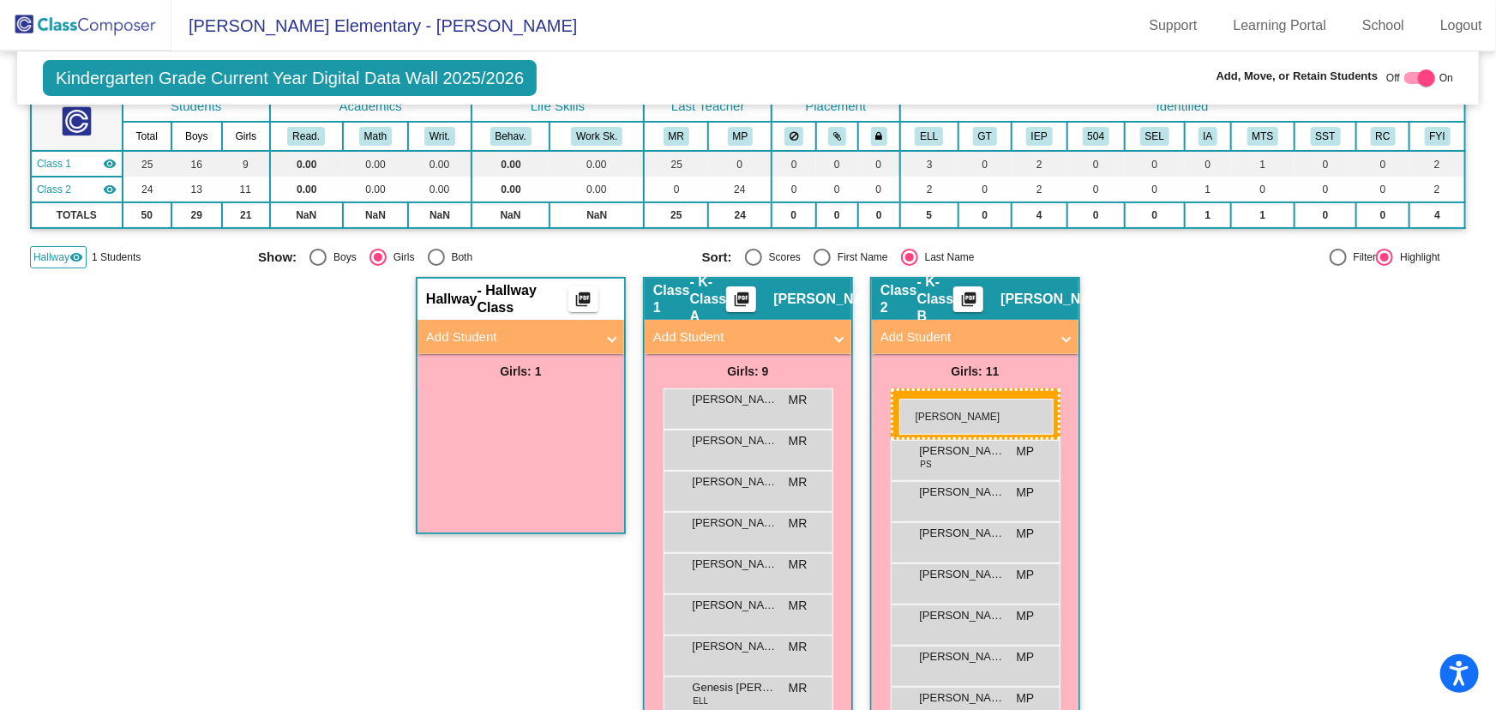
drag, startPoint x: 495, startPoint y: 396, endPoint x: 899, endPoint y: 399, distance: 403.7
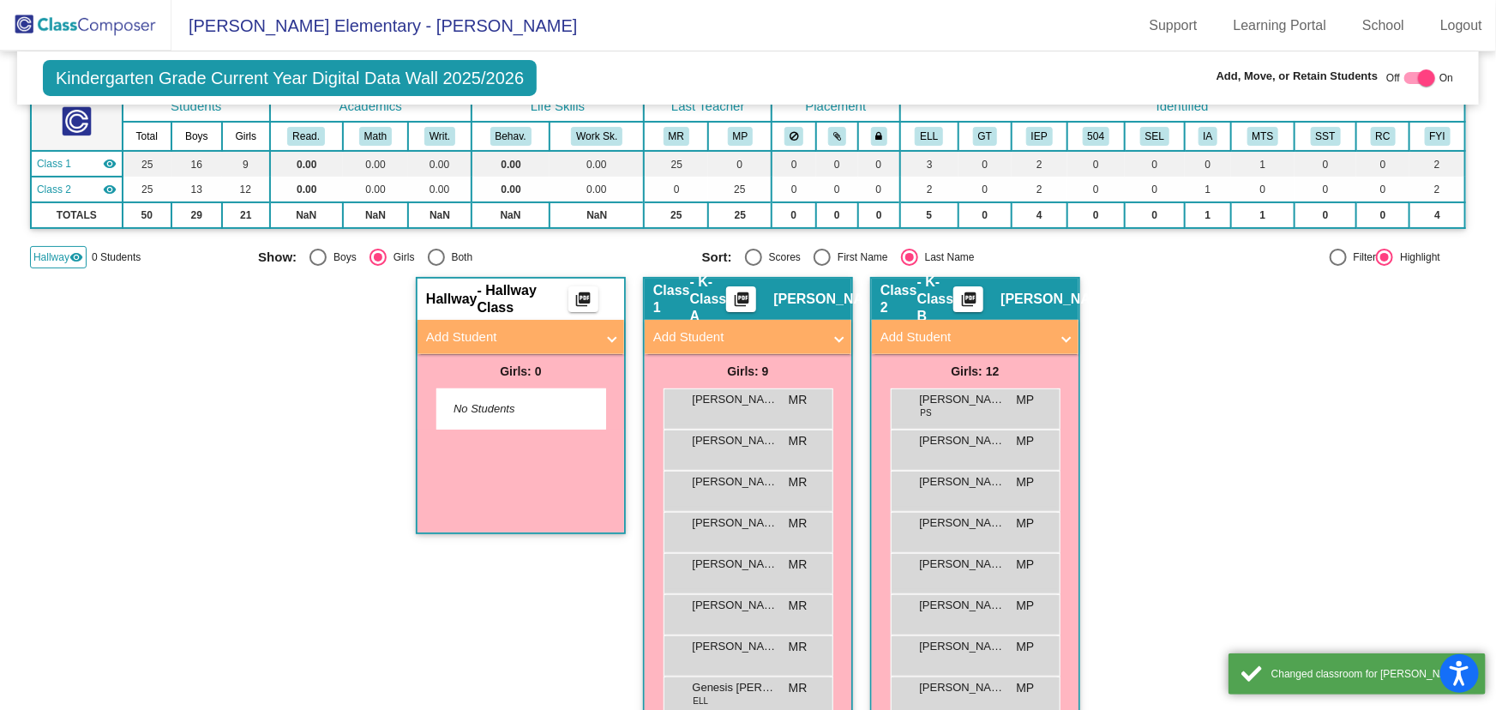
click at [1253, 462] on div "Hallway - Hallway Class picture_as_pdf Add Student First Name Last Name Student…" at bounding box center [748, 593] width 1436 height 633
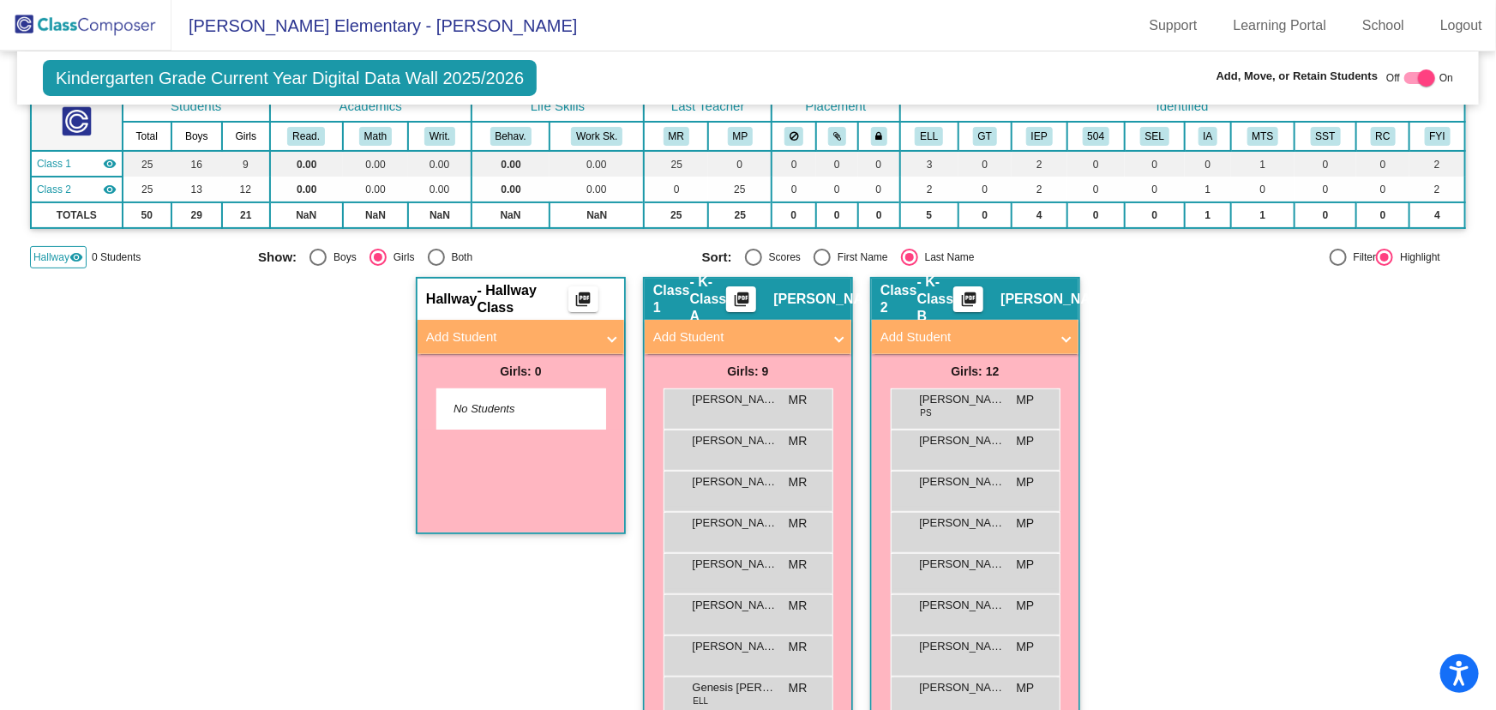
click at [321, 253] on div "Select an option" at bounding box center [317, 257] width 17 height 17
click at [318, 266] on input "Boys" at bounding box center [317, 266] width 1 height 1
radio input "true"
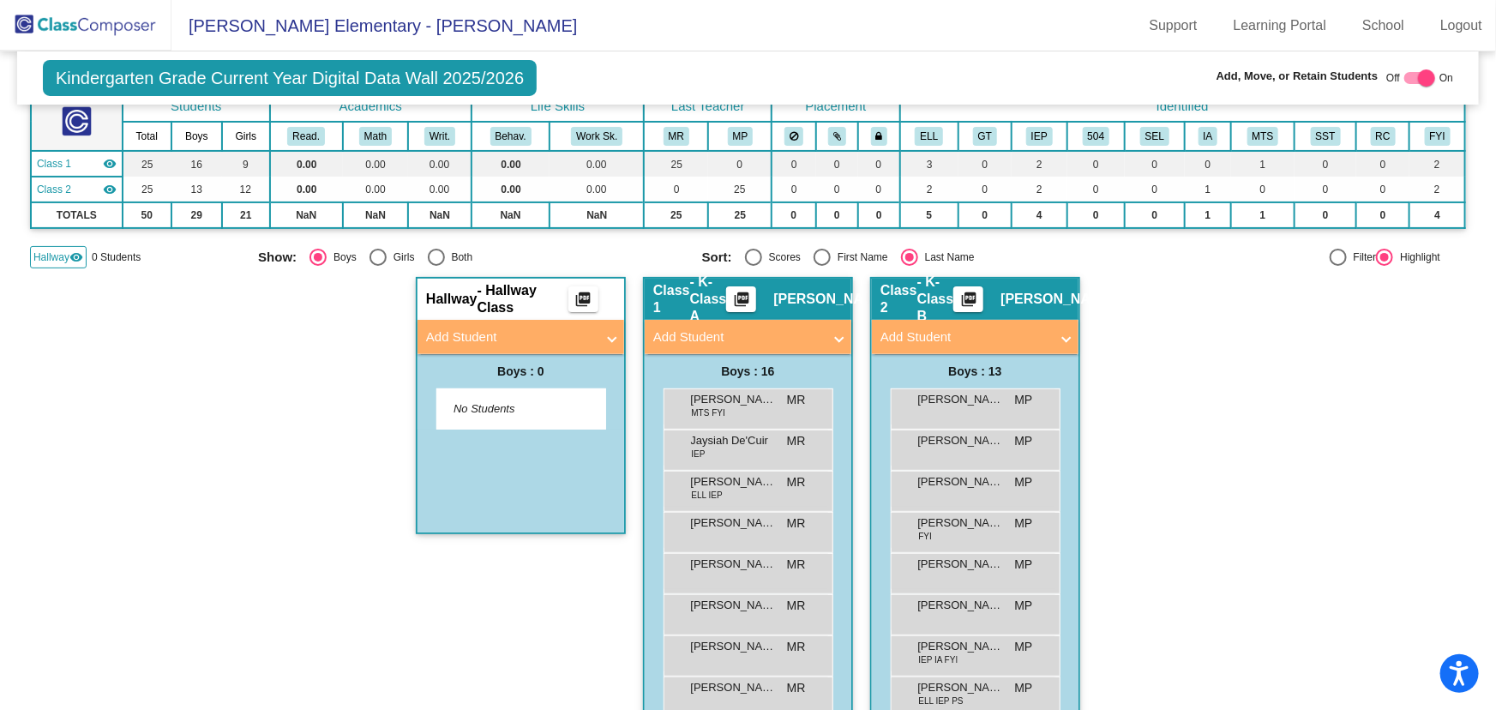
click at [56, 254] on span "Hallway" at bounding box center [51, 256] width 36 height 15
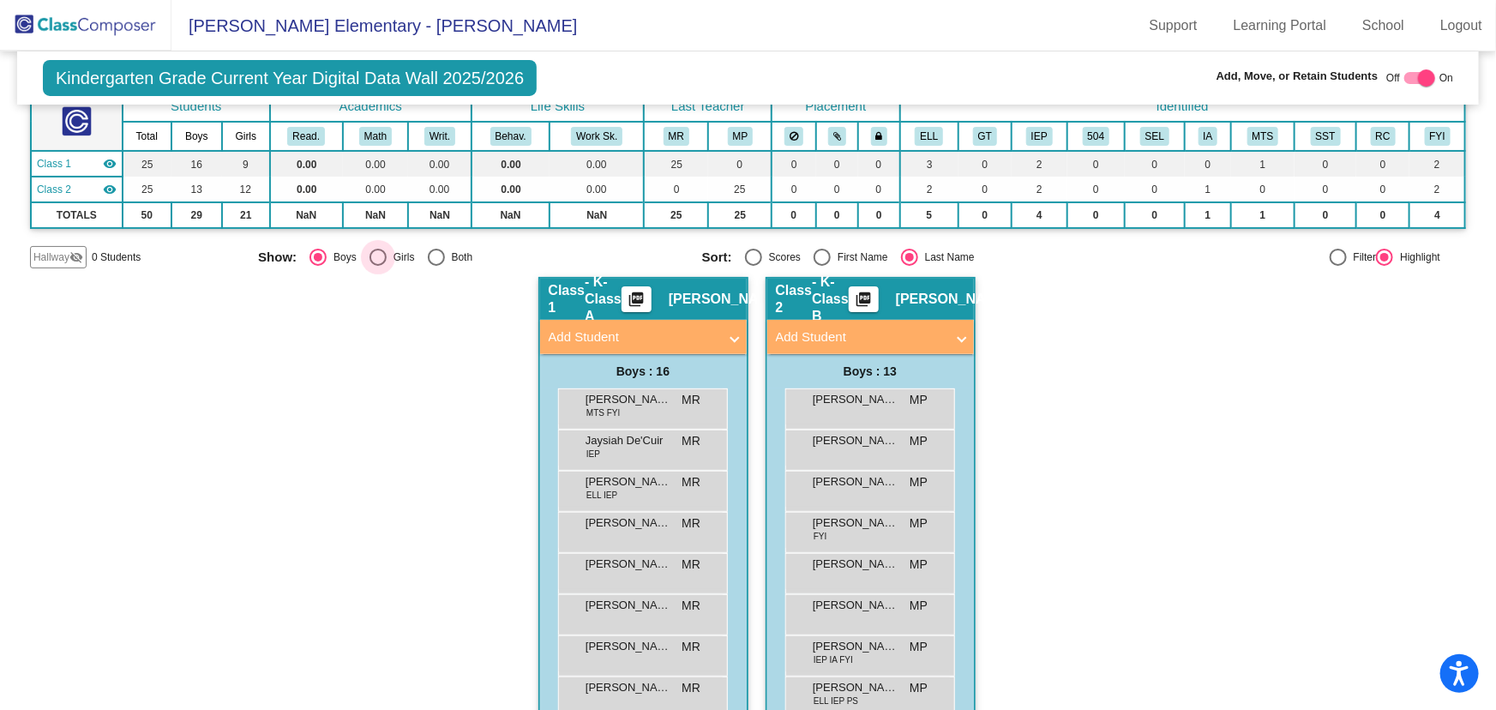
click at [377, 253] on div "Select an option" at bounding box center [377, 257] width 17 height 17
click at [377, 266] on input "Girls" at bounding box center [377, 266] width 1 height 1
radio input "true"
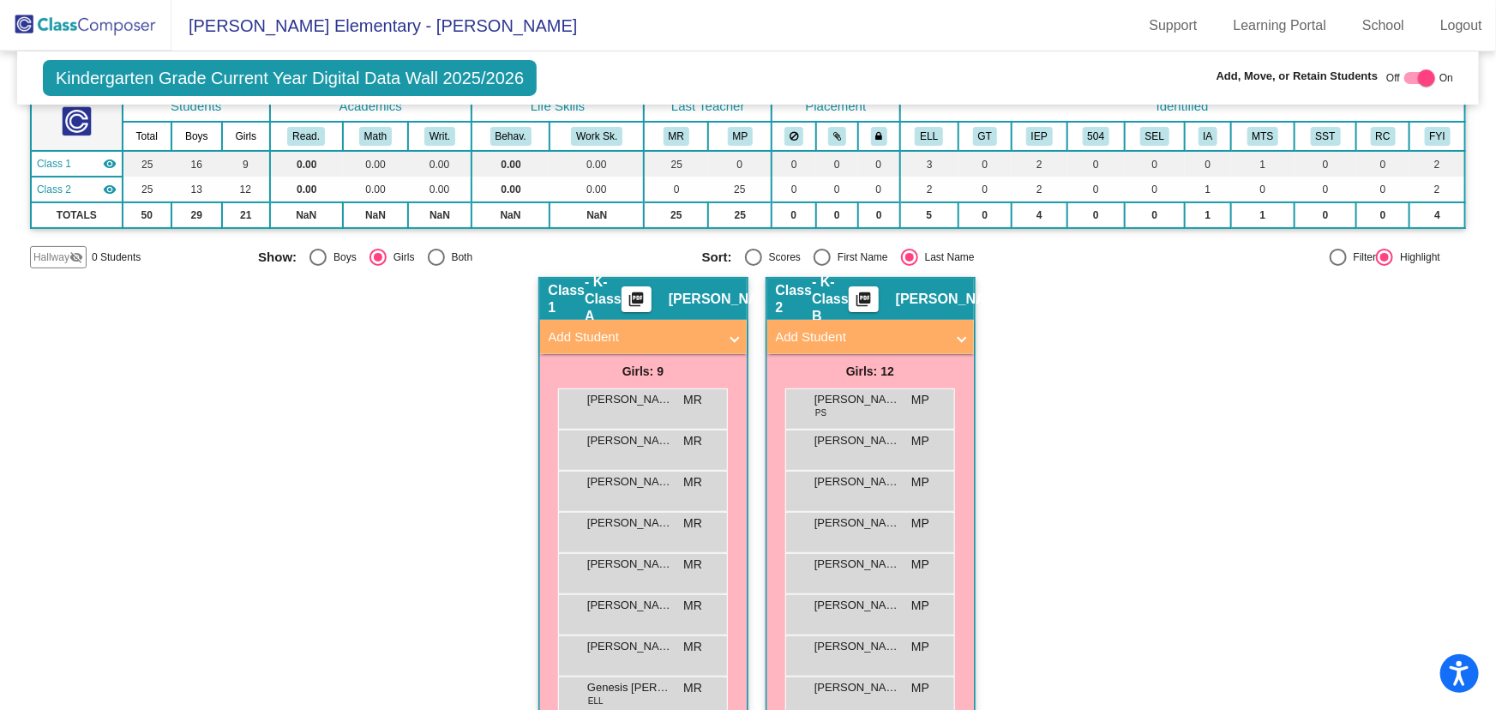
click at [111, 21] on img at bounding box center [85, 25] width 171 height 51
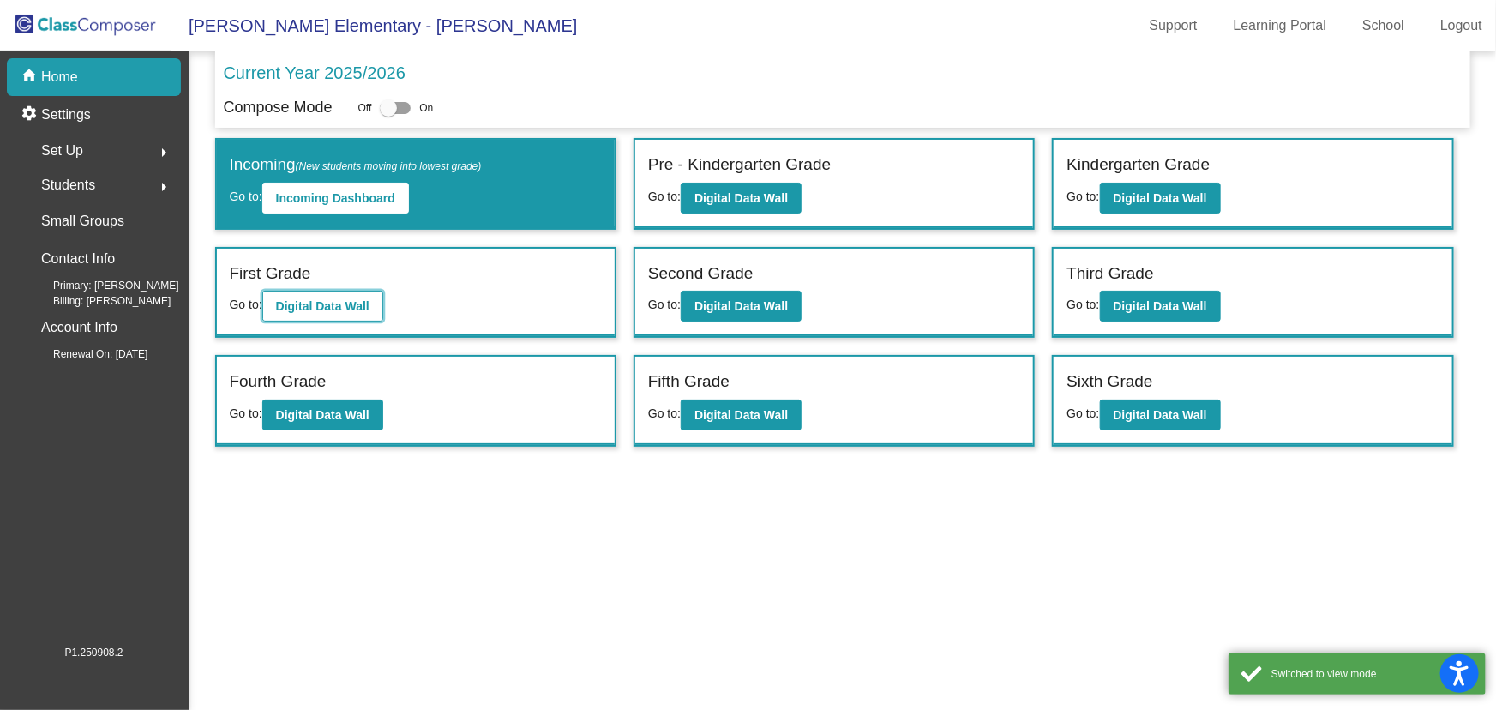
click at [333, 315] on button "Digital Data Wall" at bounding box center [322, 306] width 121 height 31
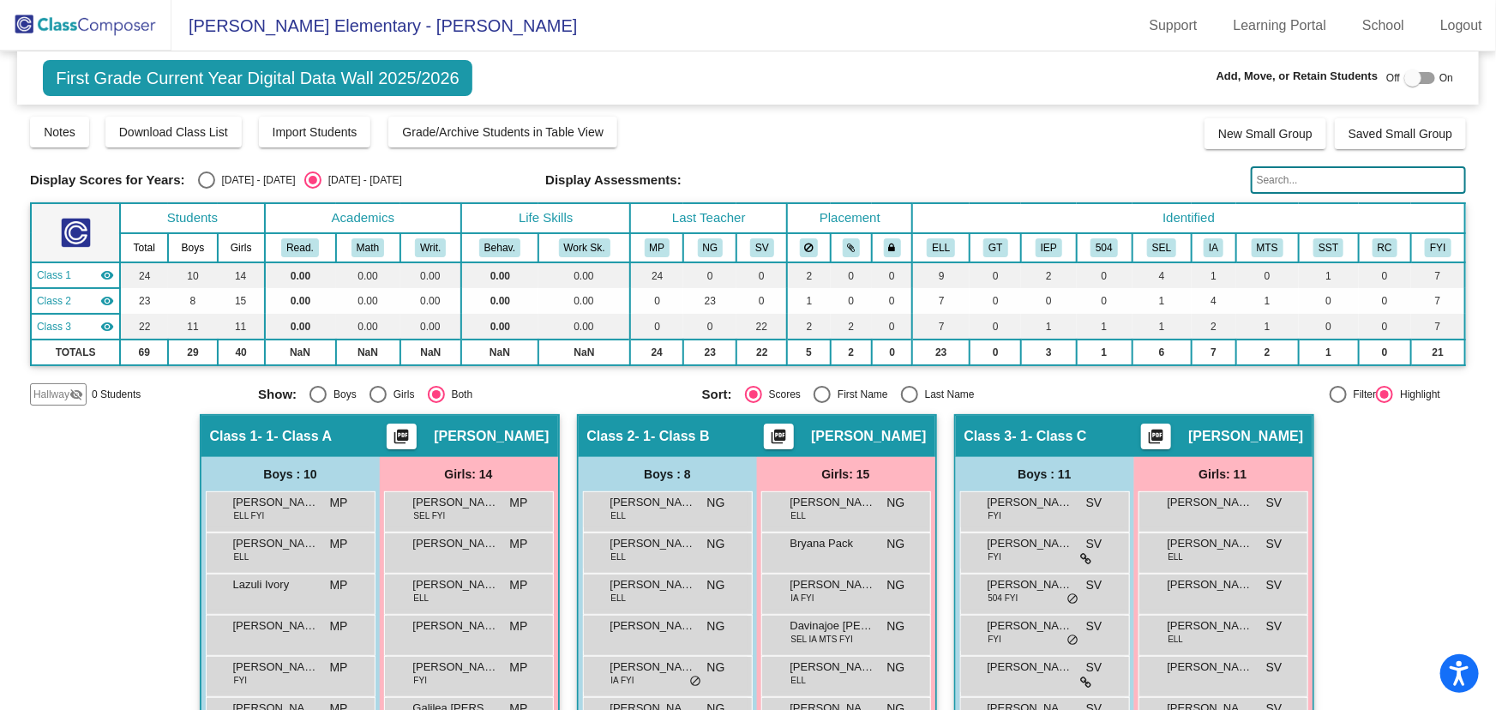
click at [903, 392] on div "Select an option" at bounding box center [909, 394] width 17 height 17
click at [909, 403] on input "Last Name" at bounding box center [909, 403] width 1 height 1
radio input "true"
click at [321, 390] on div "Select an option" at bounding box center [317, 394] width 17 height 17
click at [318, 403] on input "Boys" at bounding box center [317, 403] width 1 height 1
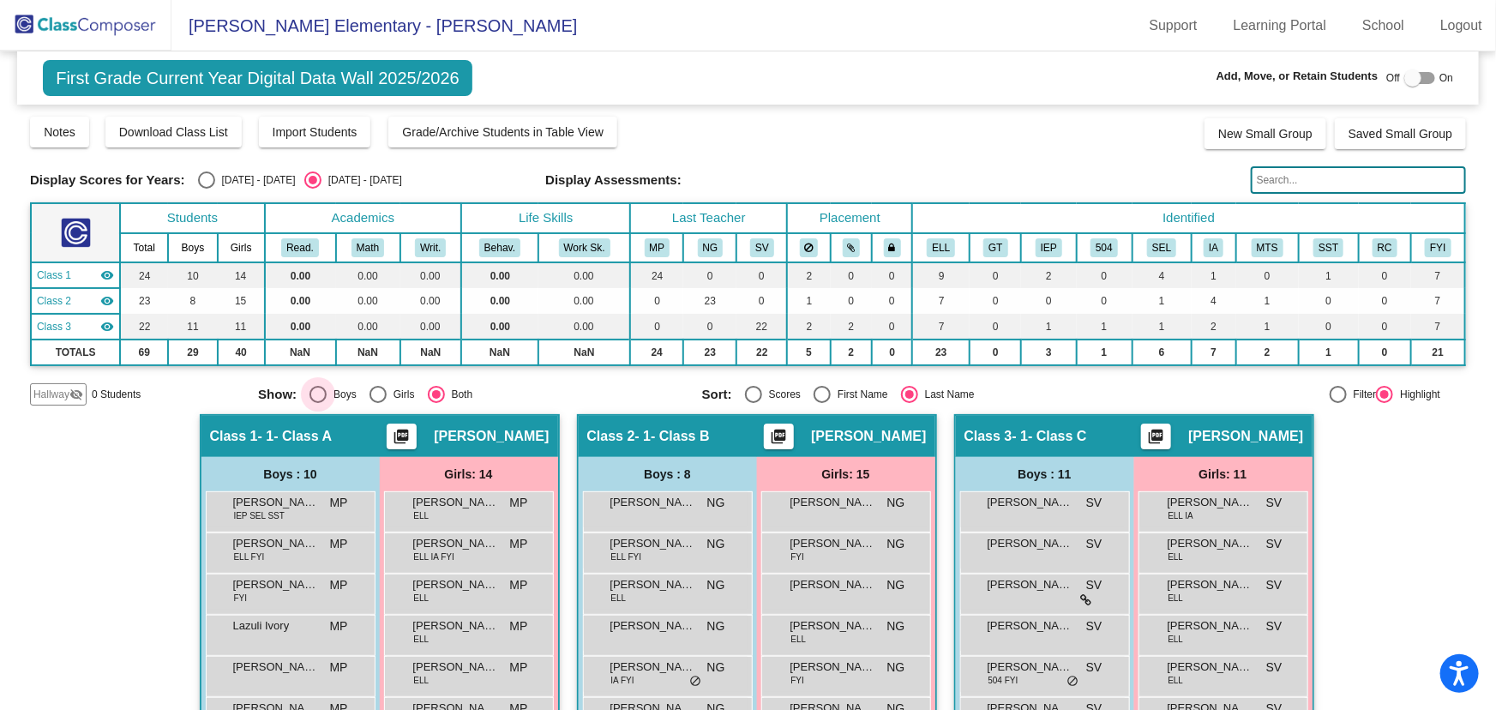
radio input "true"
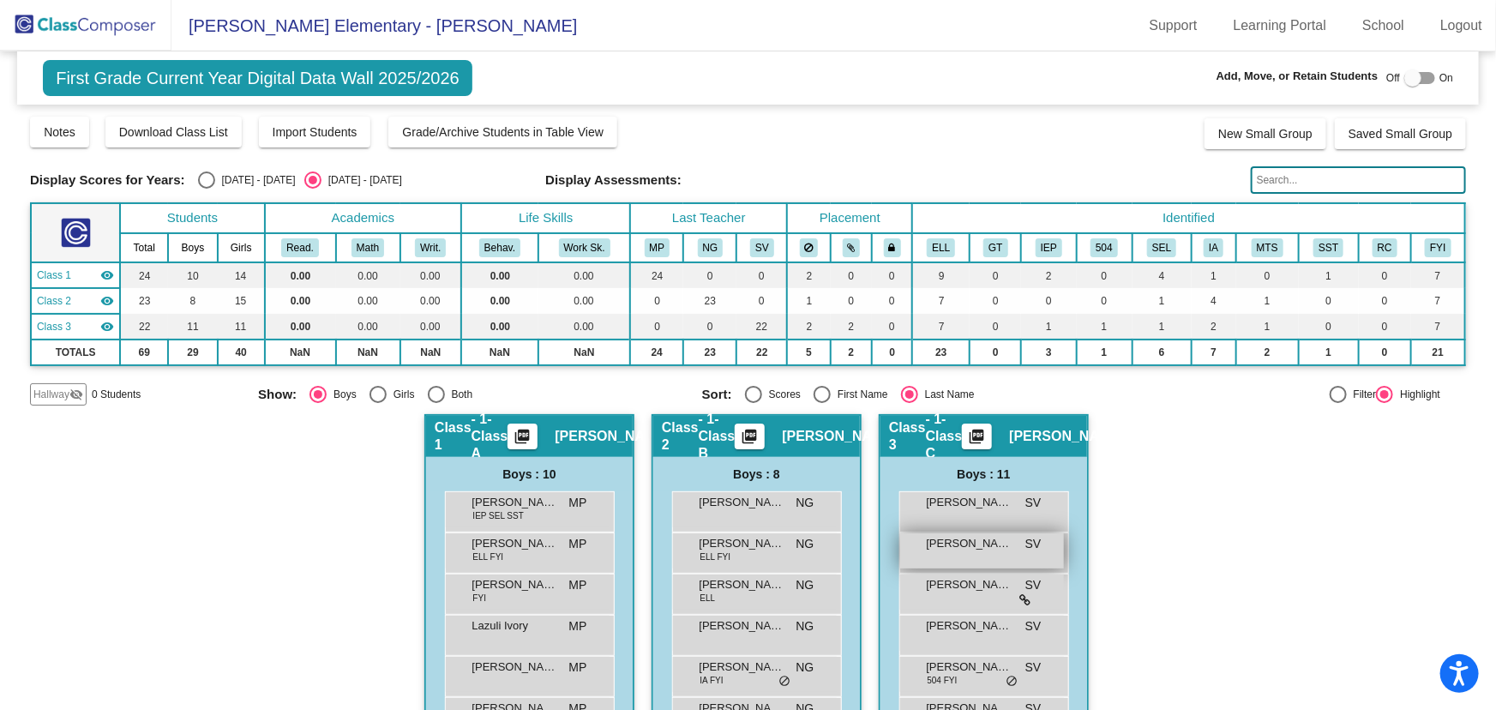
scroll to position [77, 0]
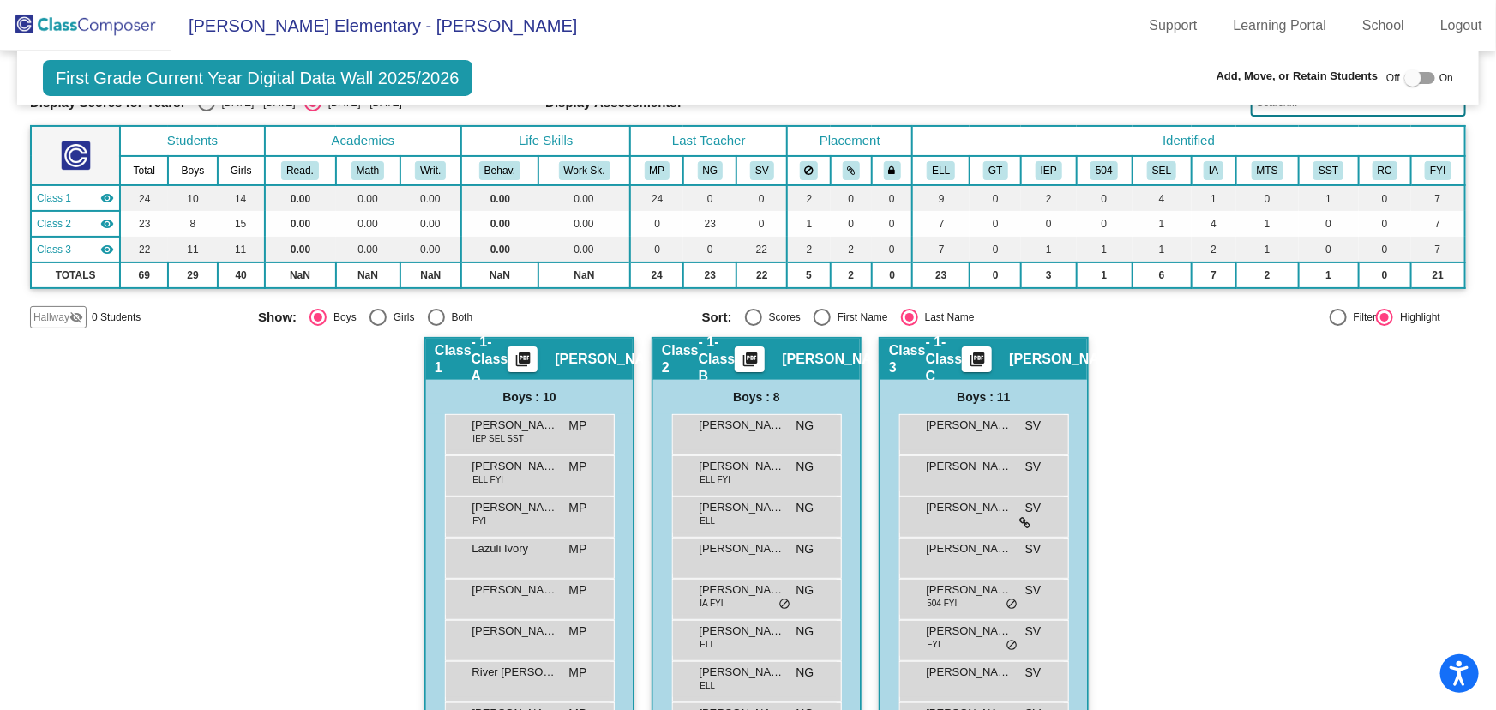
click at [369, 321] on div "Select an option" at bounding box center [377, 317] width 17 height 17
click at [377, 326] on input "Girls" at bounding box center [377, 326] width 1 height 1
radio input "true"
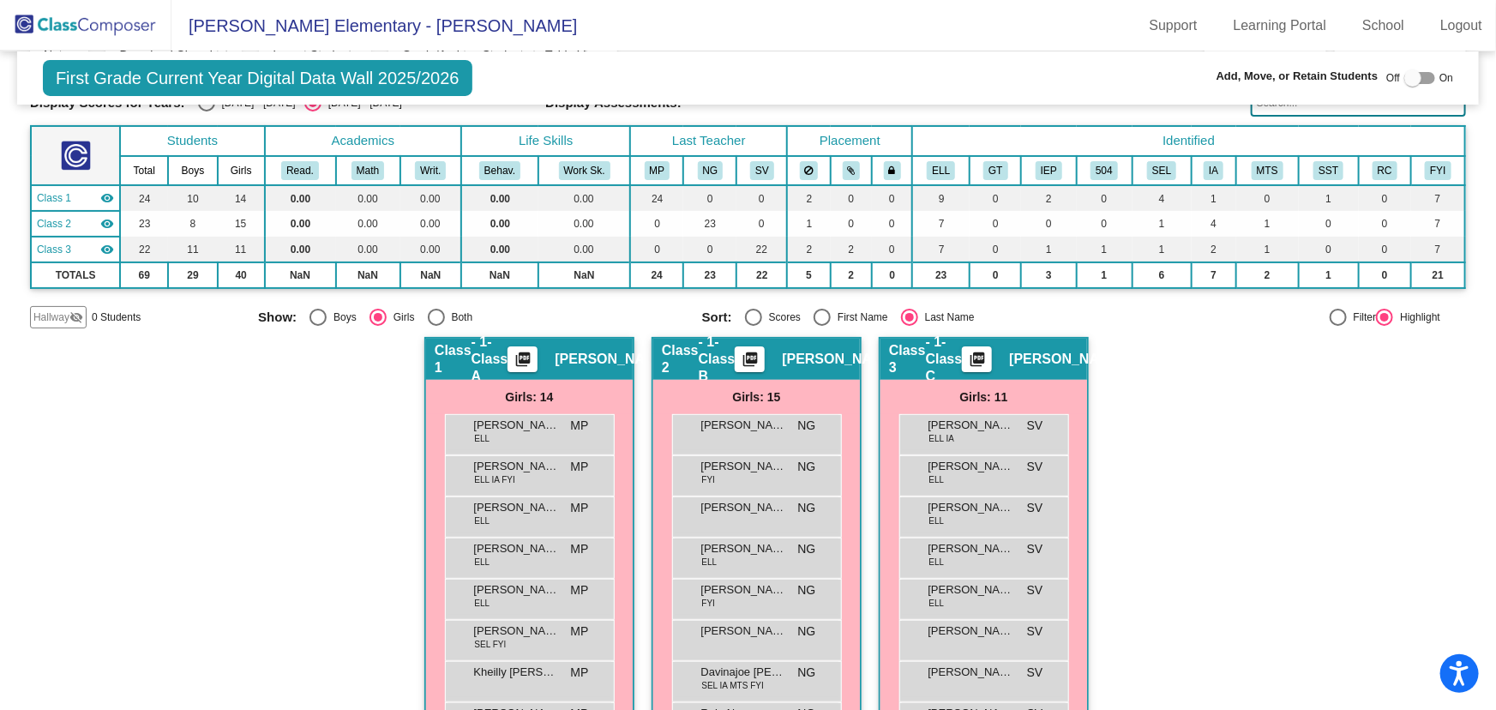
click at [315, 314] on div "Select an option" at bounding box center [317, 317] width 17 height 17
click at [317, 326] on input "Boys" at bounding box center [317, 326] width 1 height 1
radio input "true"
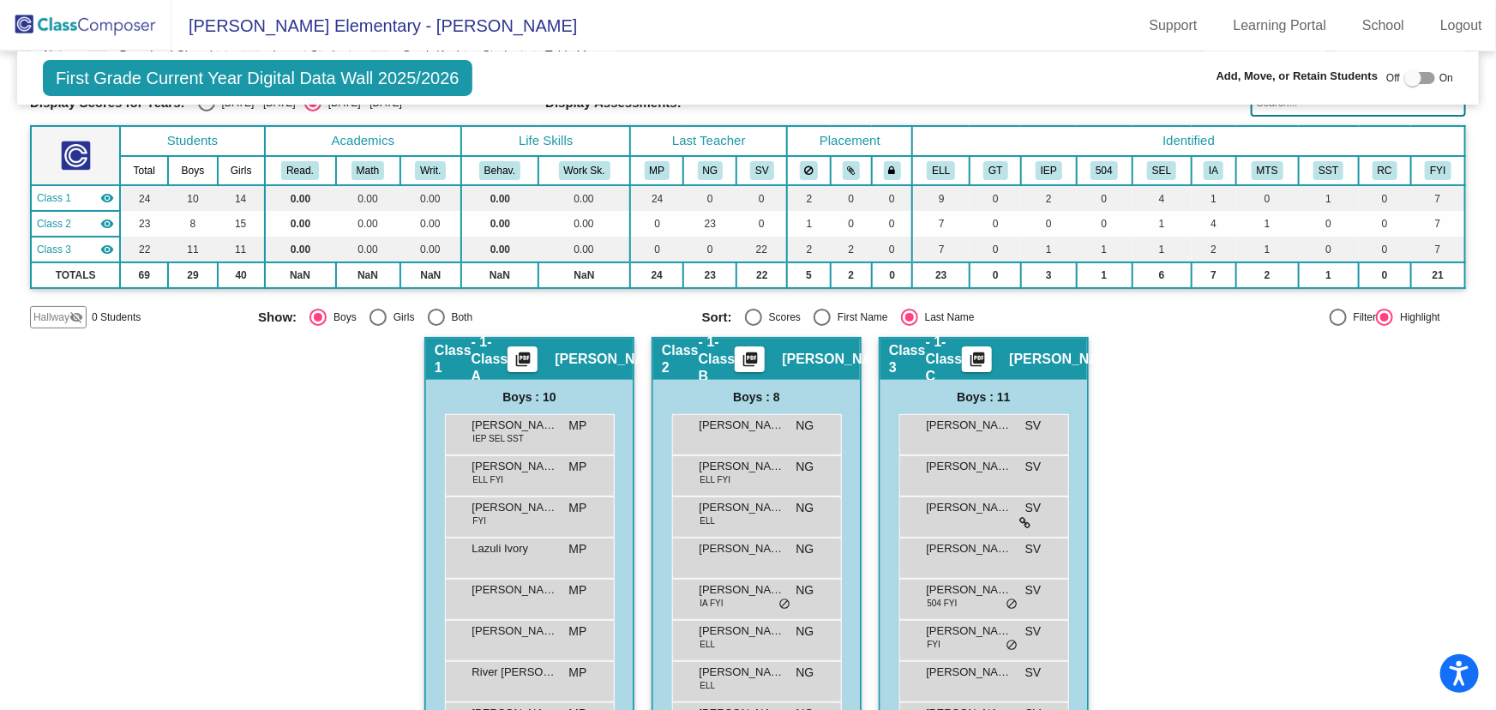
click at [375, 313] on div "Select an option" at bounding box center [377, 317] width 17 height 17
click at [377, 326] on input "Girls" at bounding box center [377, 326] width 1 height 1
radio input "true"
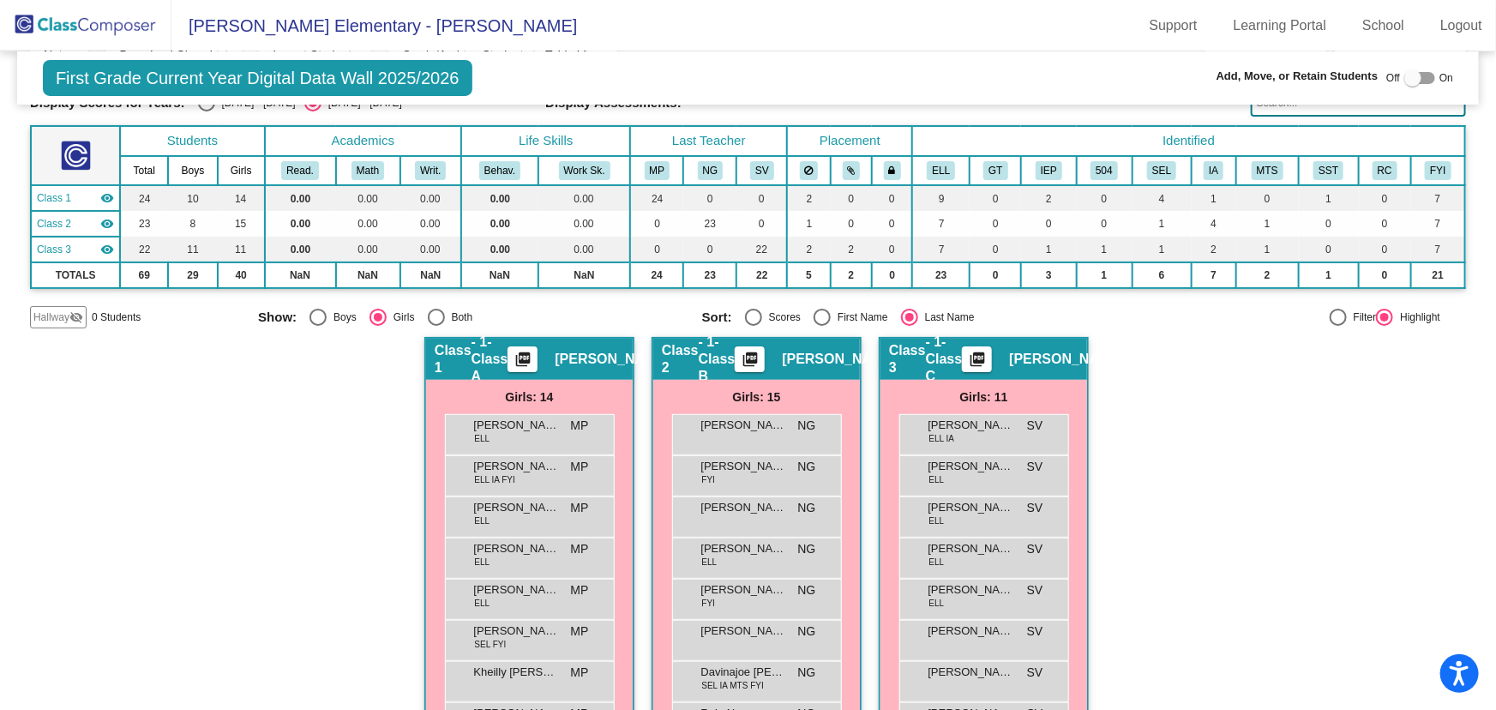
click at [102, 22] on img at bounding box center [85, 25] width 171 height 51
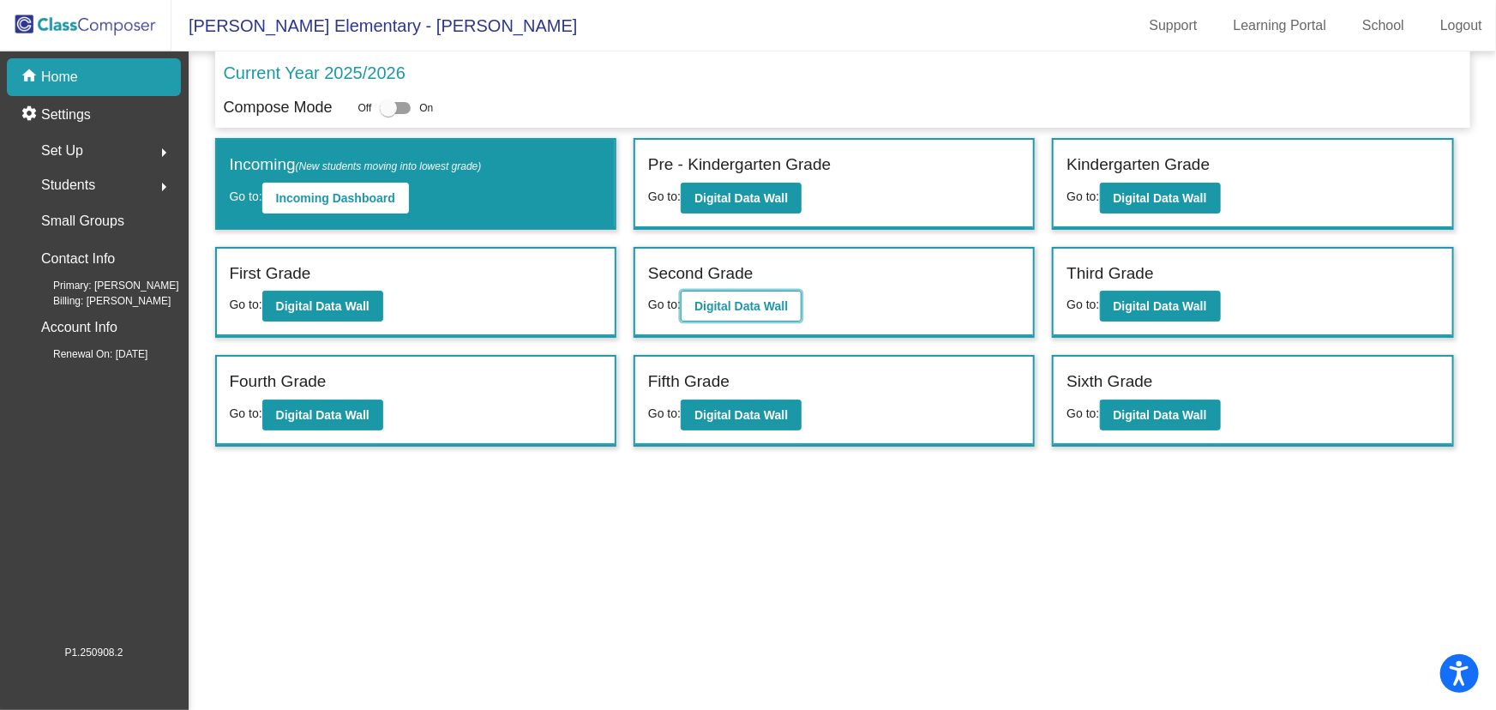
click at [740, 299] on b "Digital Data Wall" at bounding box center [740, 306] width 93 height 14
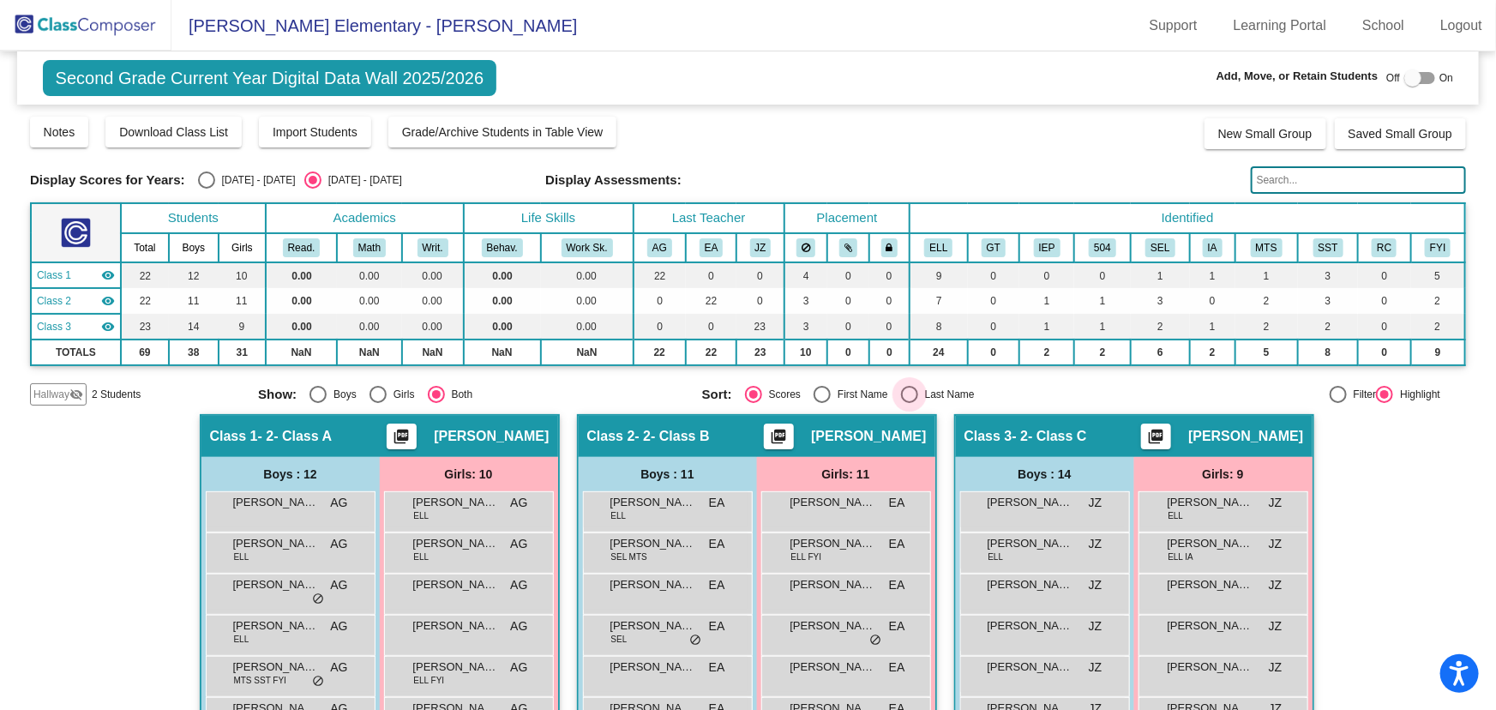
click at [902, 395] on div "Select an option" at bounding box center [909, 394] width 17 height 17
click at [909, 403] on input "Last Name" at bounding box center [909, 403] width 1 height 1
radio input "true"
click at [316, 394] on div "Select an option" at bounding box center [317, 394] width 17 height 17
click at [317, 403] on input "Boys" at bounding box center [317, 403] width 1 height 1
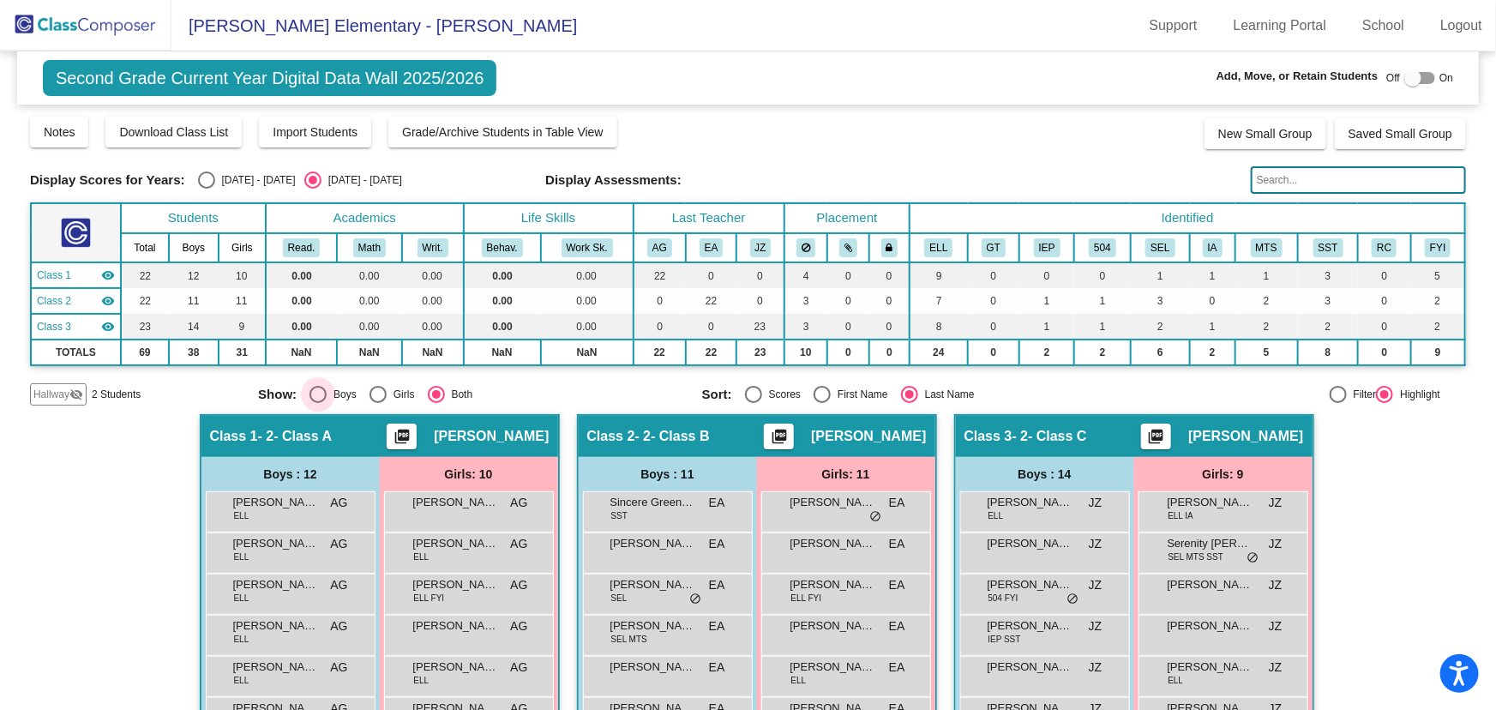
radio input "true"
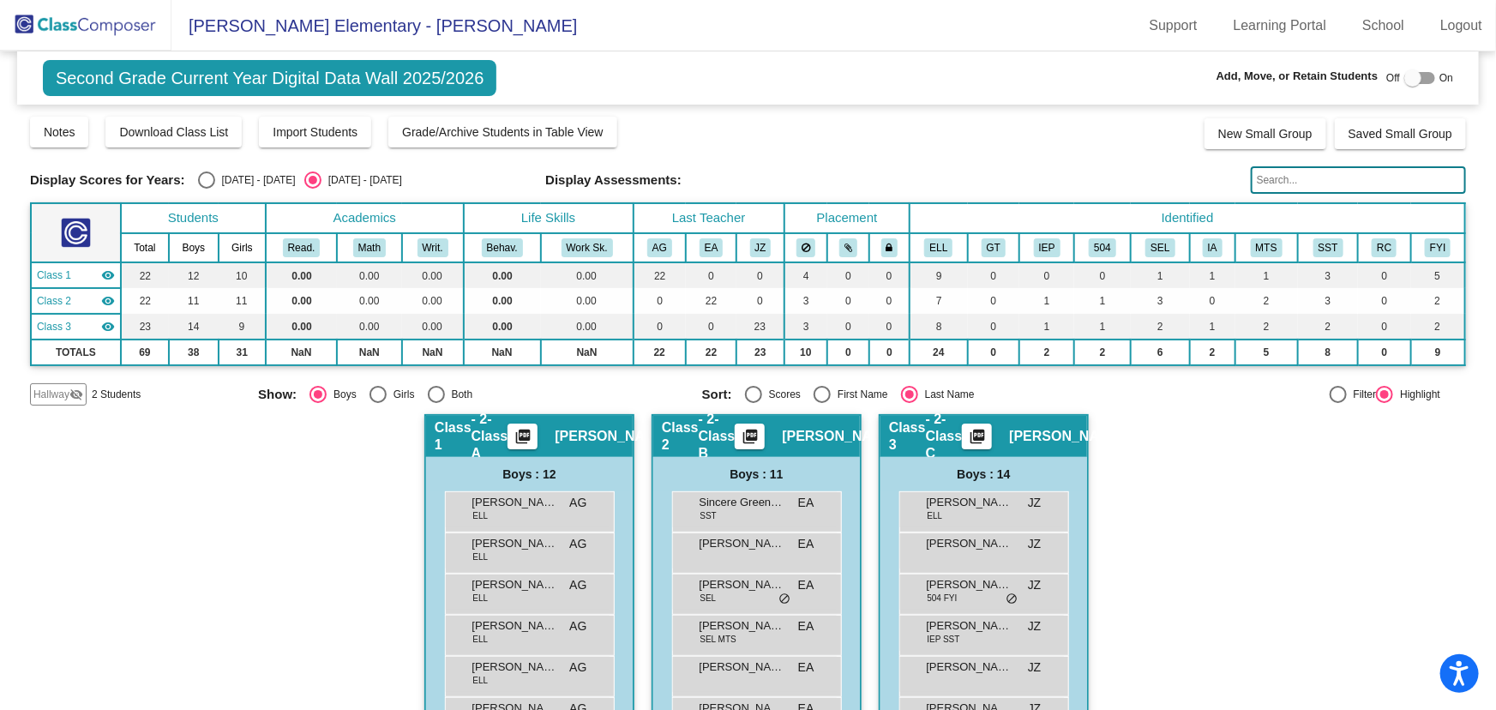
click at [369, 393] on div "Select an option" at bounding box center [377, 394] width 17 height 17
click at [377, 403] on input "Girls" at bounding box center [377, 403] width 1 height 1
radio input "true"
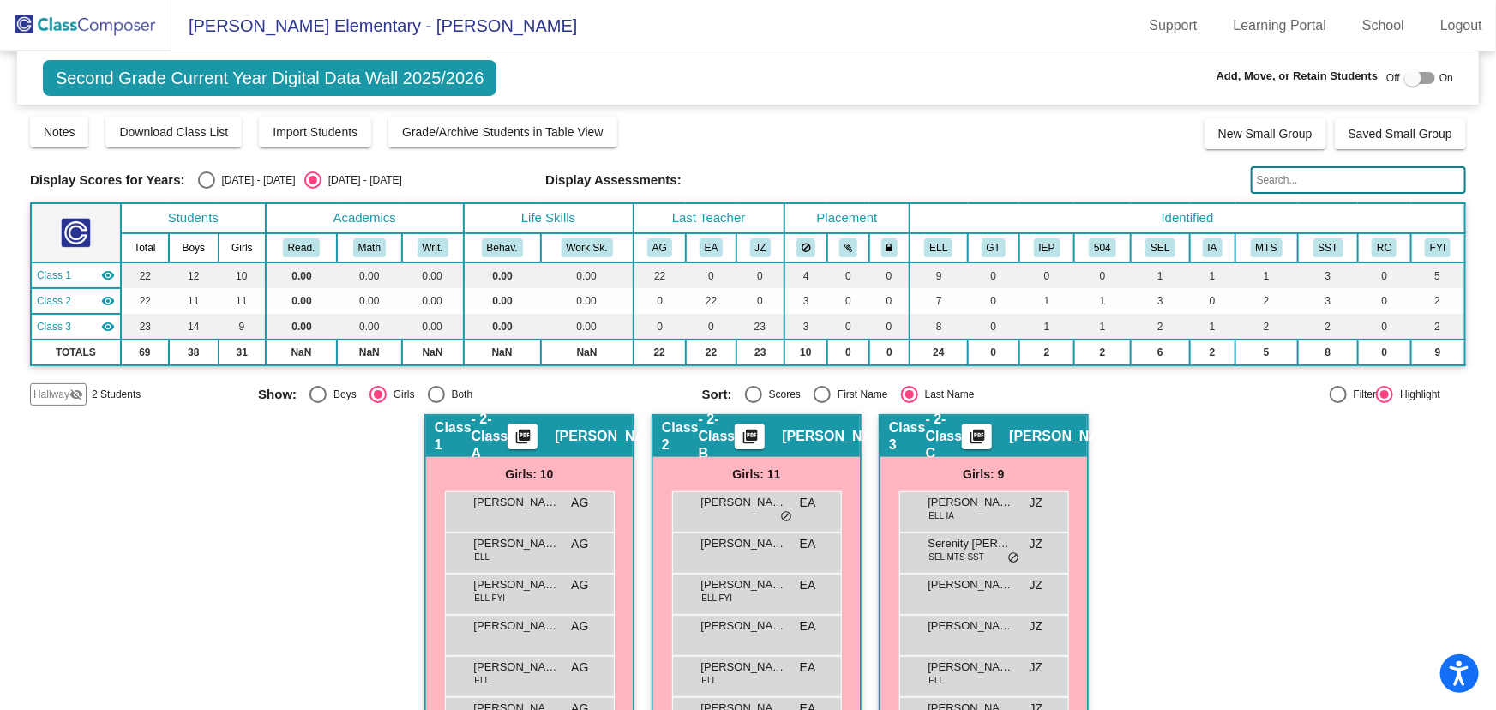
scroll to position [77, 0]
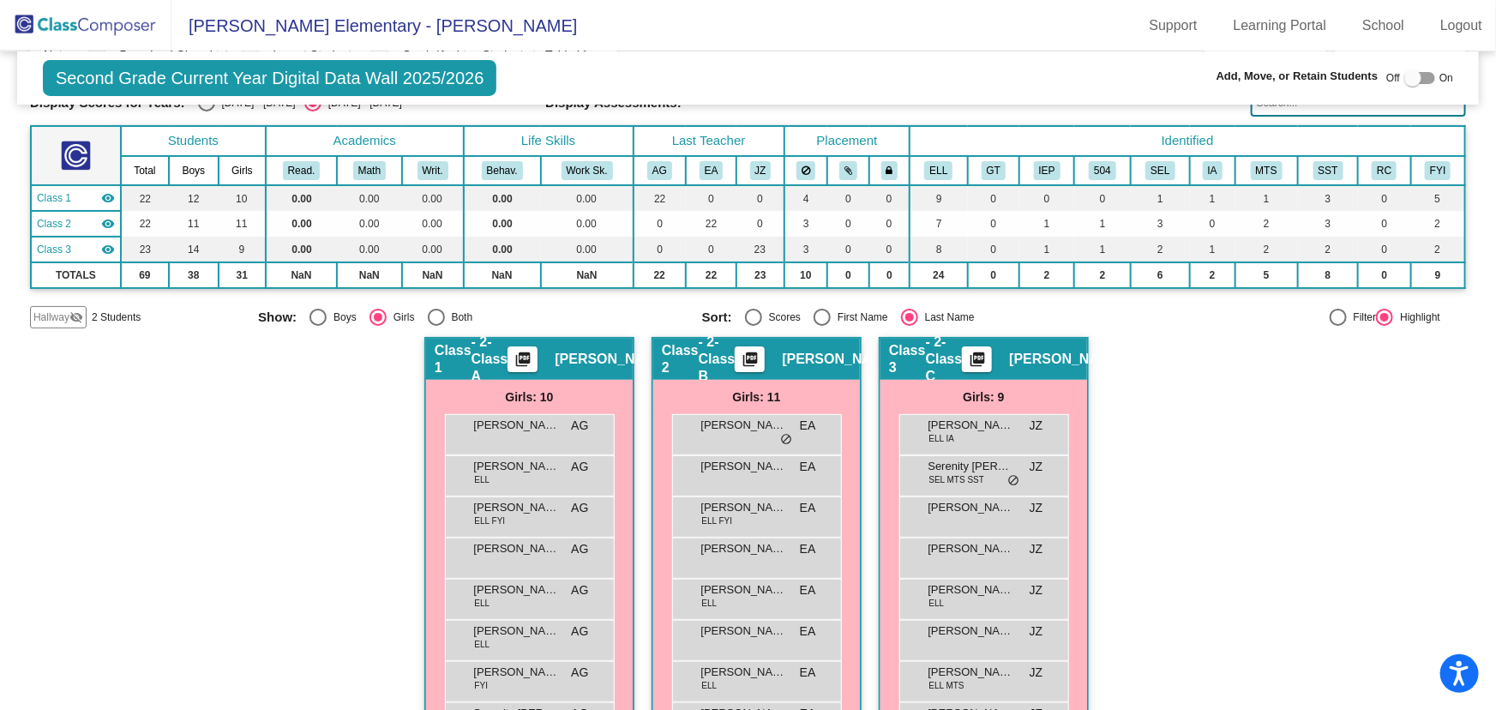
click at [315, 311] on div "Select an option" at bounding box center [317, 317] width 17 height 17
click at [317, 326] on input "Boys" at bounding box center [317, 326] width 1 height 1
radio input "true"
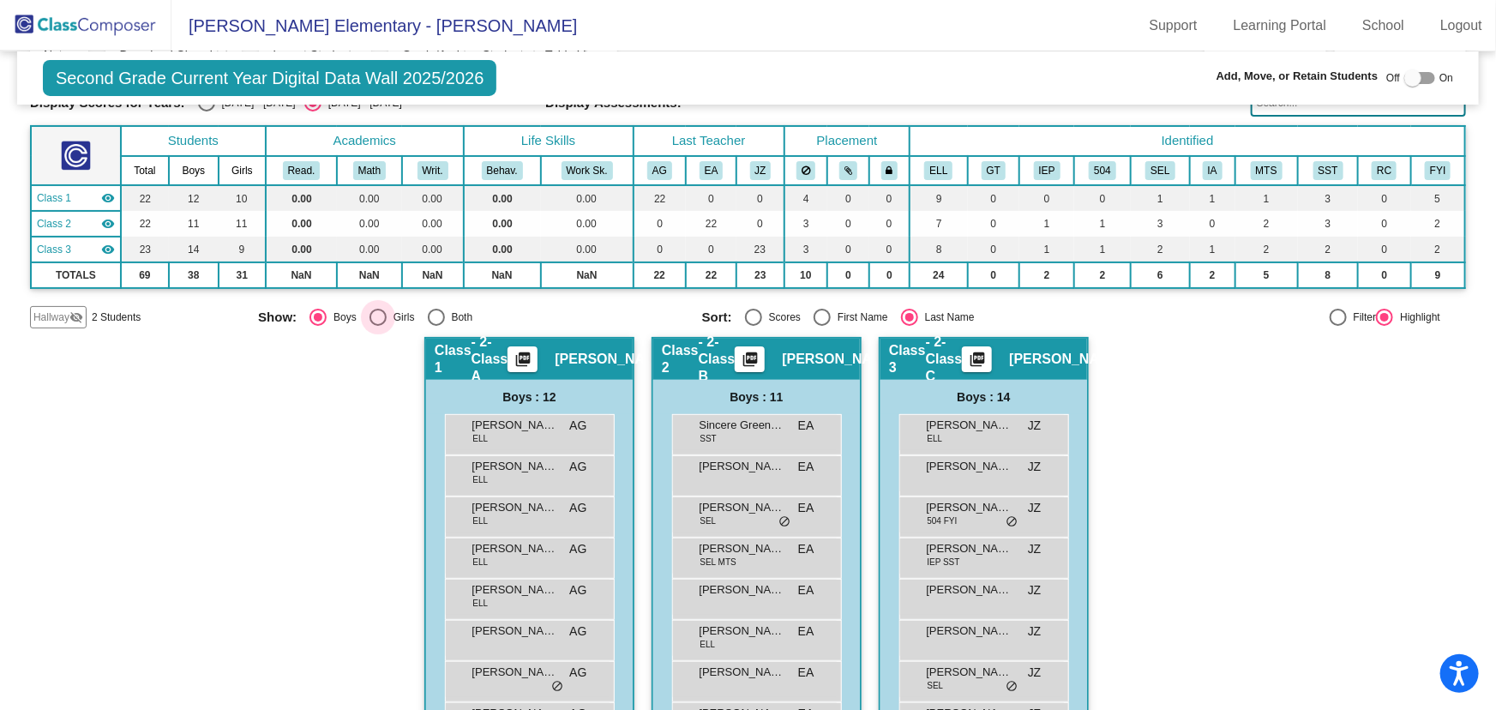
click at [372, 317] on div "Select an option" at bounding box center [377, 317] width 17 height 17
click at [377, 326] on input "Girls" at bounding box center [377, 326] width 1 height 1
radio input "true"
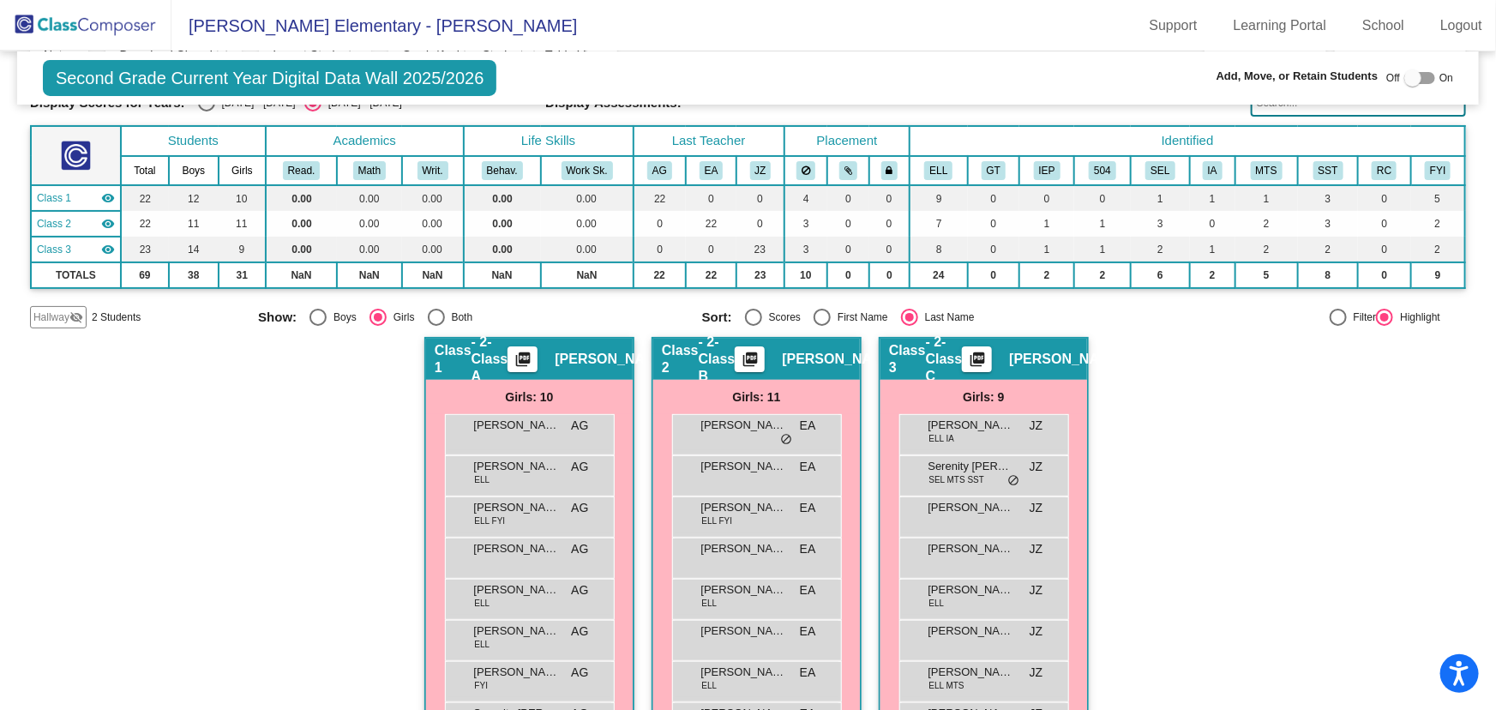
drag, startPoint x: 119, startPoint y: 27, endPoint x: 125, endPoint y: 34, distance: 9.1
click at [119, 27] on img at bounding box center [85, 25] width 171 height 51
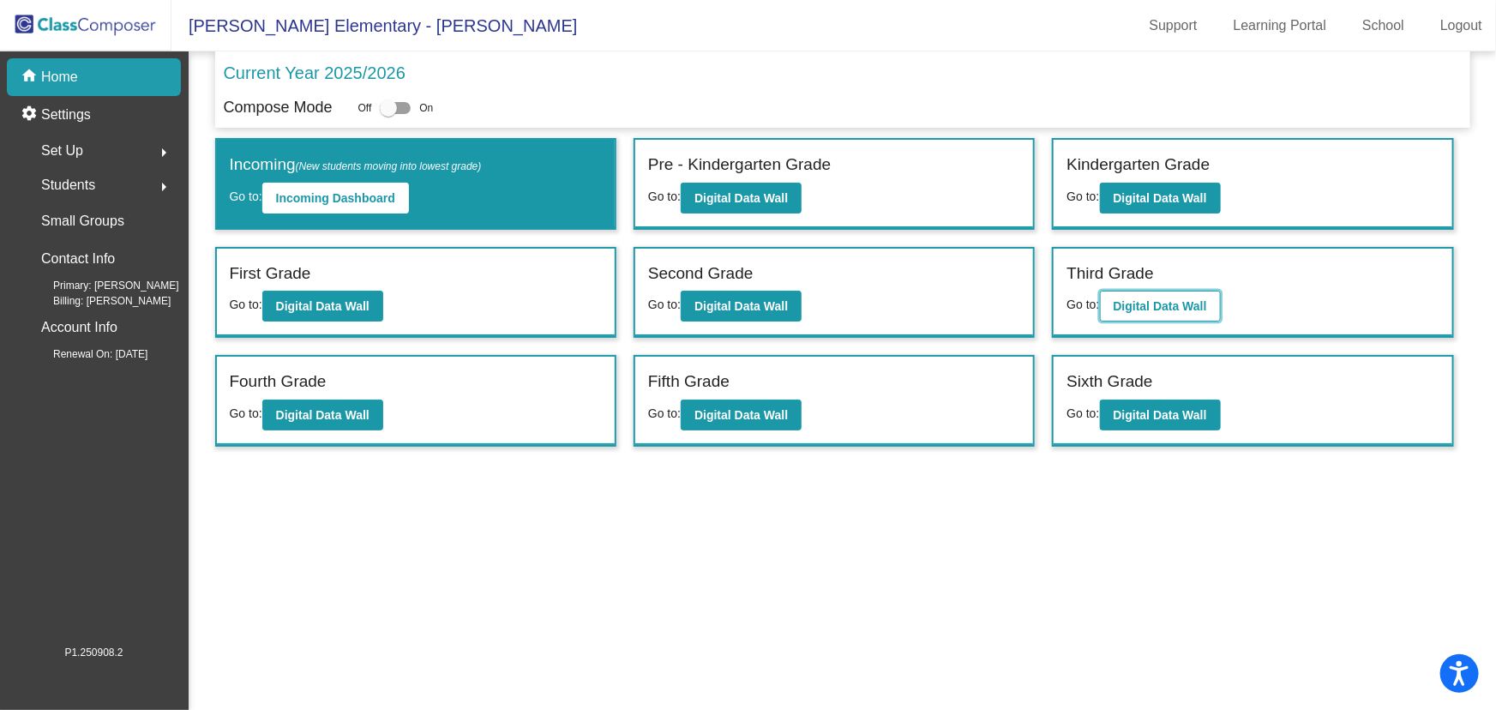
click at [1124, 309] on b "Digital Data Wall" at bounding box center [1159, 306] width 93 height 14
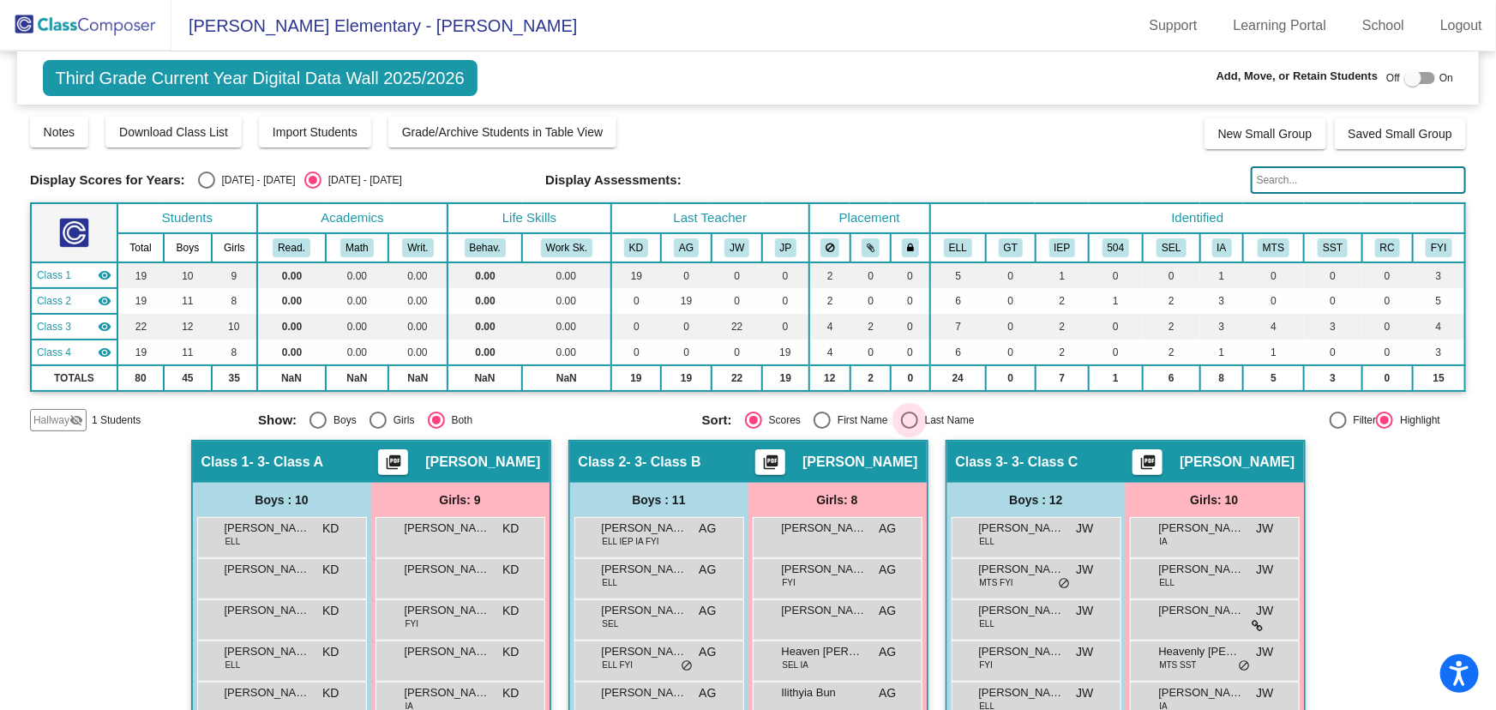
click at [907, 415] on div "Select an option" at bounding box center [909, 419] width 17 height 17
click at [909, 429] on input "Last Name" at bounding box center [909, 429] width 1 height 1
radio input "true"
click at [317, 419] on div "Select an option" at bounding box center [317, 419] width 17 height 17
click at [317, 429] on input "Boys" at bounding box center [317, 429] width 1 height 1
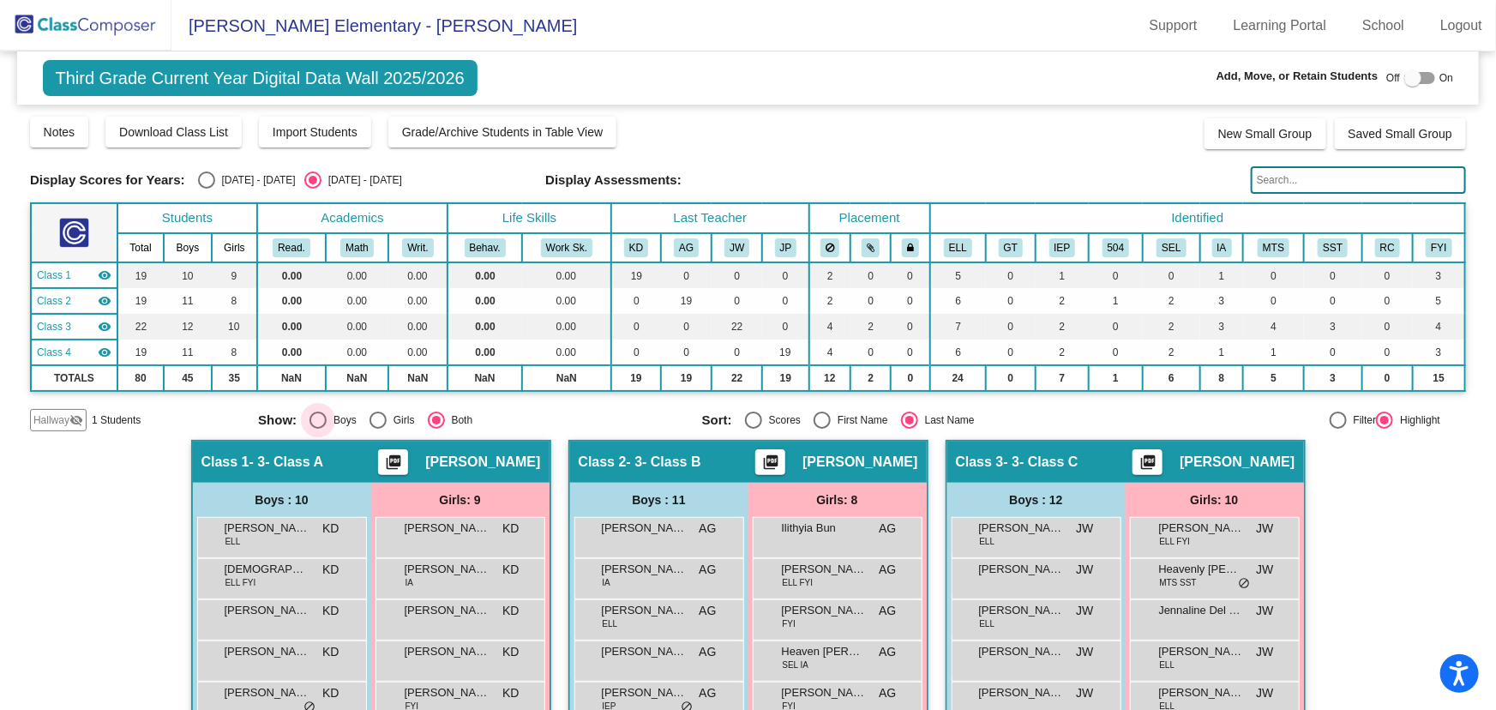
radio input "true"
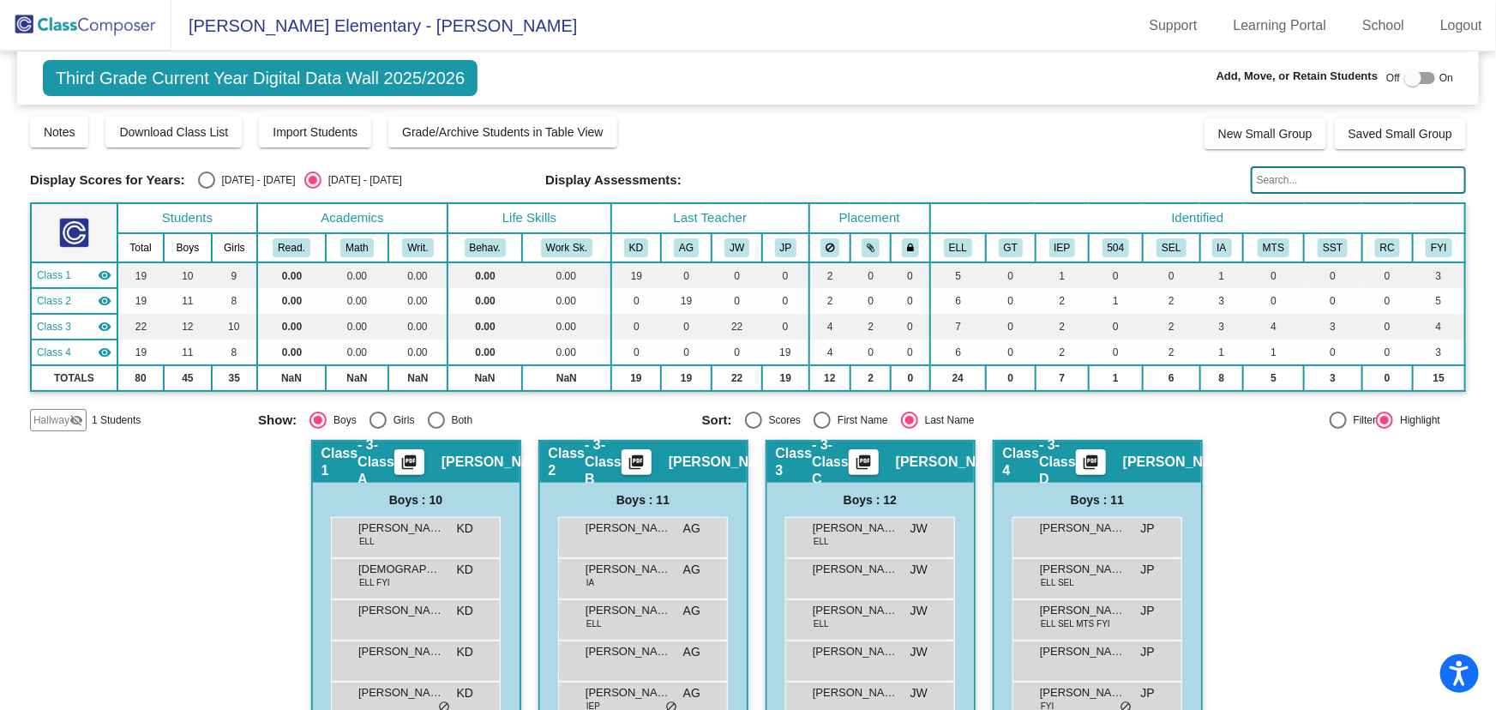
click at [371, 417] on div "Select an option" at bounding box center [377, 419] width 17 height 17
click at [377, 429] on input "Girls" at bounding box center [377, 429] width 1 height 1
radio input "true"
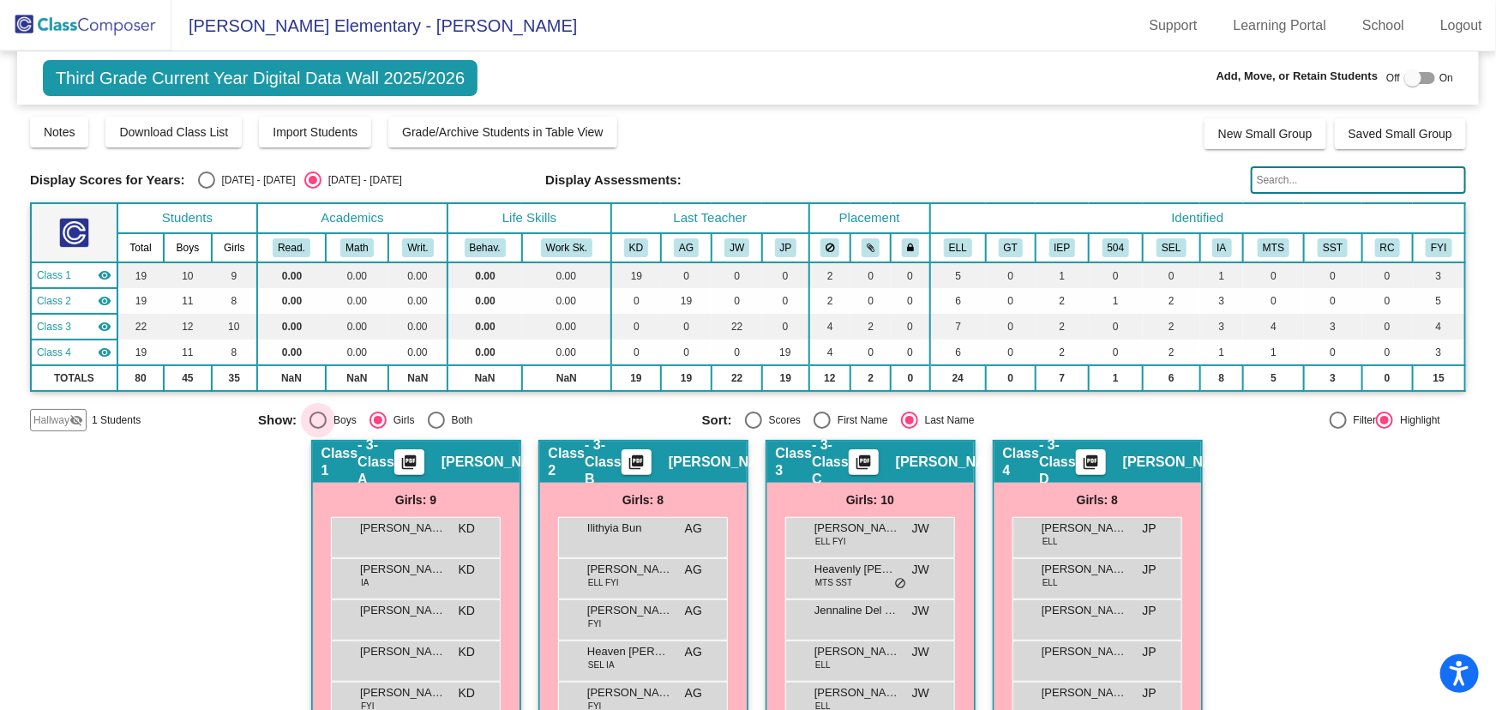
click at [327, 418] on div "Boys" at bounding box center [342, 419] width 30 height 15
click at [318, 429] on input "Boys" at bounding box center [317, 429] width 1 height 1
radio input "true"
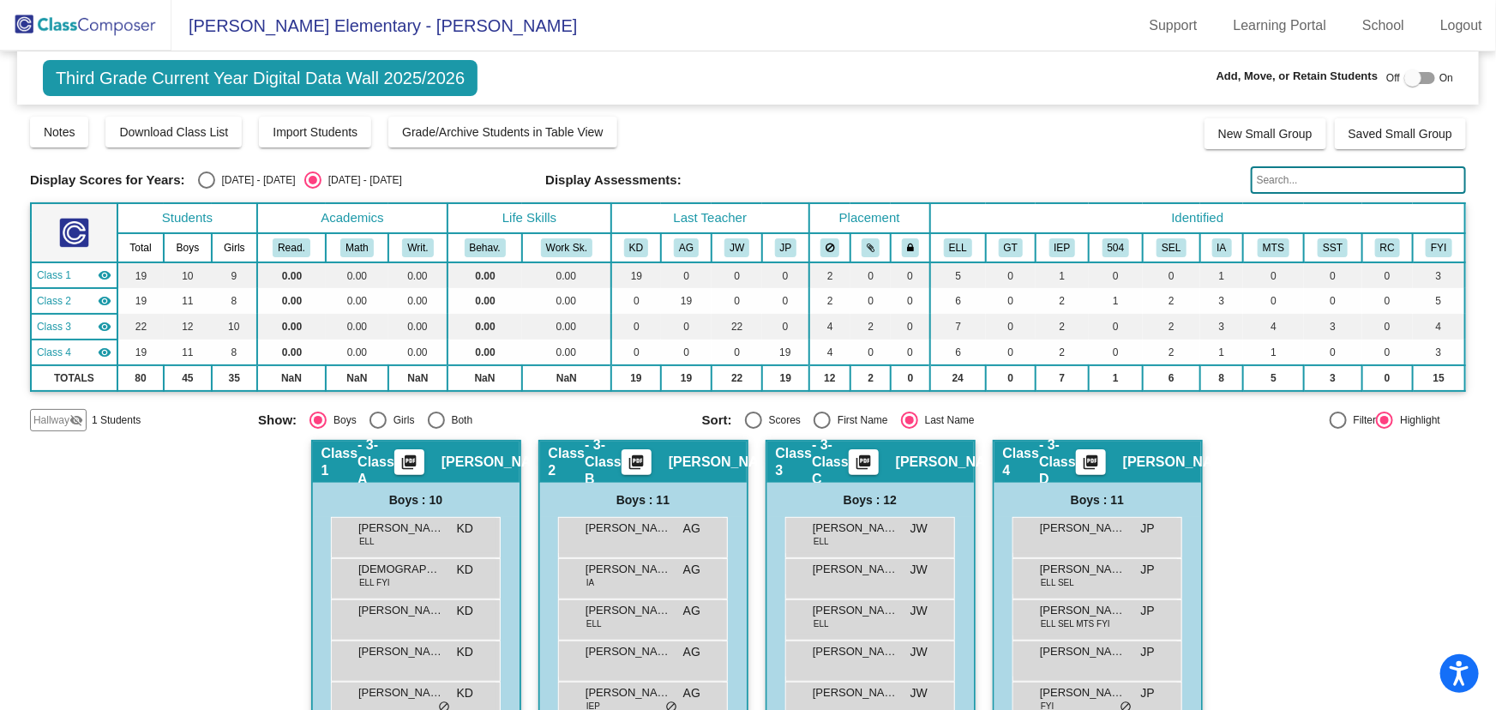
click at [372, 423] on div "Select an option" at bounding box center [377, 419] width 17 height 17
click at [377, 429] on input "Girls" at bounding box center [377, 429] width 1 height 1
radio input "true"
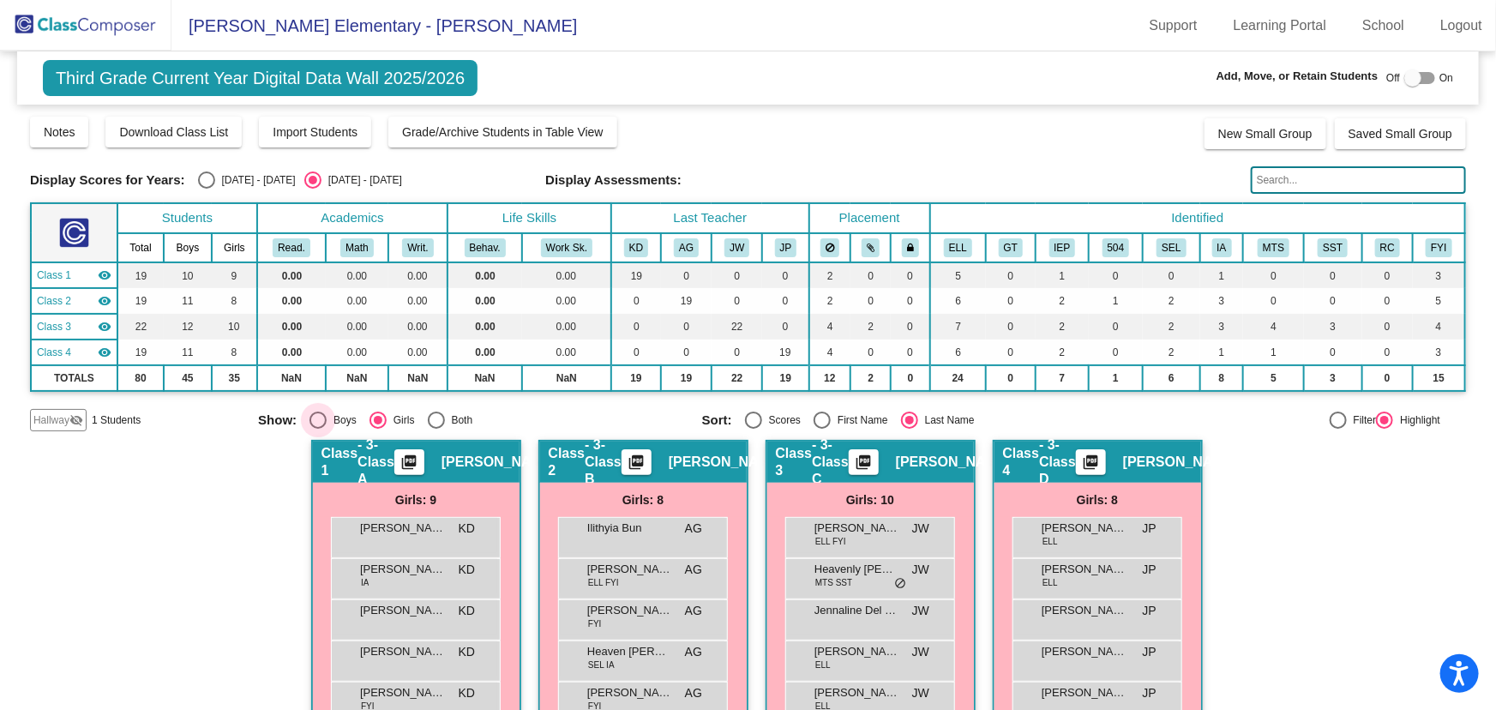
click at [310, 415] on div "Select an option" at bounding box center [317, 419] width 17 height 17
click at [317, 429] on input "Boys" at bounding box center [317, 429] width 1 height 1
radio input "true"
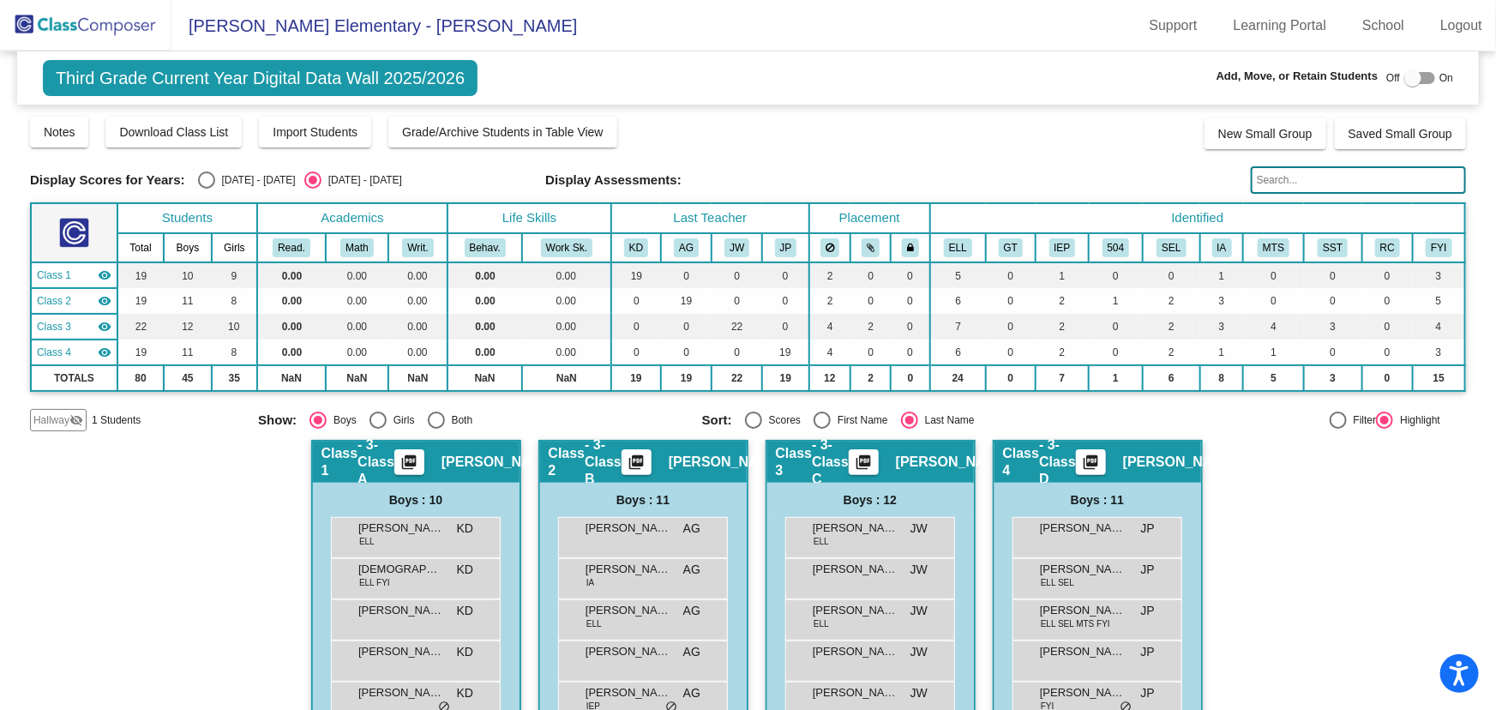
drag, startPoint x: 123, startPoint y: 34, endPoint x: 135, endPoint y: 33, distance: 11.2
click at [123, 34] on img at bounding box center [85, 25] width 171 height 51
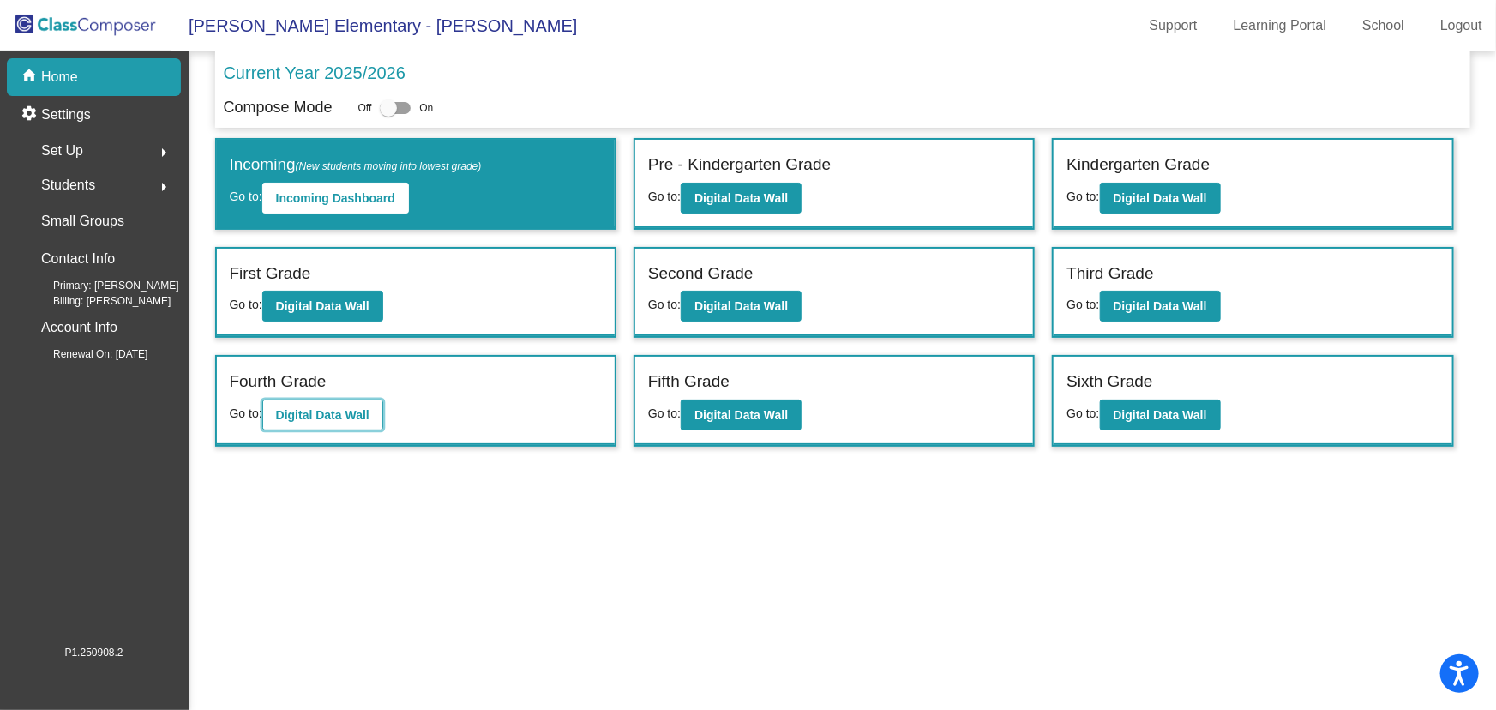
click at [310, 401] on button "Digital Data Wall" at bounding box center [322, 414] width 121 height 31
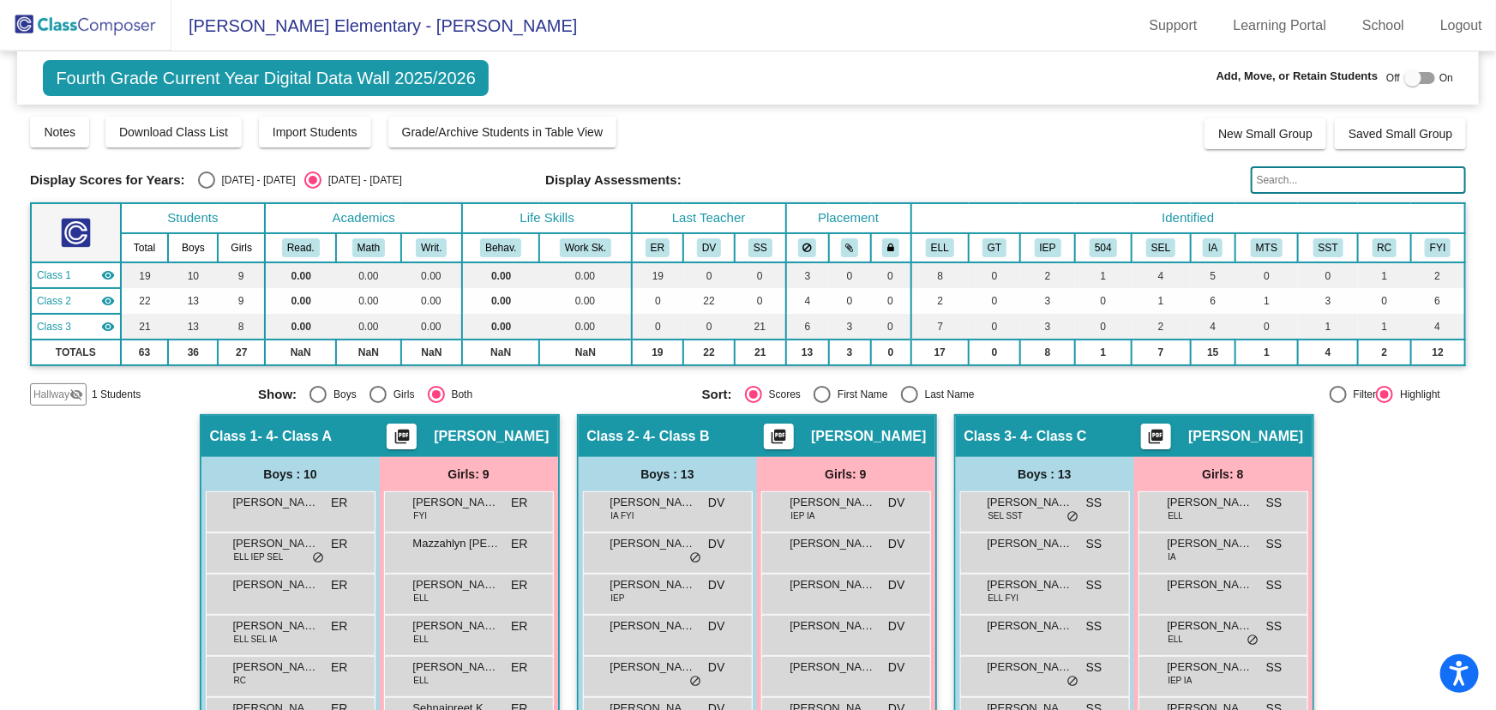
click at [901, 388] on div "Select an option" at bounding box center [909, 394] width 17 height 17
click at [909, 403] on input "Last Name" at bounding box center [909, 403] width 1 height 1
radio input "true"
click at [311, 394] on div "Select an option" at bounding box center [317, 394] width 17 height 17
click at [317, 403] on input "Boys" at bounding box center [317, 403] width 1 height 1
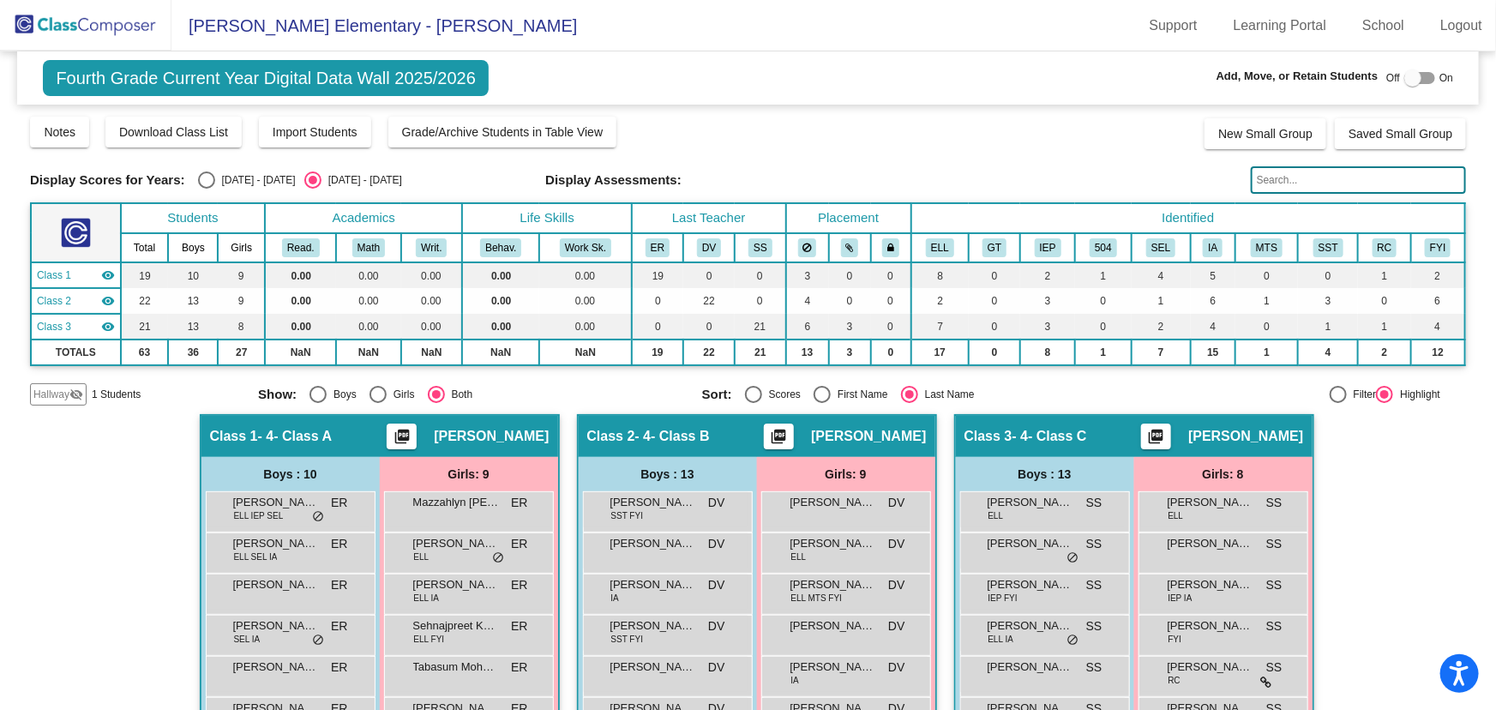
radio input "true"
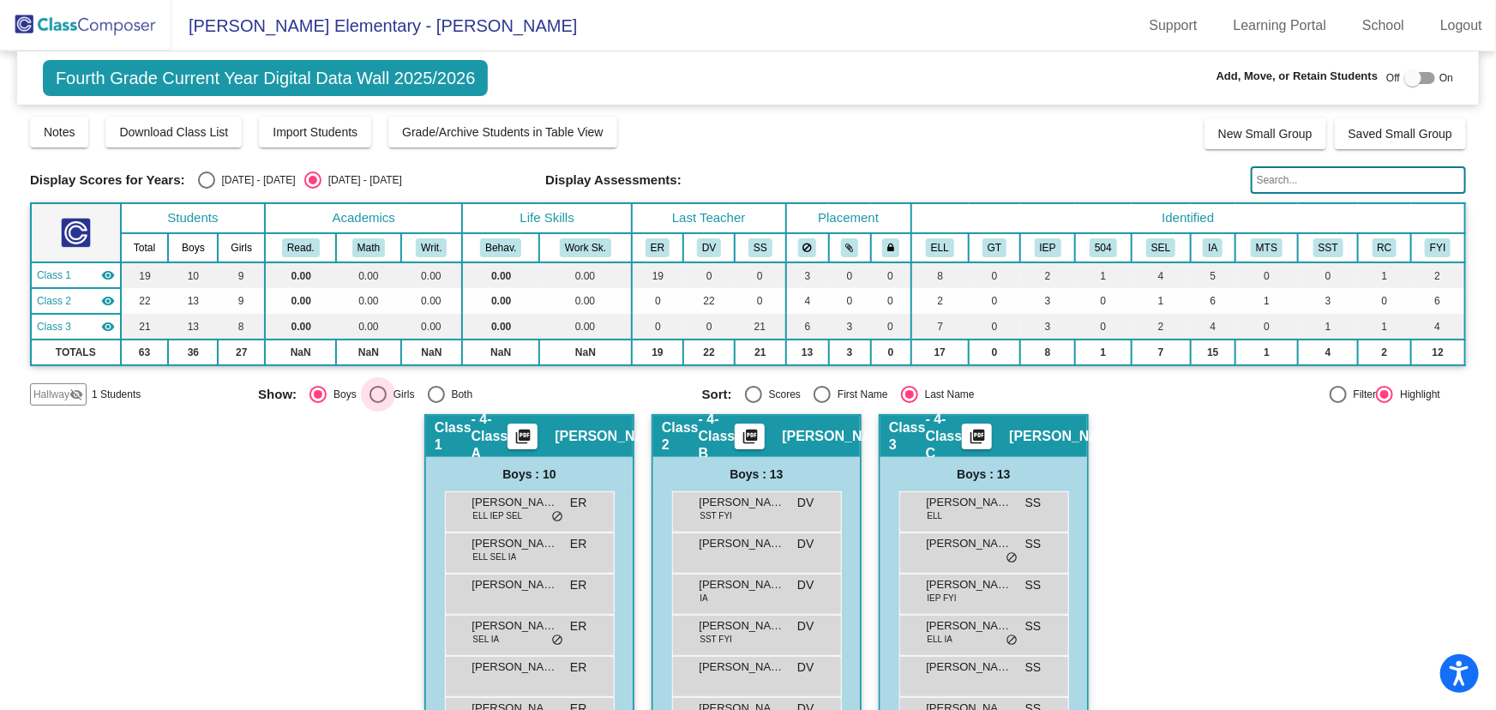
click at [369, 395] on div "Select an option" at bounding box center [377, 394] width 17 height 17
click at [377, 403] on input "Girls" at bounding box center [377, 403] width 1 height 1
radio input "true"
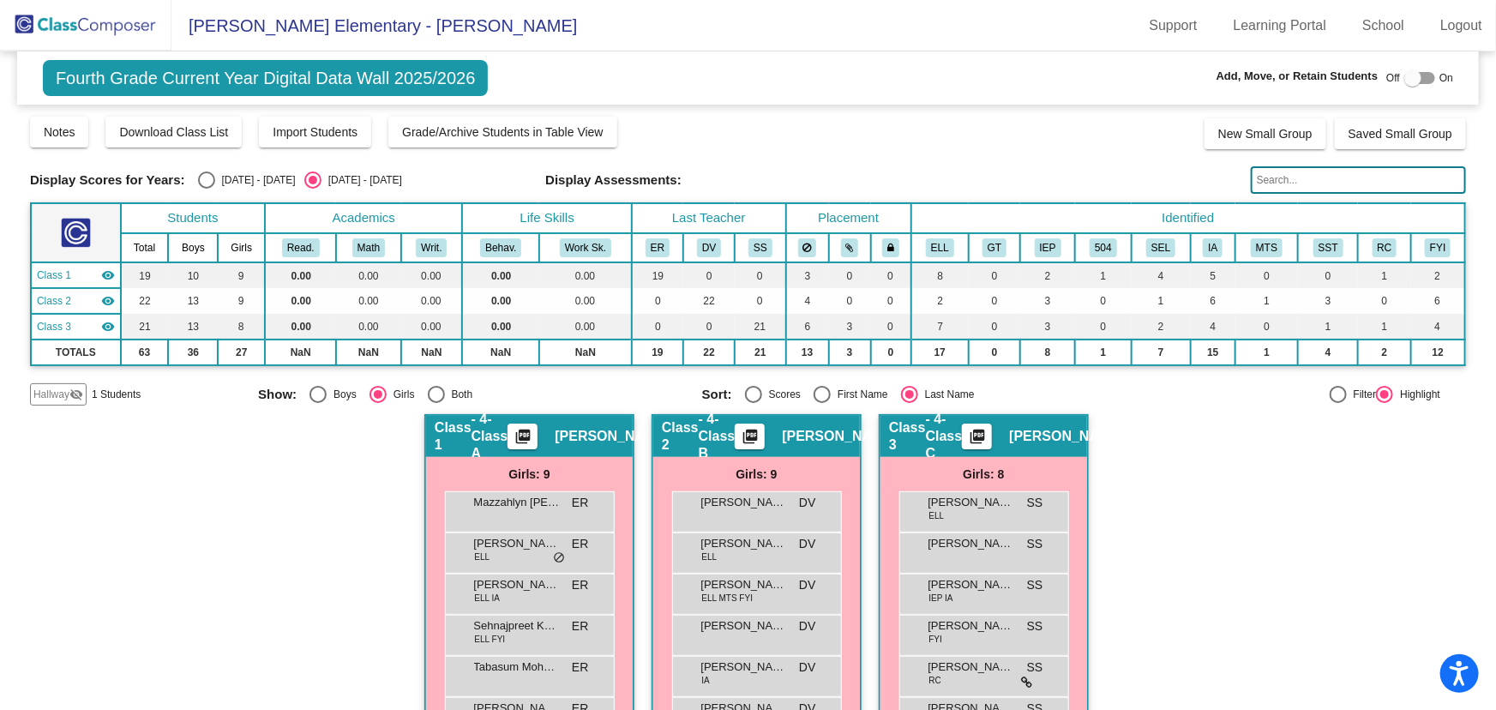
click at [309, 389] on div "Select an option" at bounding box center [317, 394] width 17 height 17
click at [317, 403] on input "Boys" at bounding box center [317, 403] width 1 height 1
radio input "true"
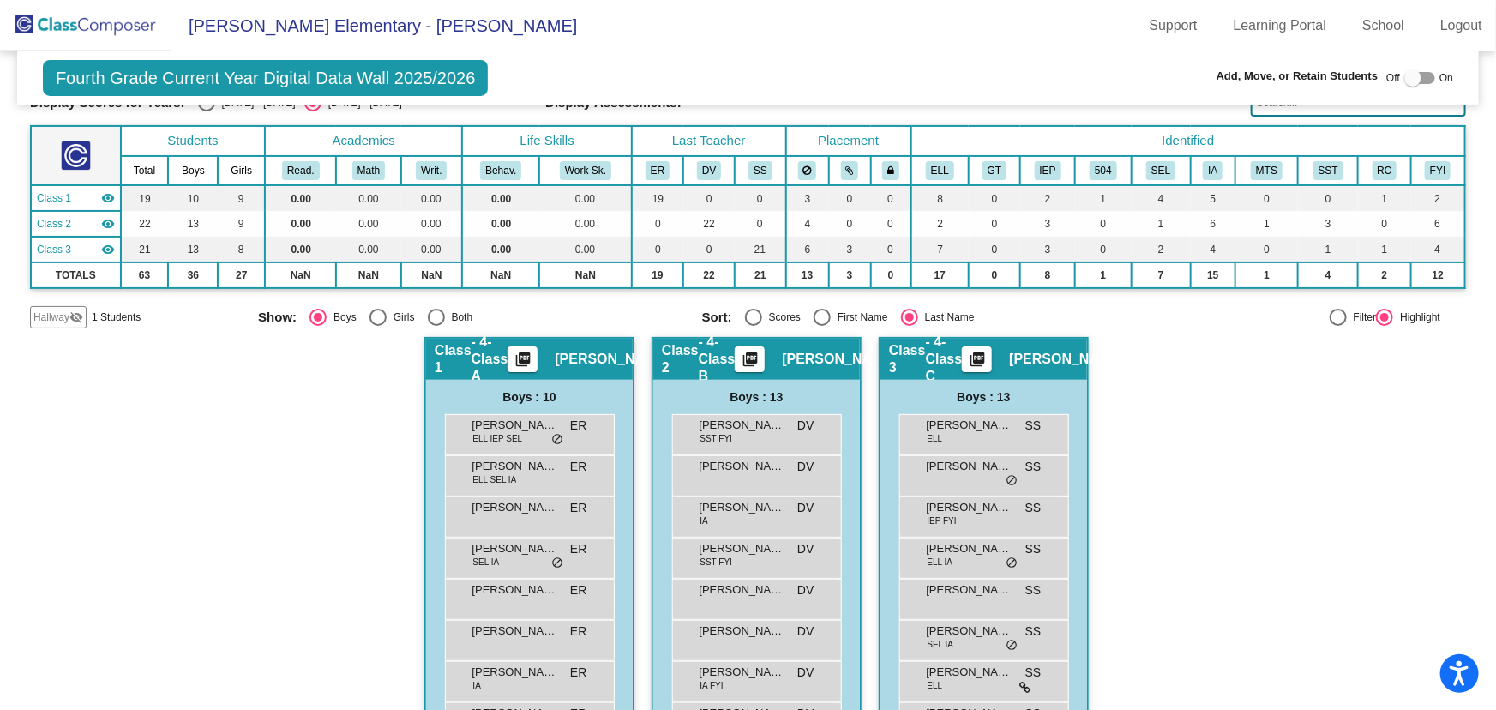
scroll to position [311, 0]
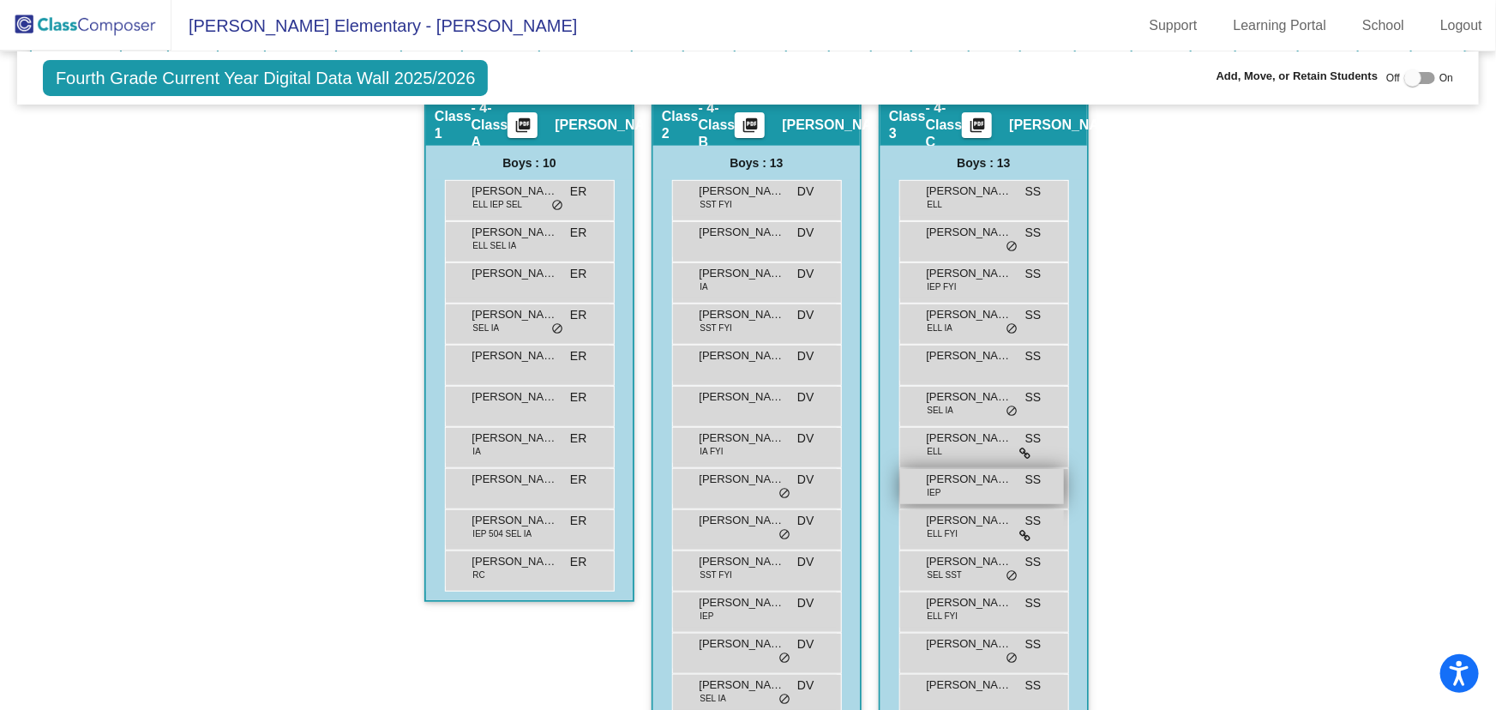
click at [990, 481] on span "[PERSON_NAME]" at bounding box center [970, 479] width 86 height 17
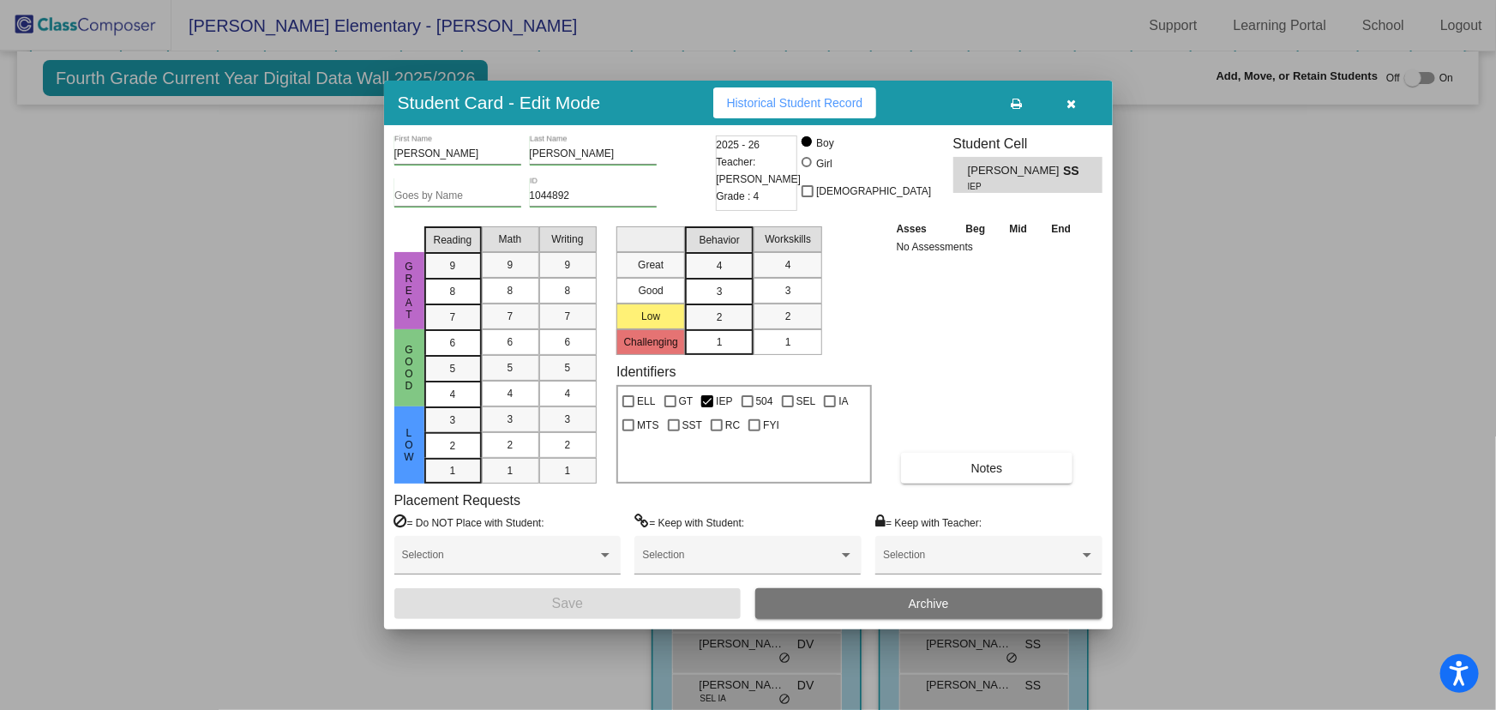
click at [943, 597] on span "Archive" at bounding box center [929, 604] width 40 height 14
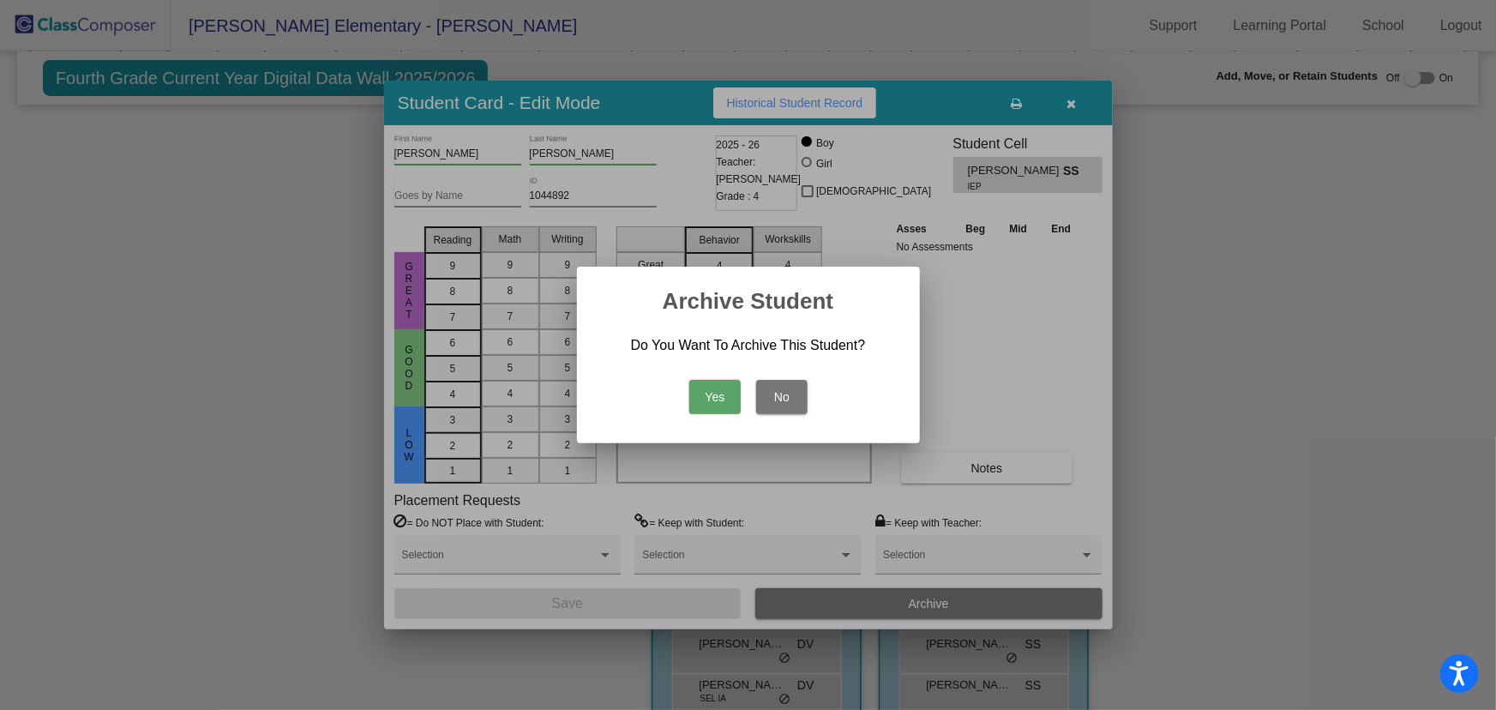
click at [712, 404] on button "Yes" at bounding box center [714, 397] width 51 height 34
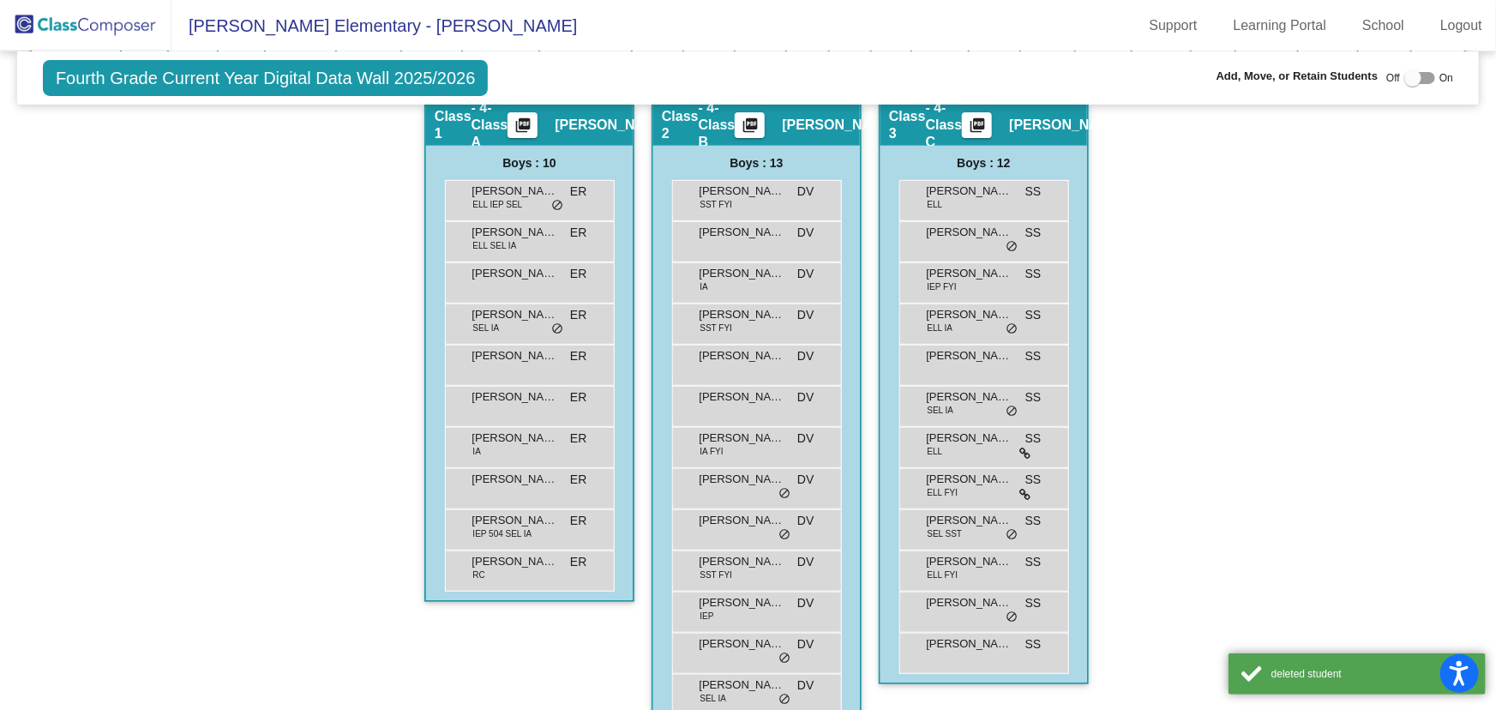
click at [1265, 416] on div "Hallway - Hallway Class picture_as_pdf Add Student First Name Last Name Student…" at bounding box center [748, 422] width 1436 height 639
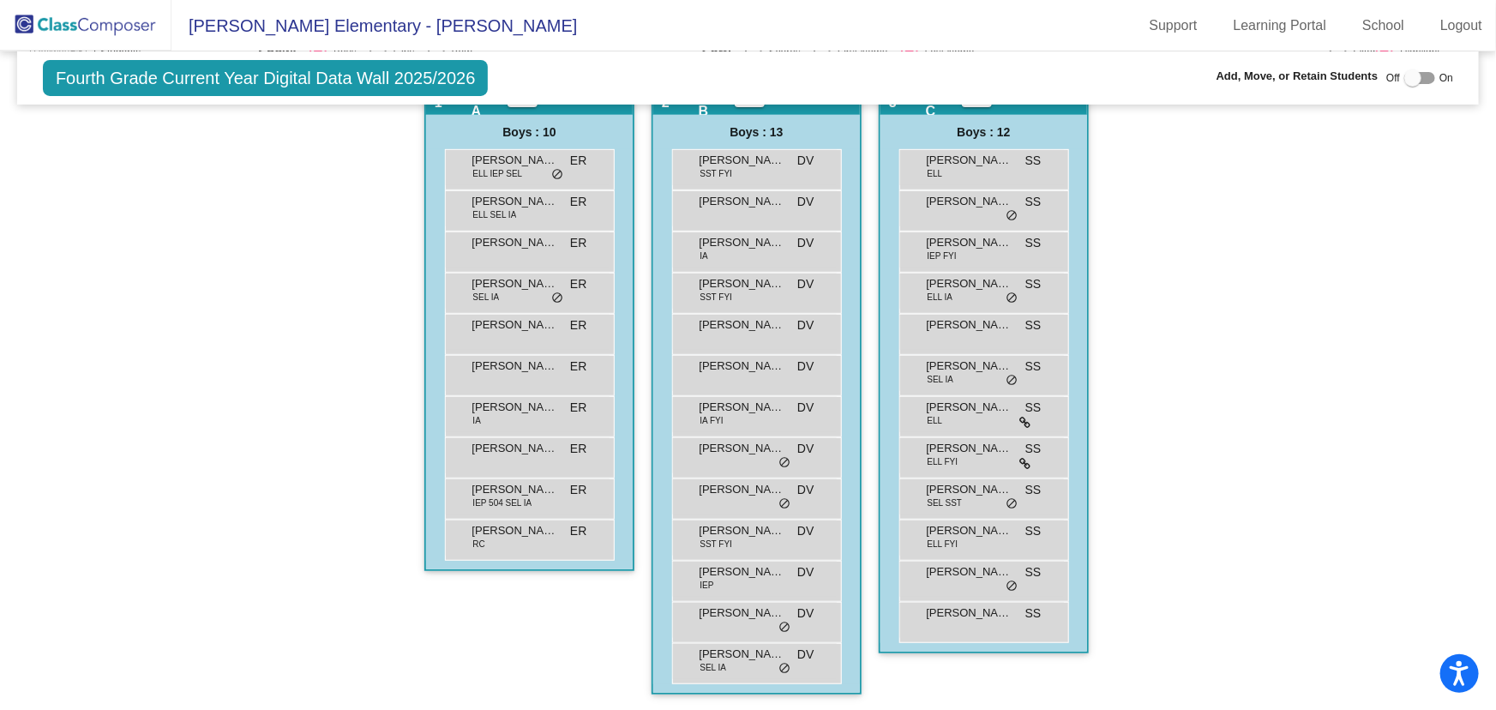
scroll to position [108, 0]
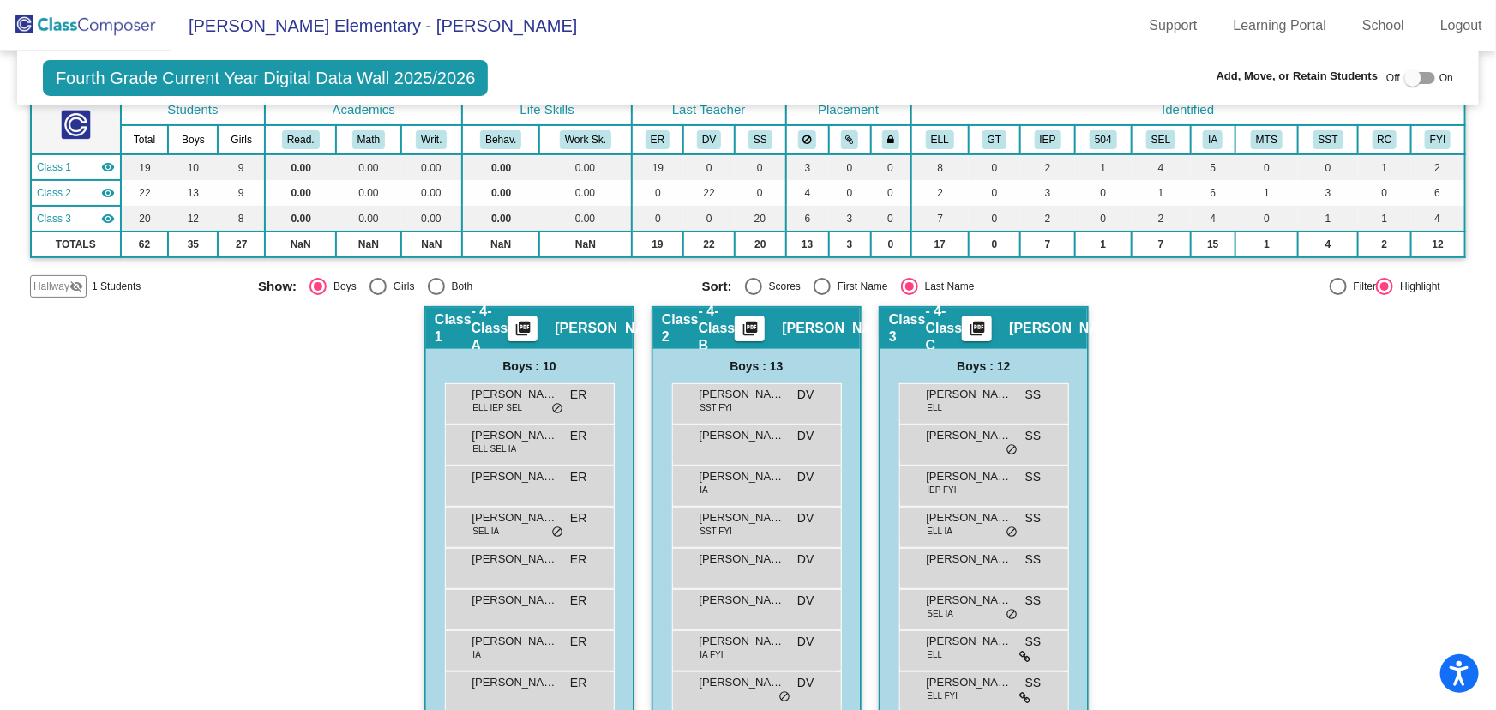
click at [378, 283] on div "Select an option" at bounding box center [377, 286] width 17 height 17
click at [378, 295] on input "Girls" at bounding box center [377, 295] width 1 height 1
radio input "true"
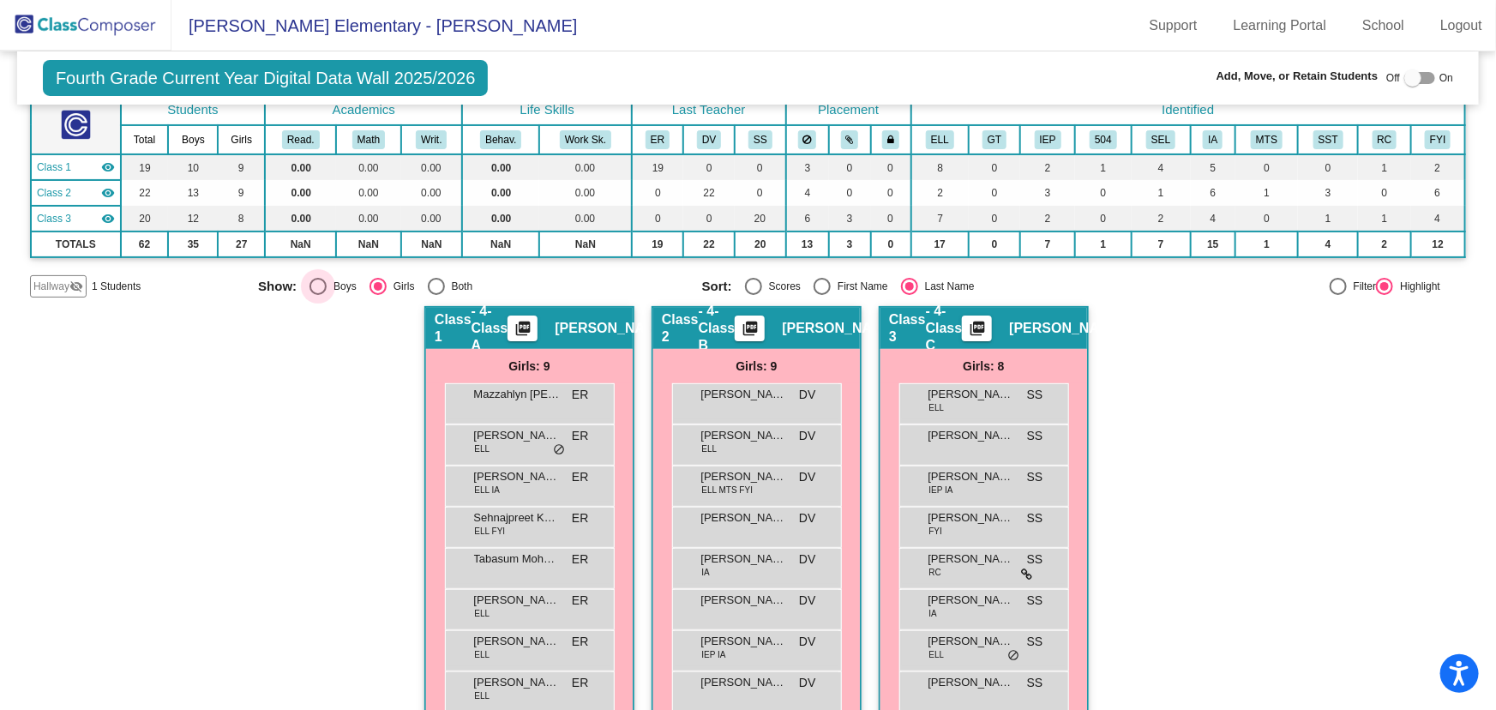
click at [309, 286] on div "Select an option" at bounding box center [317, 286] width 17 height 17
click at [317, 295] on input "Boys" at bounding box center [317, 295] width 1 height 1
radio input "true"
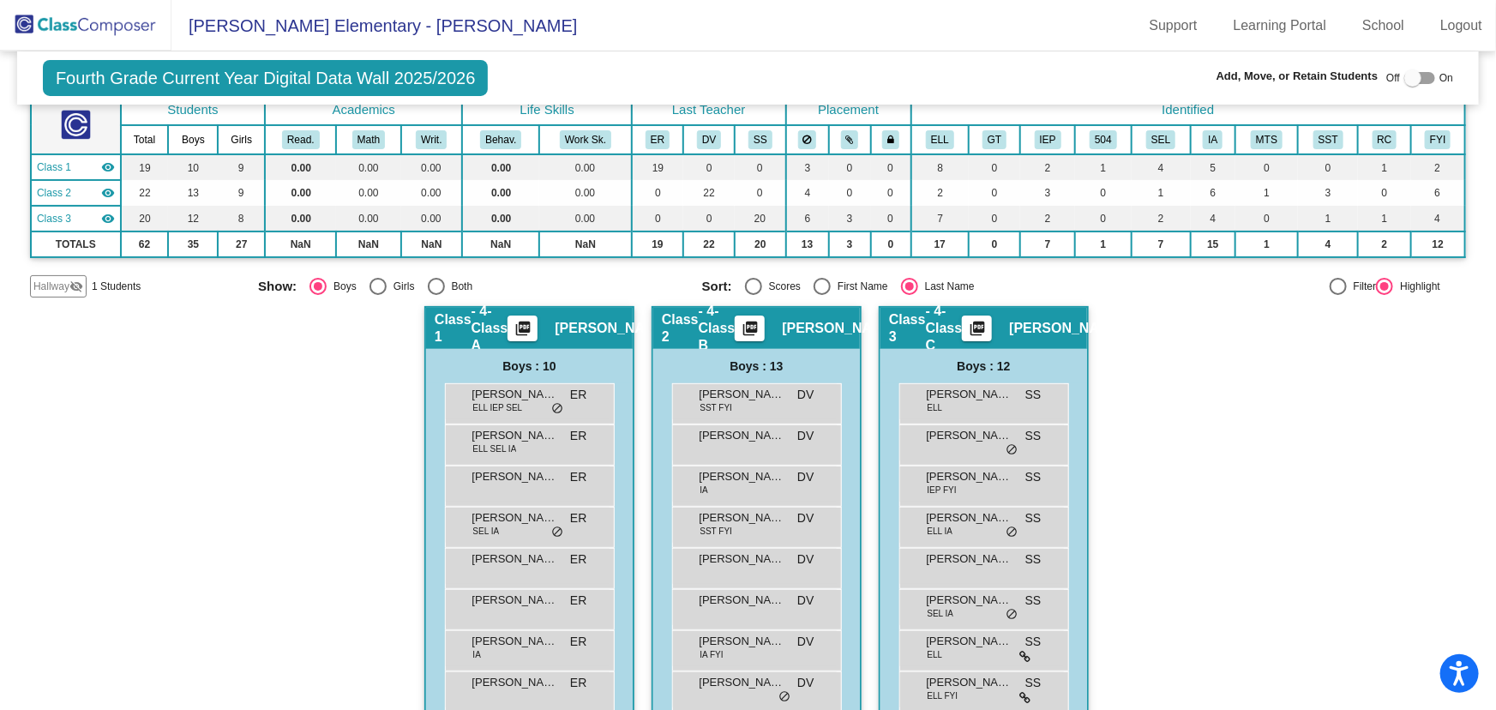
click at [370, 286] on div "Select an option" at bounding box center [377, 286] width 17 height 17
click at [377, 295] on input "Girls" at bounding box center [377, 295] width 1 height 1
radio input "true"
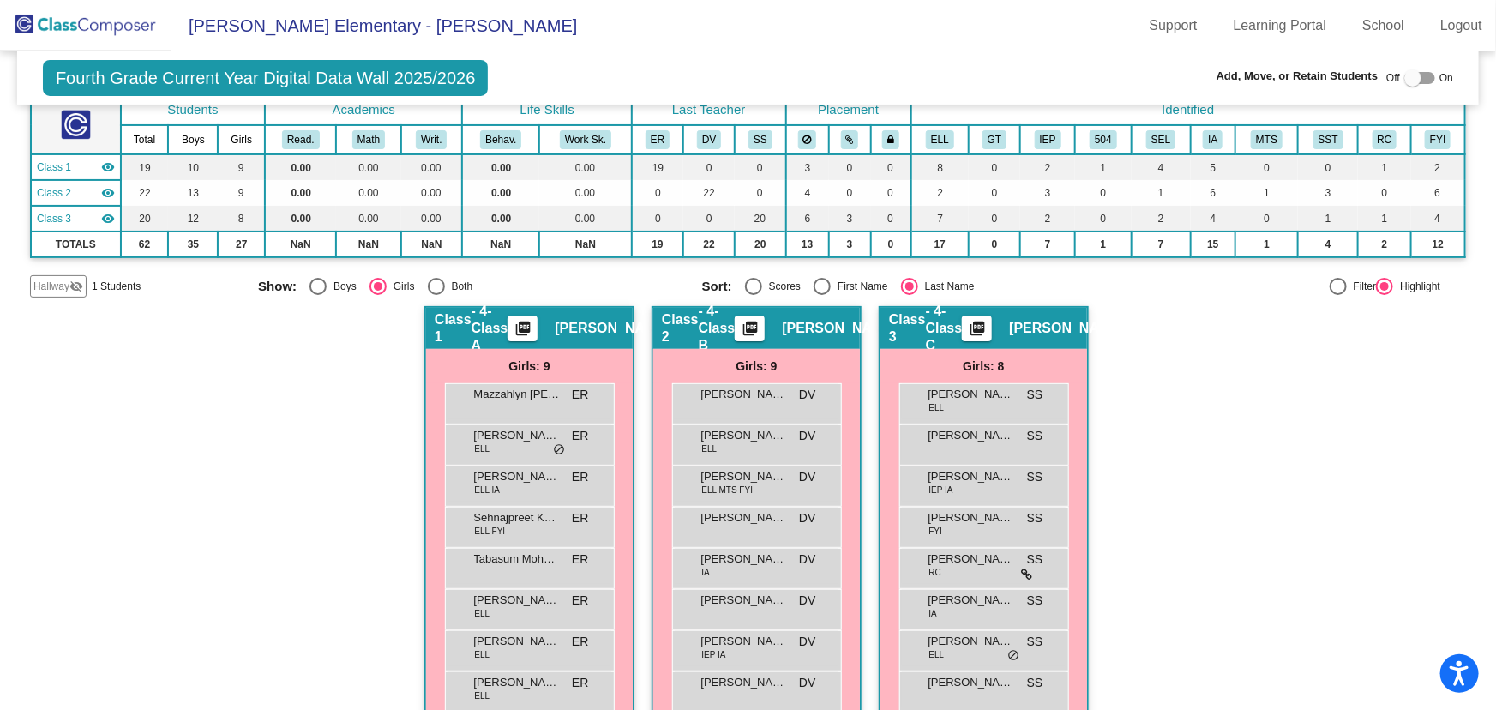
click at [99, 21] on img at bounding box center [85, 25] width 171 height 51
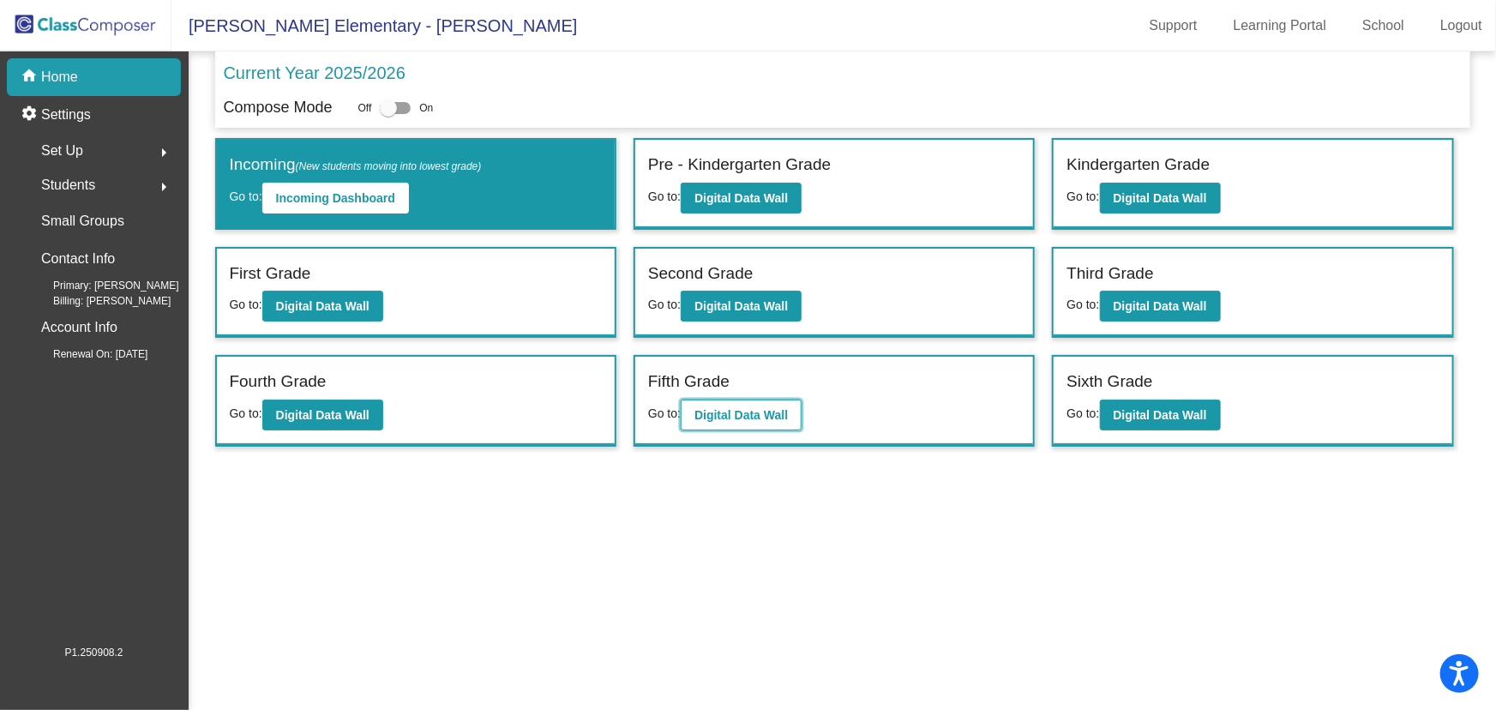
click at [781, 416] on b "Digital Data Wall" at bounding box center [740, 415] width 93 height 14
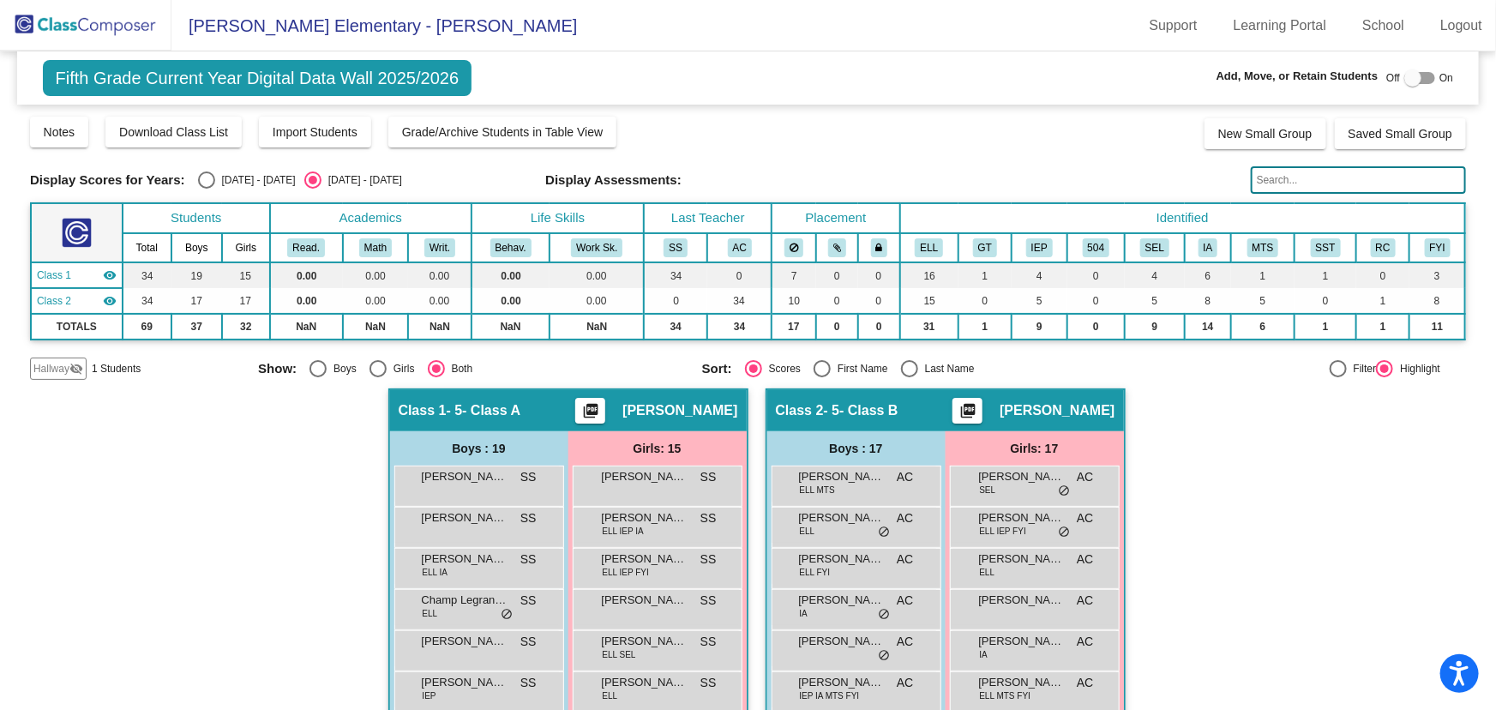
click at [901, 366] on div "Select an option" at bounding box center [909, 368] width 17 height 17
click at [909, 377] on input "Last Name" at bounding box center [909, 377] width 1 height 1
radio input "true"
click at [315, 365] on div "Select an option" at bounding box center [317, 368] width 17 height 17
click at [317, 377] on input "Boys" at bounding box center [317, 377] width 1 height 1
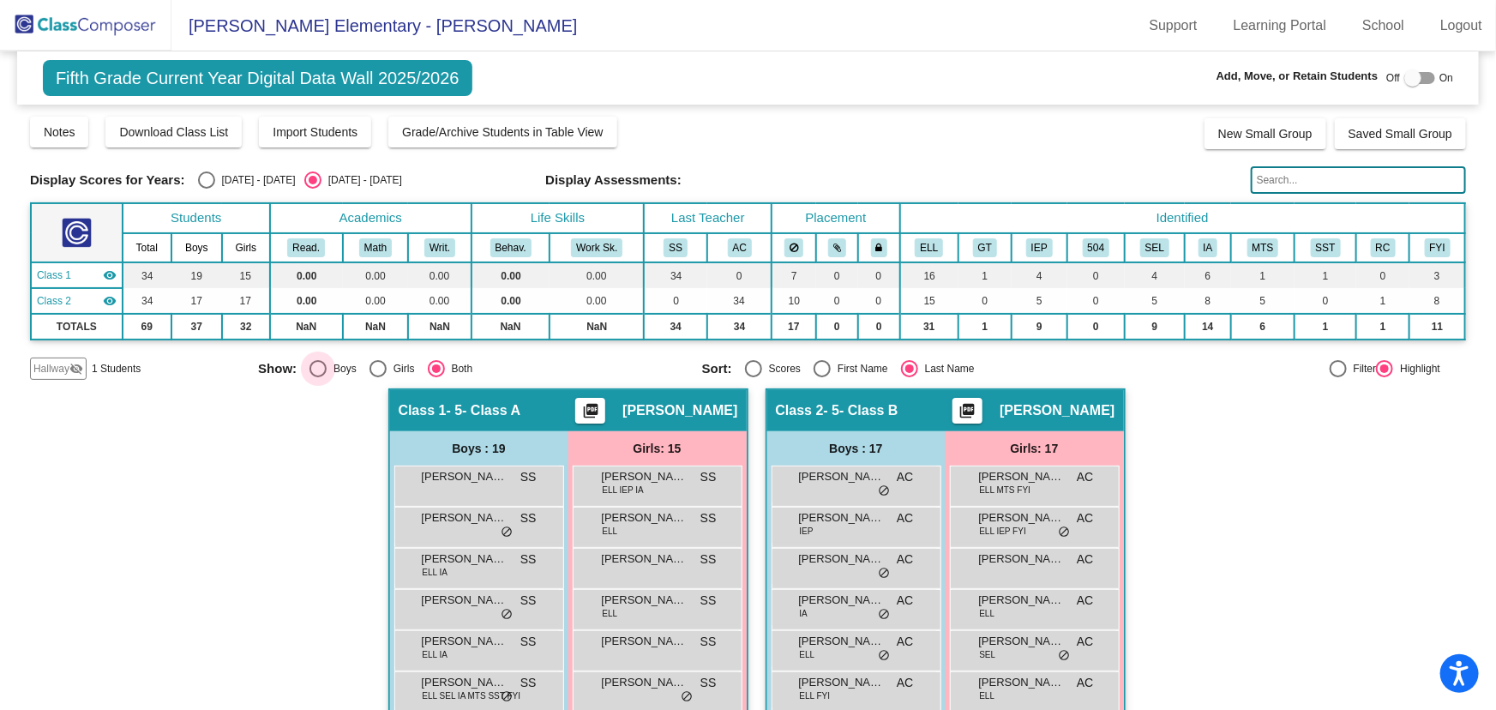
radio input "true"
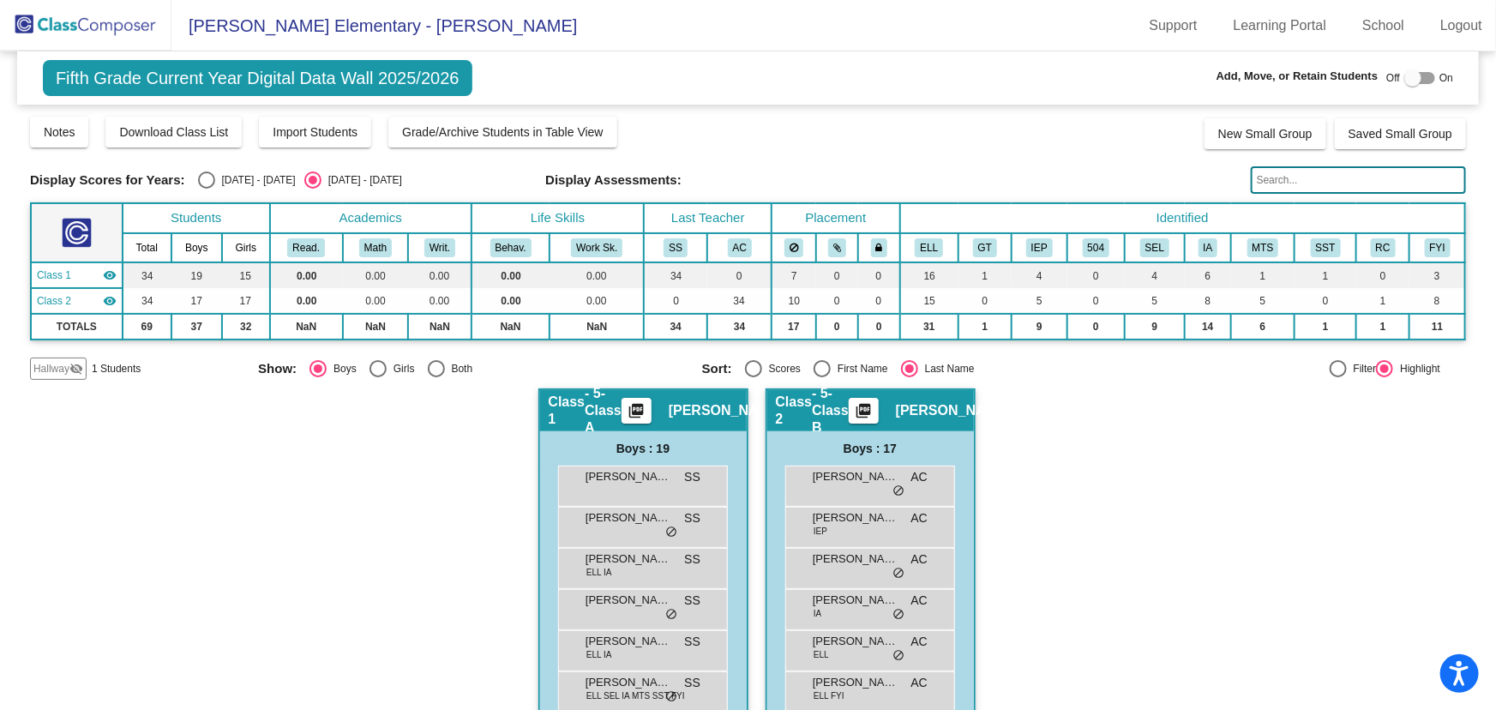
click at [376, 366] on div "Select an option" at bounding box center [377, 368] width 17 height 17
click at [377, 377] on input "Girls" at bounding box center [377, 377] width 1 height 1
radio input "true"
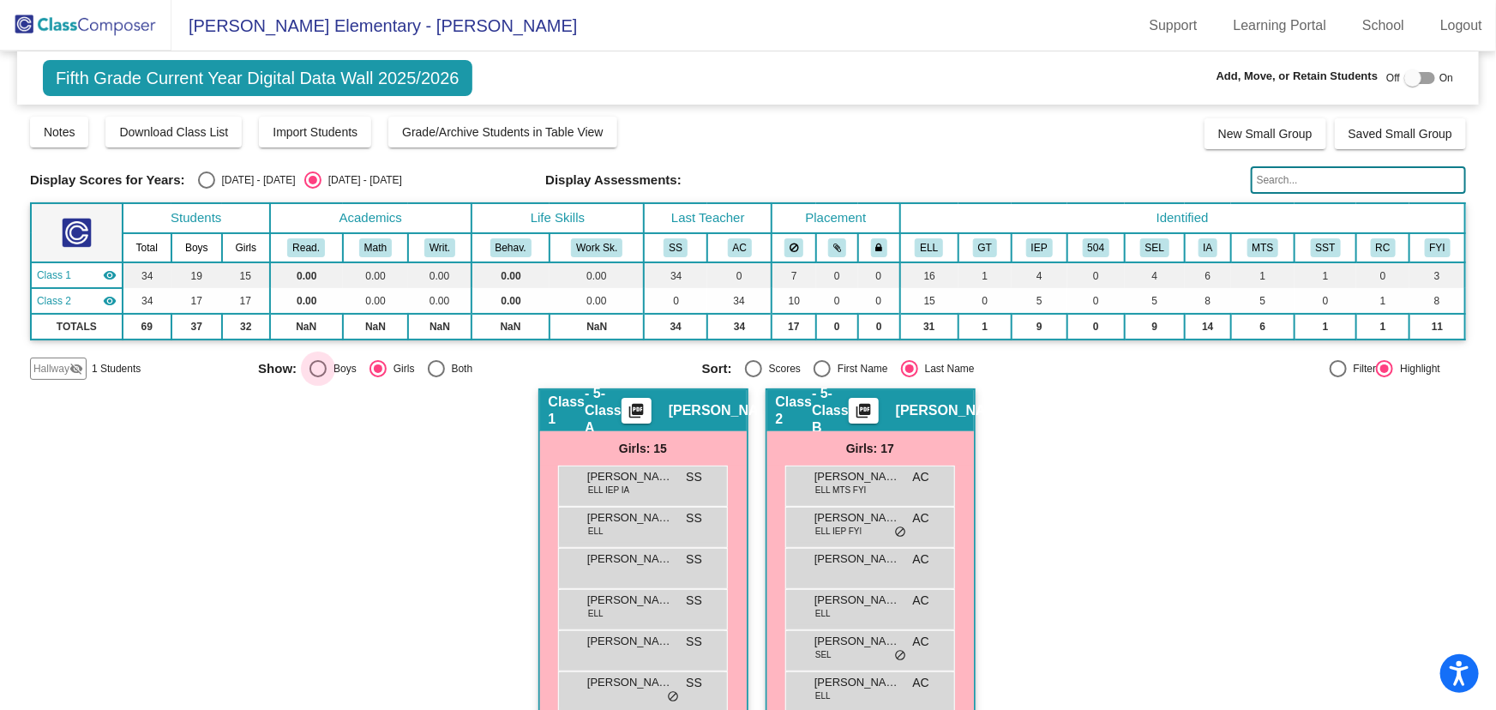
click at [319, 366] on div "Select an option" at bounding box center [317, 368] width 17 height 17
click at [318, 377] on input "Boys" at bounding box center [317, 377] width 1 height 1
radio input "true"
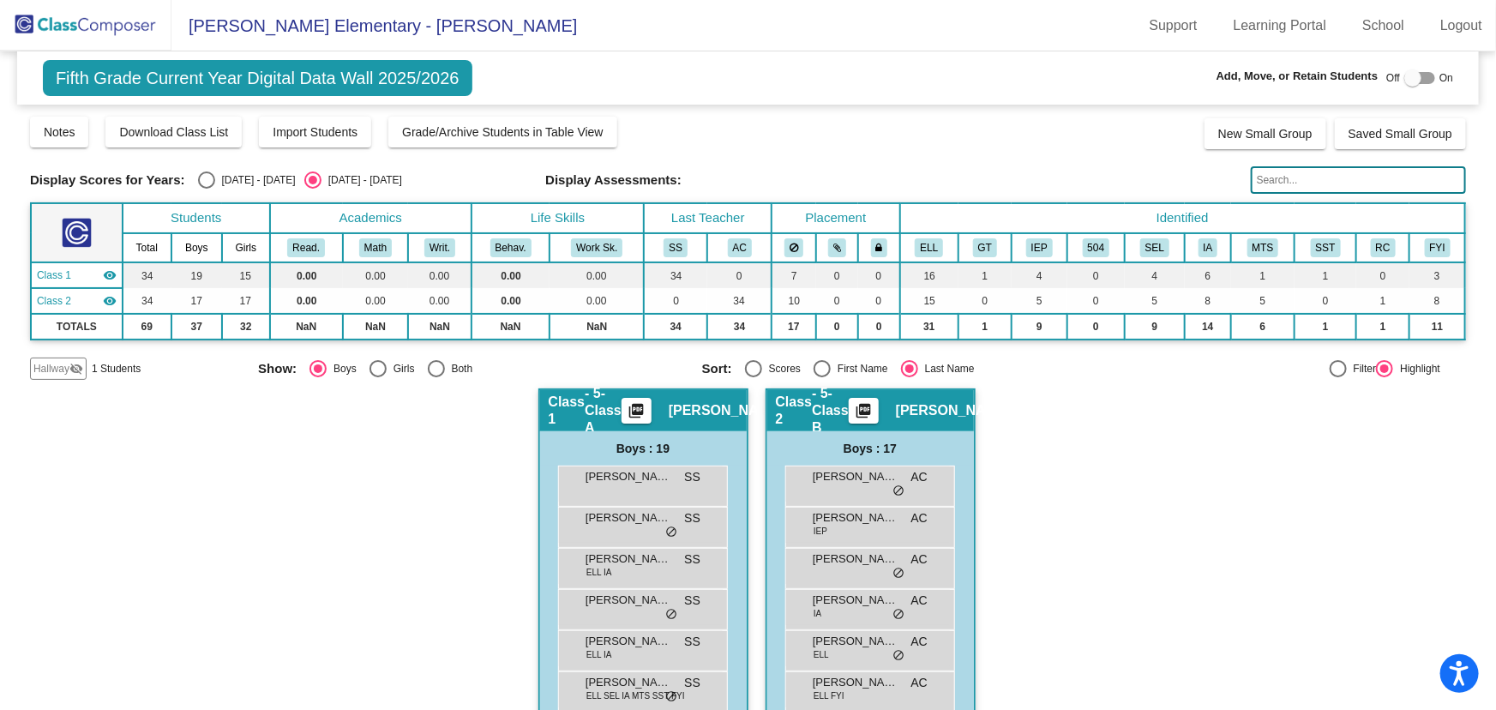
click at [109, 21] on img at bounding box center [85, 25] width 171 height 51
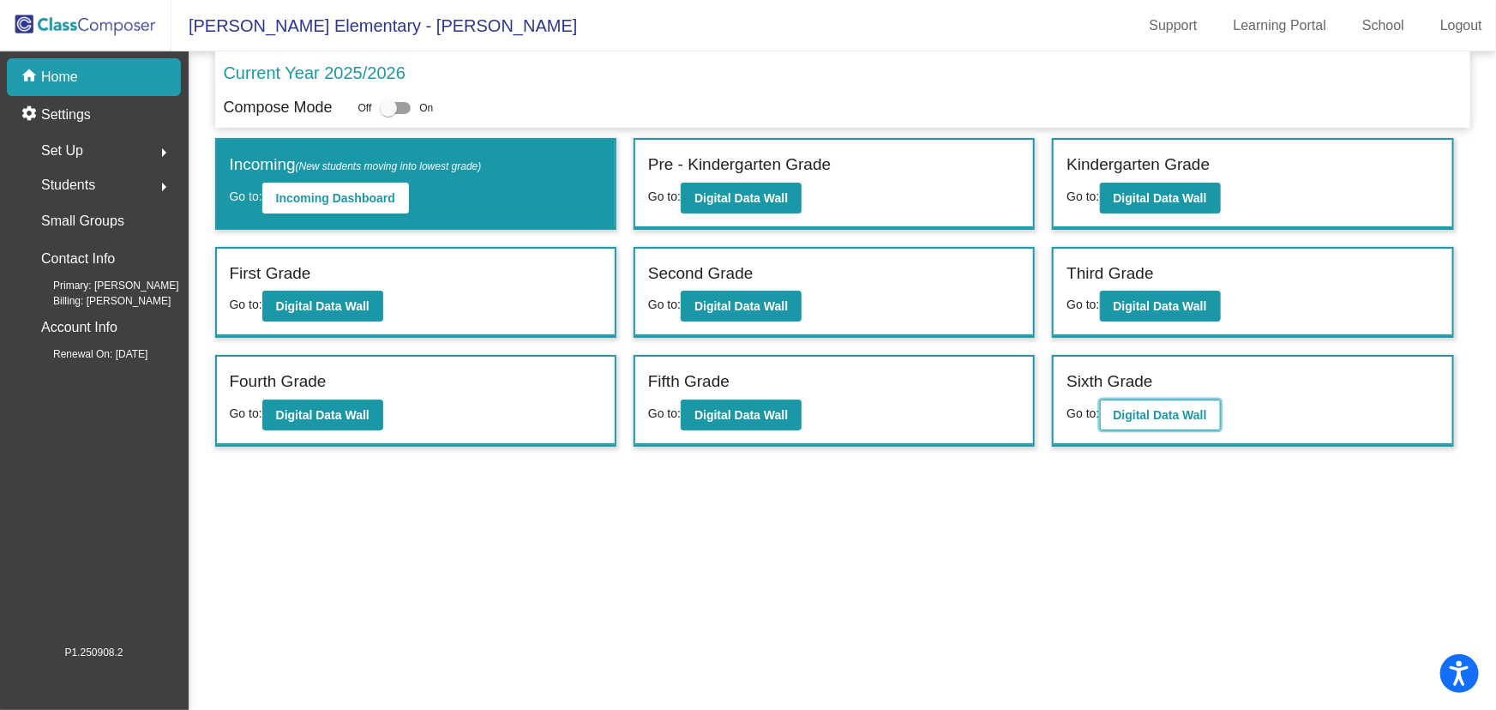
click at [1160, 401] on button "Digital Data Wall" at bounding box center [1160, 414] width 121 height 31
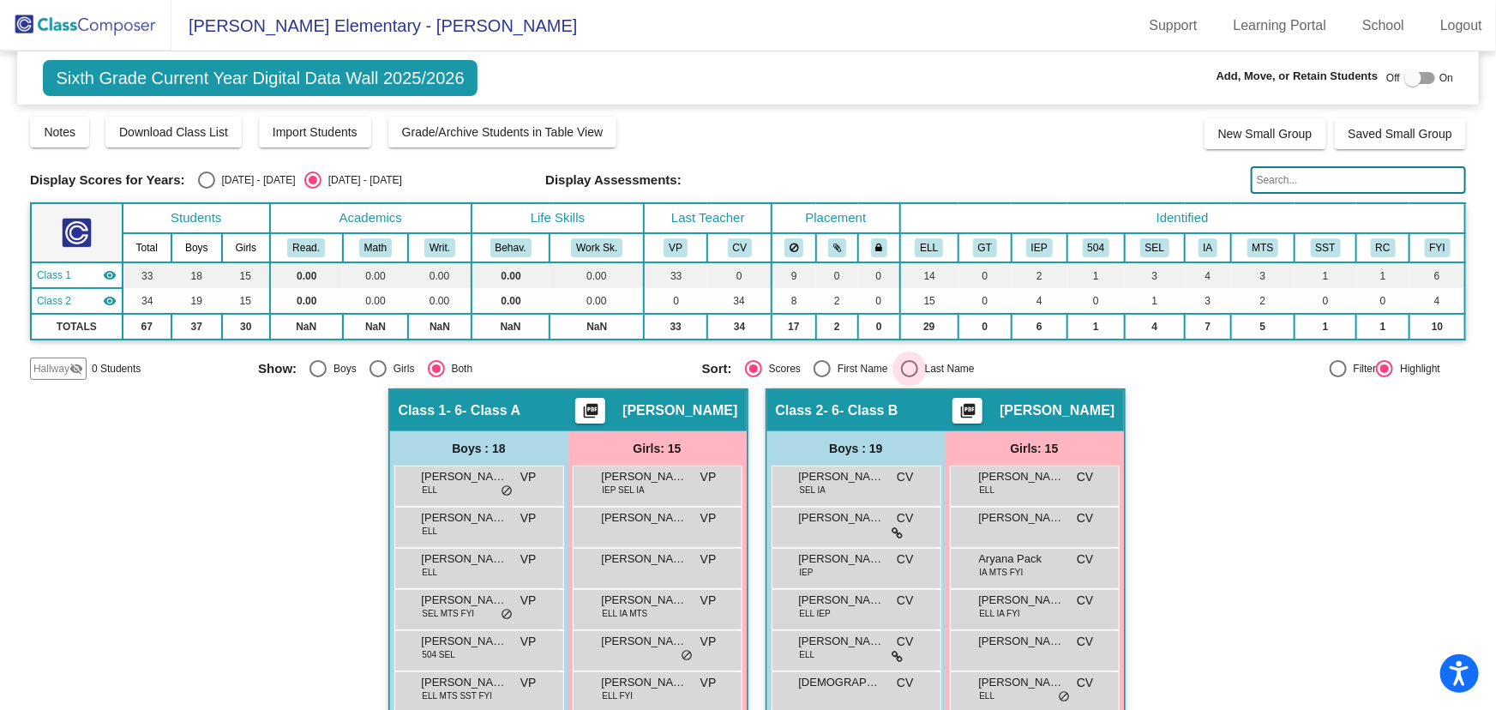
click at [907, 367] on div "Select an option" at bounding box center [909, 368] width 17 height 17
click at [909, 377] on input "Last Name" at bounding box center [909, 377] width 1 height 1
radio input "true"
click at [309, 361] on div "Select an option" at bounding box center [317, 368] width 17 height 17
click at [317, 377] on input "Boys" at bounding box center [317, 377] width 1 height 1
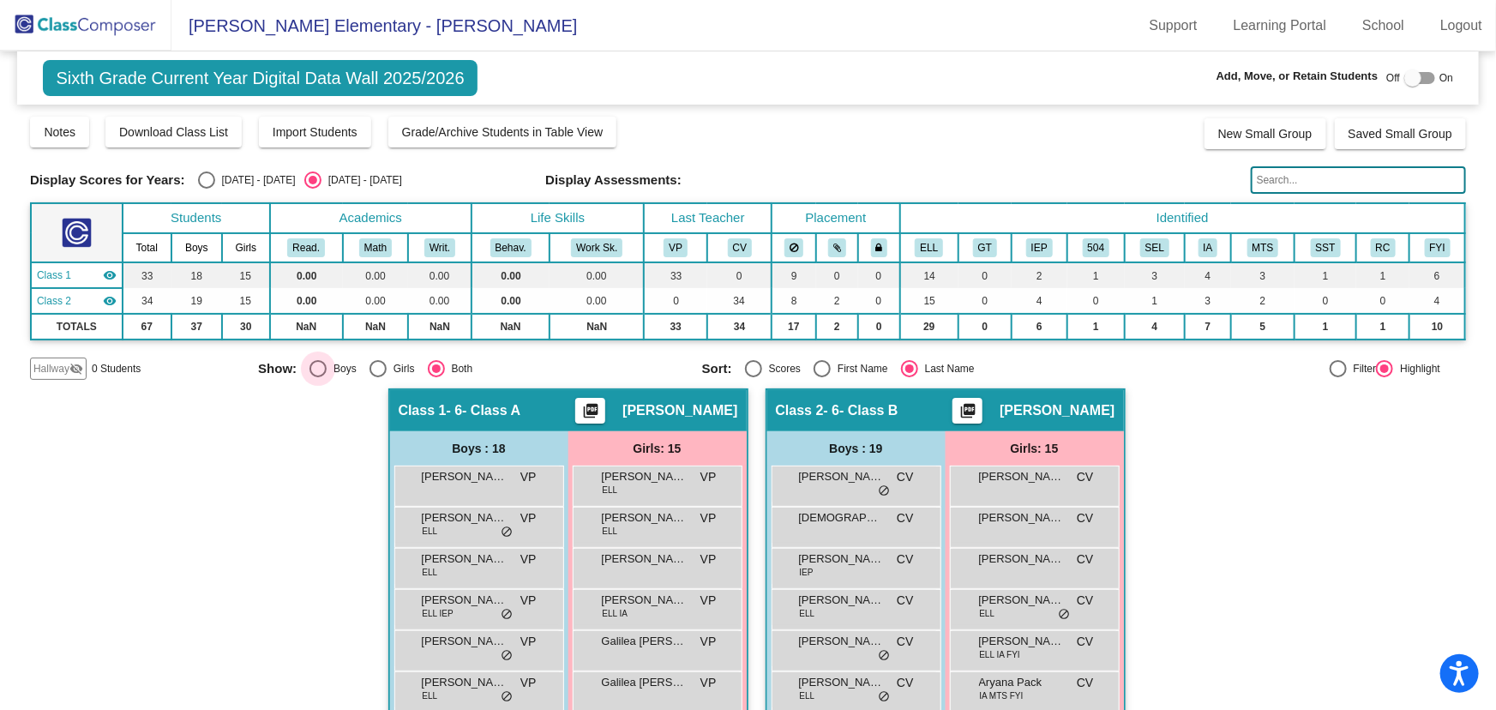
radio input "true"
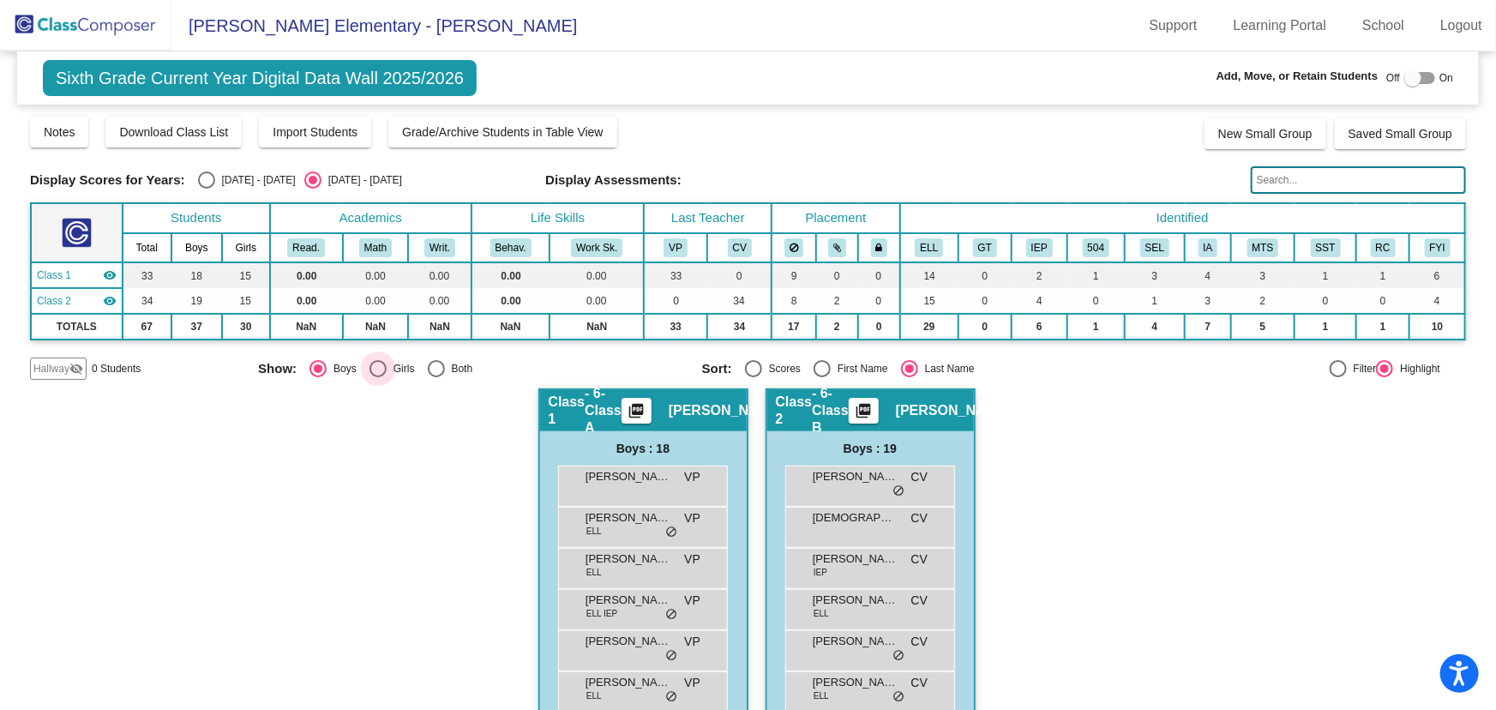
click at [373, 363] on div "Select an option" at bounding box center [377, 368] width 17 height 17
click at [377, 377] on input "Girls" at bounding box center [377, 377] width 1 height 1
radio input "true"
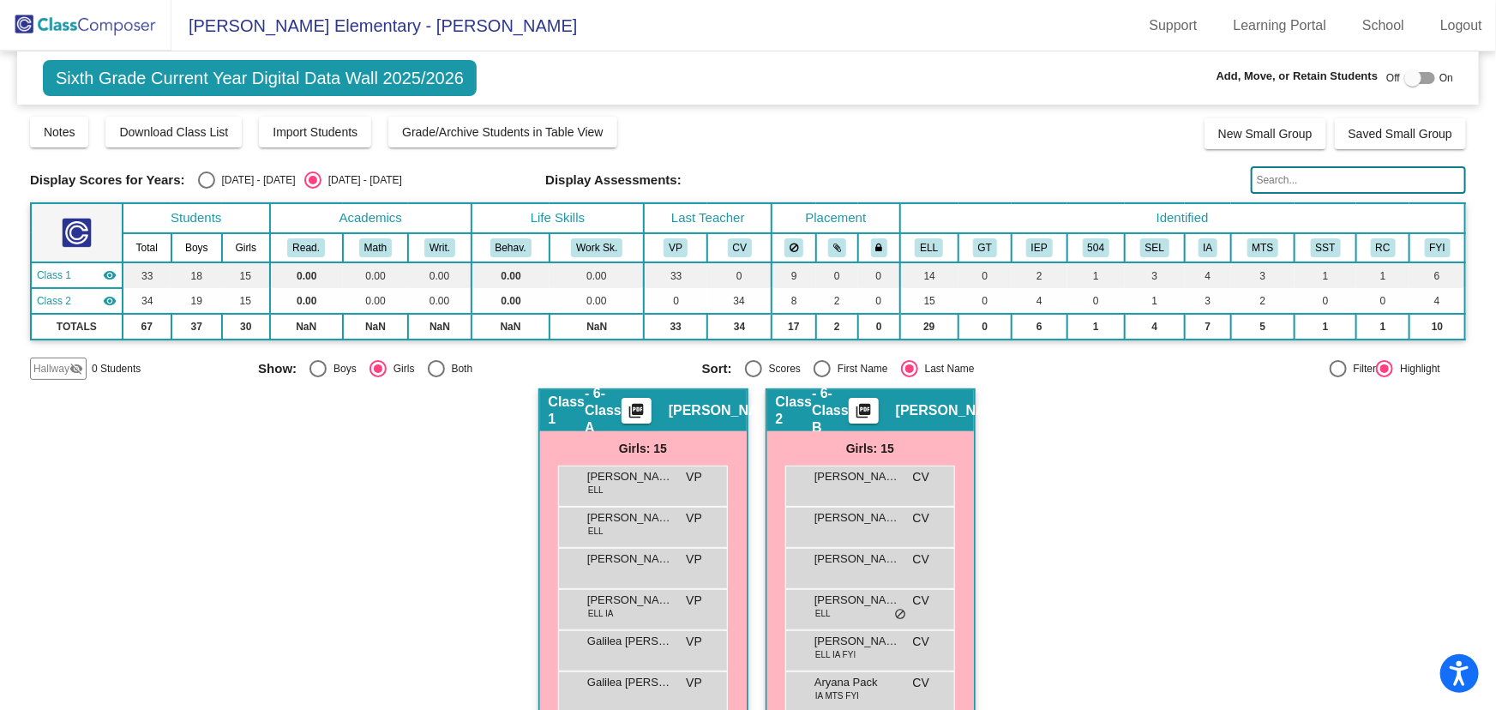
click at [309, 369] on div "Select an option" at bounding box center [317, 368] width 17 height 17
click at [317, 377] on input "Boys" at bounding box center [317, 377] width 1 height 1
radio input "true"
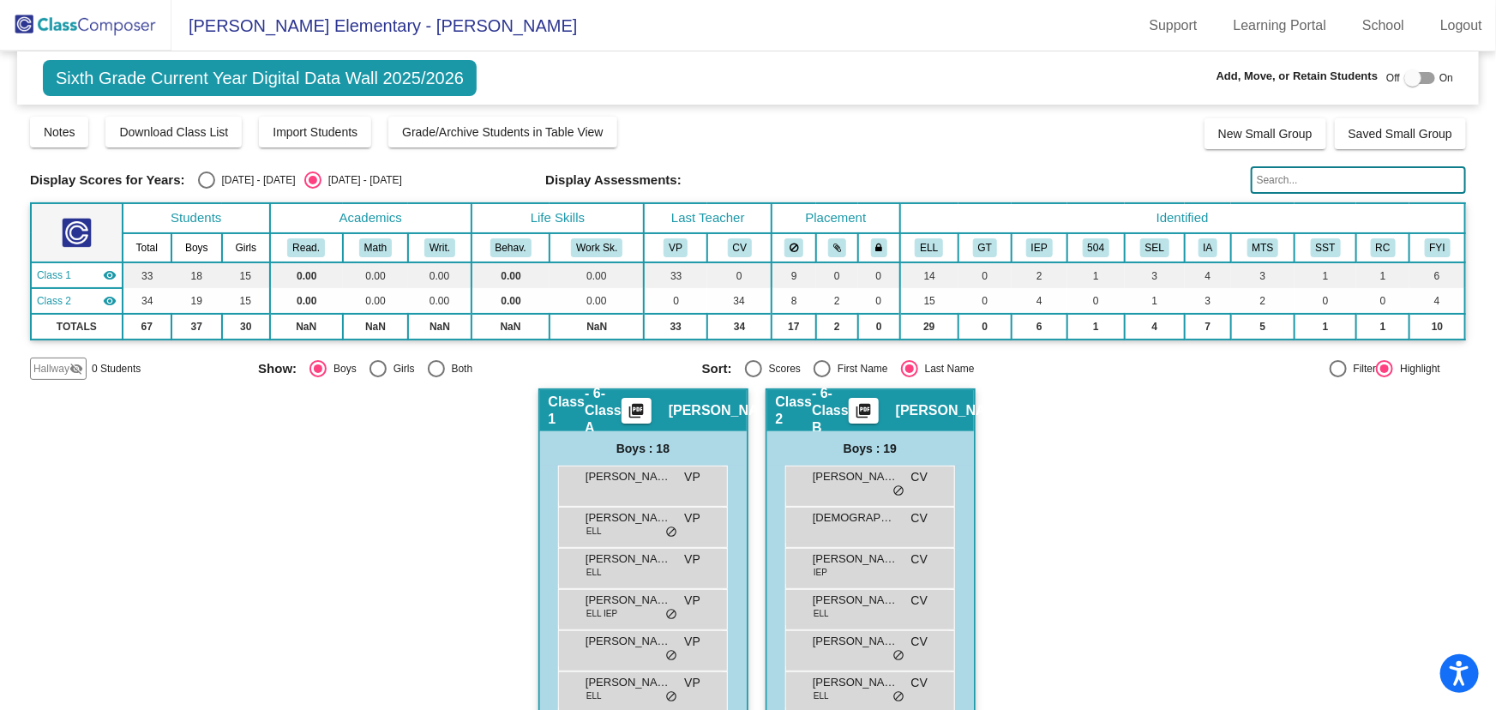
click at [138, 9] on img at bounding box center [85, 25] width 171 height 51
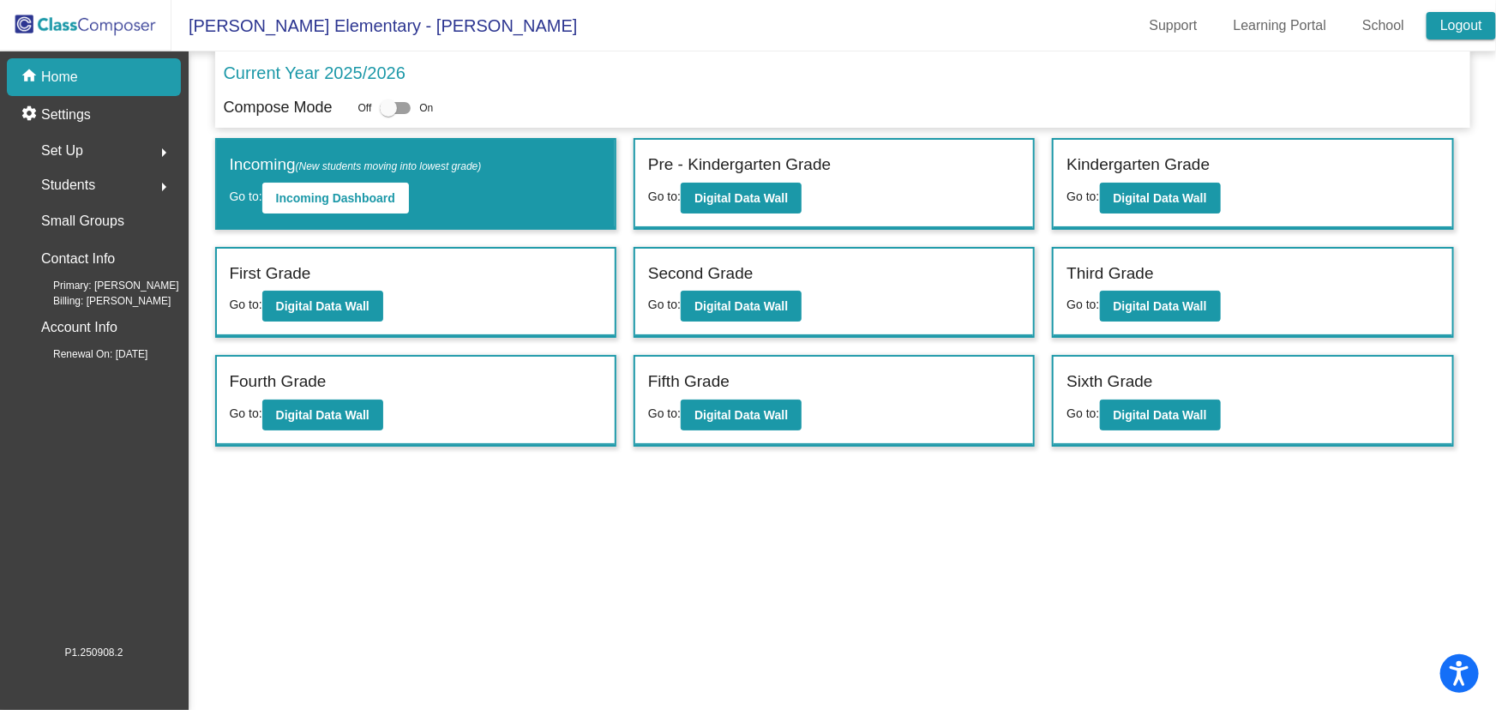
click at [1449, 27] on link "Logout" at bounding box center [1460, 25] width 69 height 27
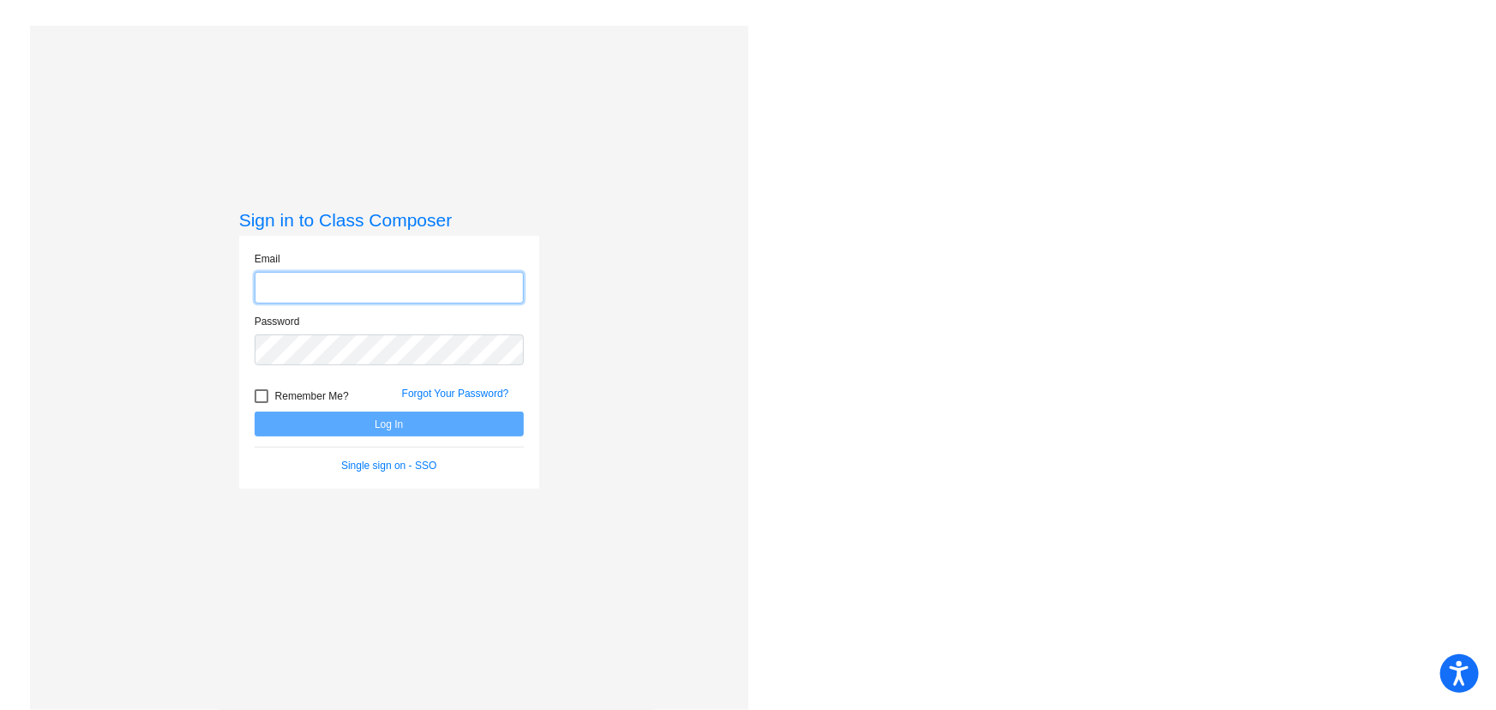
type input "[EMAIL_ADDRESS][DOMAIN_NAME]"
